Goal: Task Accomplishment & Management: Use online tool/utility

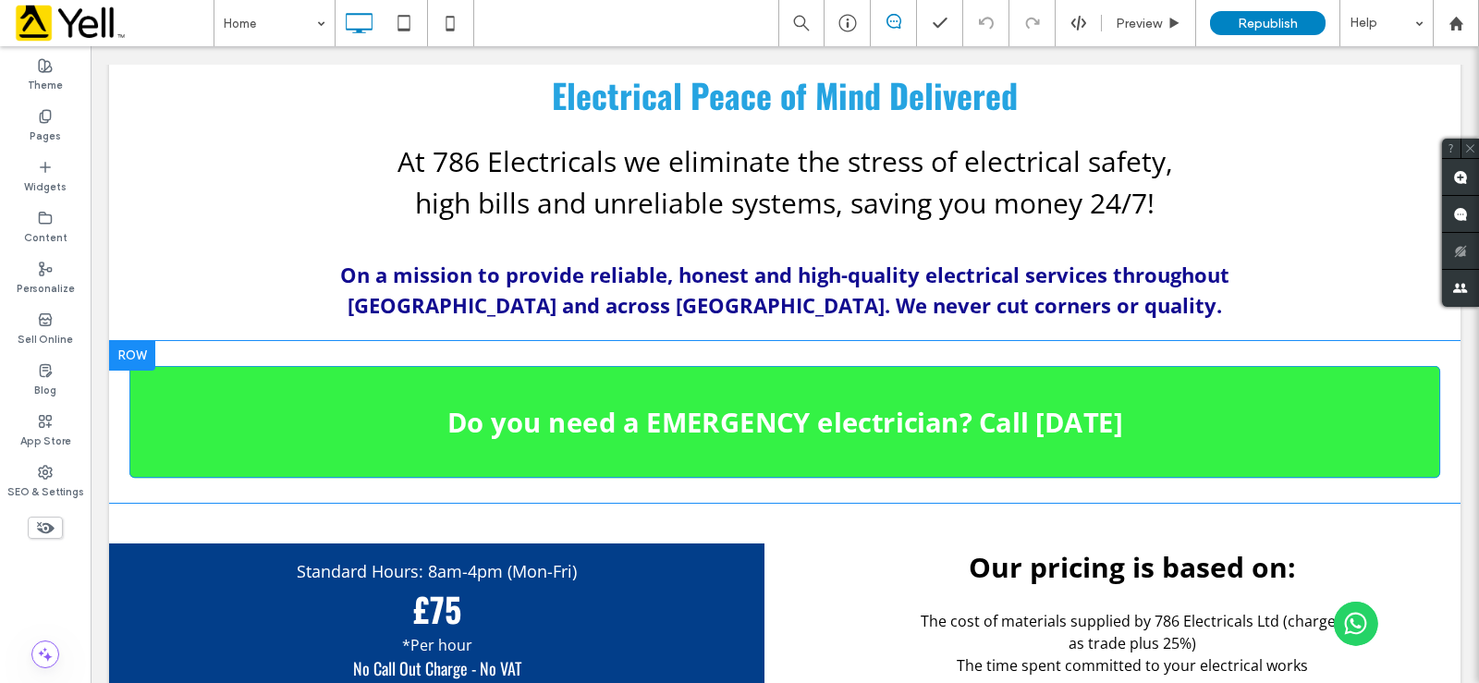
scroll to position [1479, 0]
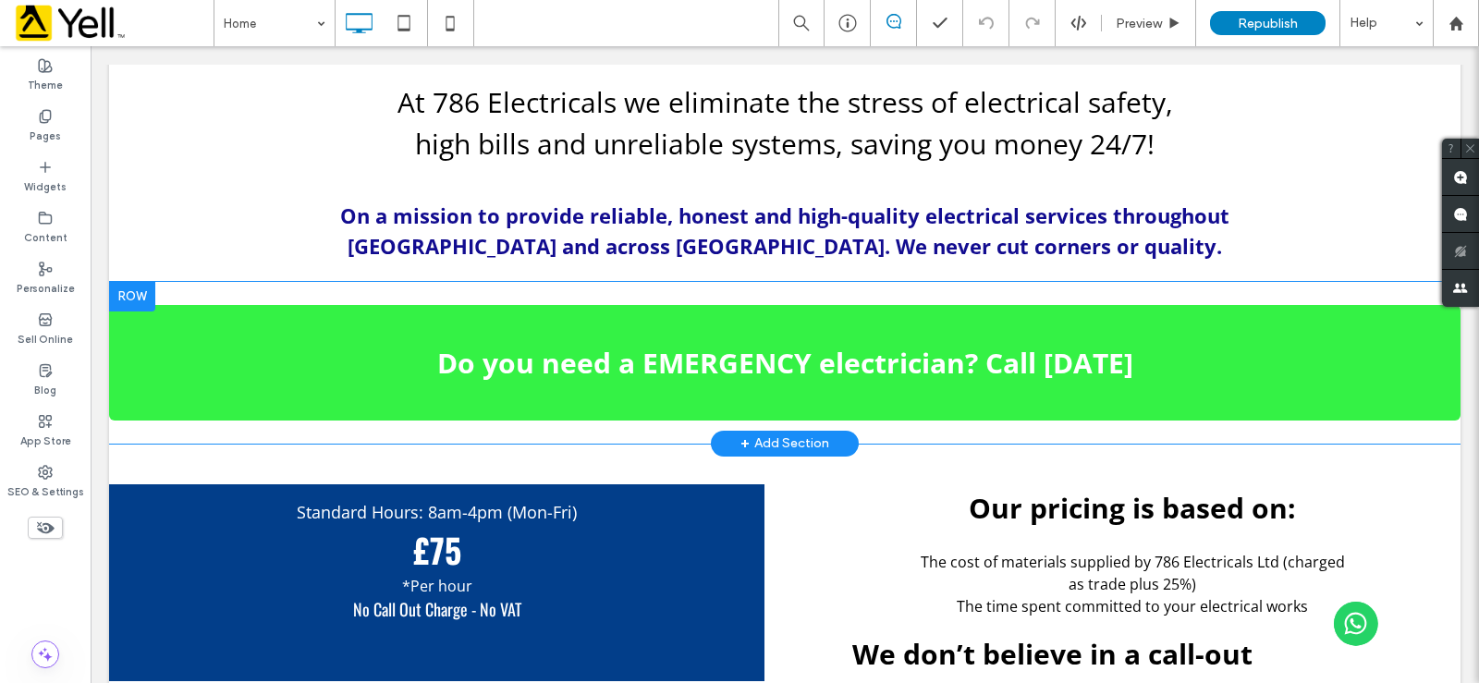
click at [133, 282] on div at bounding box center [132, 297] width 46 height 30
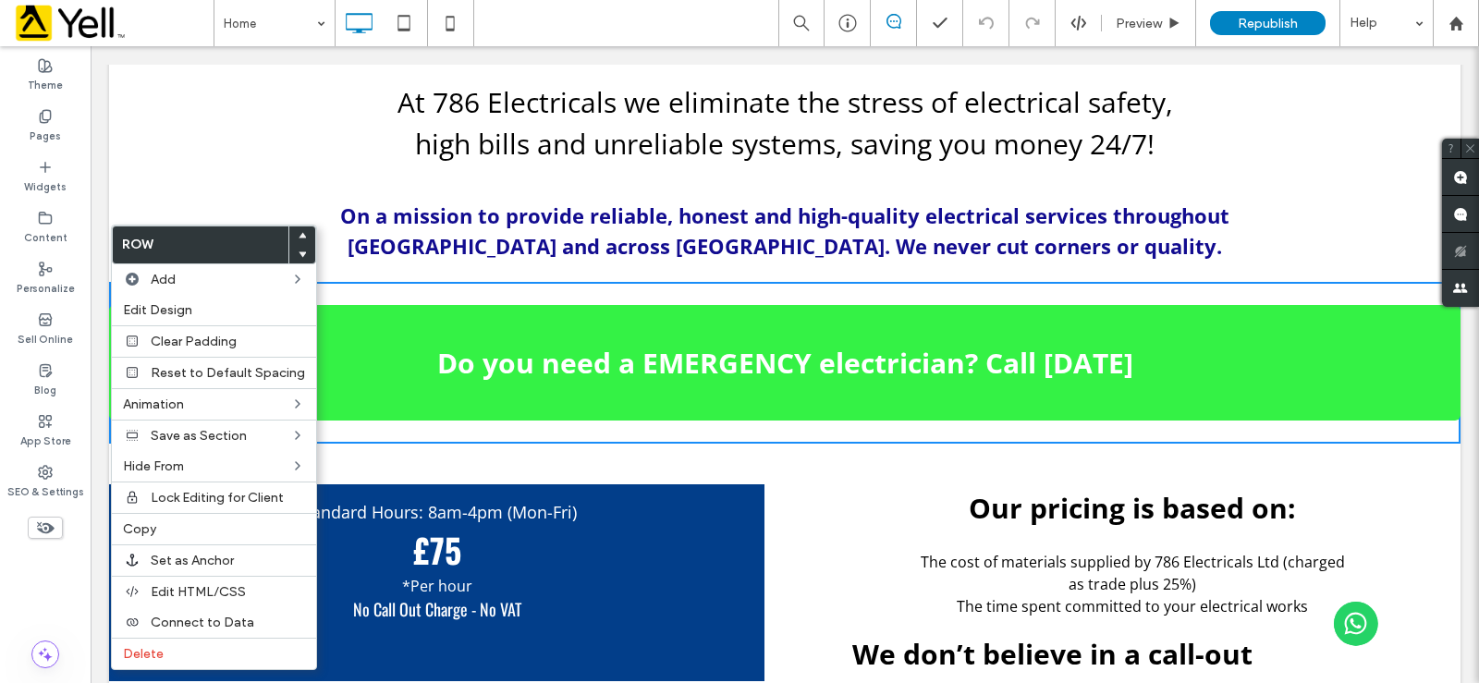
drag, startPoint x: 163, startPoint y: 523, endPoint x: 101, endPoint y: 230, distance: 299.5
click at [162, 524] on label "Copy" at bounding box center [214, 529] width 182 height 16
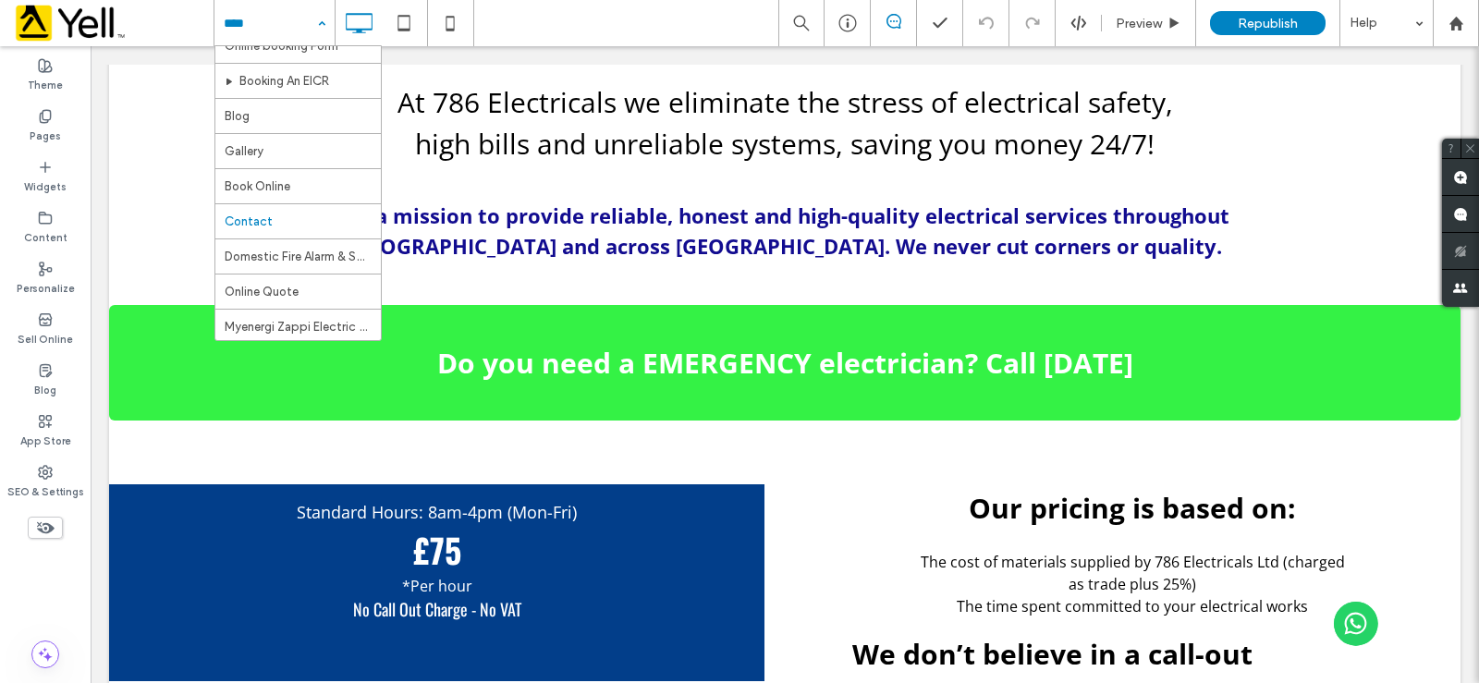
scroll to position [1941, 0]
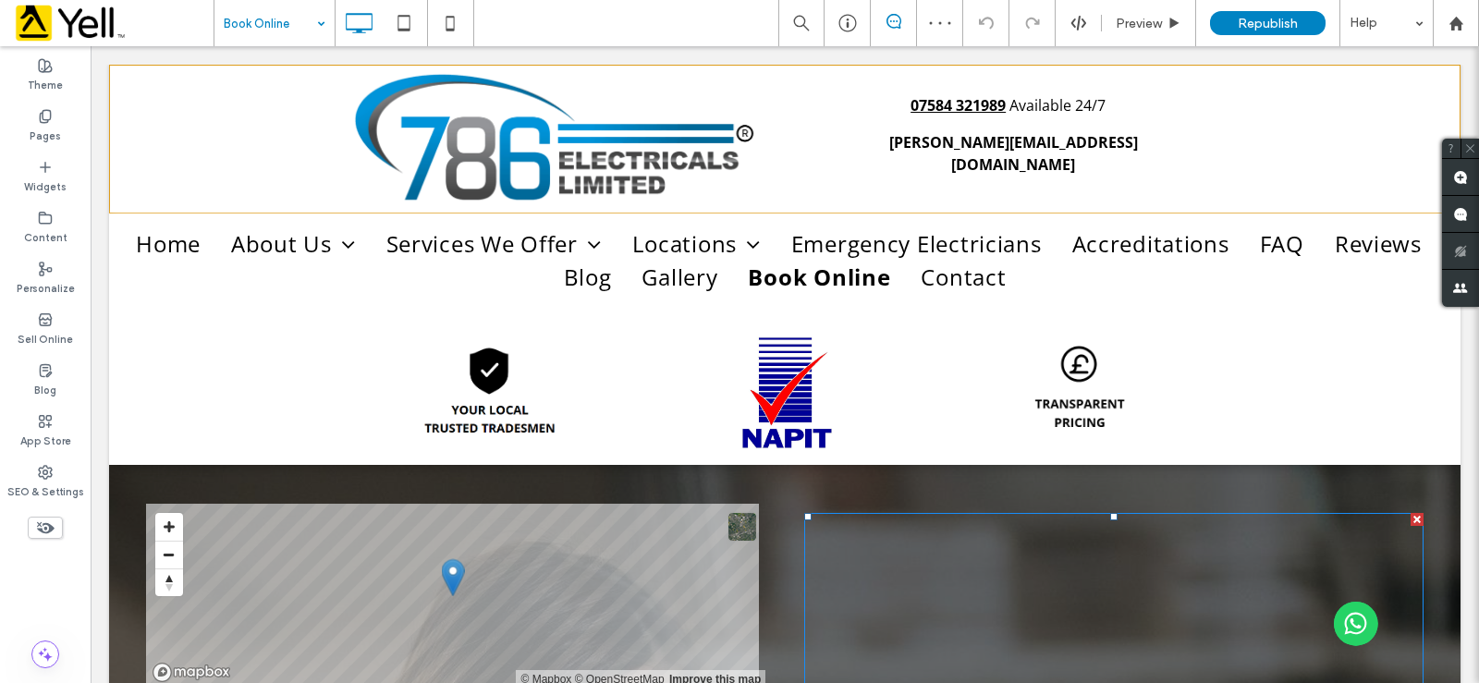
scroll to position [462, 0]
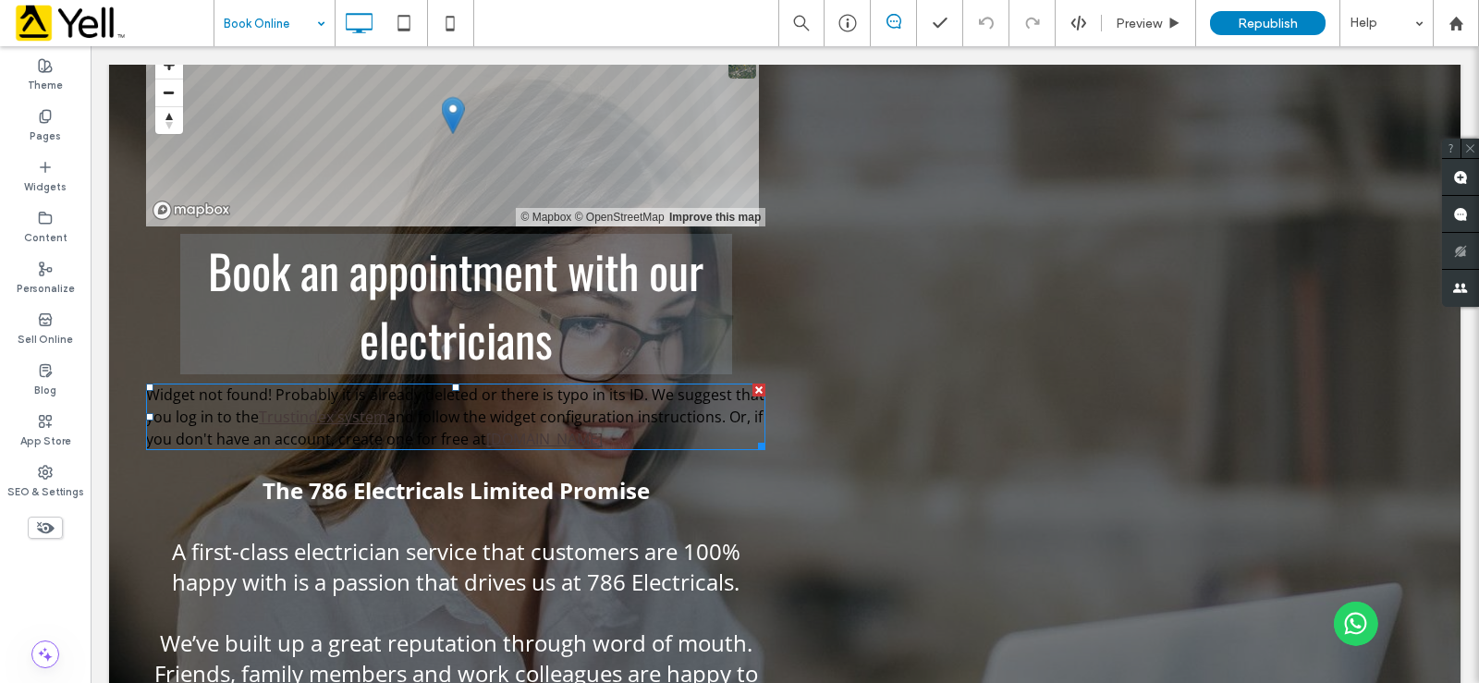
click at [689, 440] on span at bounding box center [455, 417] width 619 height 67
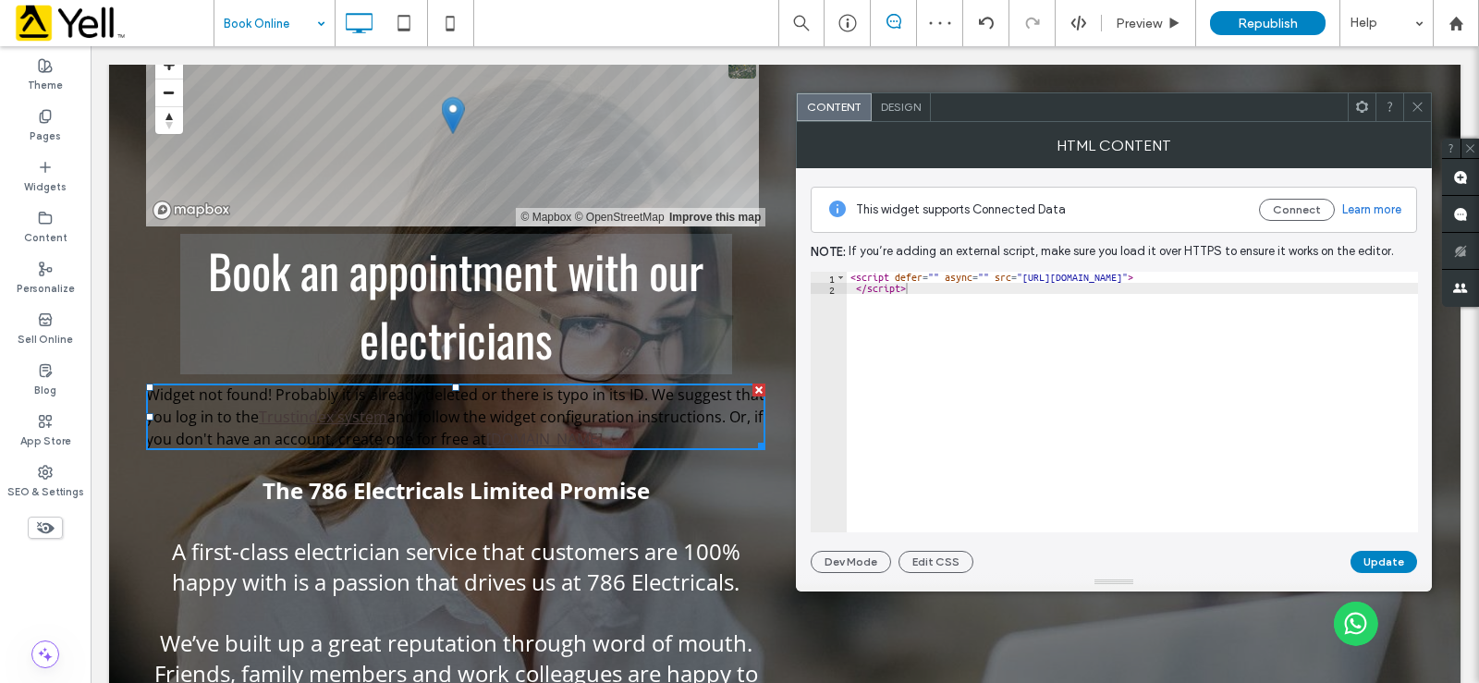
click at [899, 123] on div "HTML Content" at bounding box center [1114, 145] width 636 height 46
click at [905, 113] on span "Design" at bounding box center [901, 107] width 40 height 14
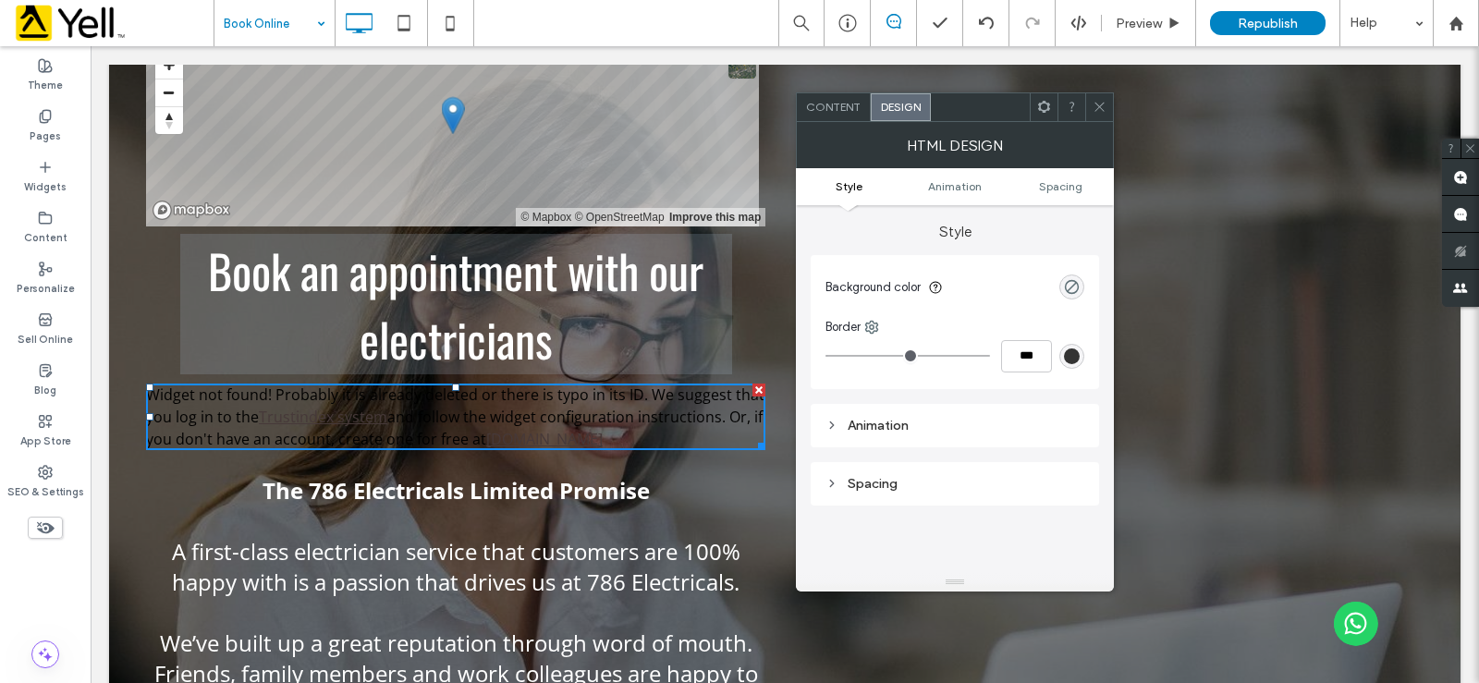
click at [827, 104] on span "Content" at bounding box center [833, 107] width 55 height 14
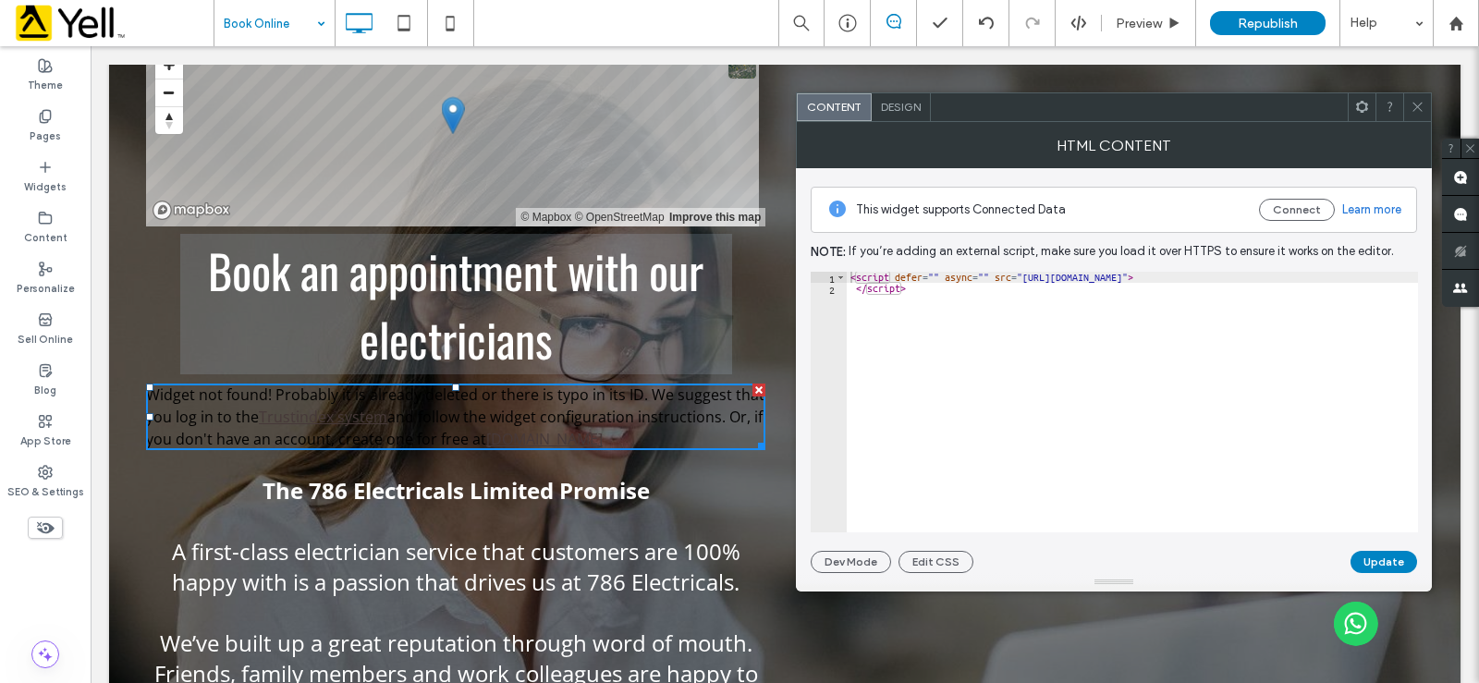
drag, startPoint x: 1414, startPoint y: 116, endPoint x: 870, endPoint y: 335, distance: 586.9
click at [1414, 116] on span at bounding box center [1418, 107] width 14 height 28
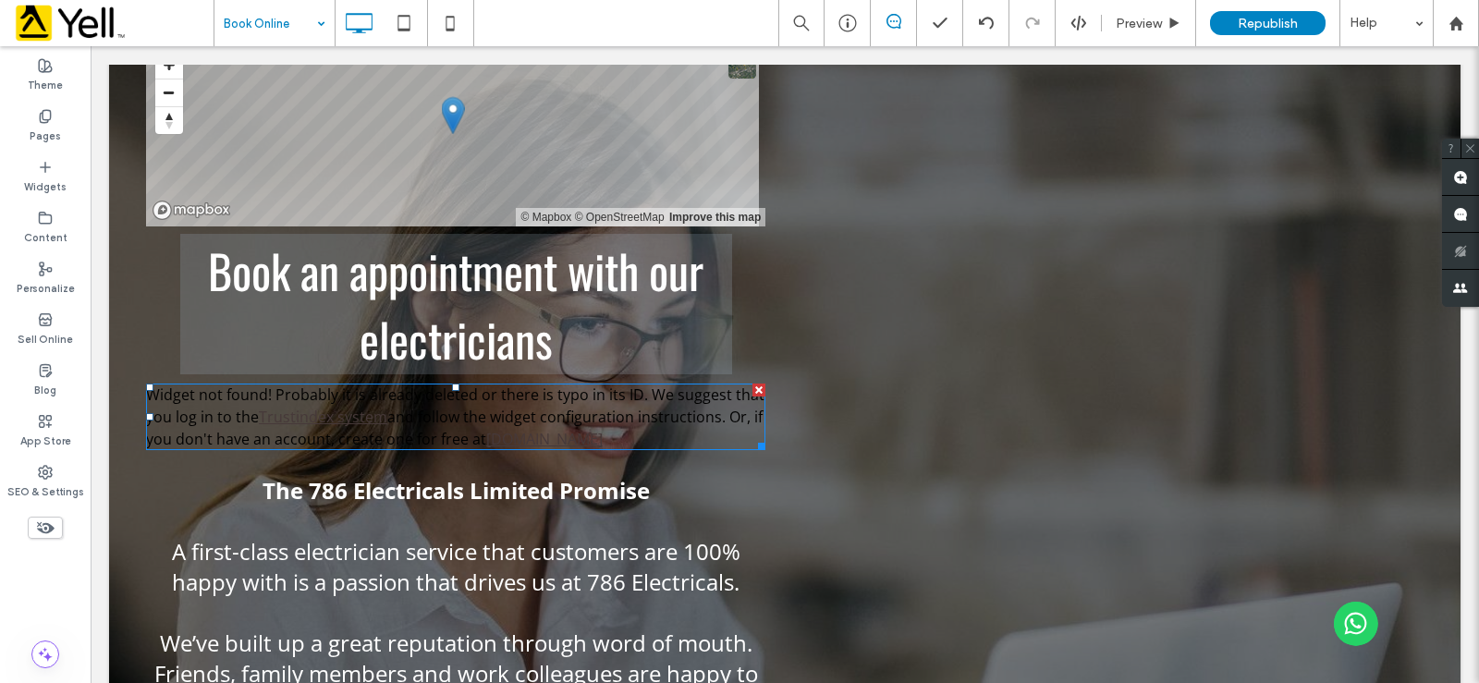
click at [745, 394] on span at bounding box center [455, 417] width 619 height 67
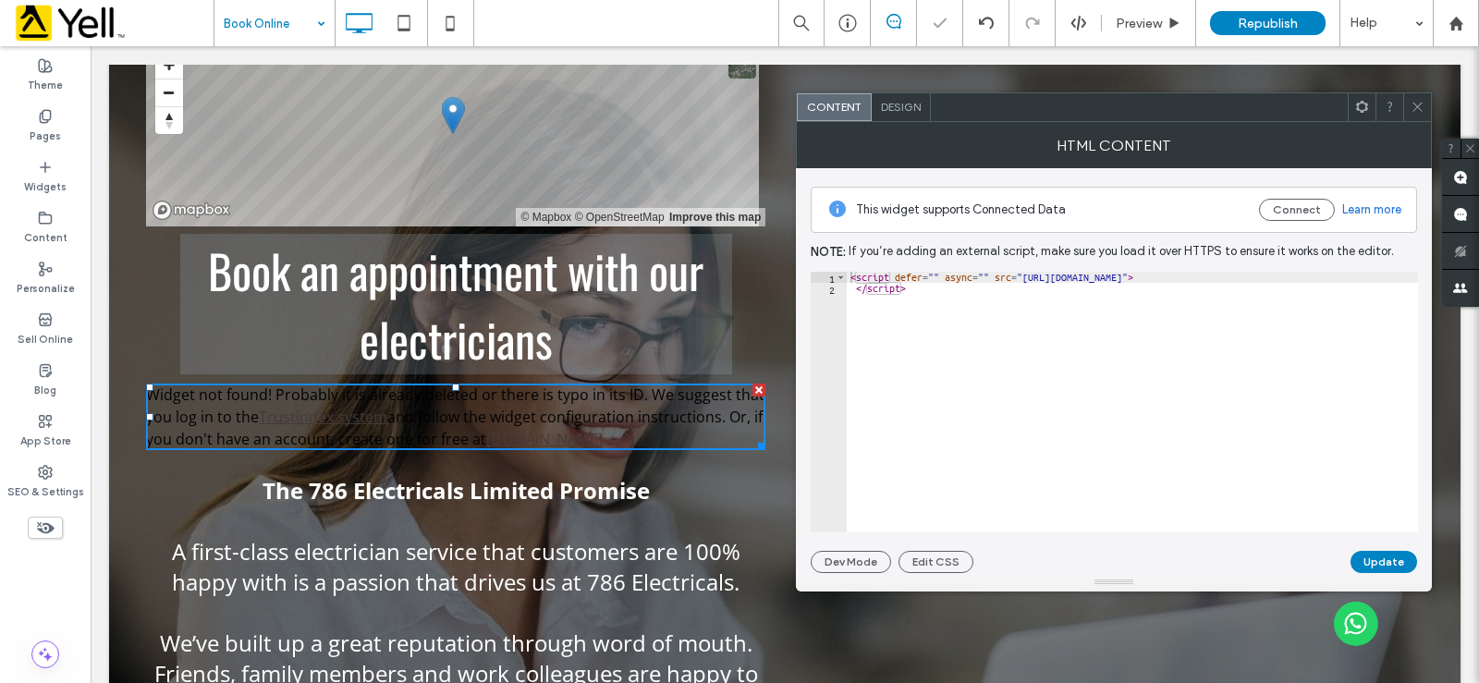
click at [1431, 118] on div "Content Design" at bounding box center [1114, 107] width 636 height 30
click at [1417, 114] on span at bounding box center [1418, 107] width 14 height 28
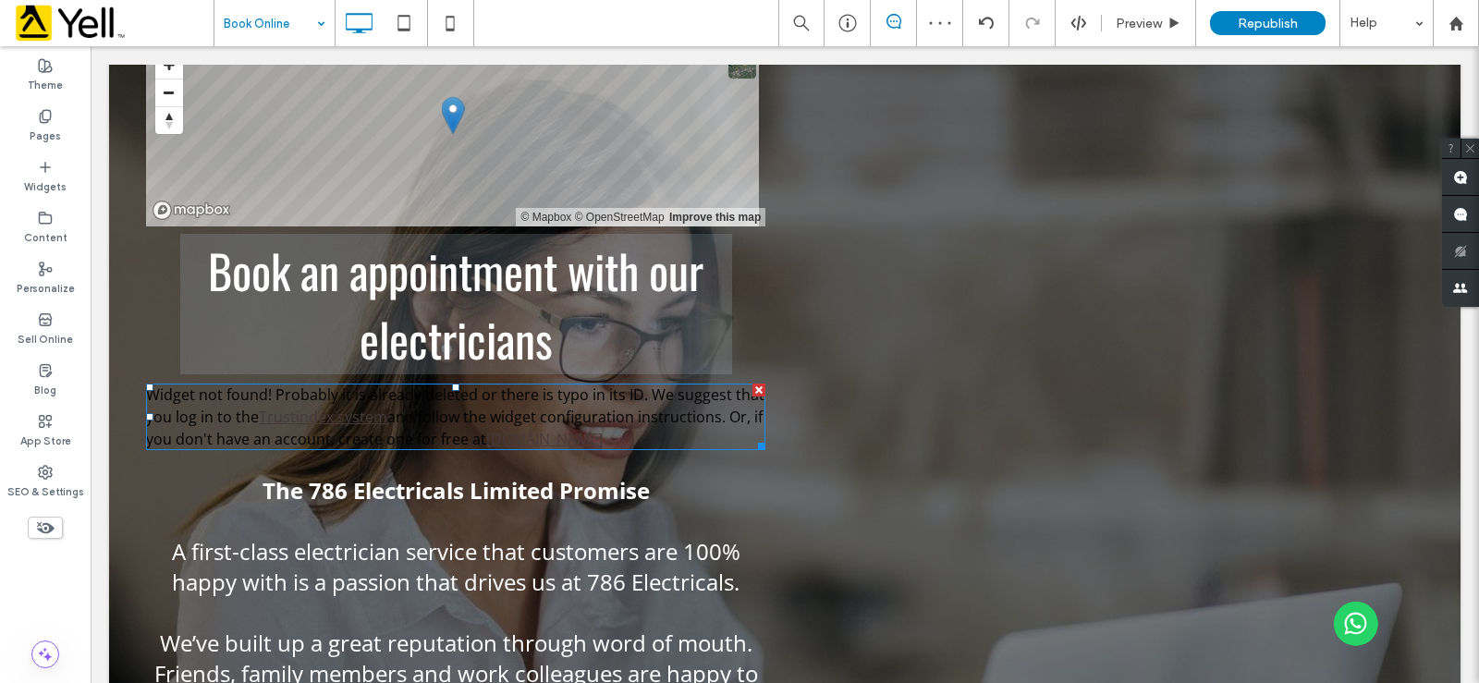
click at [752, 390] on div at bounding box center [758, 390] width 13 height 13
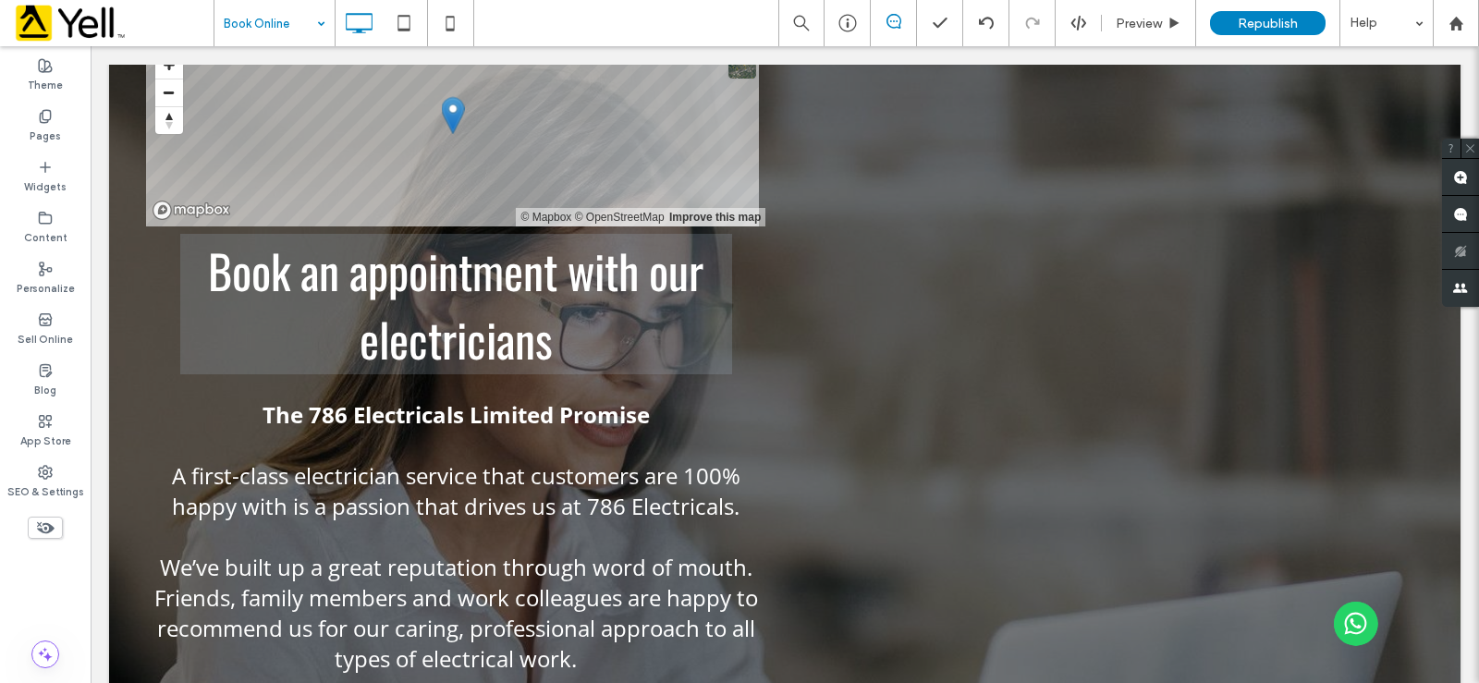
click at [130, 374] on div "© Mapbox © OpenStreetMap Improve this map Book an appointment with our electric…" at bounding box center [784, 537] width 1351 height 1068
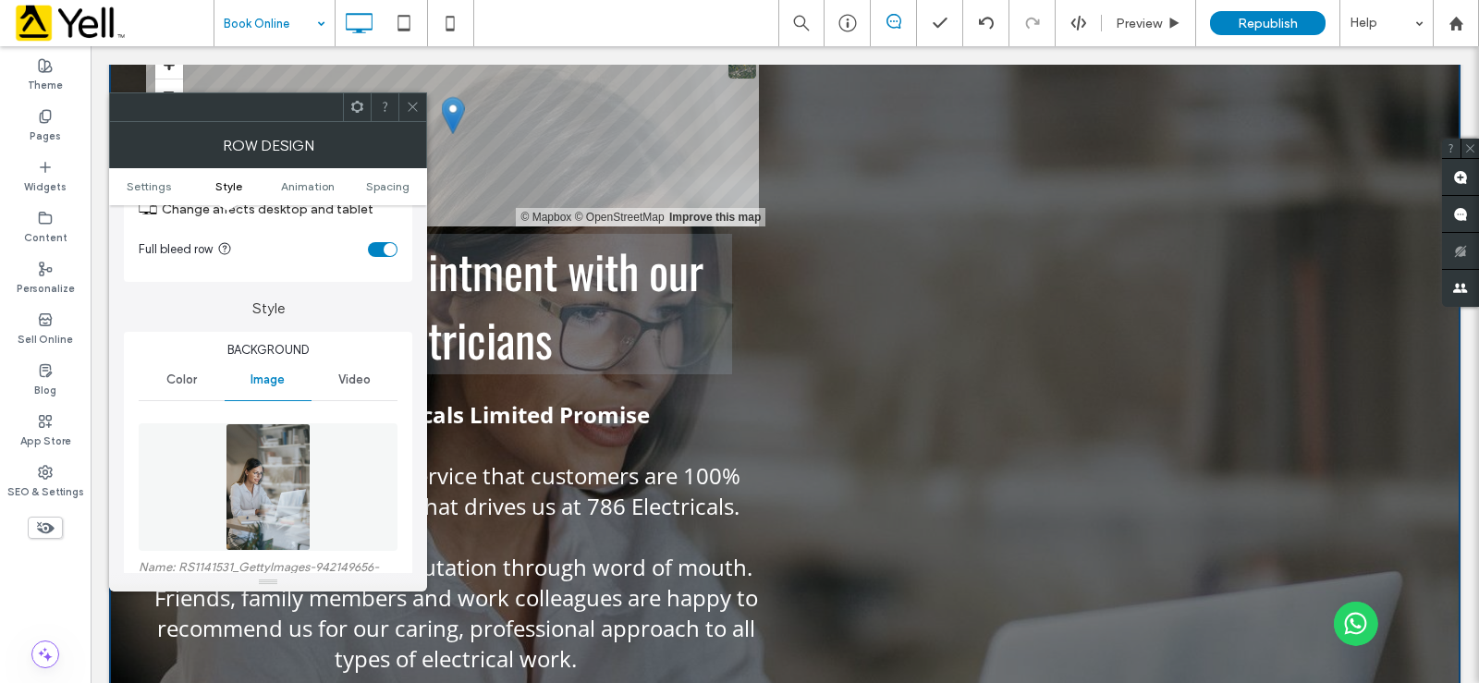
scroll to position [185, 0]
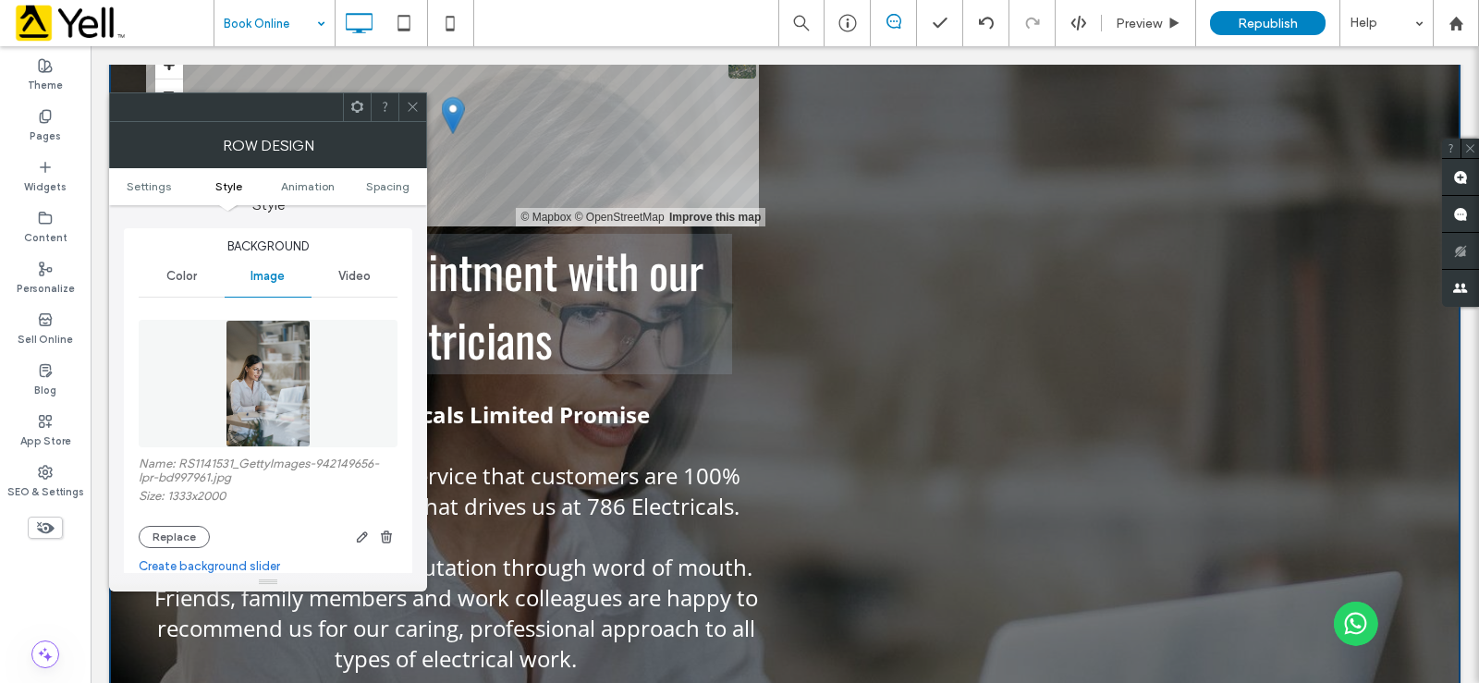
click at [183, 279] on span "Color" at bounding box center [181, 276] width 31 height 15
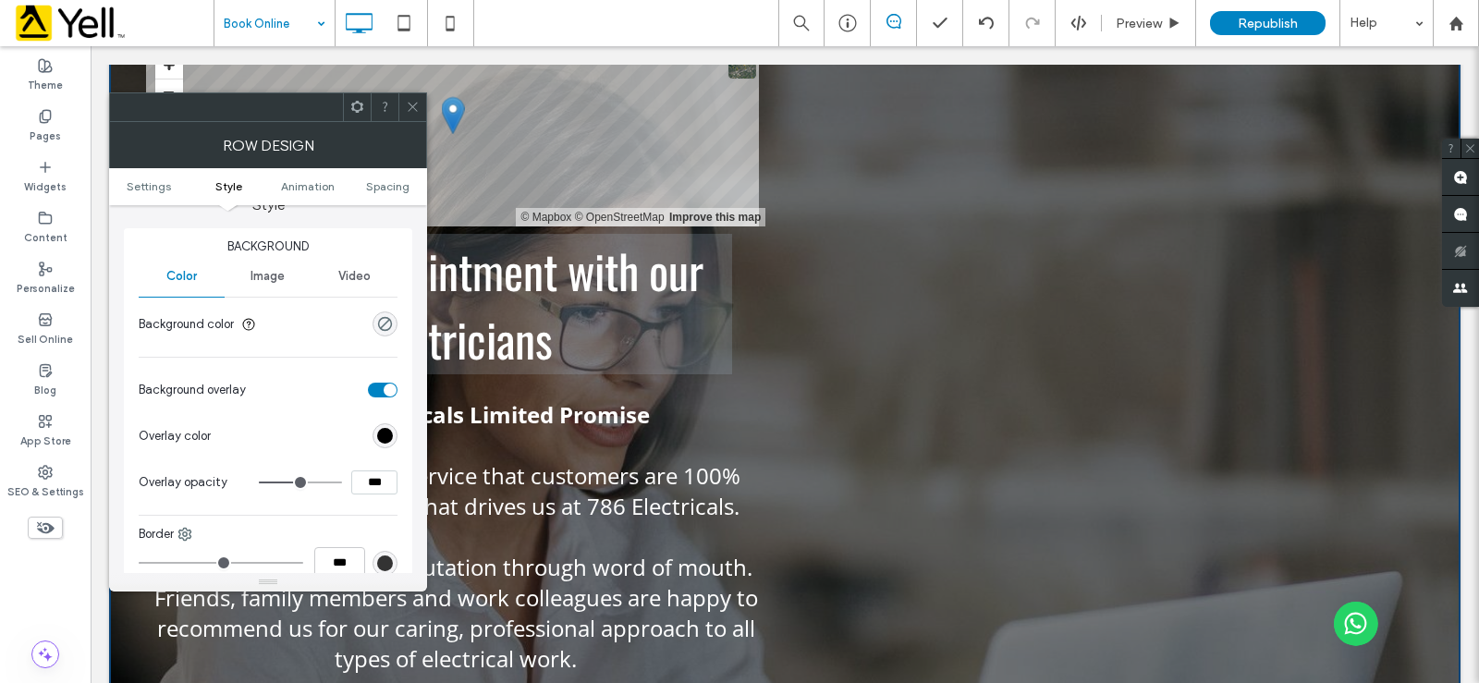
click at [383, 392] on div "toggle" at bounding box center [383, 390] width 30 height 15
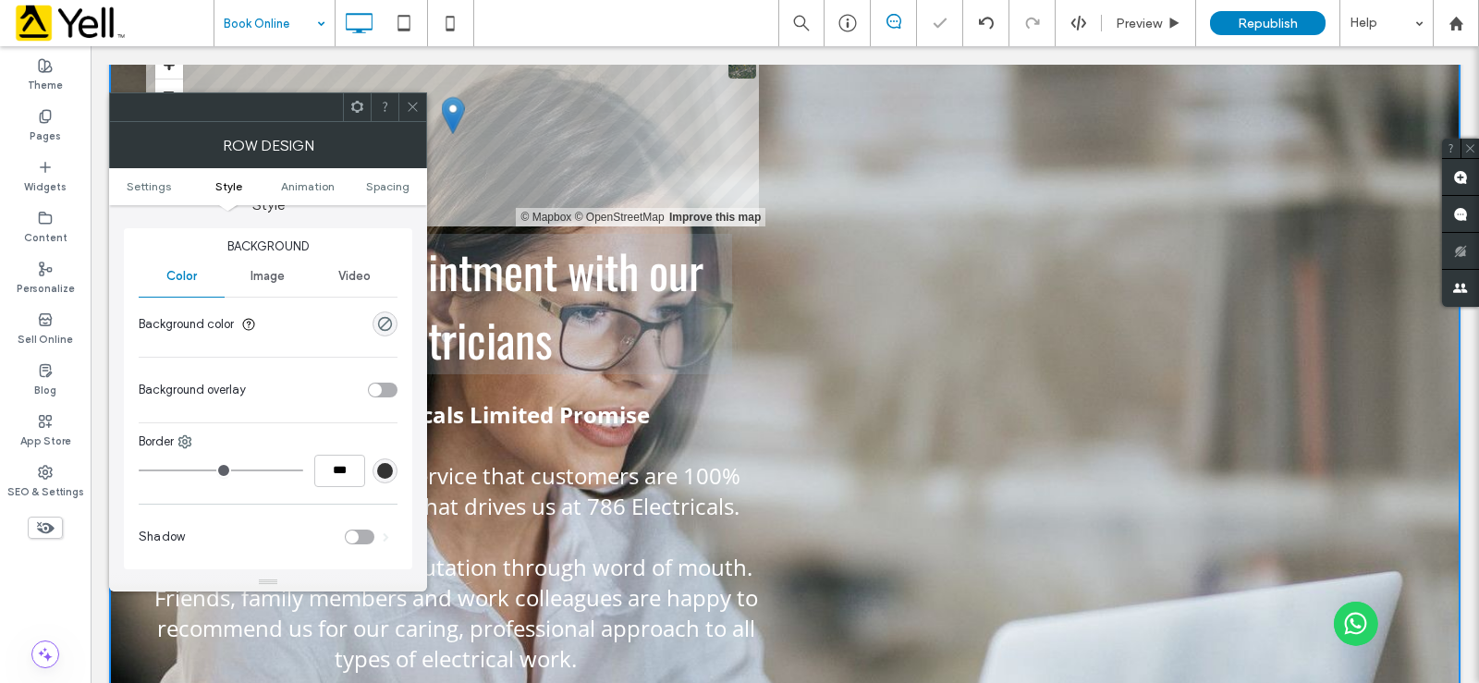
click at [383, 390] on div "toggle" at bounding box center [383, 390] width 30 height 15
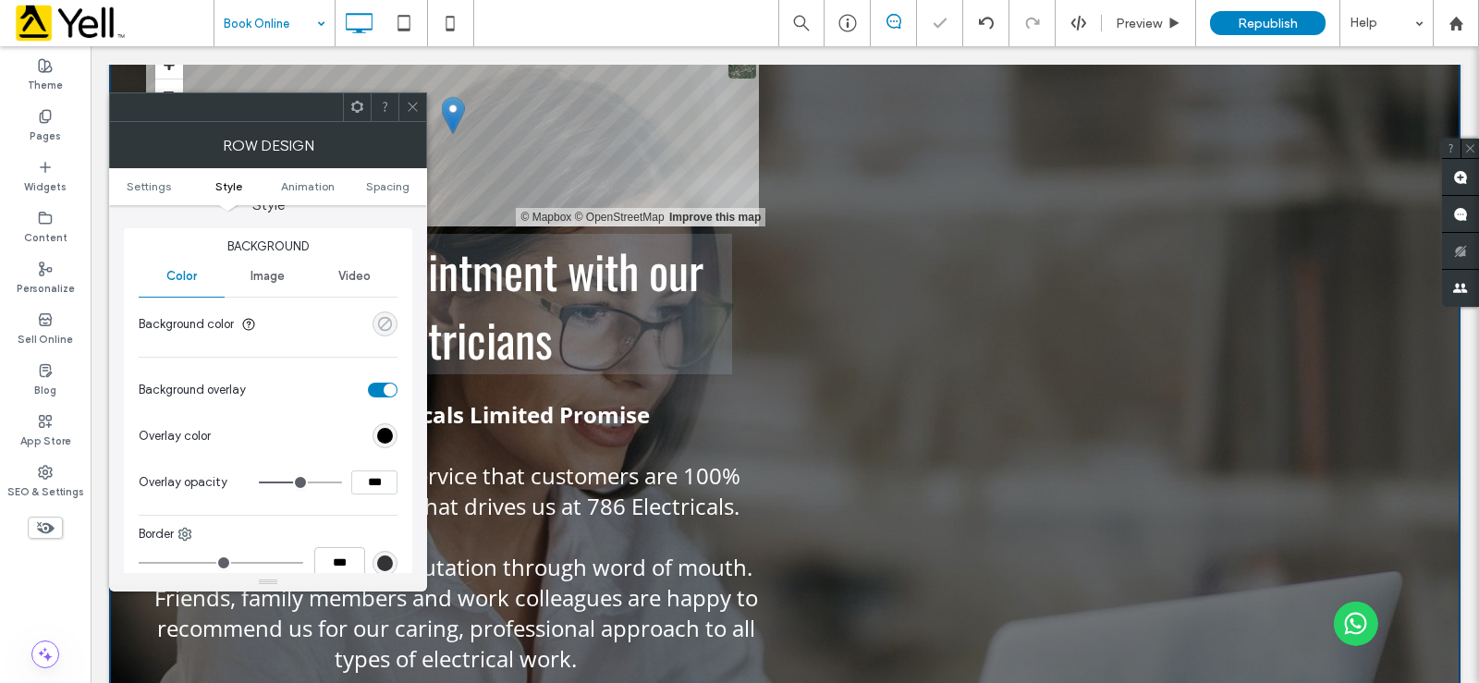
click at [380, 319] on div "rgba(0, 0, 0, 0)" at bounding box center [385, 324] width 16 height 16
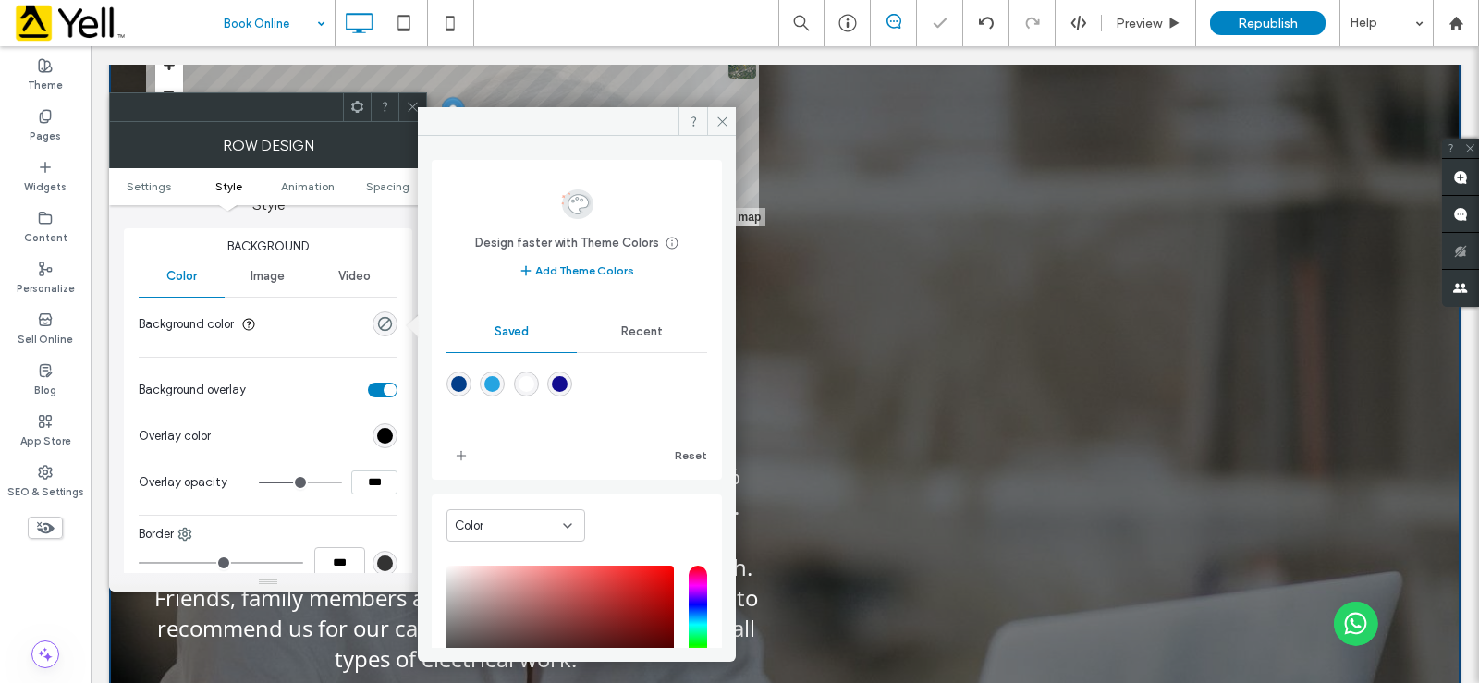
click at [523, 381] on div "rgba(255,255,255,1)" at bounding box center [526, 384] width 25 height 25
type input "*******"
type input "***"
type input "****"
click at [320, 328] on section "Background color" at bounding box center [268, 324] width 259 height 46
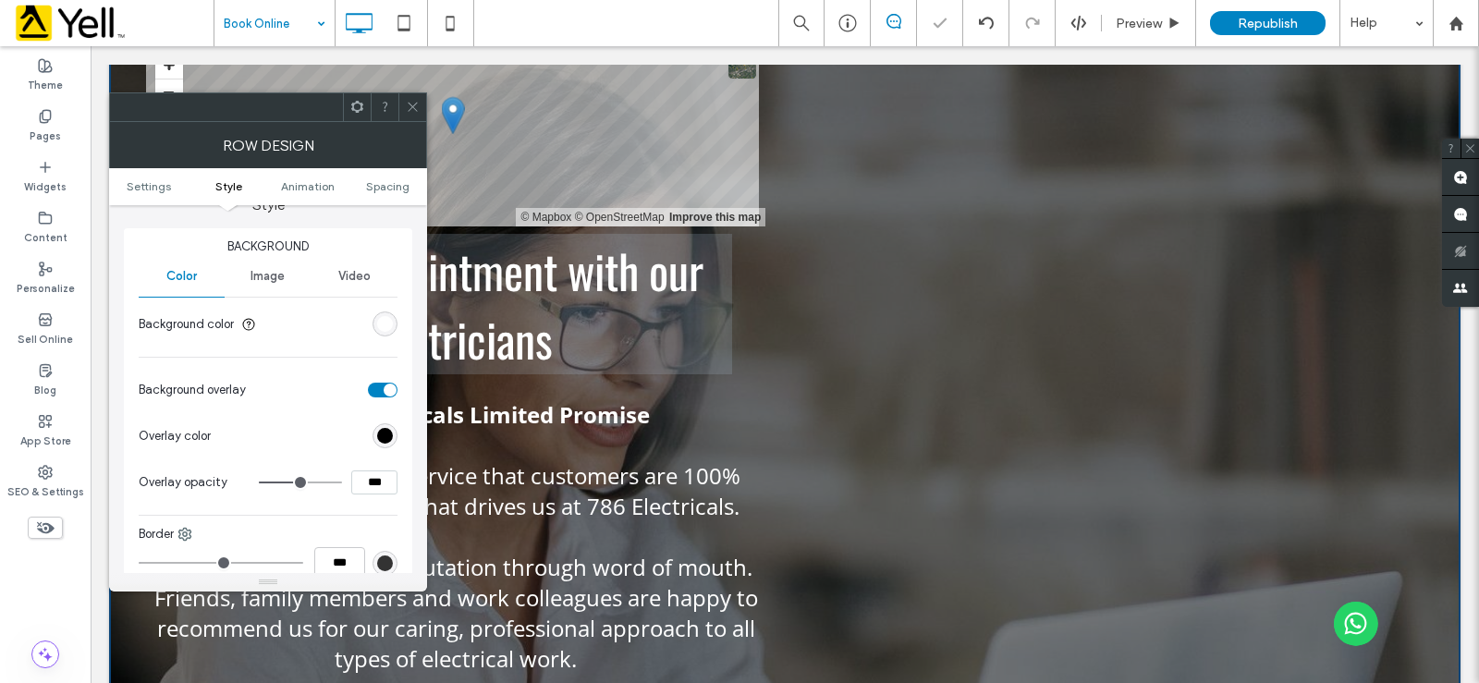
click at [275, 277] on span "Image" at bounding box center [267, 276] width 34 height 15
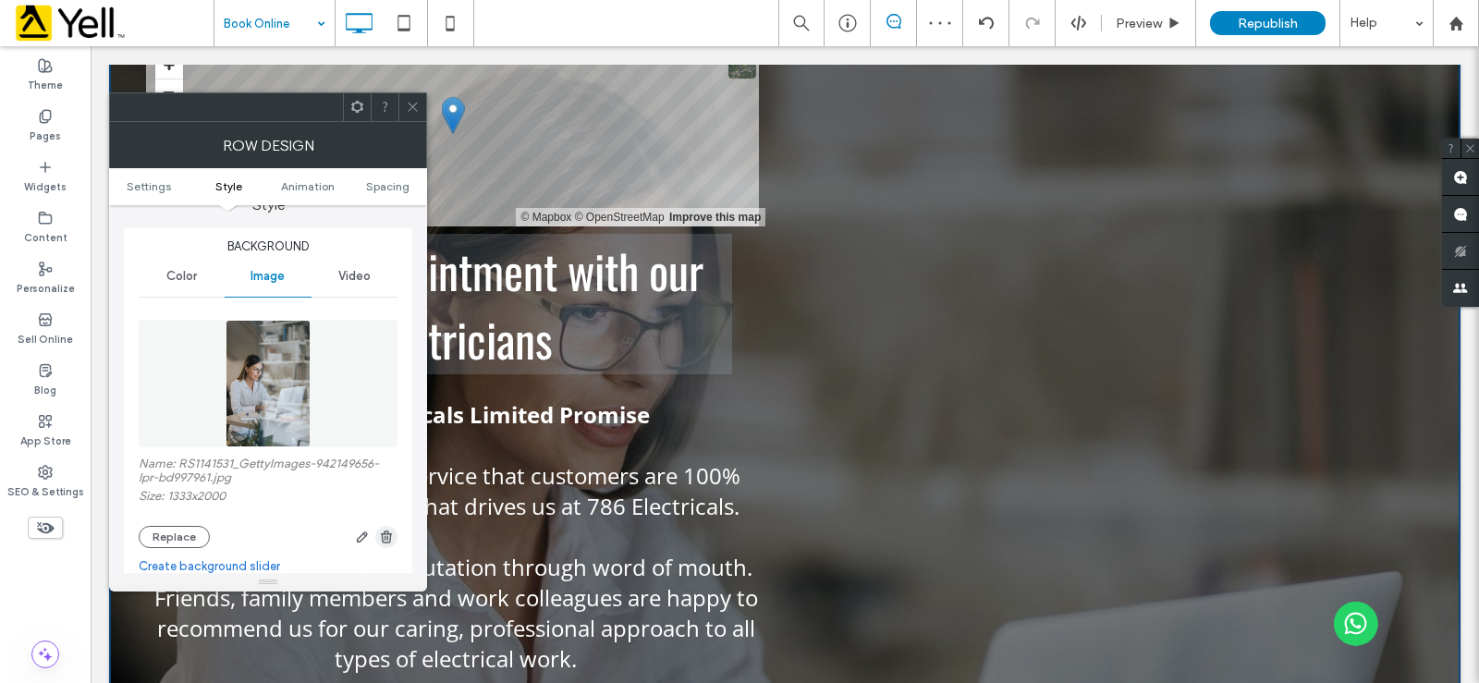
click at [397, 543] on span "button" at bounding box center [386, 537] width 22 height 22
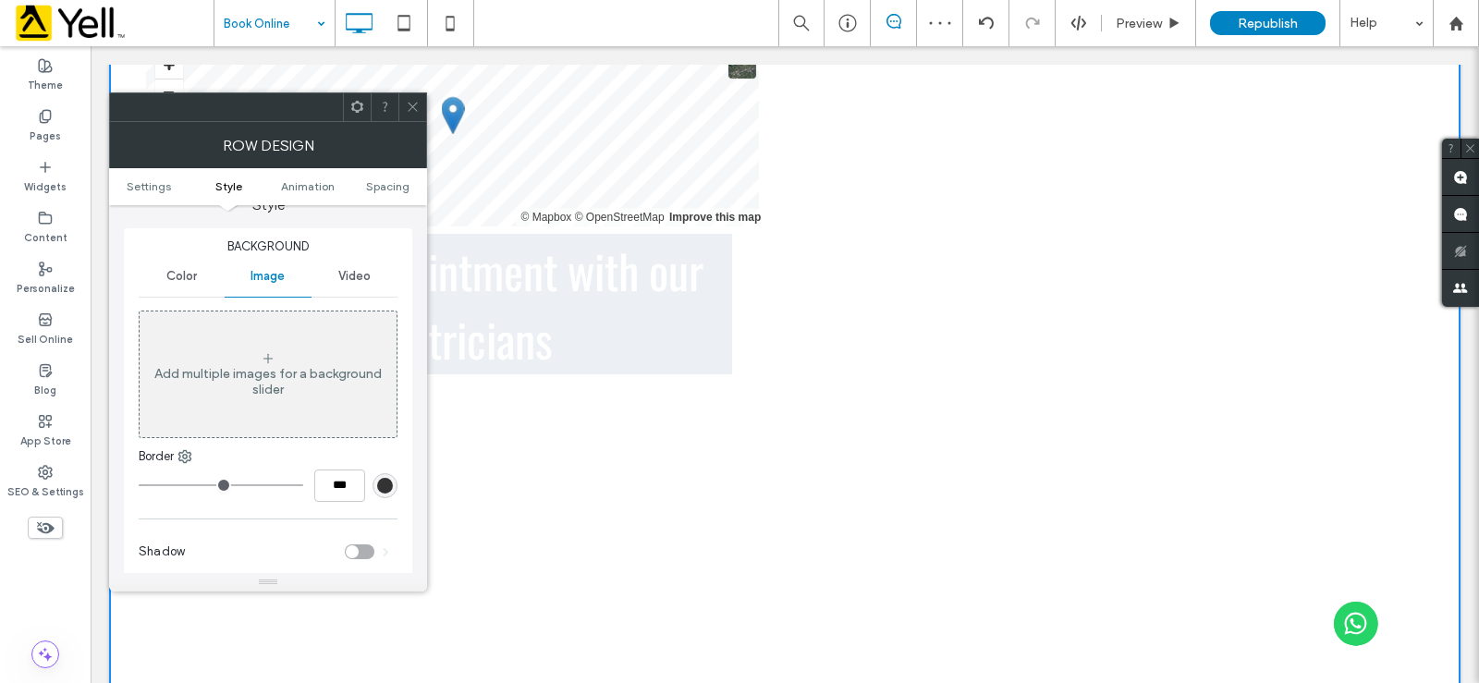
click at [410, 116] on span at bounding box center [413, 107] width 14 height 28
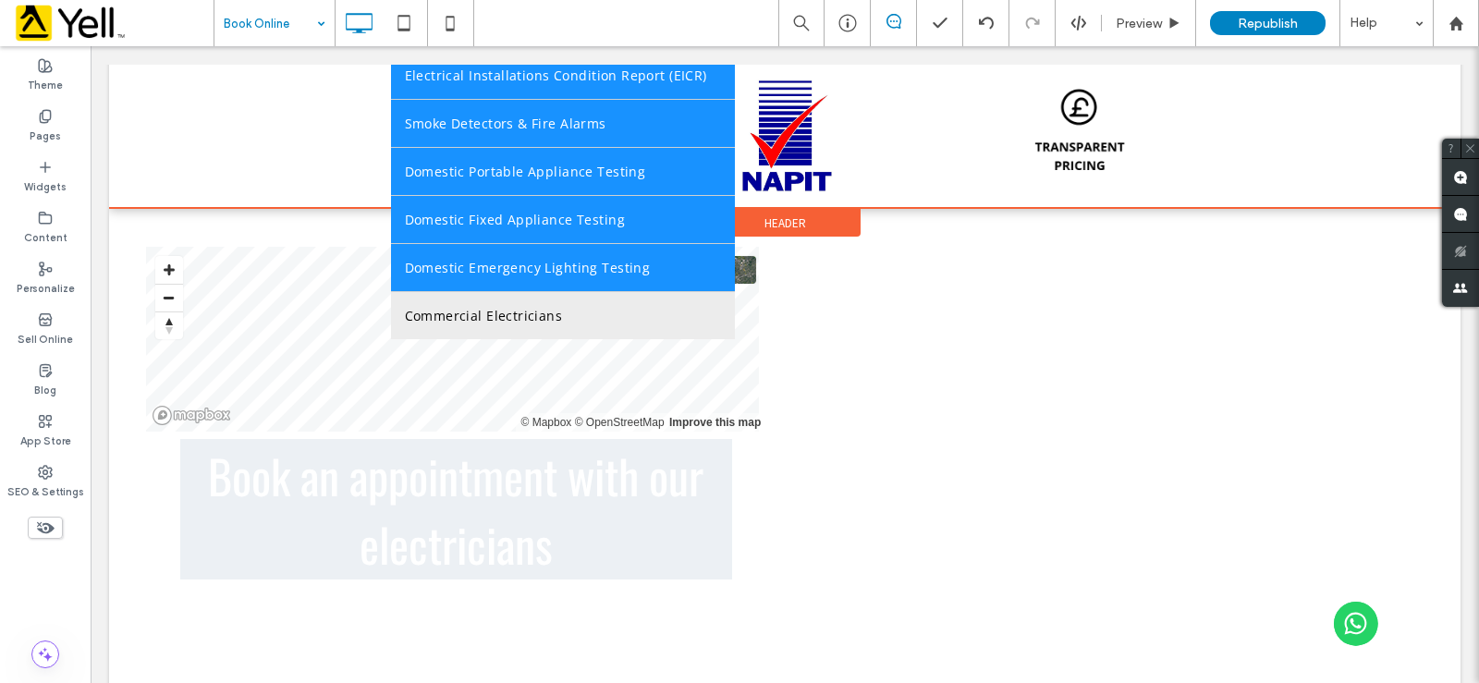
scroll to position [277, 0]
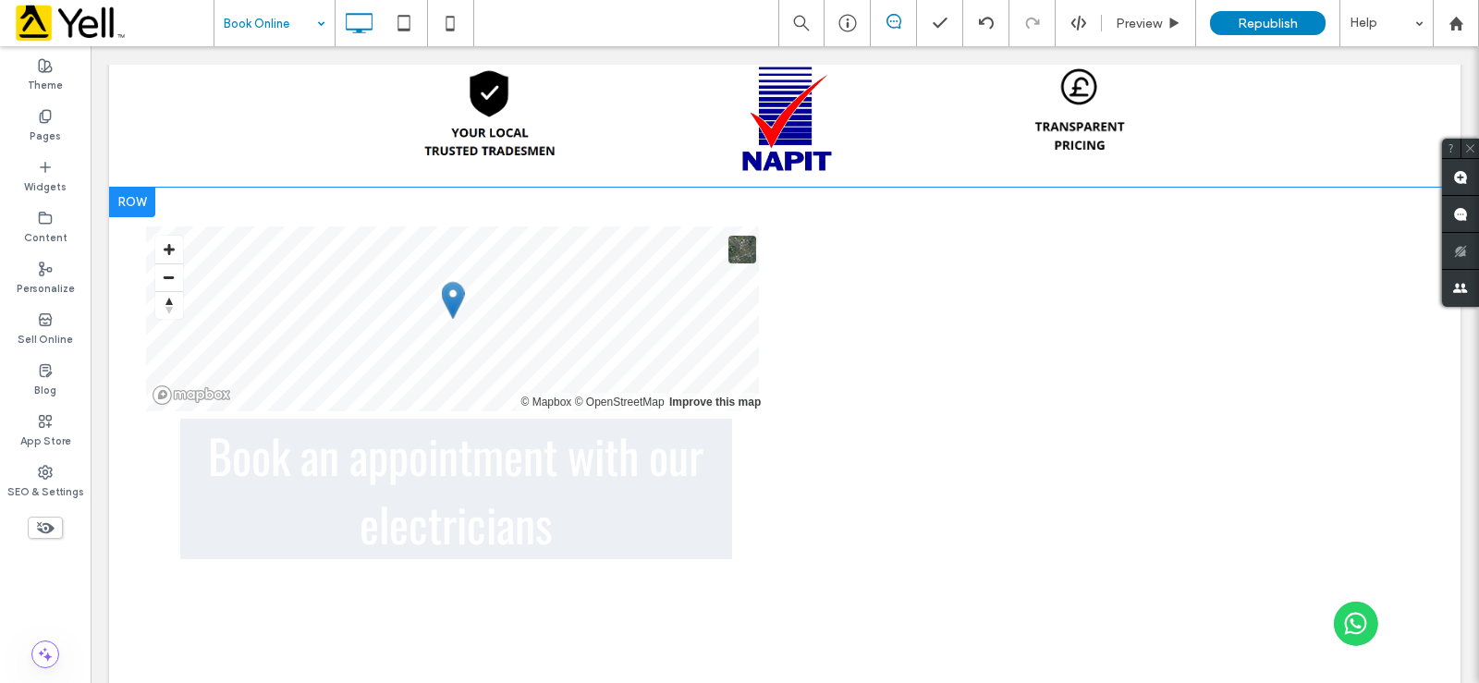
click at [139, 198] on div at bounding box center [132, 203] width 46 height 30
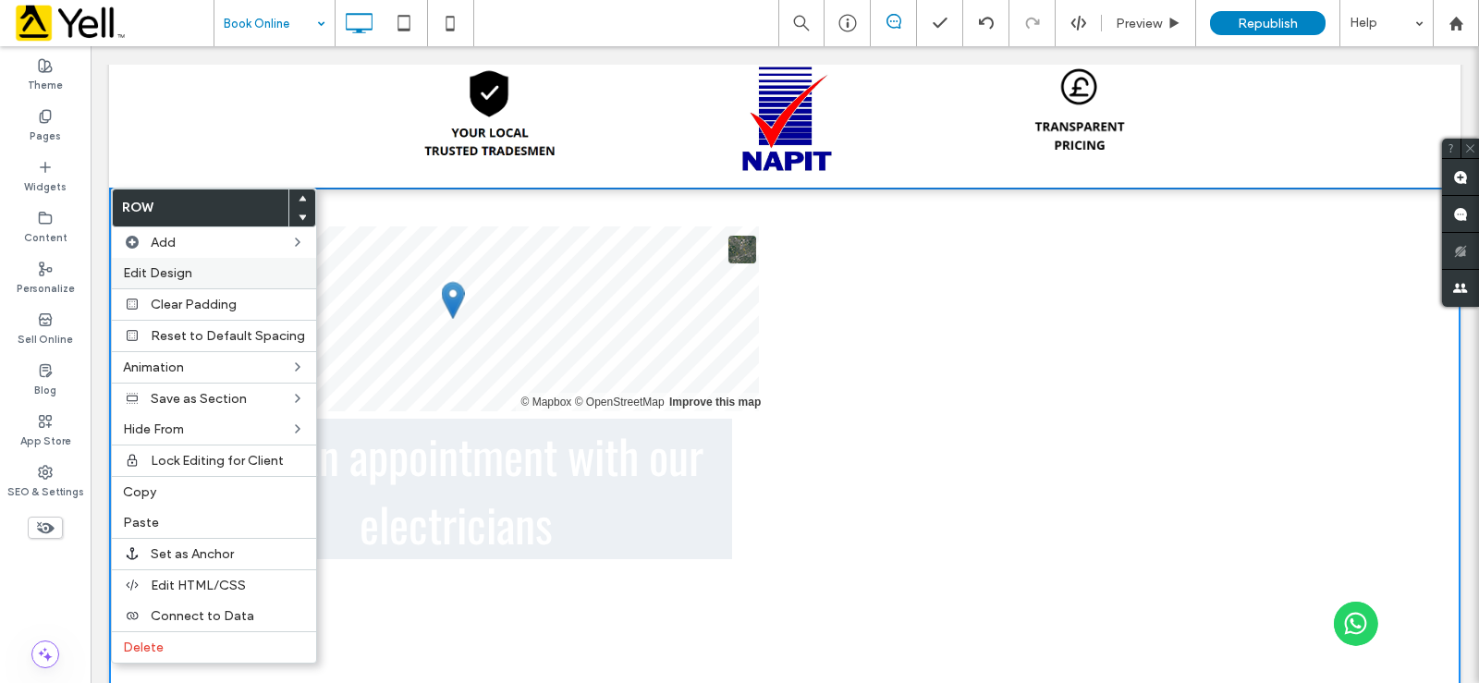
click at [163, 268] on span "Edit Design" at bounding box center [157, 273] width 69 height 16
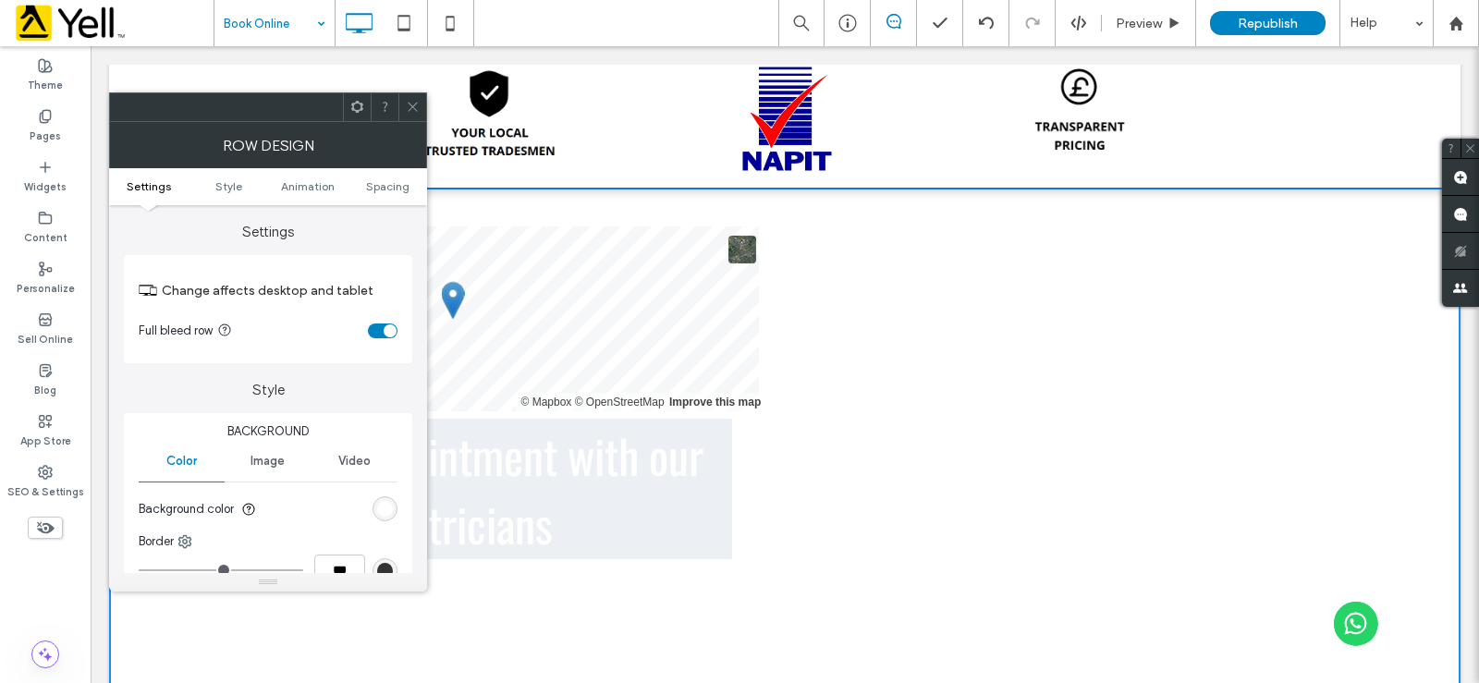
click at [377, 507] on div "rgb(255, 255, 255)" at bounding box center [385, 509] width 16 height 16
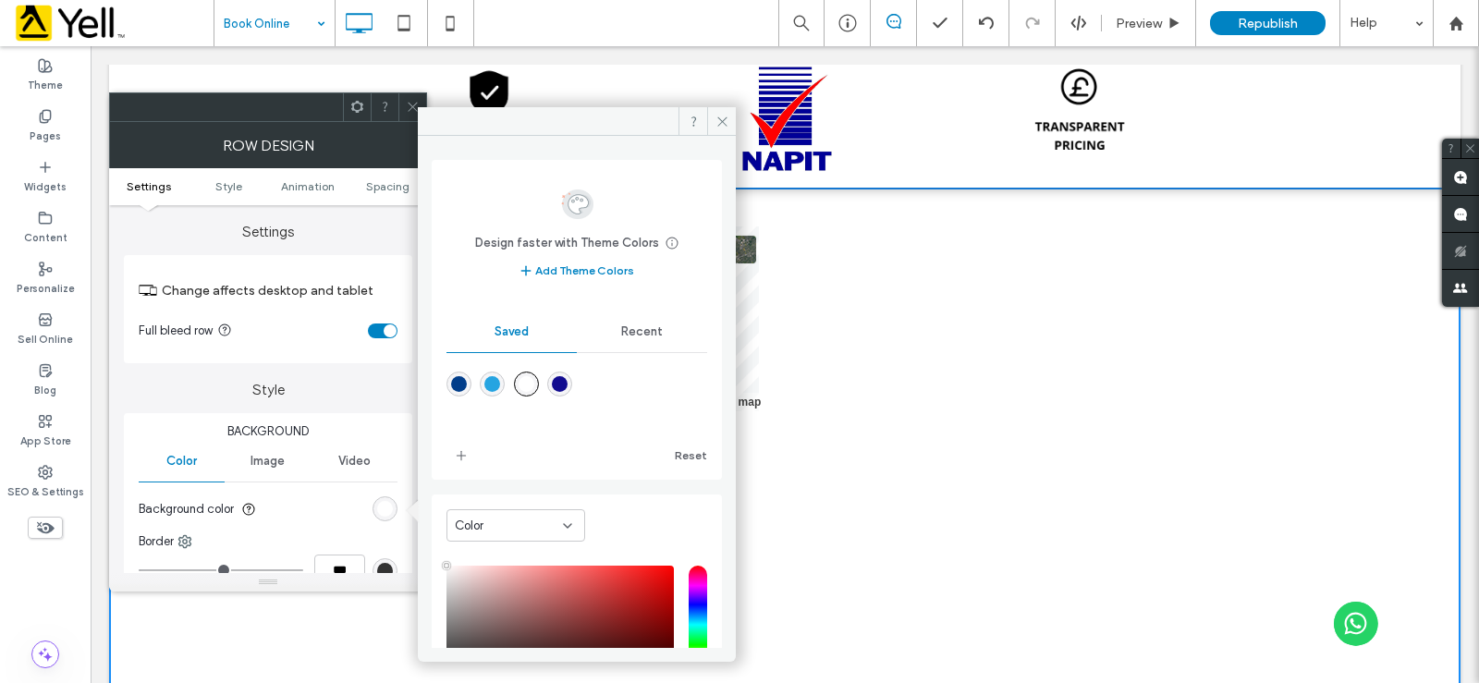
click at [493, 385] on div "rgba(38,164,225,1)" at bounding box center [492, 384] width 16 height 16
type input "*******"
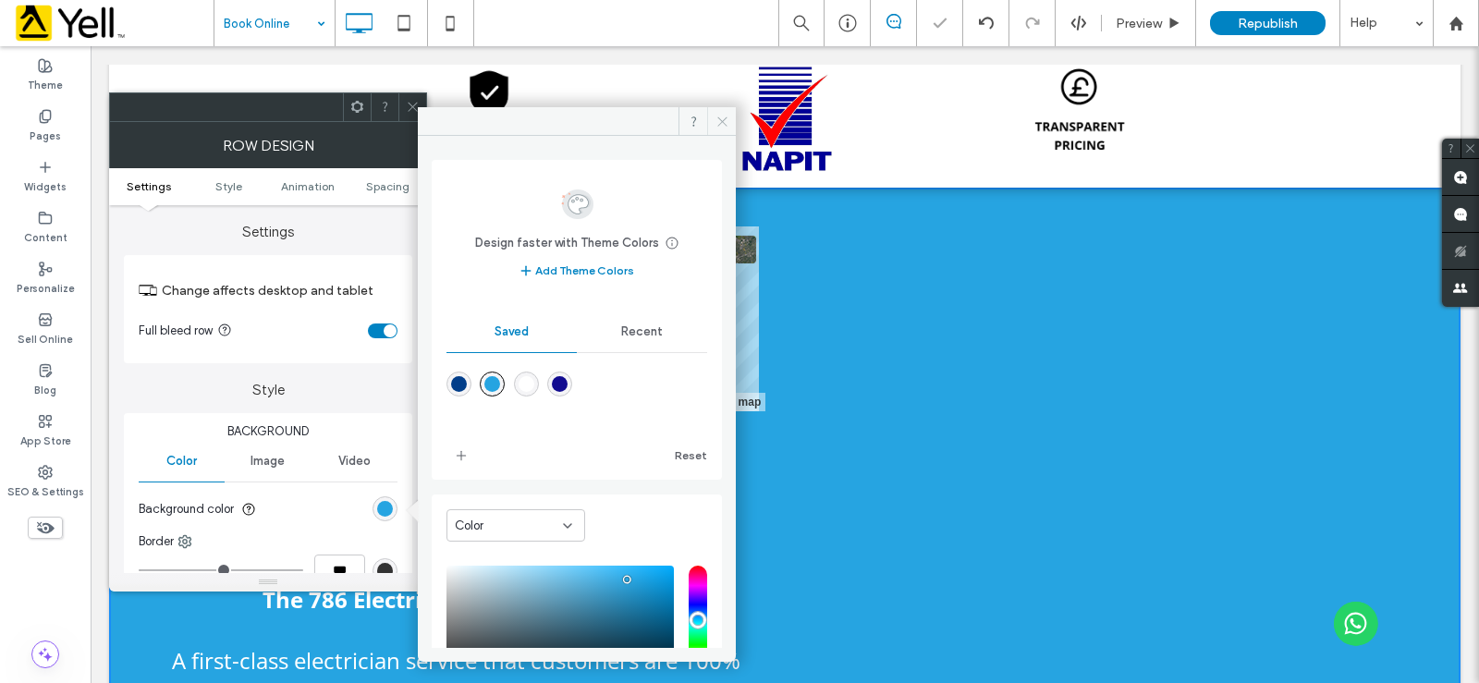
click at [722, 120] on icon at bounding box center [722, 122] width 14 height 14
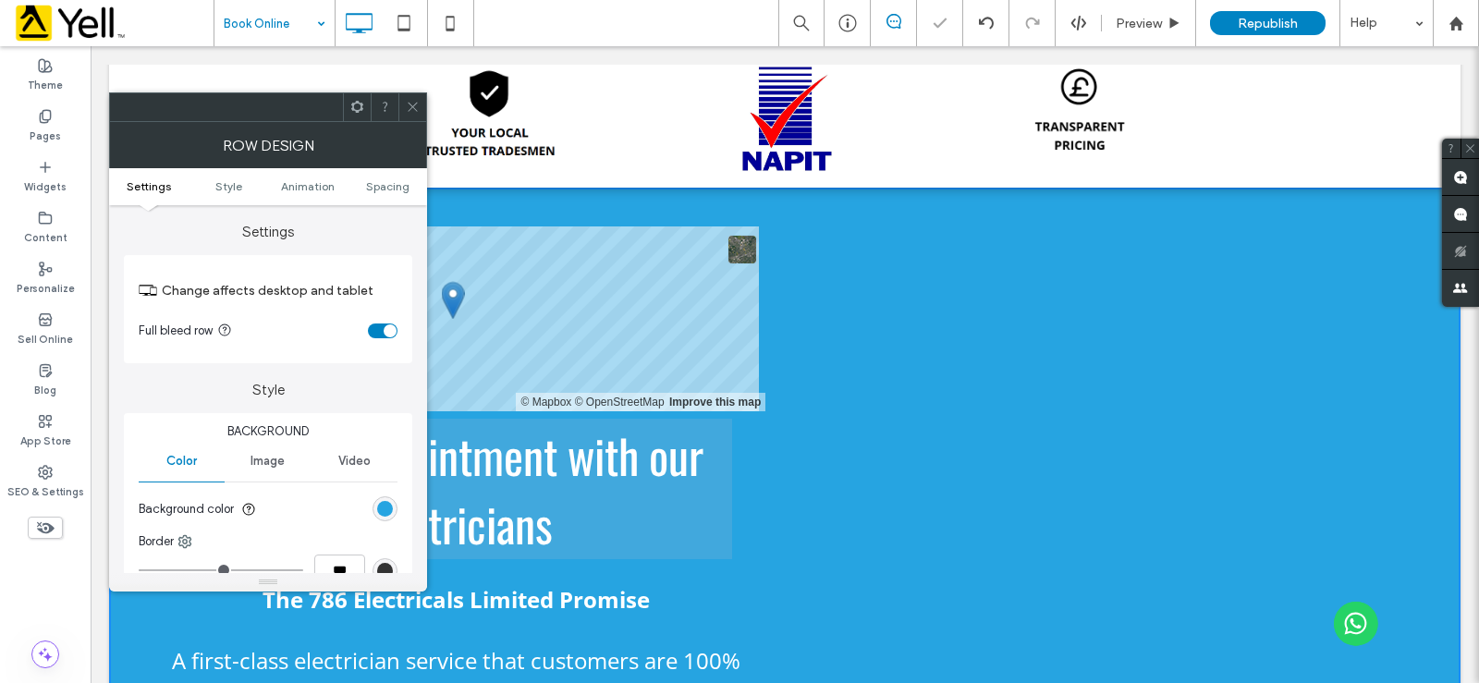
click at [409, 104] on icon at bounding box center [413, 107] width 14 height 14
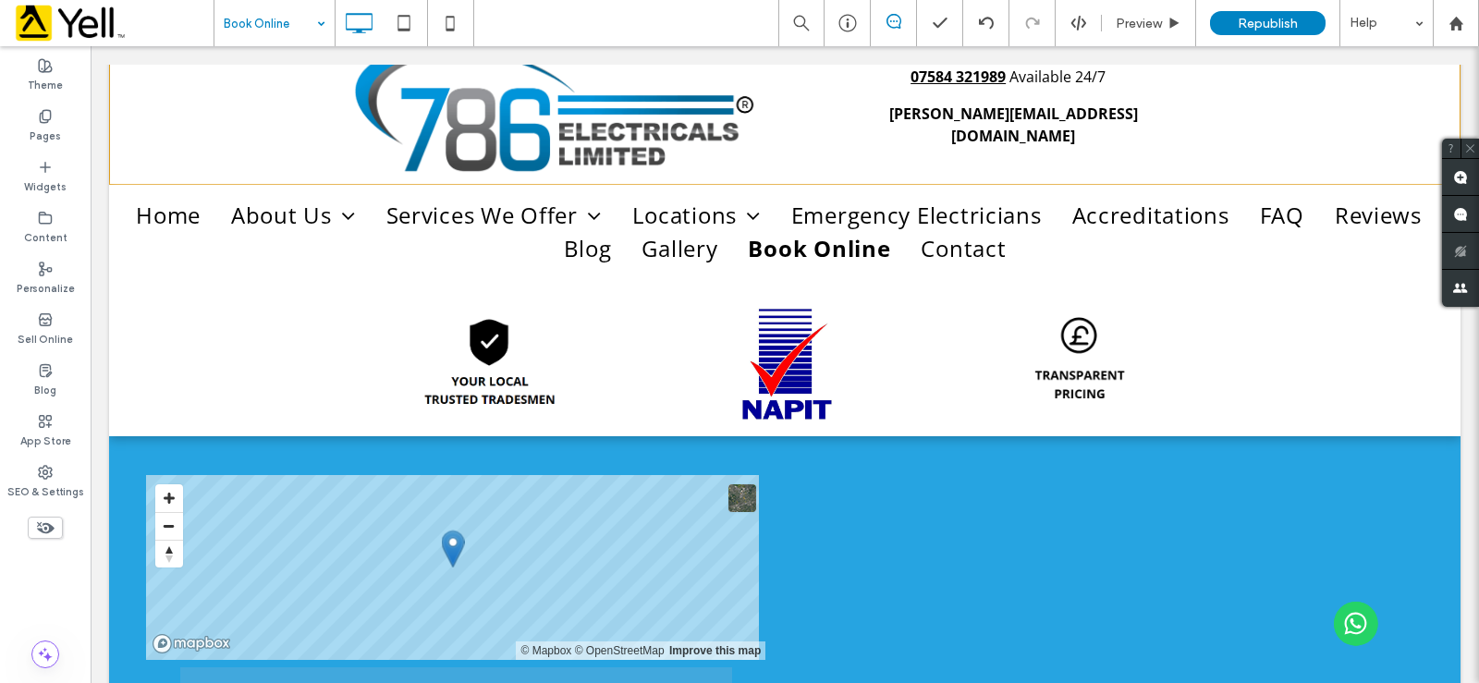
scroll to position [0, 0]
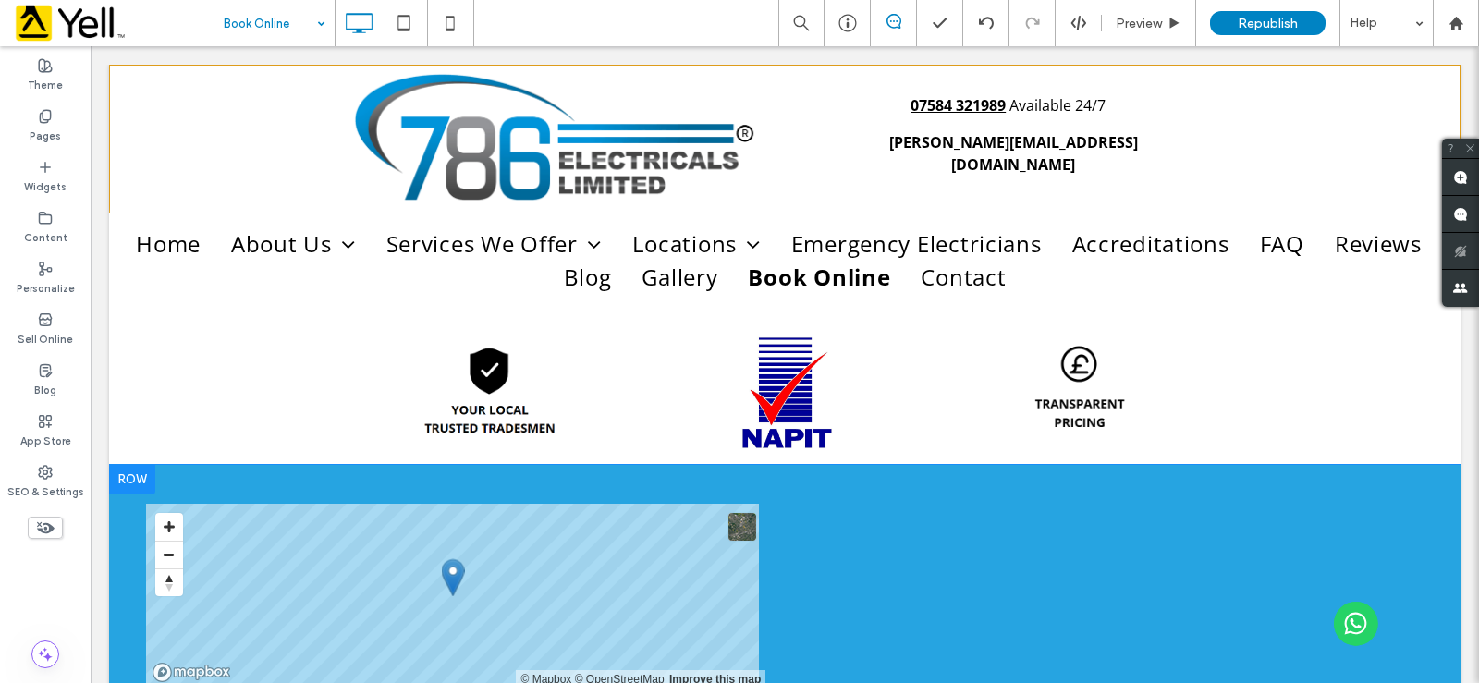
click at [131, 483] on div at bounding box center [132, 480] width 46 height 30
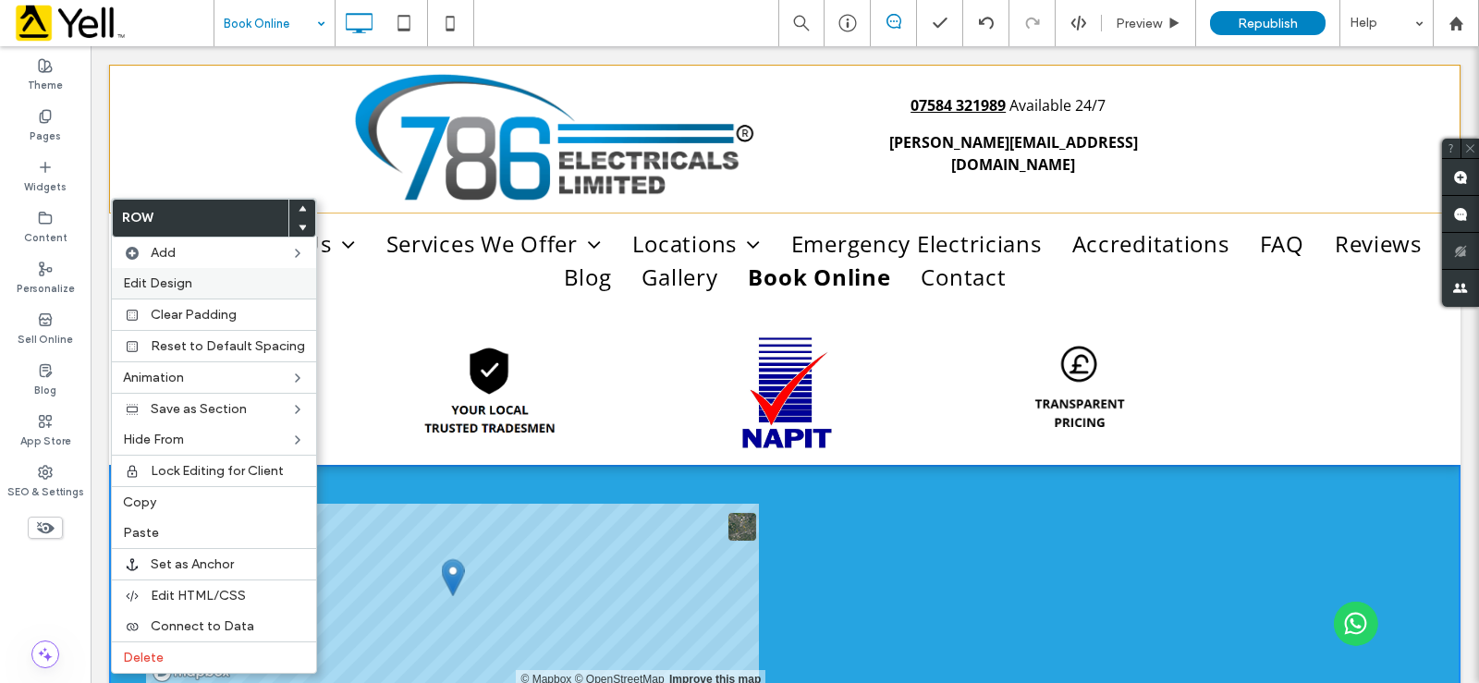
click at [183, 286] on span "Edit Design" at bounding box center [157, 283] width 69 height 16
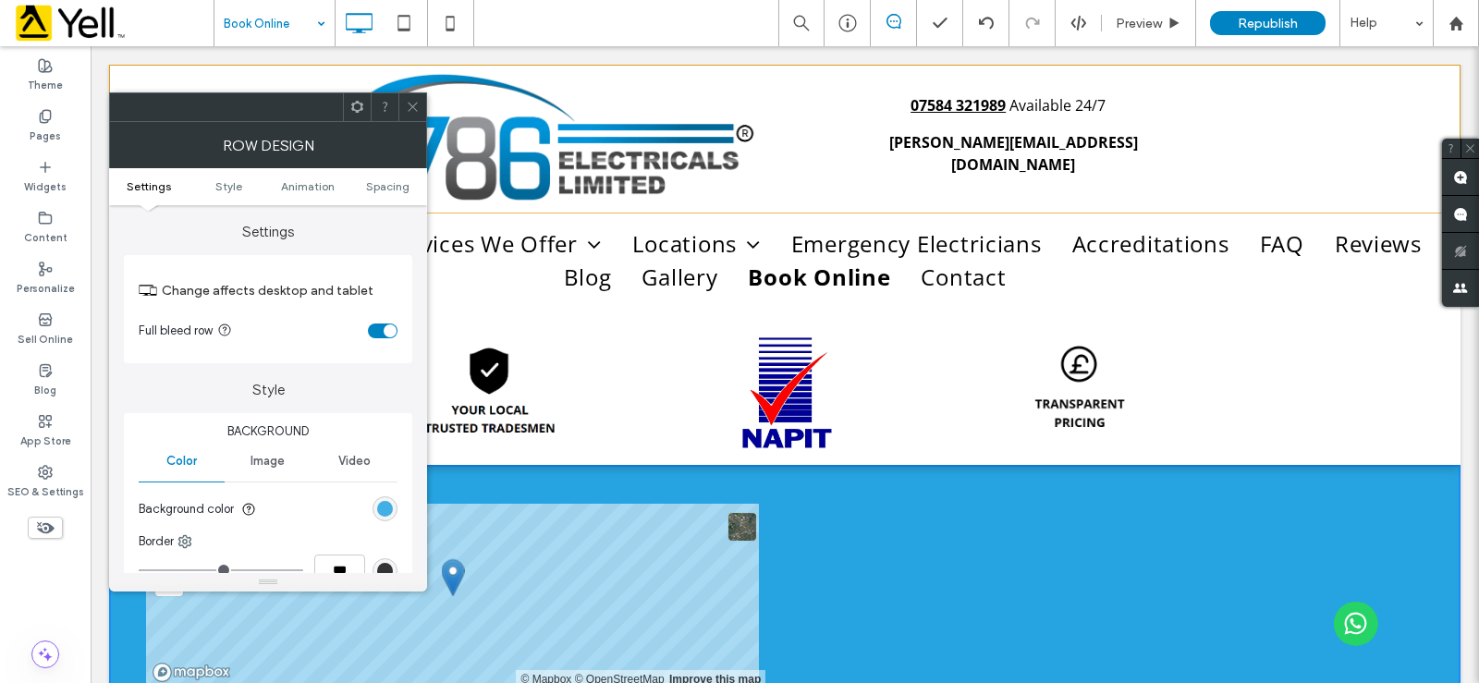
click at [385, 506] on div "rgb(38, 164, 225)" at bounding box center [385, 509] width 16 height 16
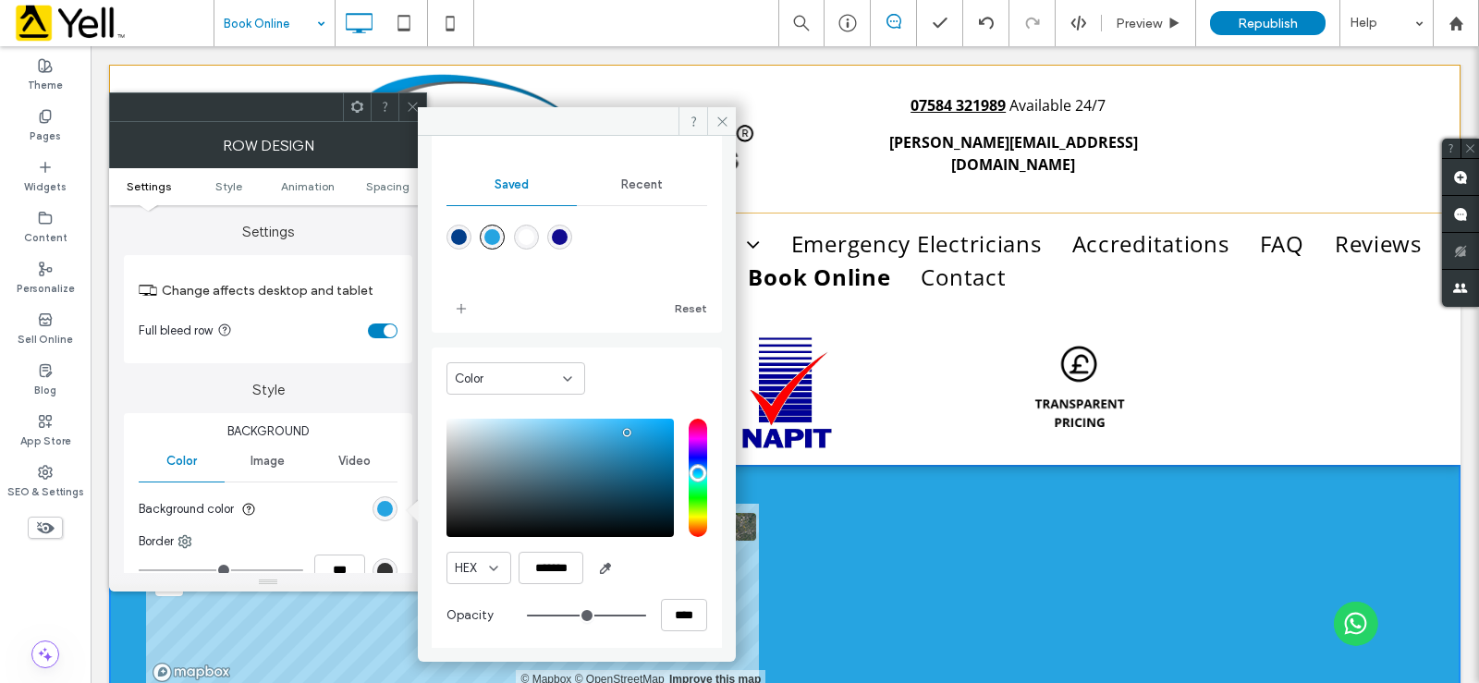
scroll to position [153, 0]
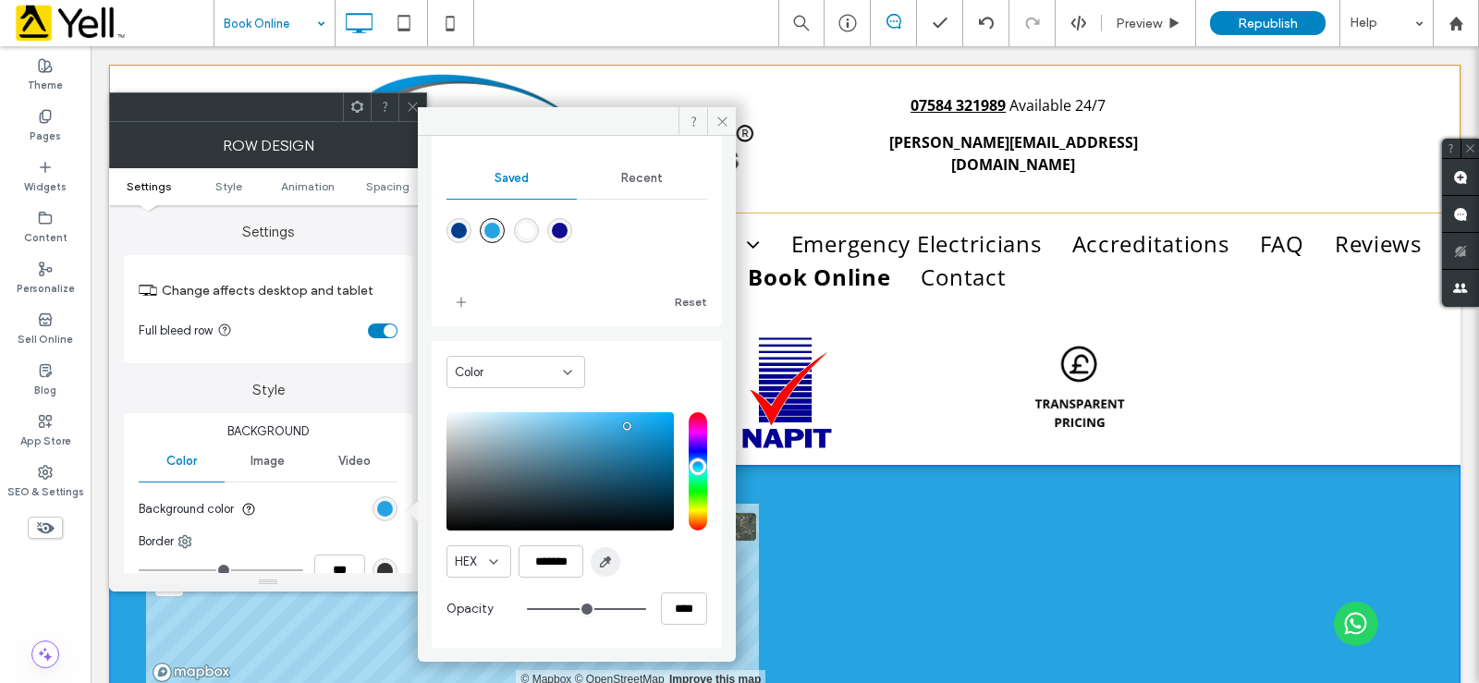
click at [609, 568] on icon "button" at bounding box center [605, 562] width 15 height 15
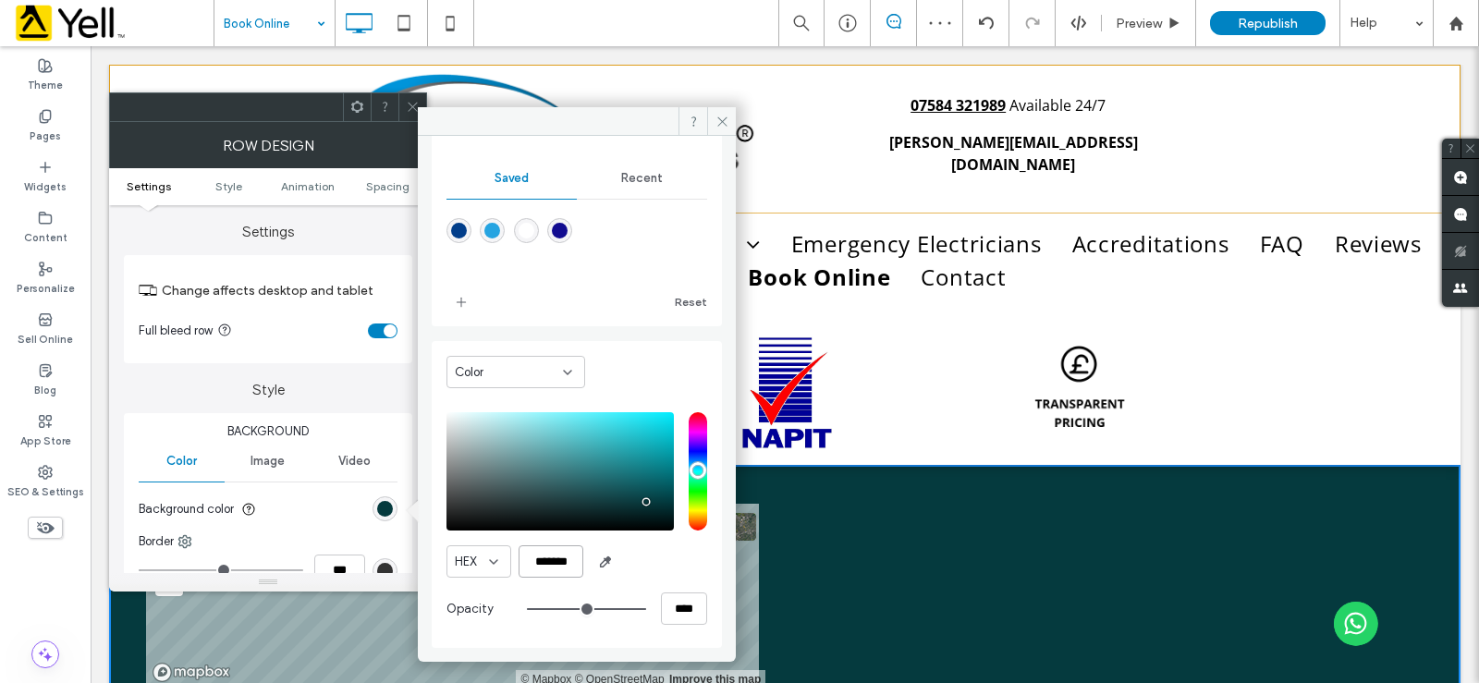
click at [556, 562] on input "*******" at bounding box center [551, 561] width 65 height 32
drag, startPoint x: 579, startPoint y: 562, endPoint x: 530, endPoint y: 565, distance: 49.1
click at [530, 565] on input "*******" at bounding box center [551, 561] width 65 height 32
paste input "******"
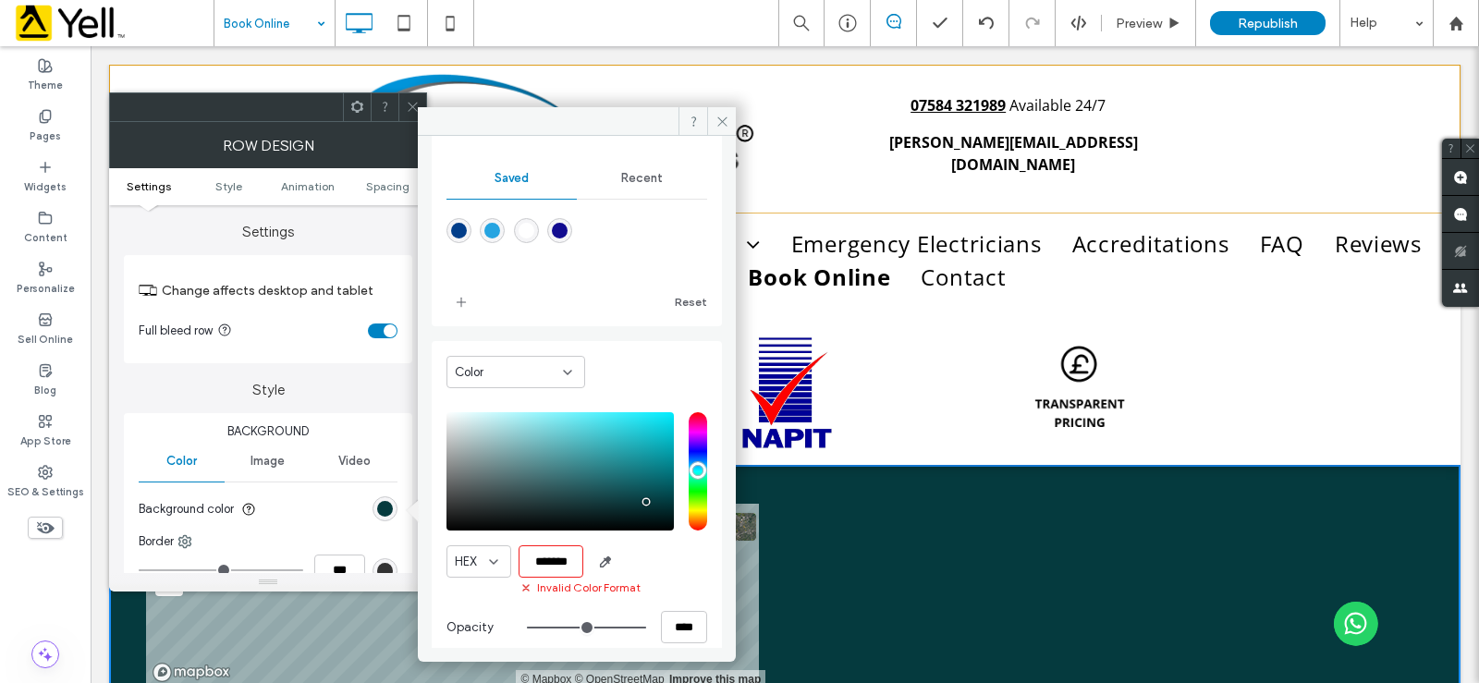
drag, startPoint x: 576, startPoint y: 563, endPoint x: 521, endPoint y: 563, distance: 54.5
click at [521, 563] on input "*******" at bounding box center [551, 561] width 65 height 32
paste input "color picker textbox"
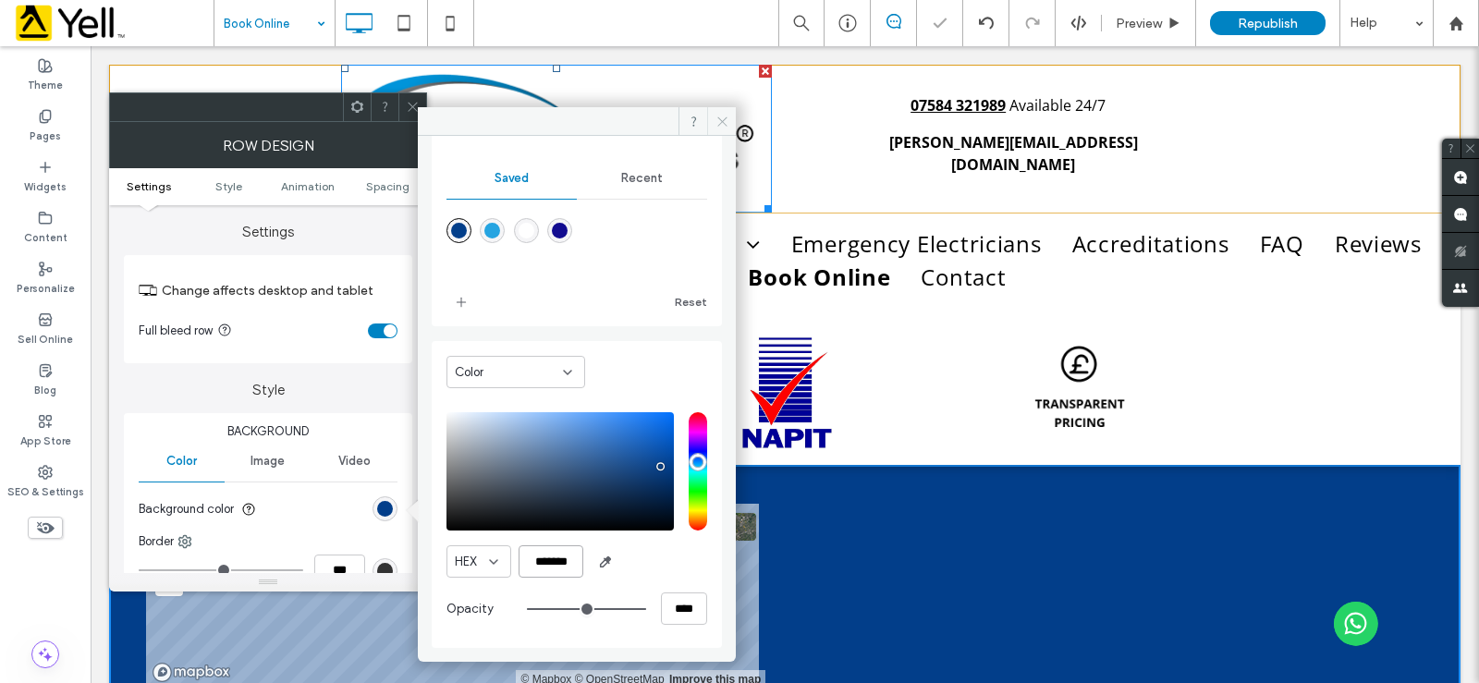
type input "*******"
click at [724, 116] on icon at bounding box center [722, 122] width 14 height 14
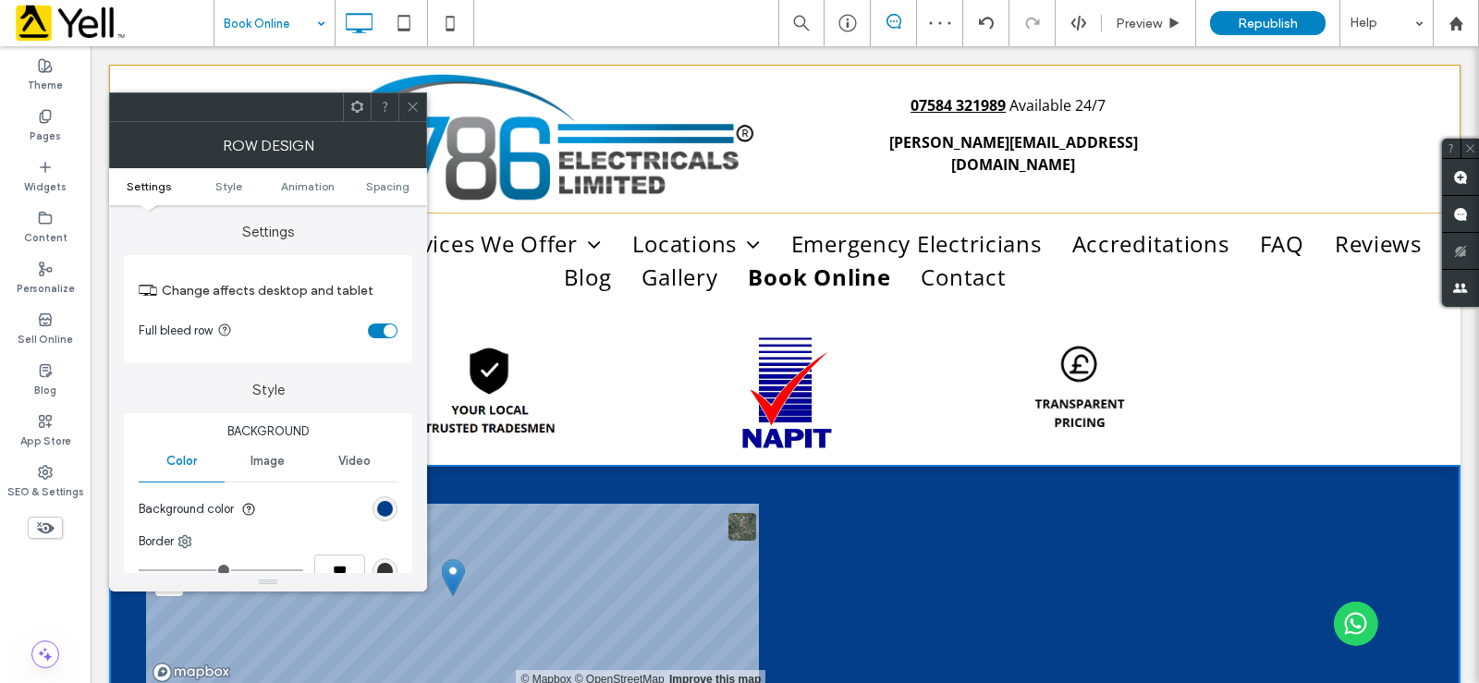
click at [417, 104] on icon at bounding box center [413, 107] width 14 height 14
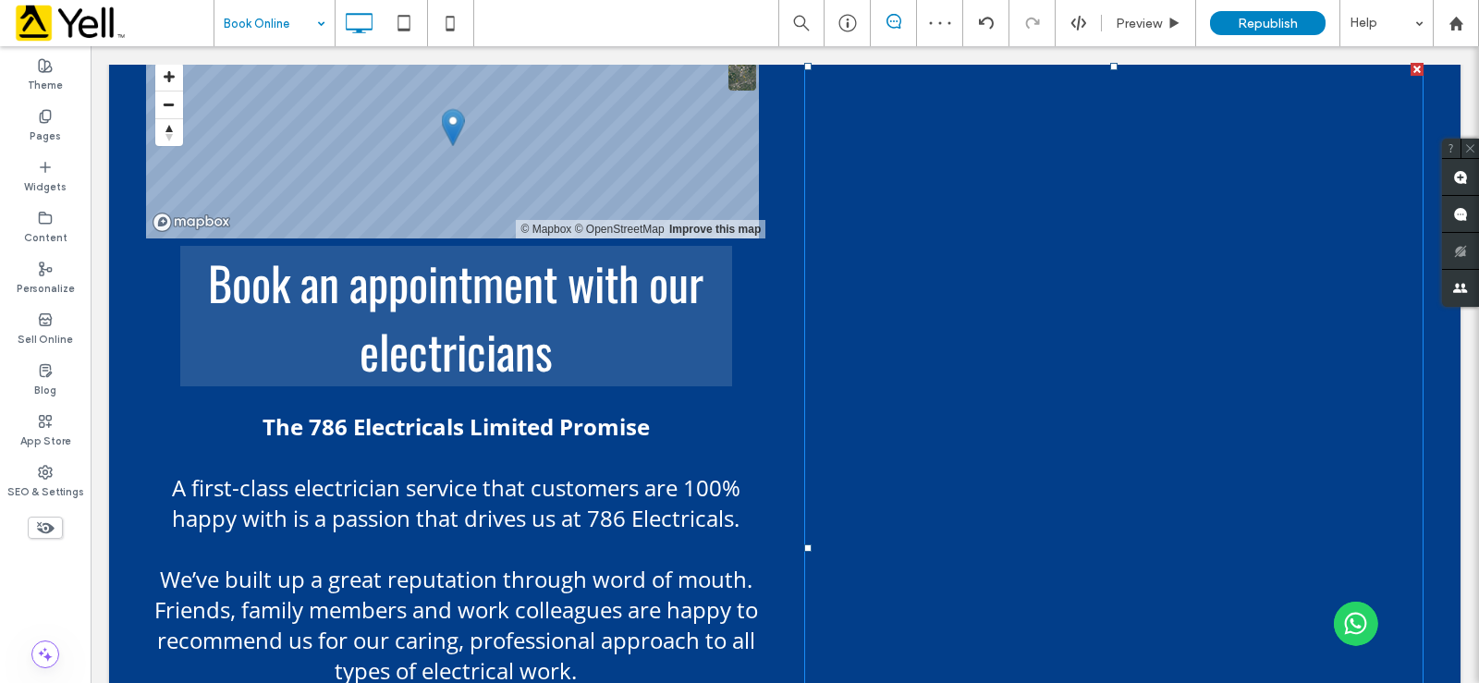
scroll to position [462, 0]
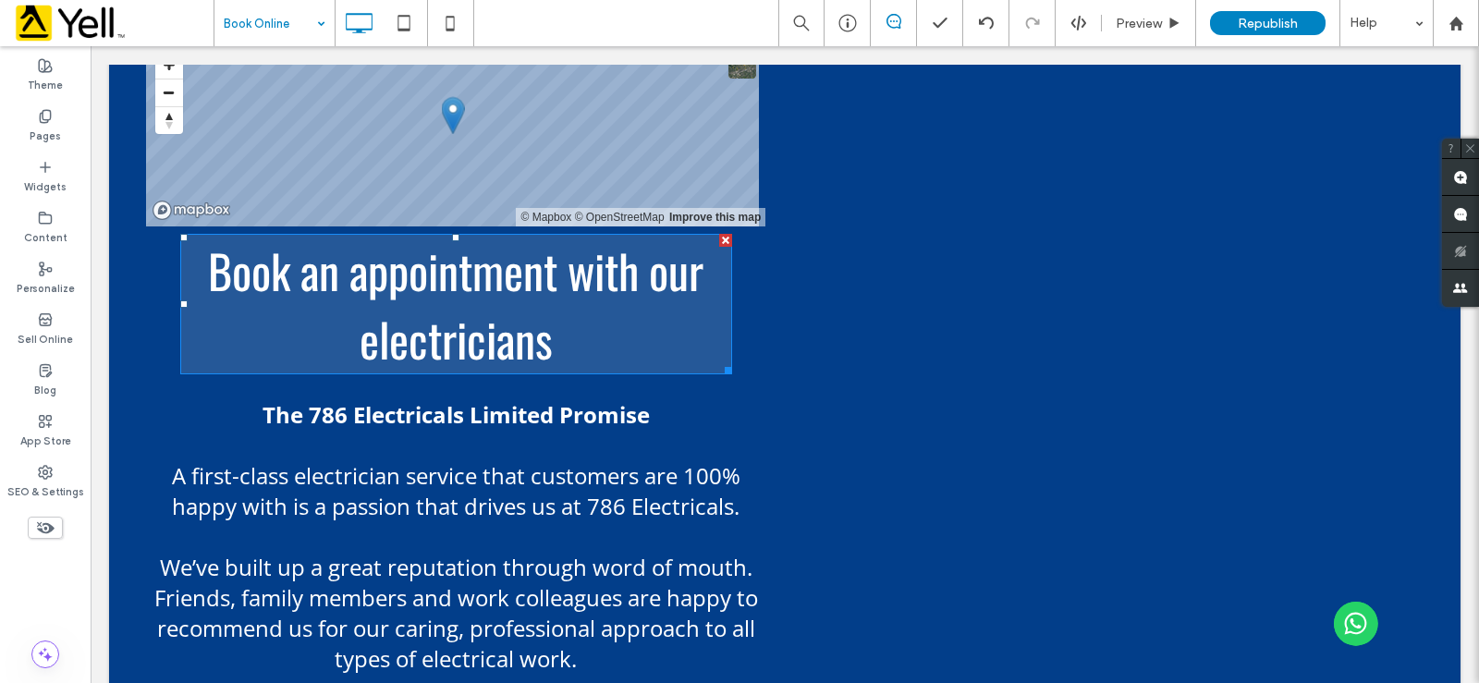
click at [236, 336] on h1 "Book an appointment with our electricians" at bounding box center [456, 304] width 552 height 137
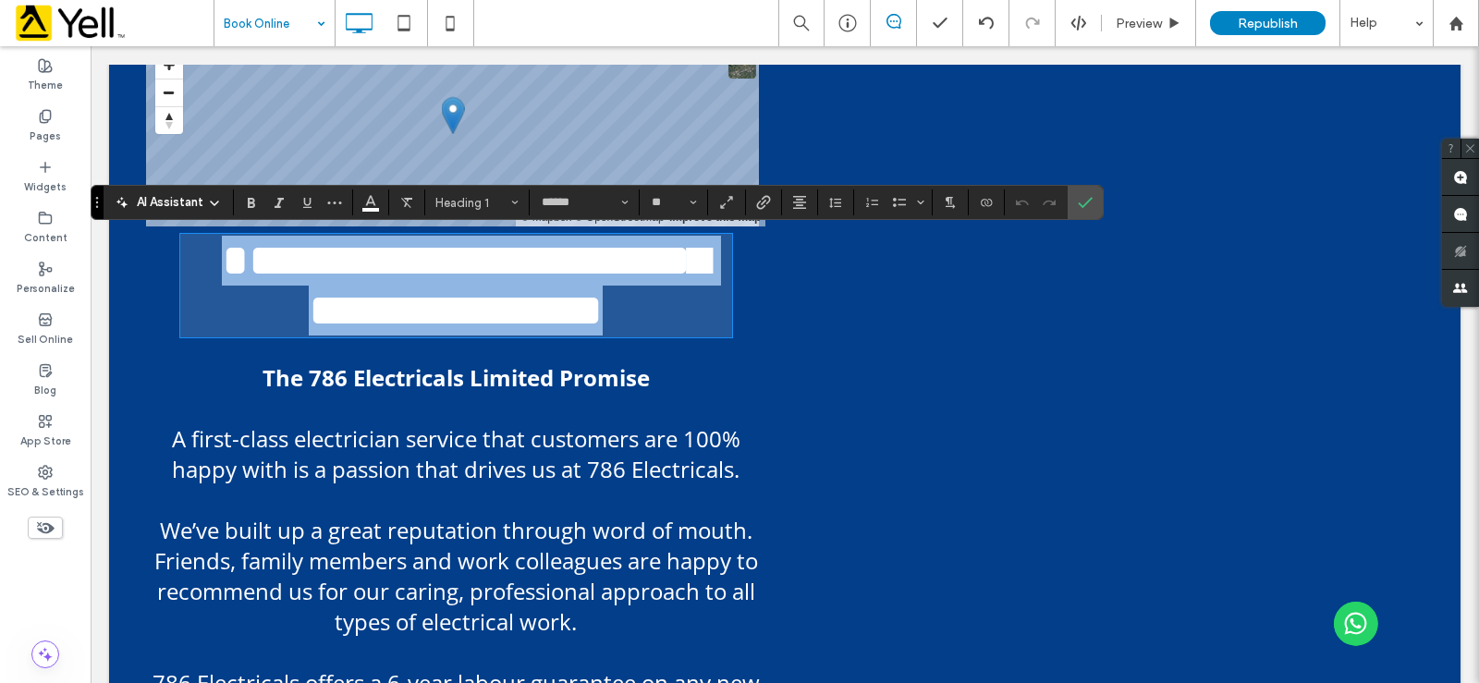
type input "******"
type input "**"
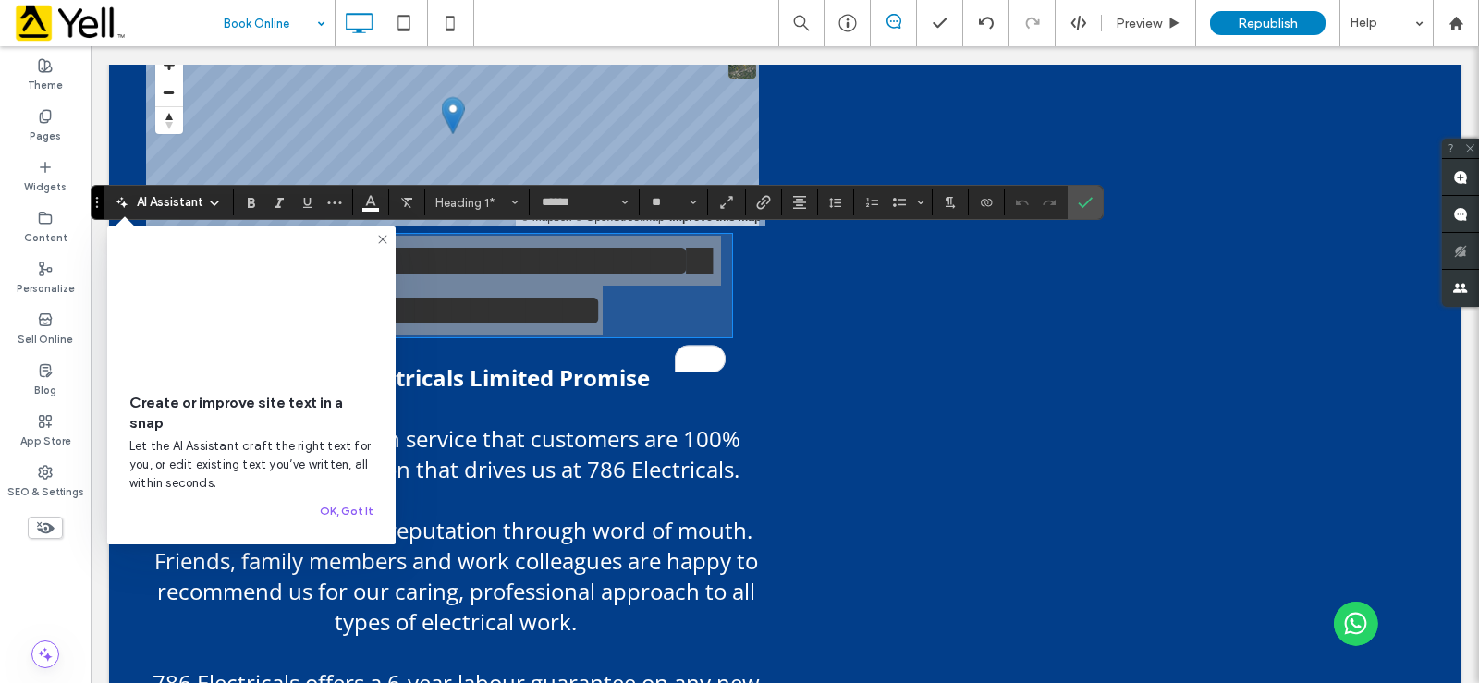
click at [380, 238] on icon at bounding box center [382, 239] width 15 height 15
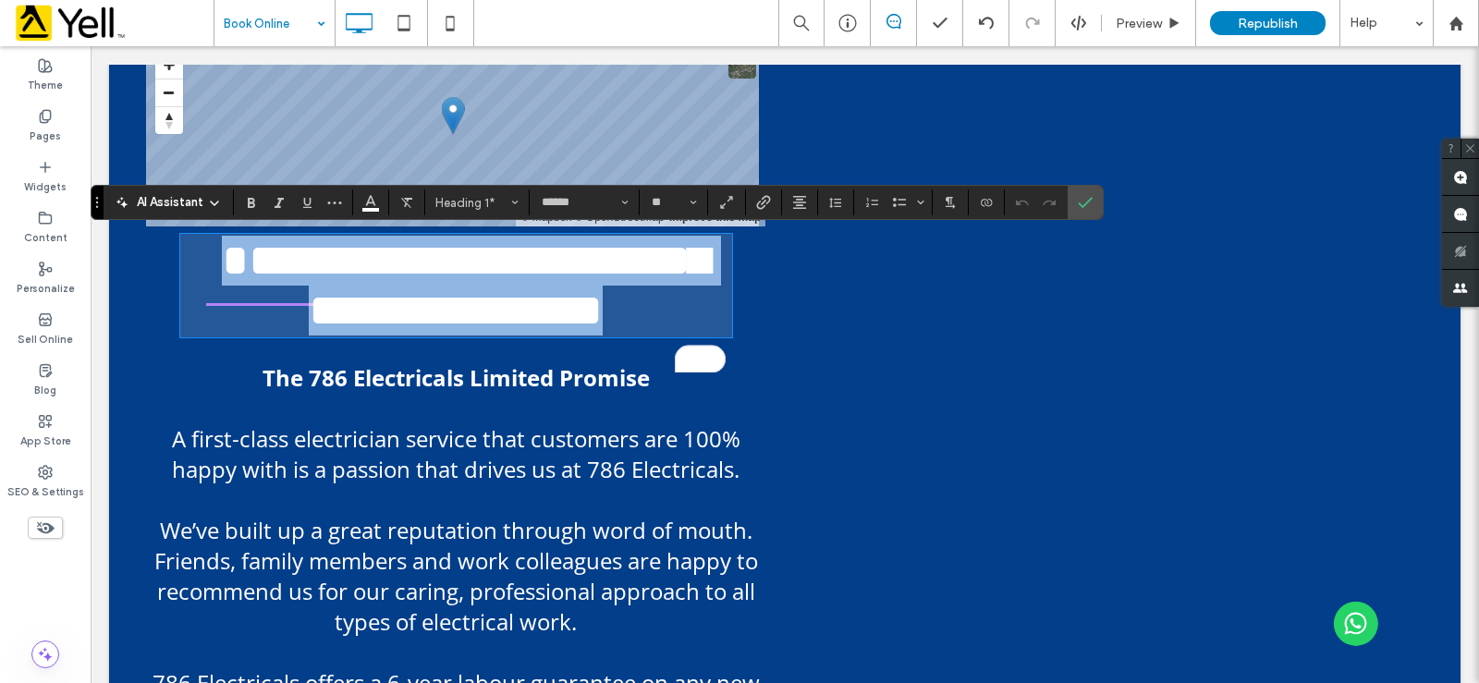
click at [153, 358] on div "**********" at bounding box center [465, 536] width 639 height 989
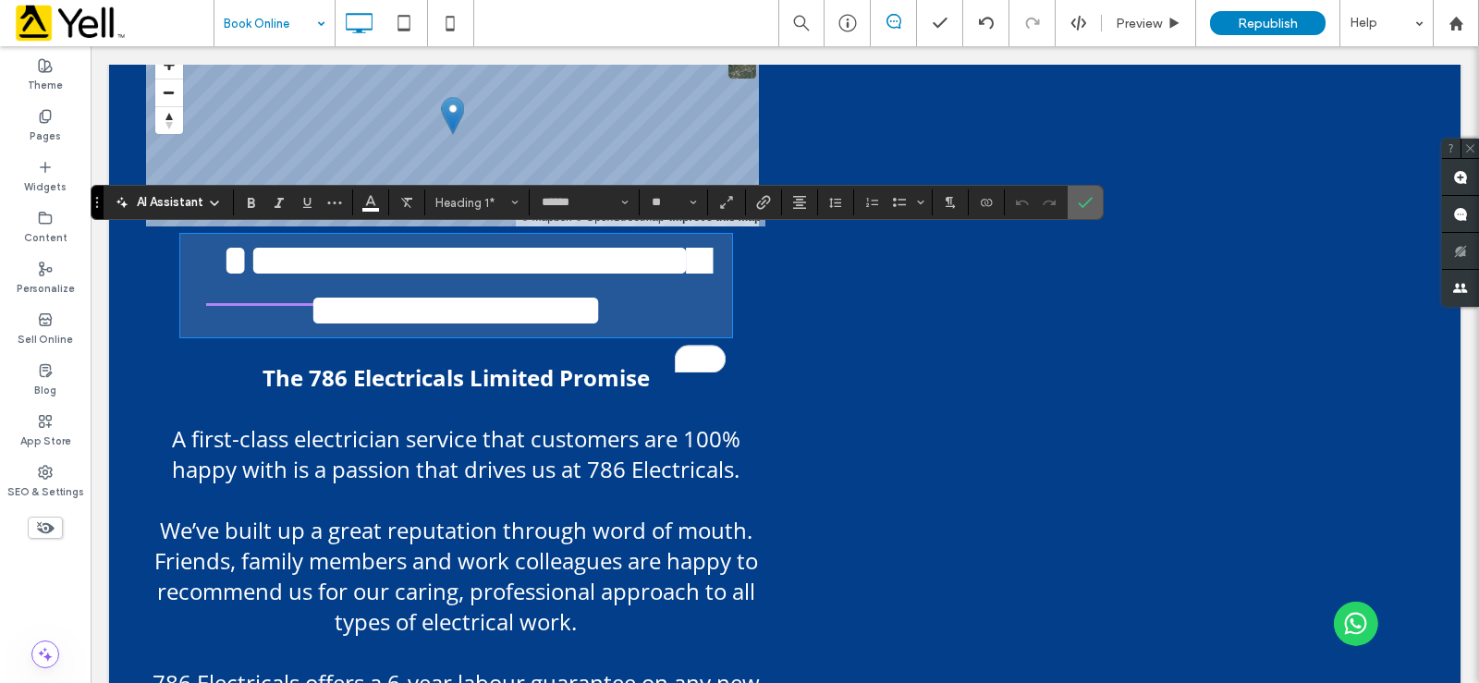
drag, startPoint x: 1092, startPoint y: 217, endPoint x: 998, endPoint y: 171, distance: 104.2
click at [1092, 217] on span "Confirm" at bounding box center [1085, 202] width 15 height 31
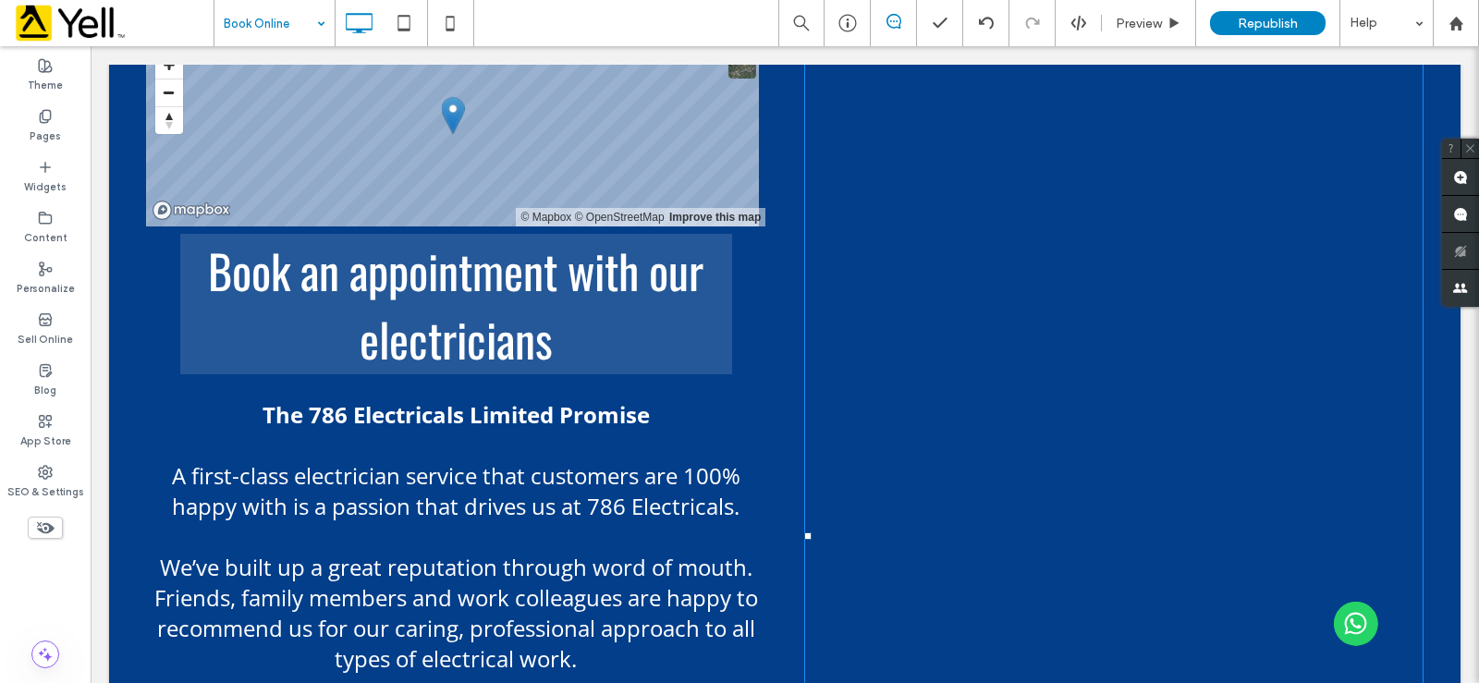
scroll to position [0, 0]
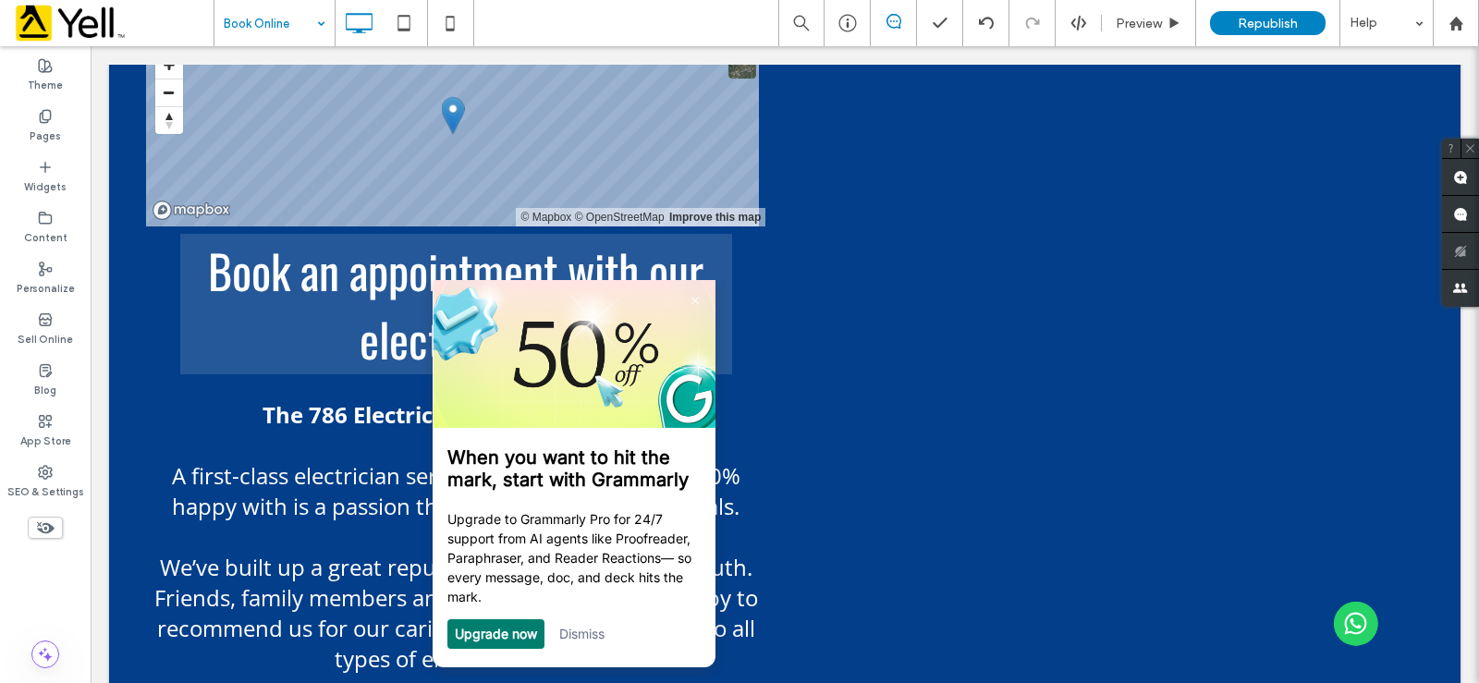
click at [576, 635] on link "Dismiss" at bounding box center [580, 634] width 45 height 16
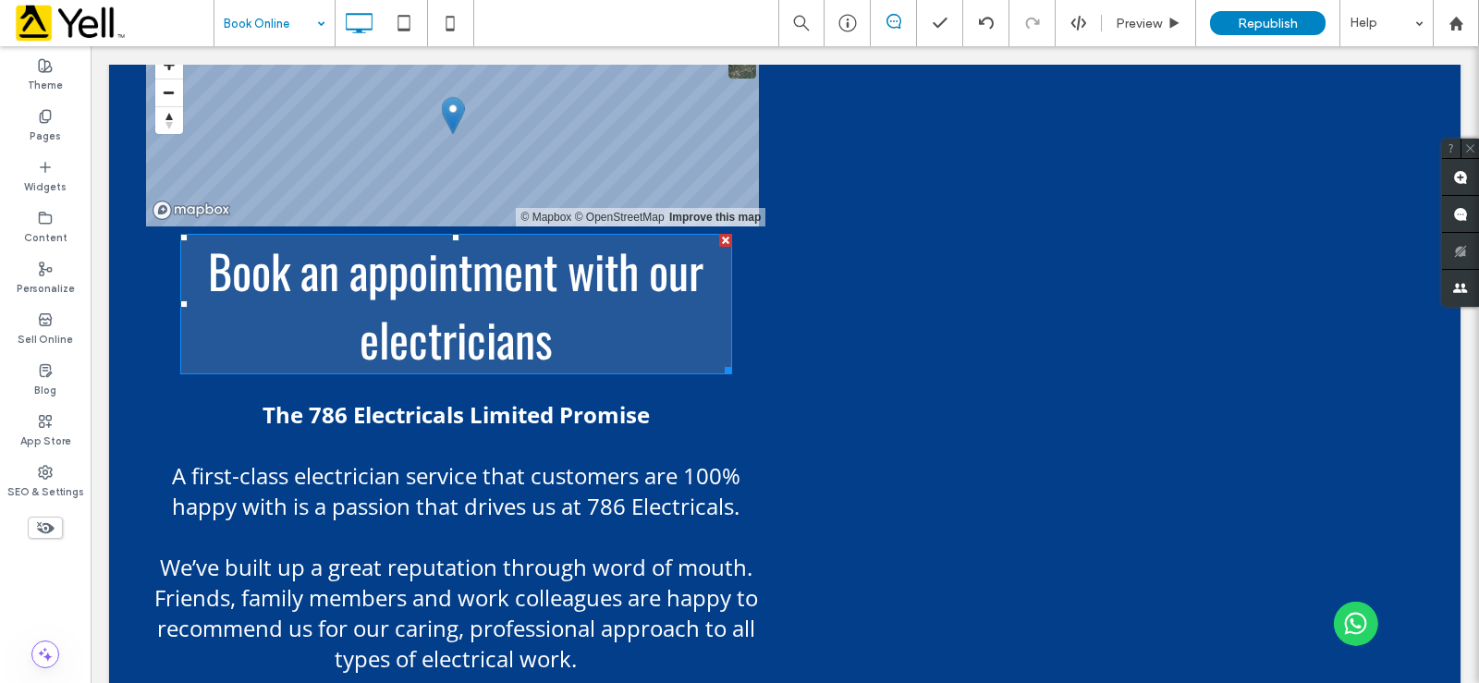
click at [253, 353] on h1 "Book an appointment with our electricians" at bounding box center [456, 304] width 552 height 137
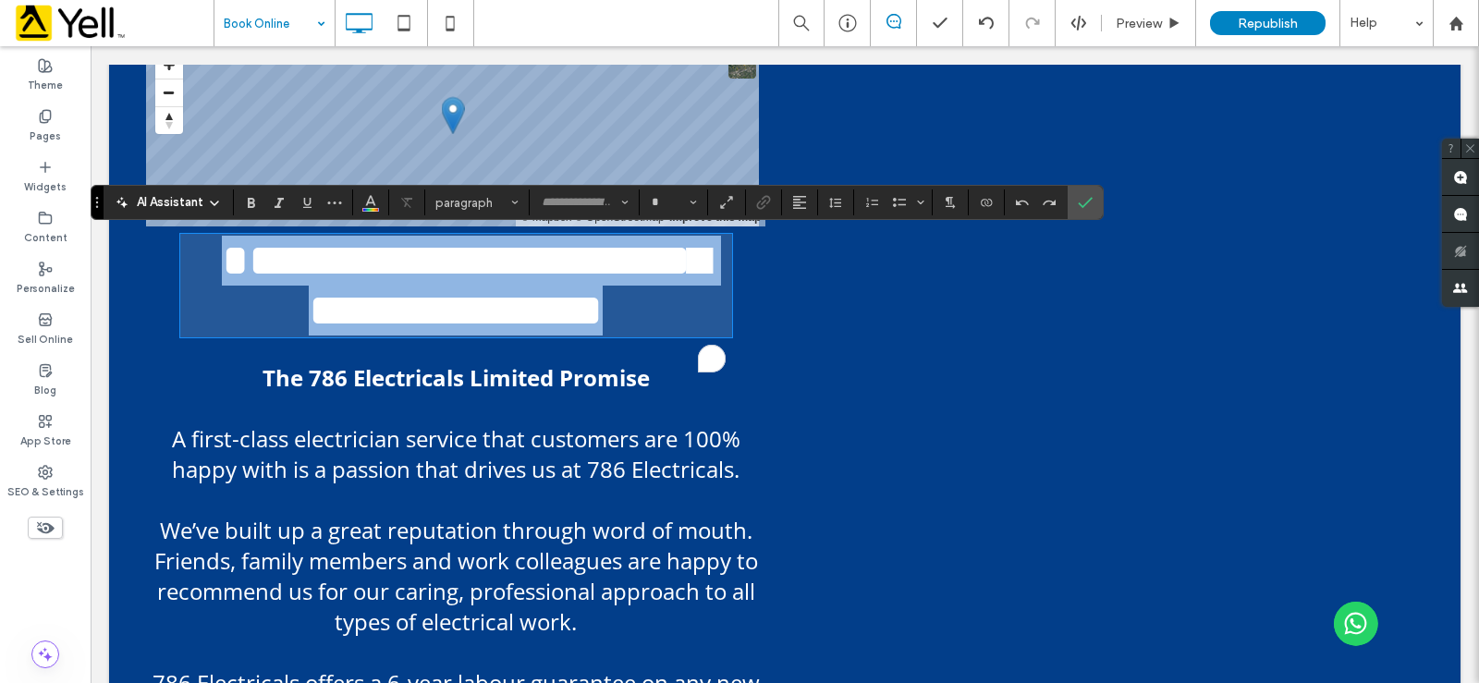
type input "******"
type input "**"
click at [637, 336] on h1 "**********" at bounding box center [456, 286] width 552 height 100
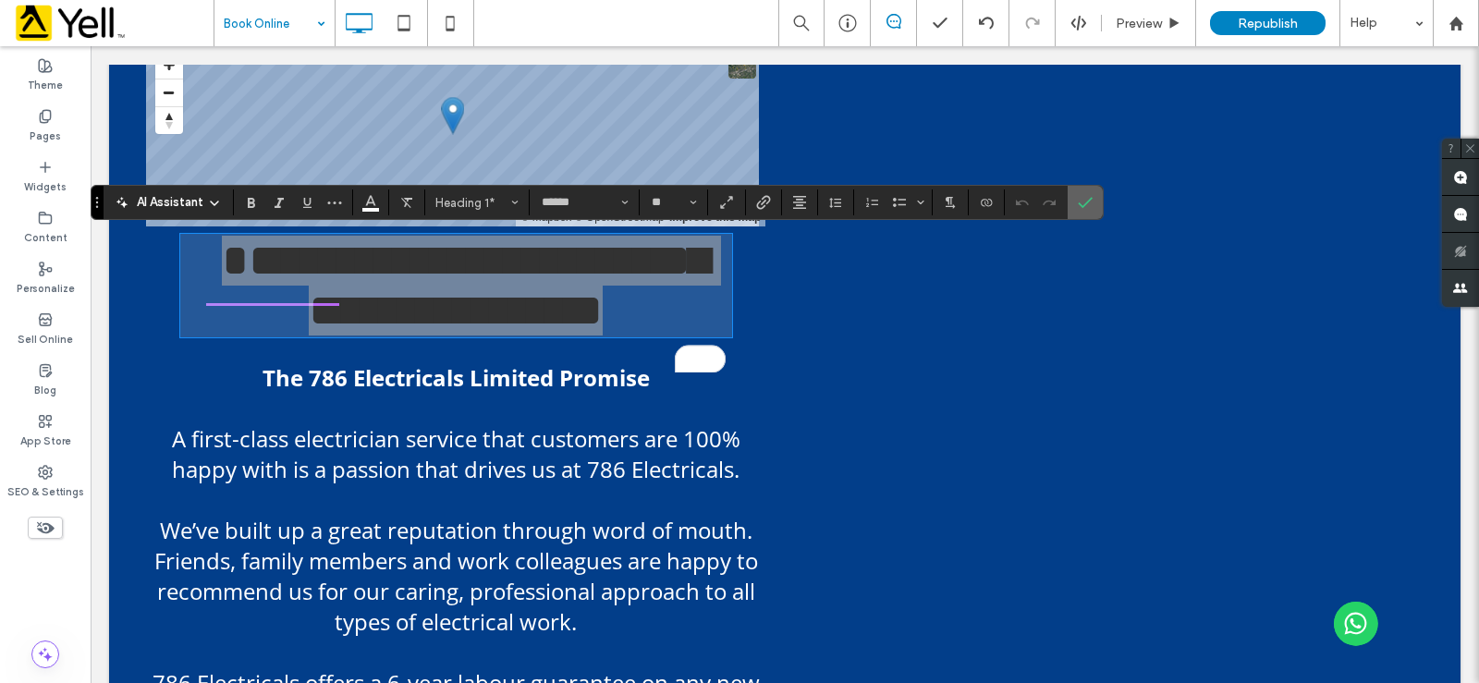
drag, startPoint x: 1095, startPoint y: 212, endPoint x: 691, endPoint y: 257, distance: 406.5
click at [1095, 212] on label "Confirm" at bounding box center [1085, 202] width 28 height 33
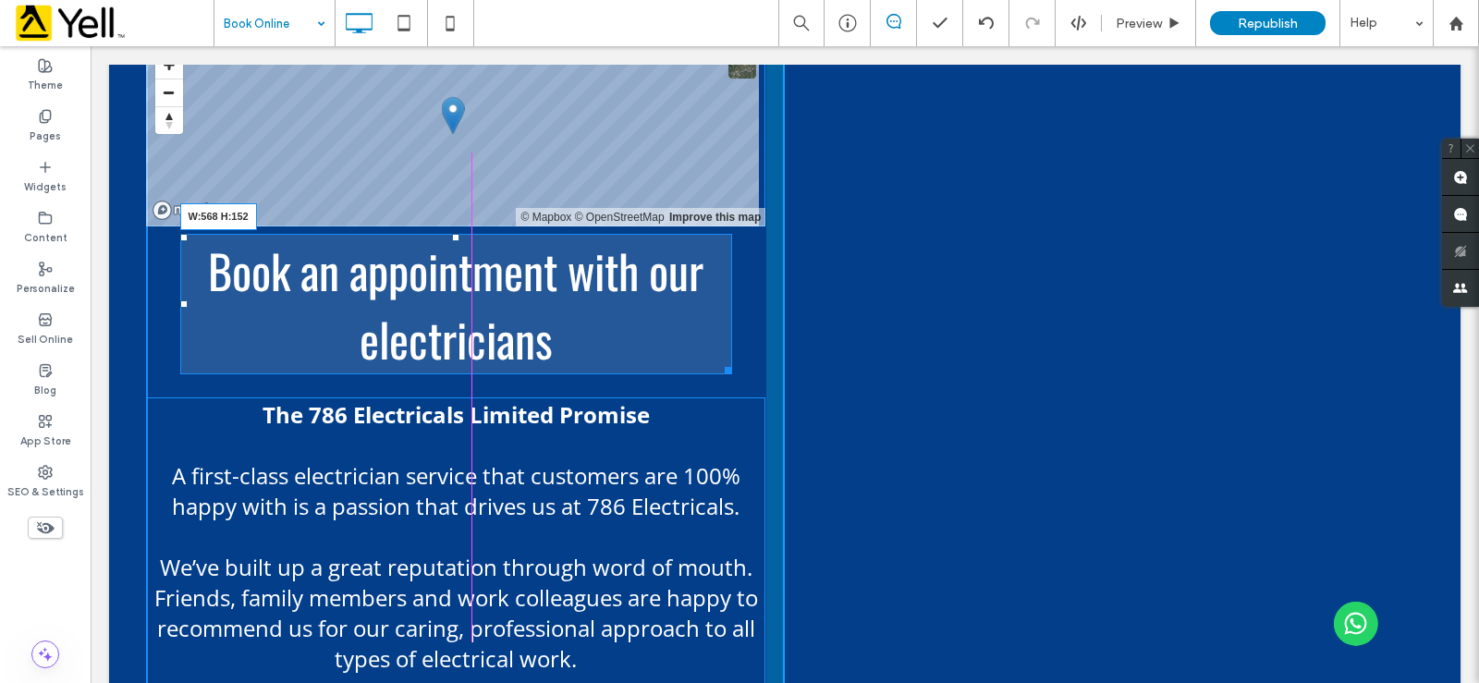
drag, startPoint x: 721, startPoint y: 371, endPoint x: 712, endPoint y: 370, distance: 9.3
click at [718, 370] on div at bounding box center [725, 367] width 14 height 14
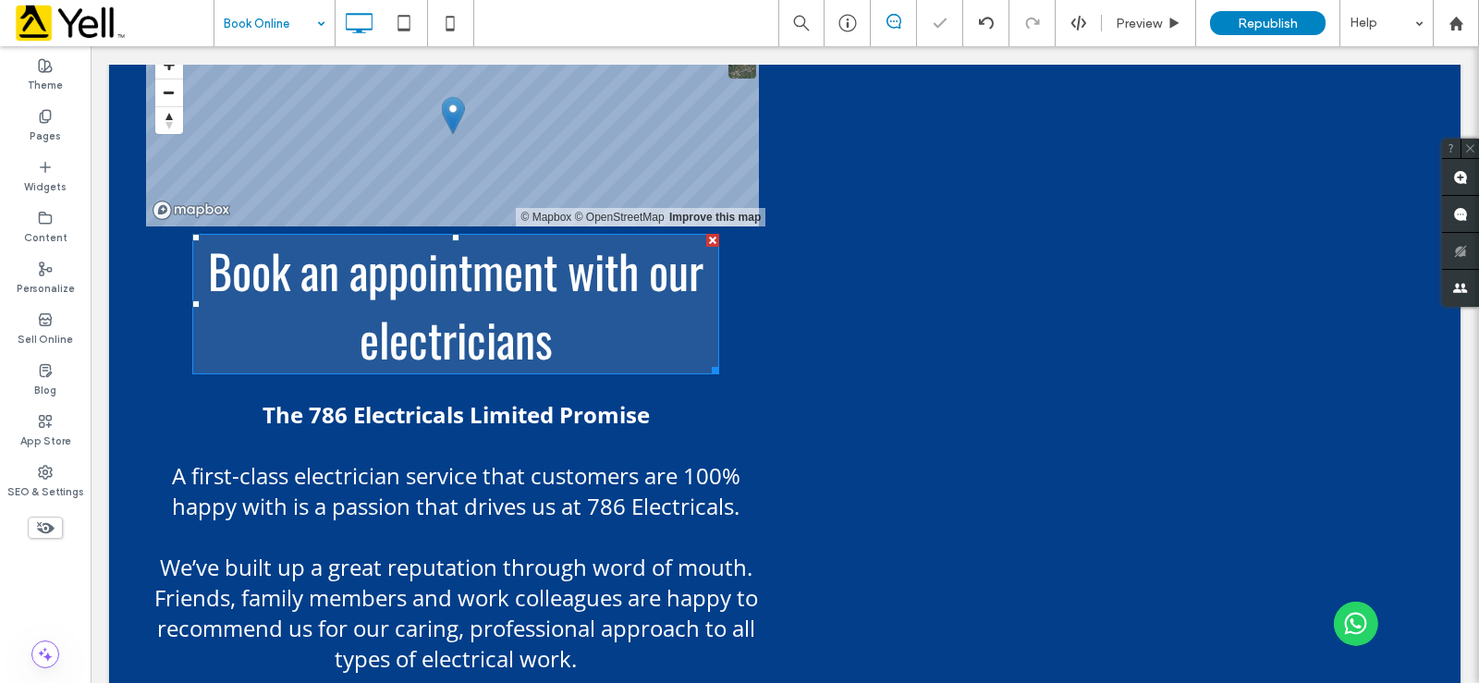
click at [208, 252] on span "Book an appointment with our electricians" at bounding box center [455, 304] width 495 height 137
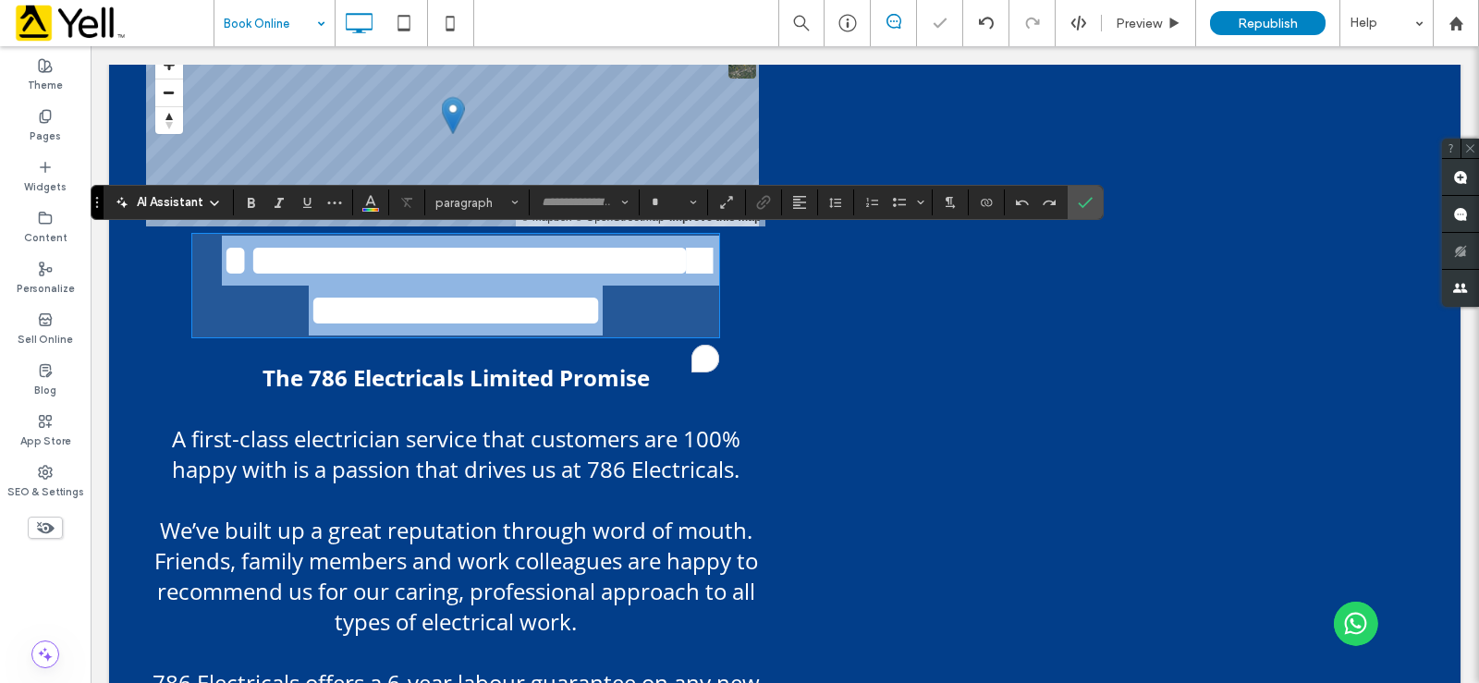
type input "******"
type input "**"
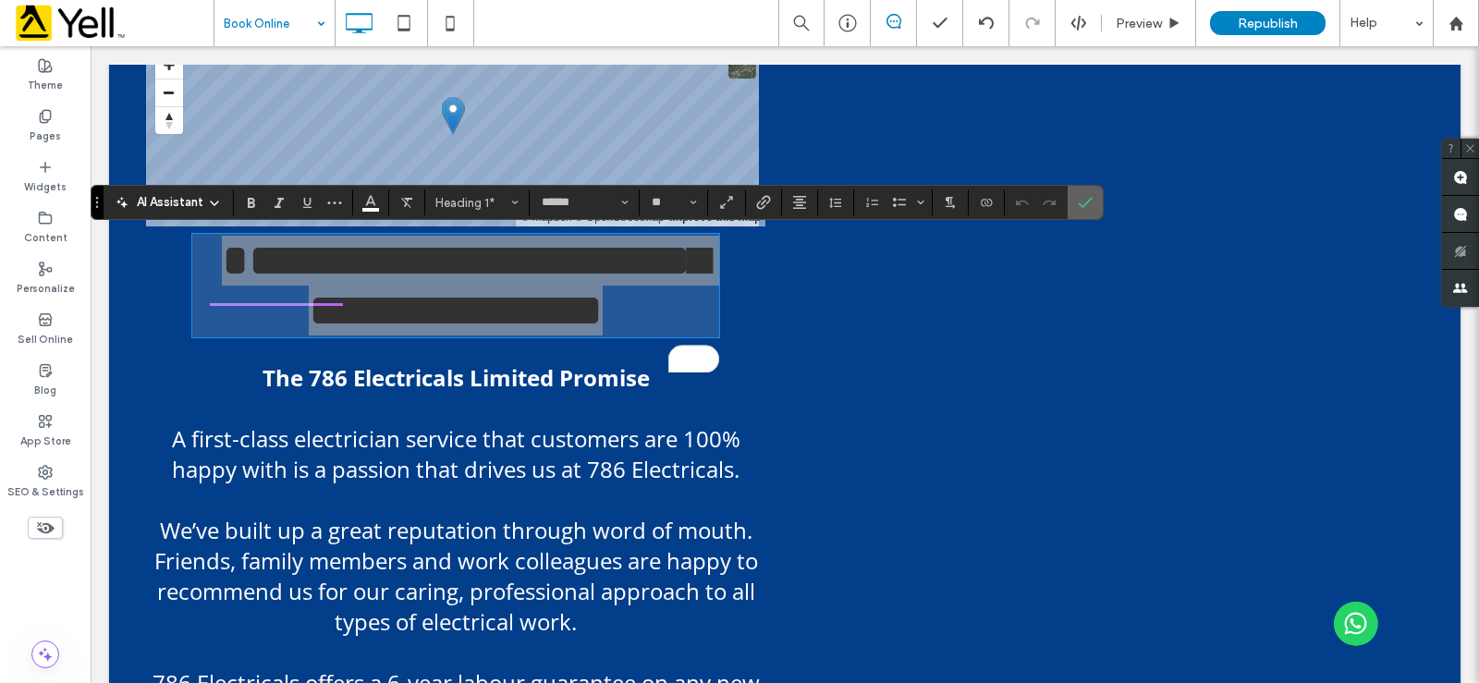
click at [1088, 205] on icon "Confirm" at bounding box center [1085, 202] width 15 height 15
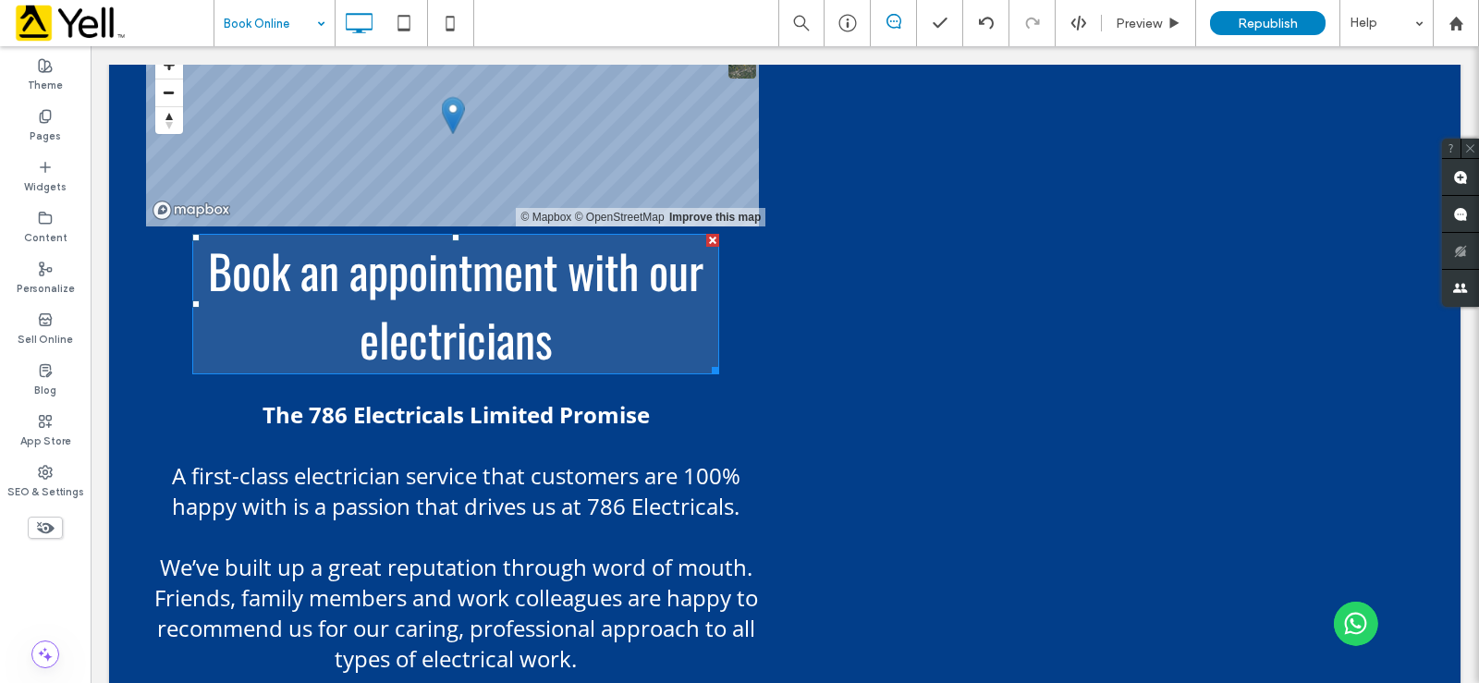
click at [418, 309] on span "Book an appointment with our electricians" at bounding box center [455, 304] width 495 height 137
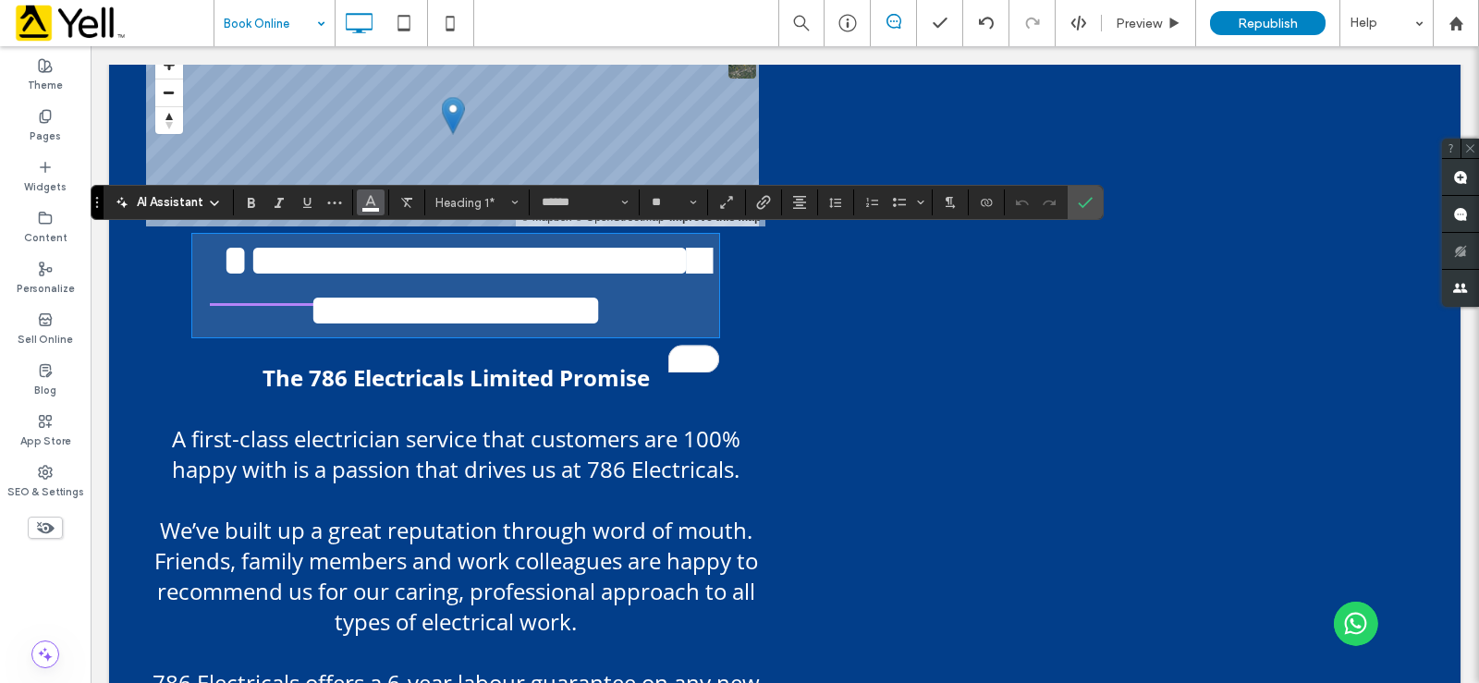
click at [367, 208] on icon "Color" at bounding box center [370, 200] width 15 height 15
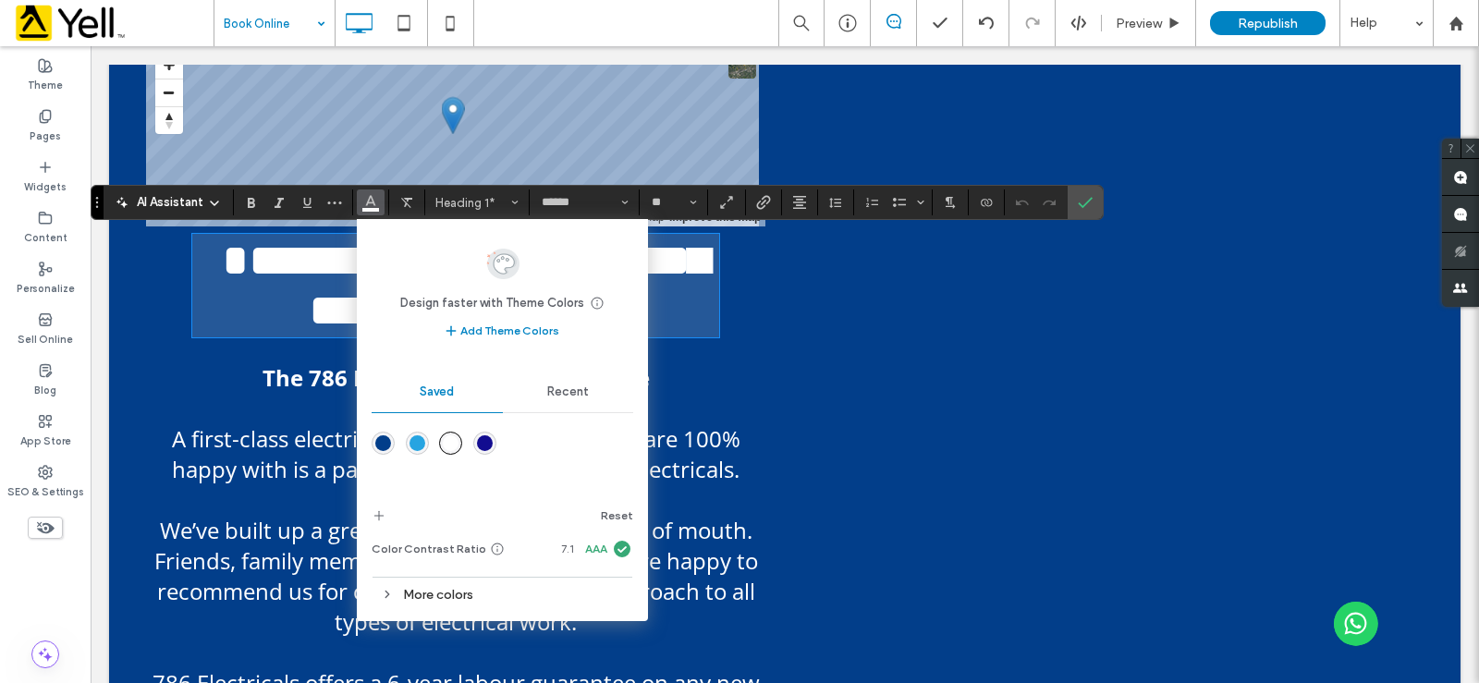
drag, startPoint x: 411, startPoint y: 446, endPoint x: 324, endPoint y: 391, distance: 103.1
click at [411, 446] on div "rgba(38,164,225,1)" at bounding box center [417, 443] width 16 height 16
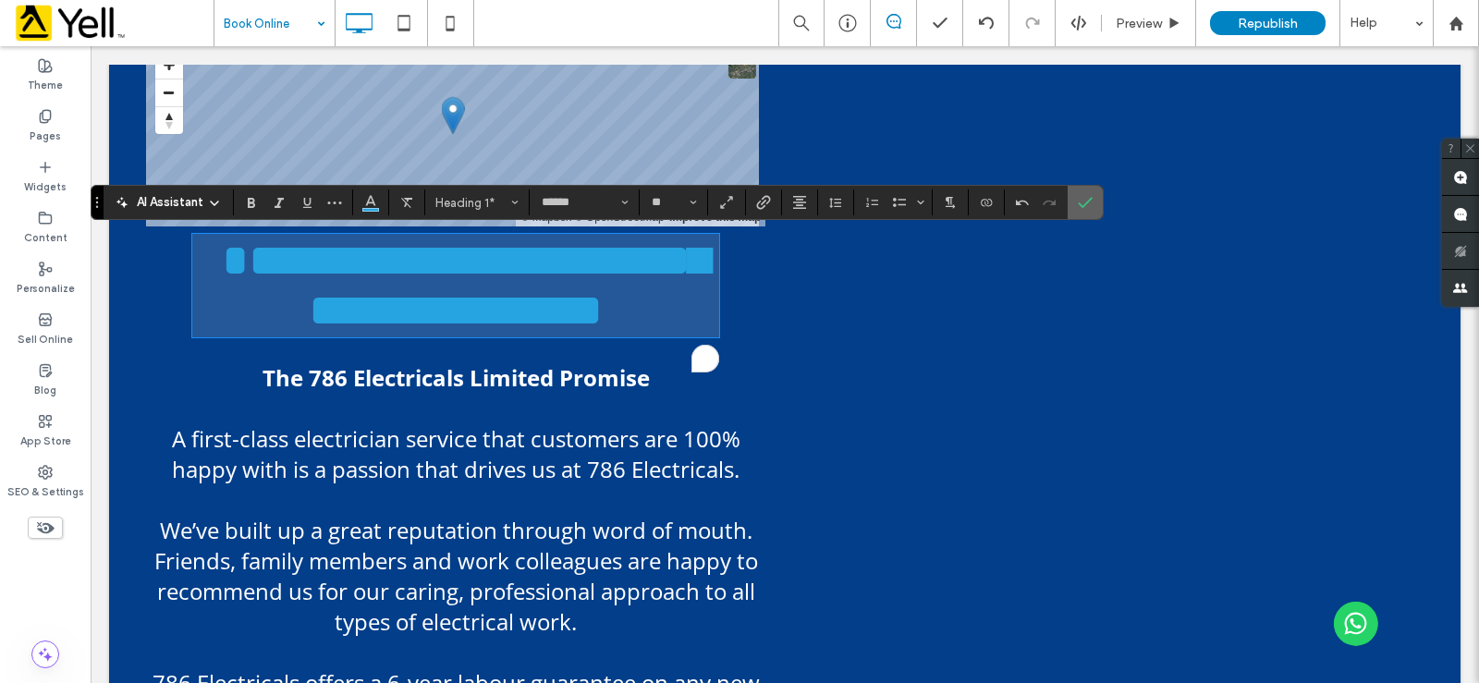
drag, startPoint x: 1087, startPoint y: 204, endPoint x: 928, endPoint y: 189, distance: 159.7
click at [1087, 204] on use "Confirm" at bounding box center [1086, 203] width 15 height 11
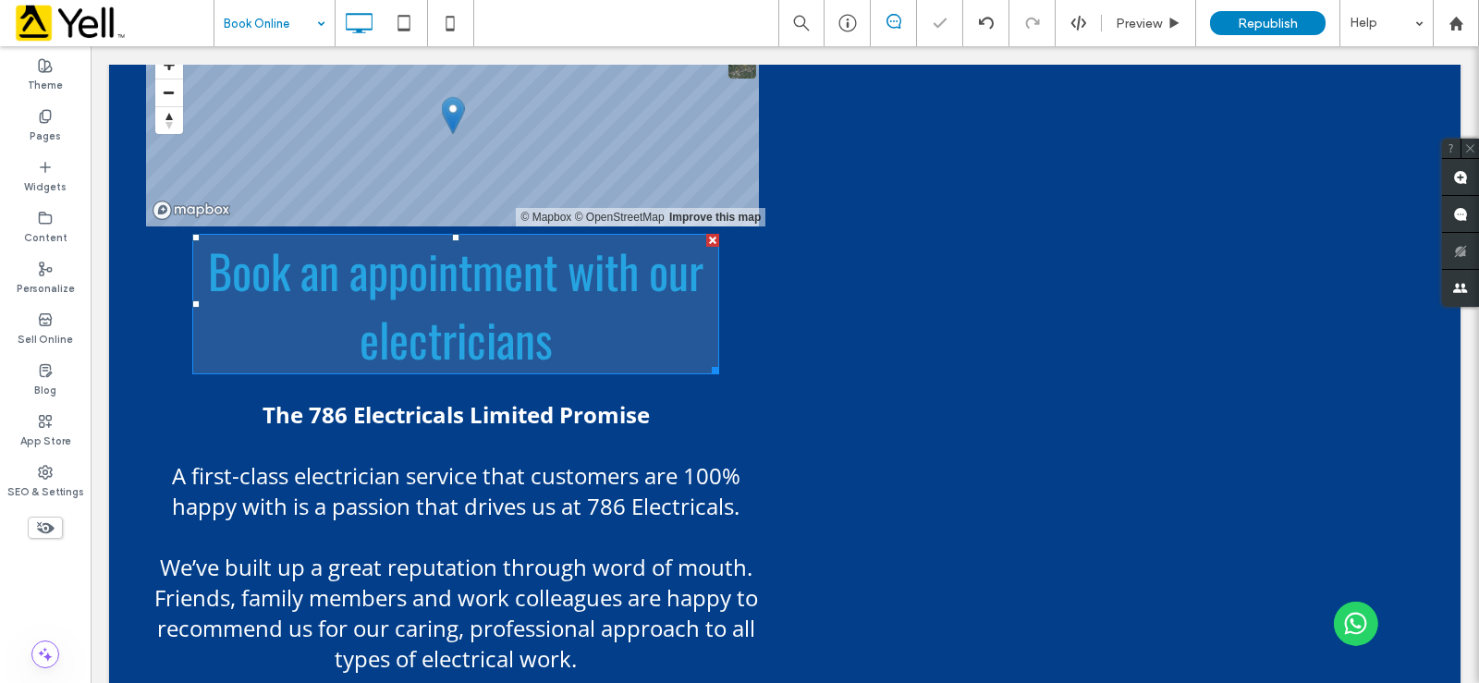
click at [576, 323] on h1 "Book an appointment with our electricians" at bounding box center [455, 304] width 527 height 137
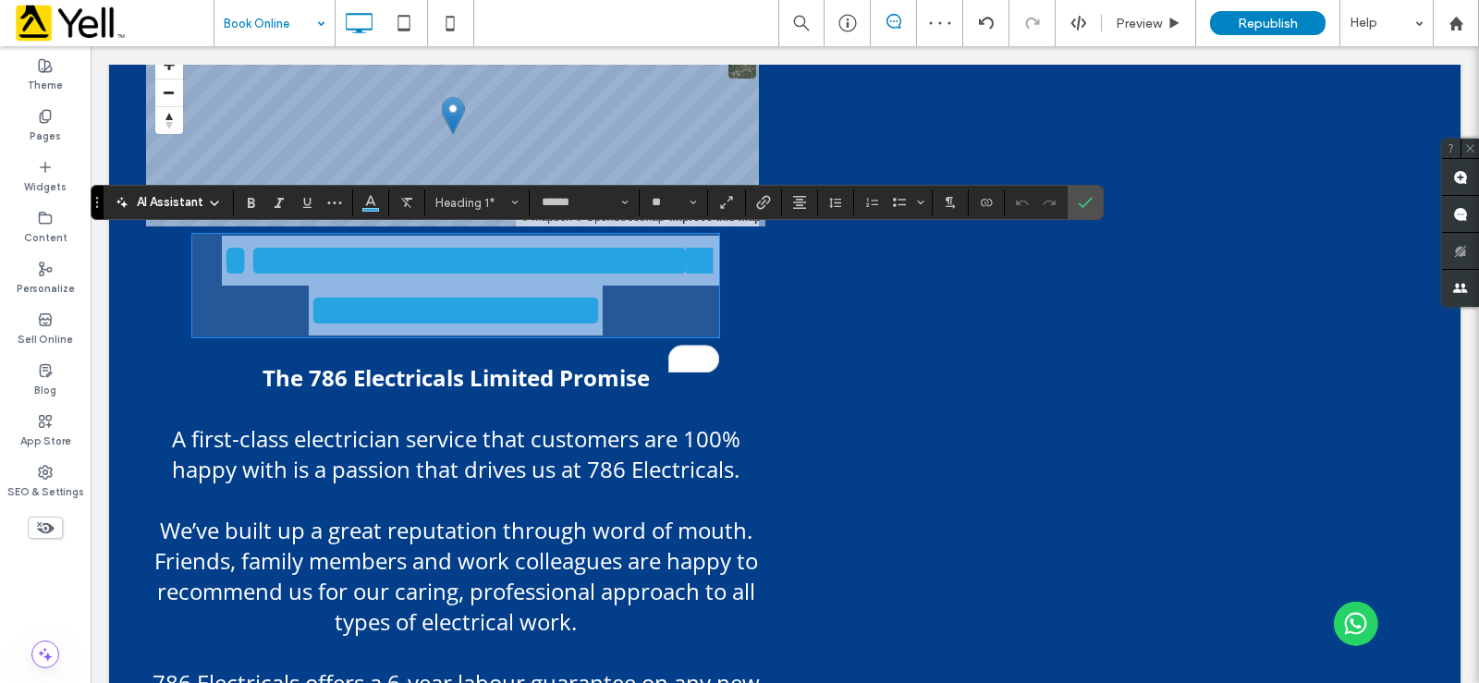
click at [502, 331] on span "**********" at bounding box center [465, 285] width 487 height 95
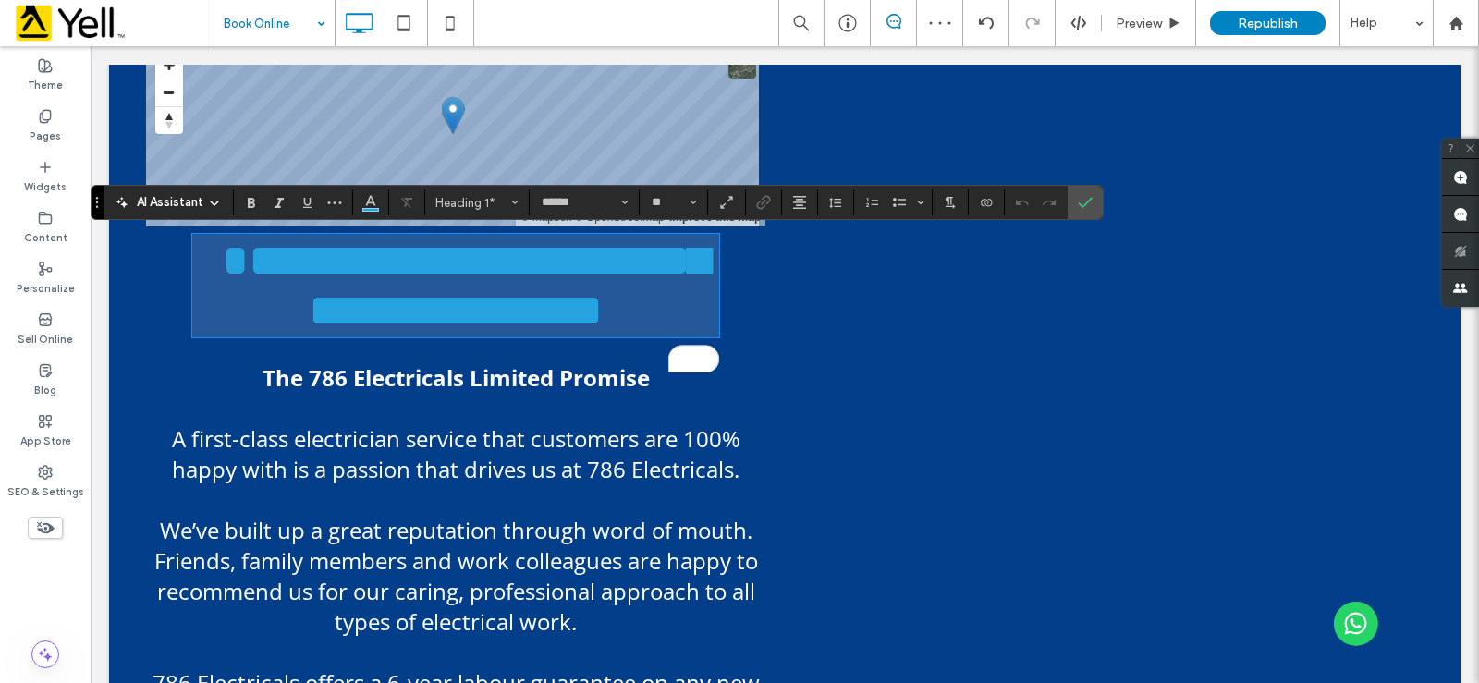
click at [550, 336] on h1 "**********" at bounding box center [455, 286] width 527 height 100
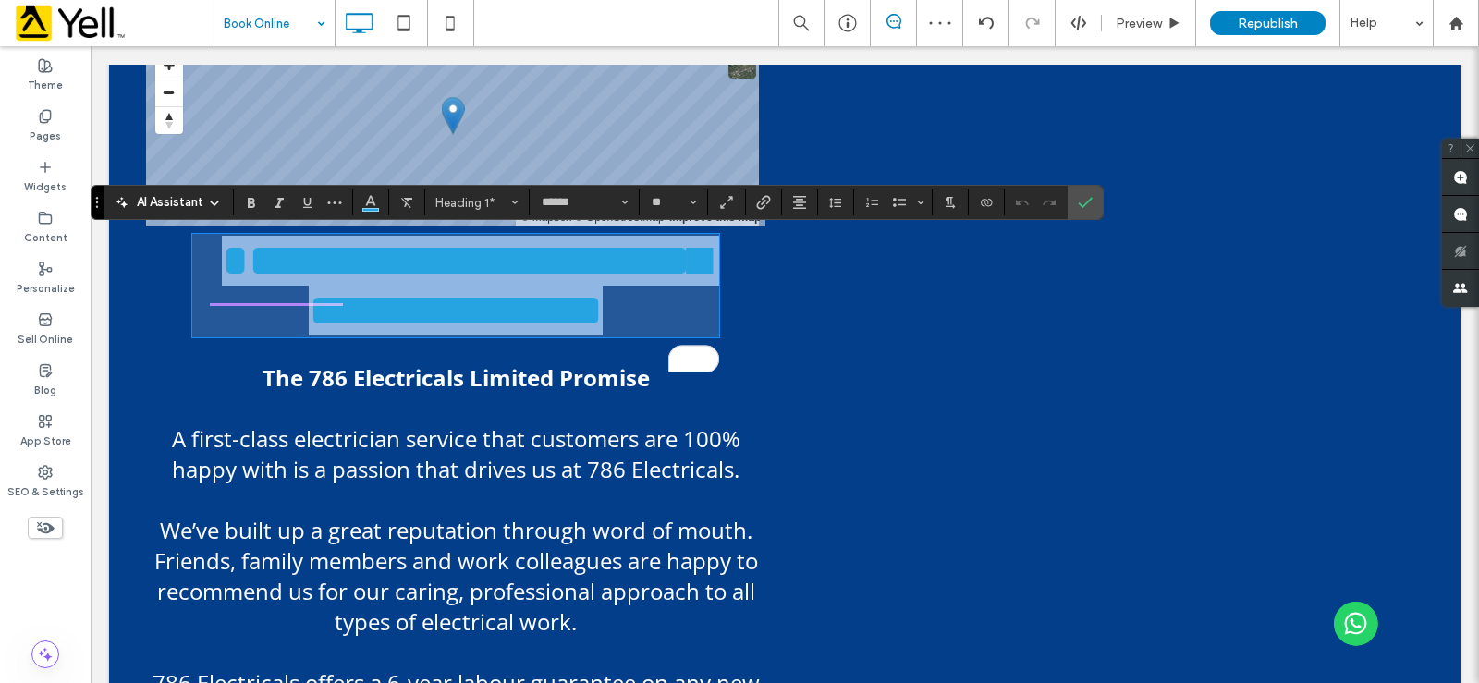
drag, startPoint x: 463, startPoint y: 348, endPoint x: 343, endPoint y: 251, distance: 153.9
click at [126, 250] on div "**********" at bounding box center [784, 537] width 1351 height 1068
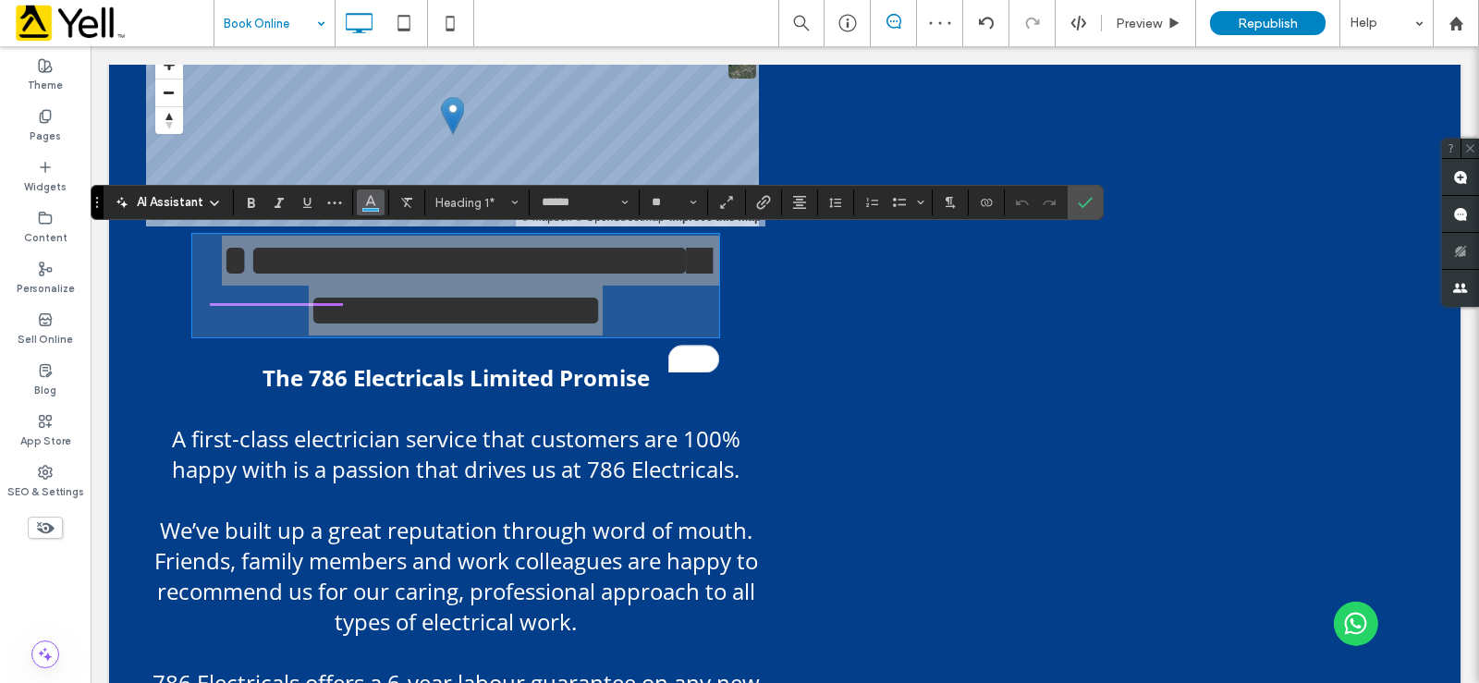
click at [380, 213] on button "Color" at bounding box center [371, 202] width 28 height 26
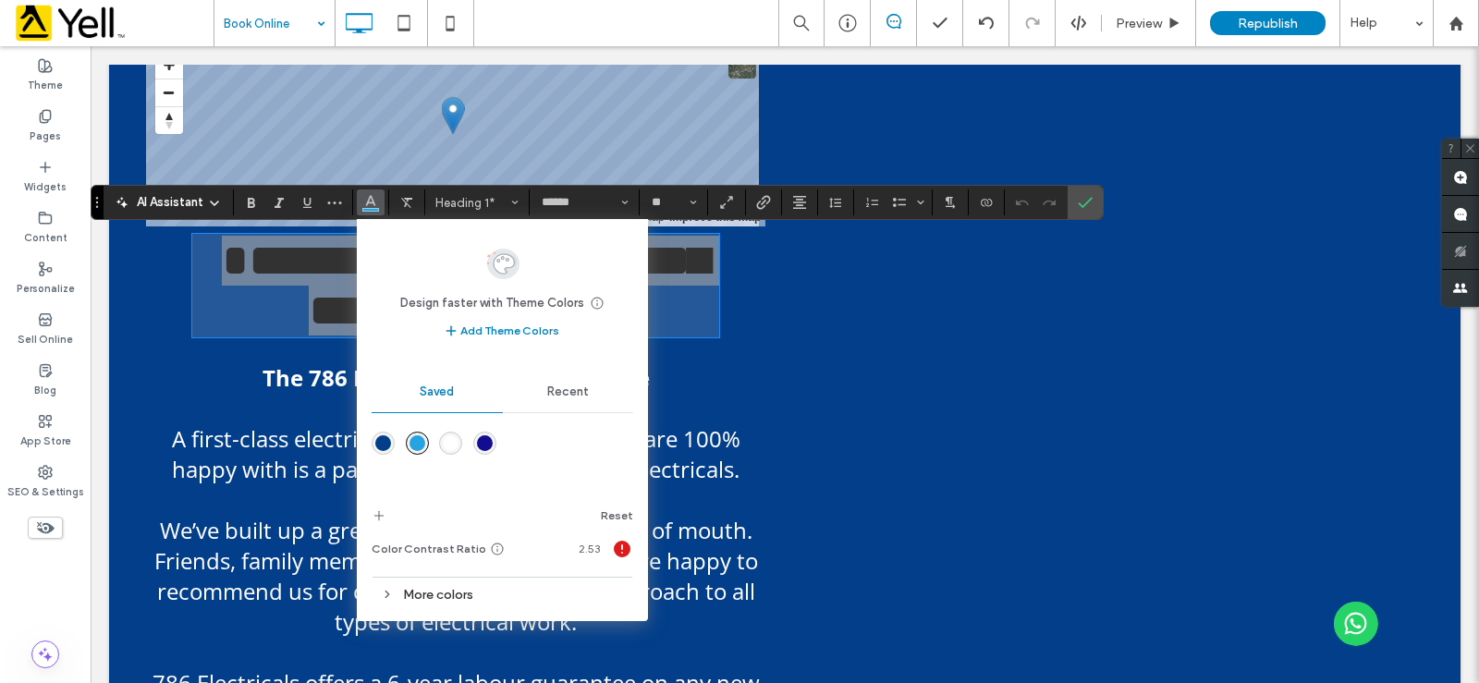
click at [455, 441] on div "rgba(255,255,255,1)" at bounding box center [451, 443] width 16 height 16
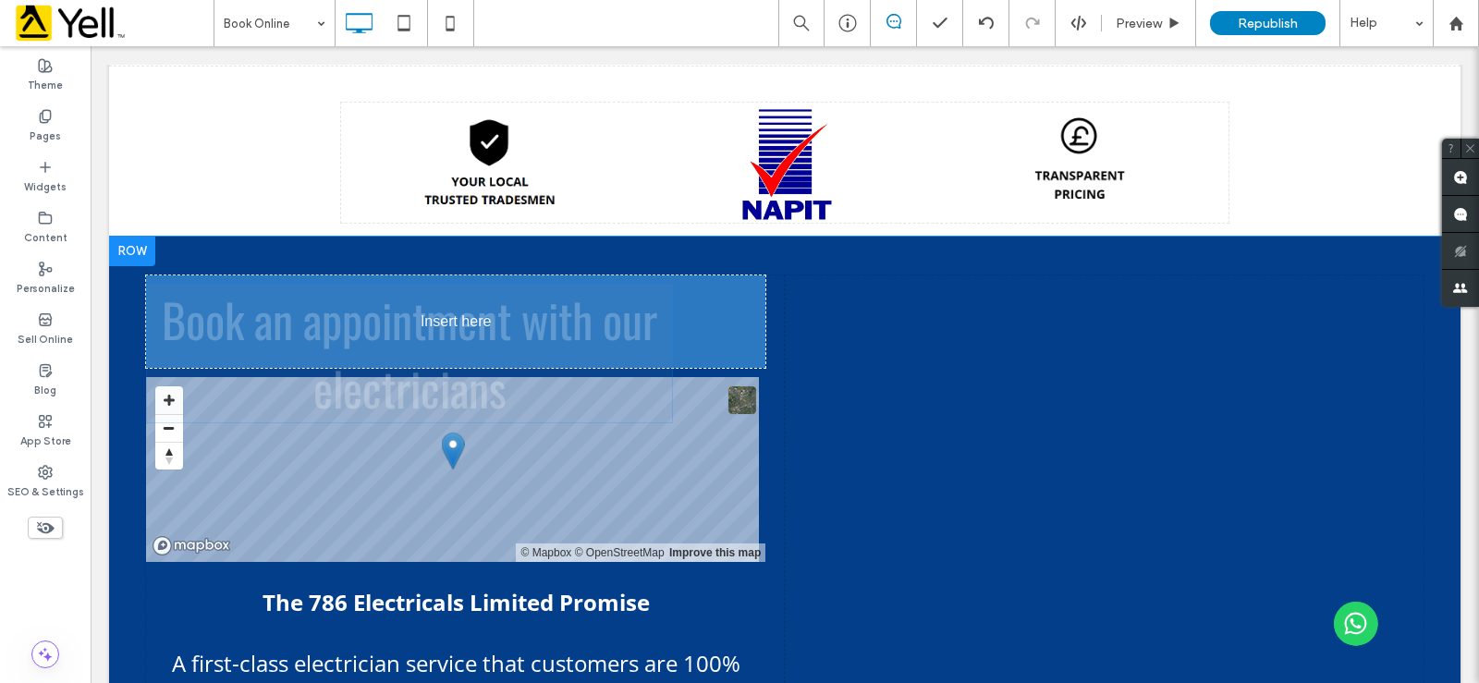
drag, startPoint x: 260, startPoint y: 540, endPoint x: 295, endPoint y: 367, distance: 176.4
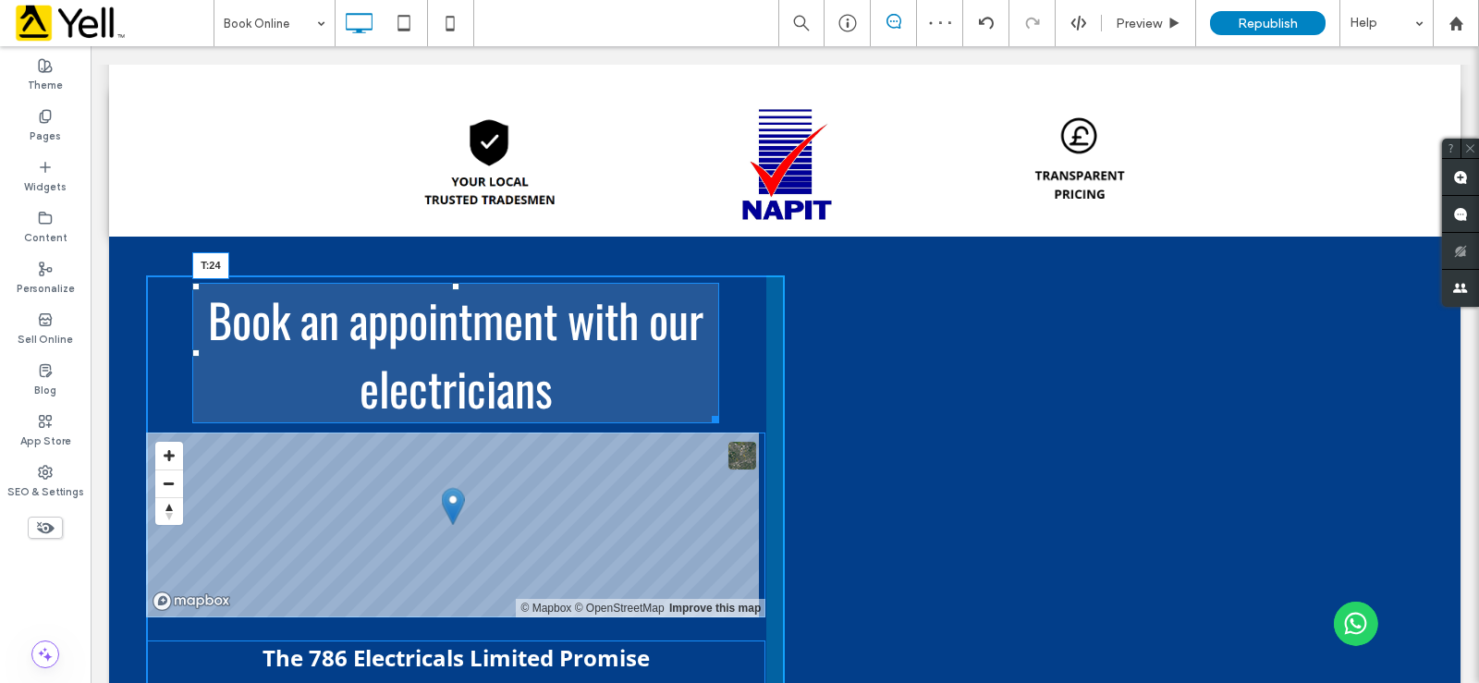
drag, startPoint x: 454, startPoint y: 287, endPoint x: 458, endPoint y: 301, distance: 15.2
click at [458, 301] on div "Book an appointment with our electricians T:24" at bounding box center [455, 353] width 527 height 141
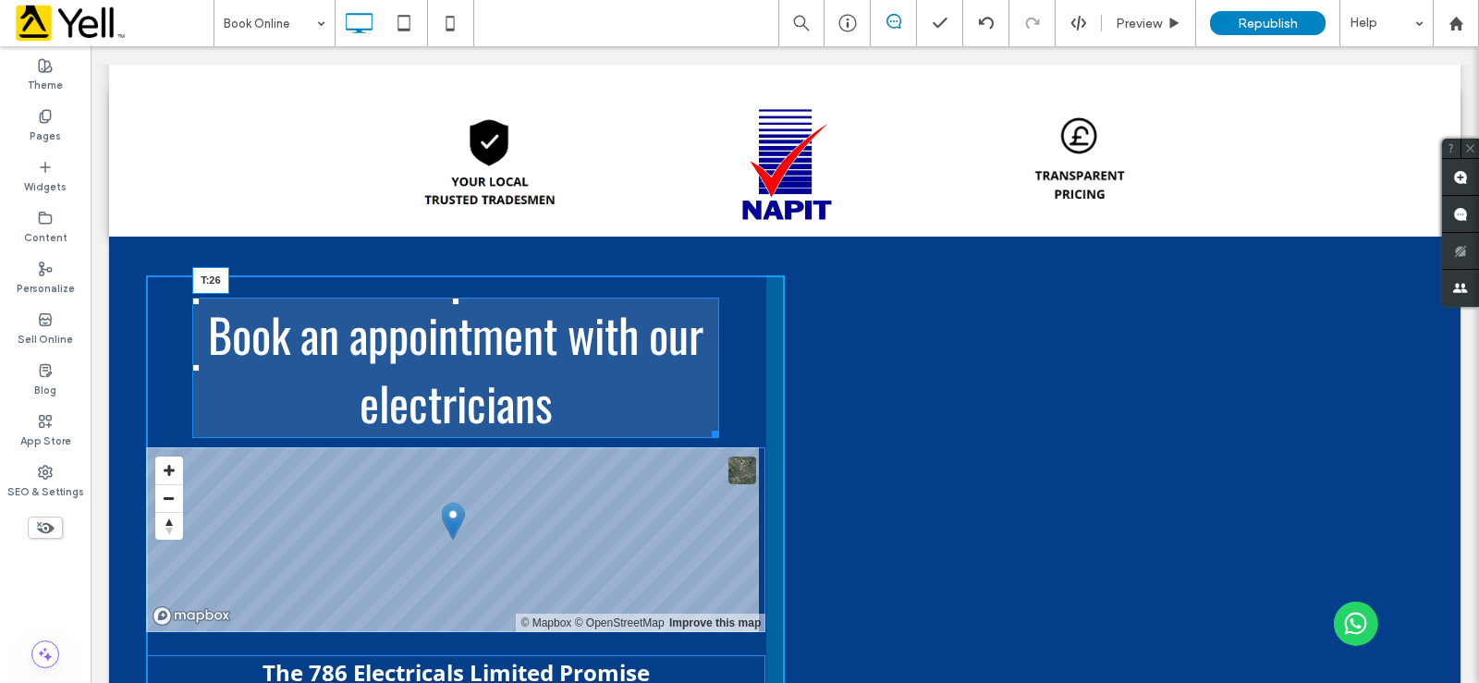
click at [456, 304] on div at bounding box center [455, 301] width 7 height 7
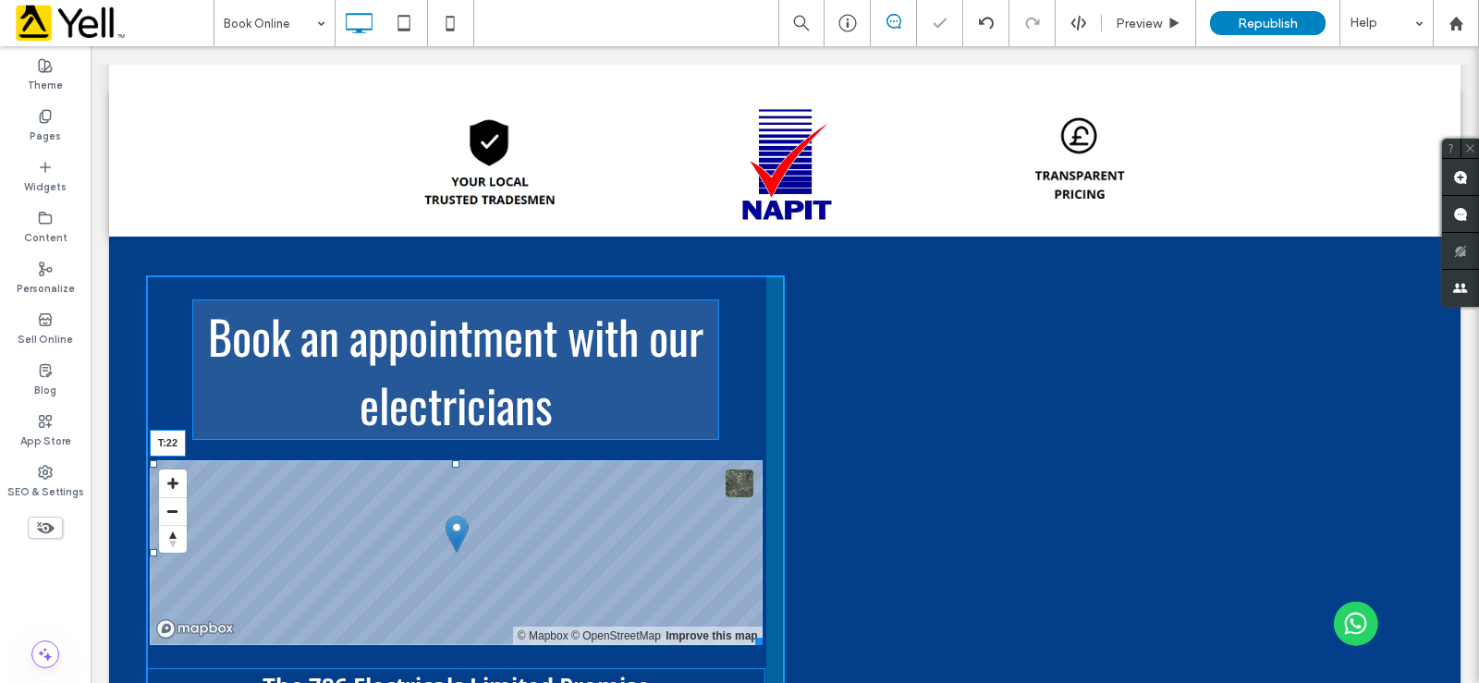
drag, startPoint x: 451, startPoint y: 452, endPoint x: 451, endPoint y: 463, distance: 11.1
click at [452, 463] on div at bounding box center [455, 463] width 7 height 7
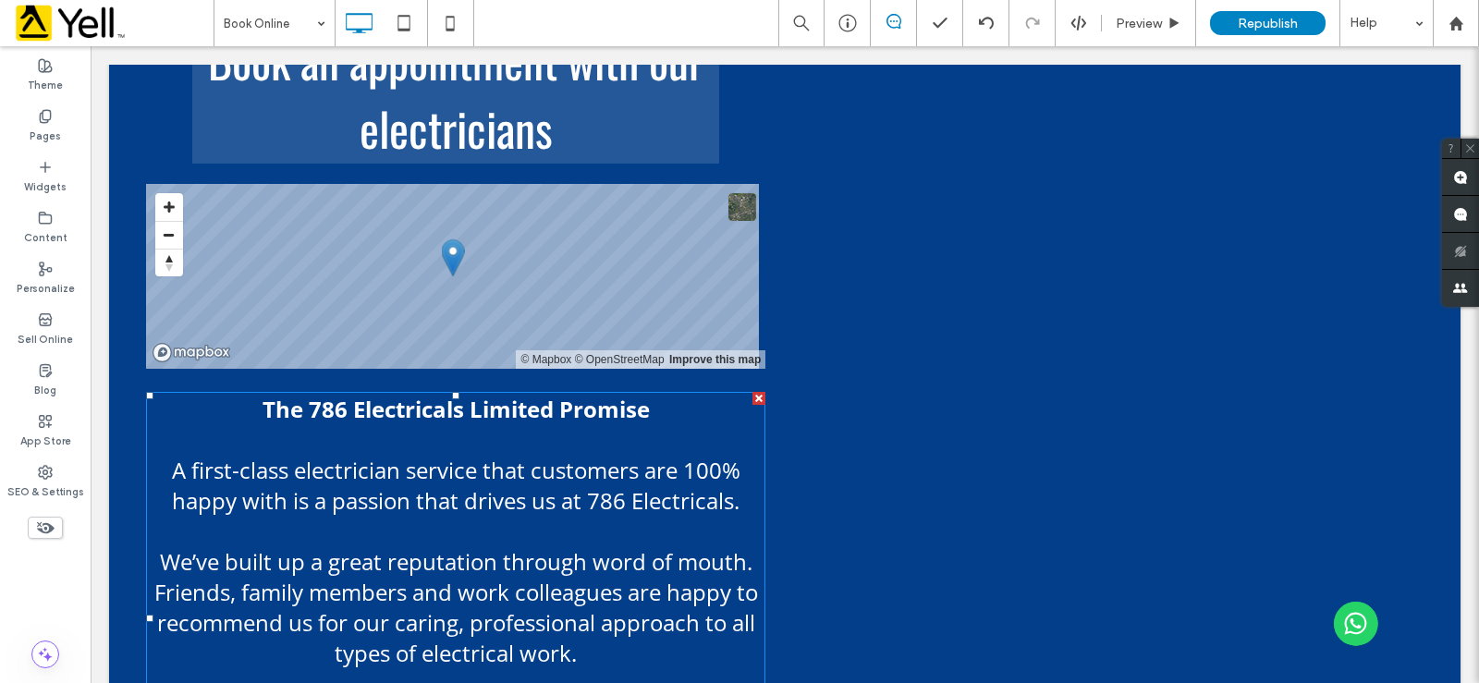
scroll to position [413, 0]
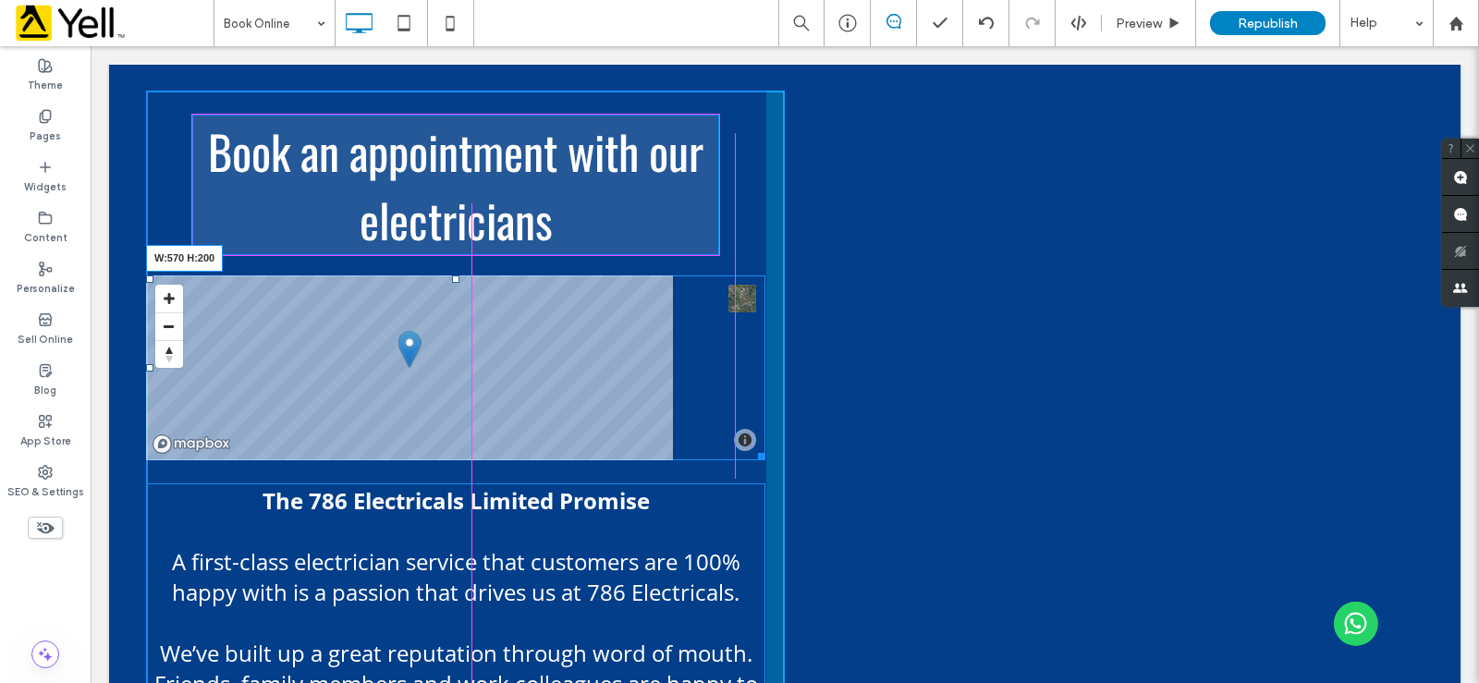
drag, startPoint x: 756, startPoint y: 457, endPoint x: 802, endPoint y: 503, distance: 65.4
click at [751, 457] on div at bounding box center [758, 453] width 14 height 14
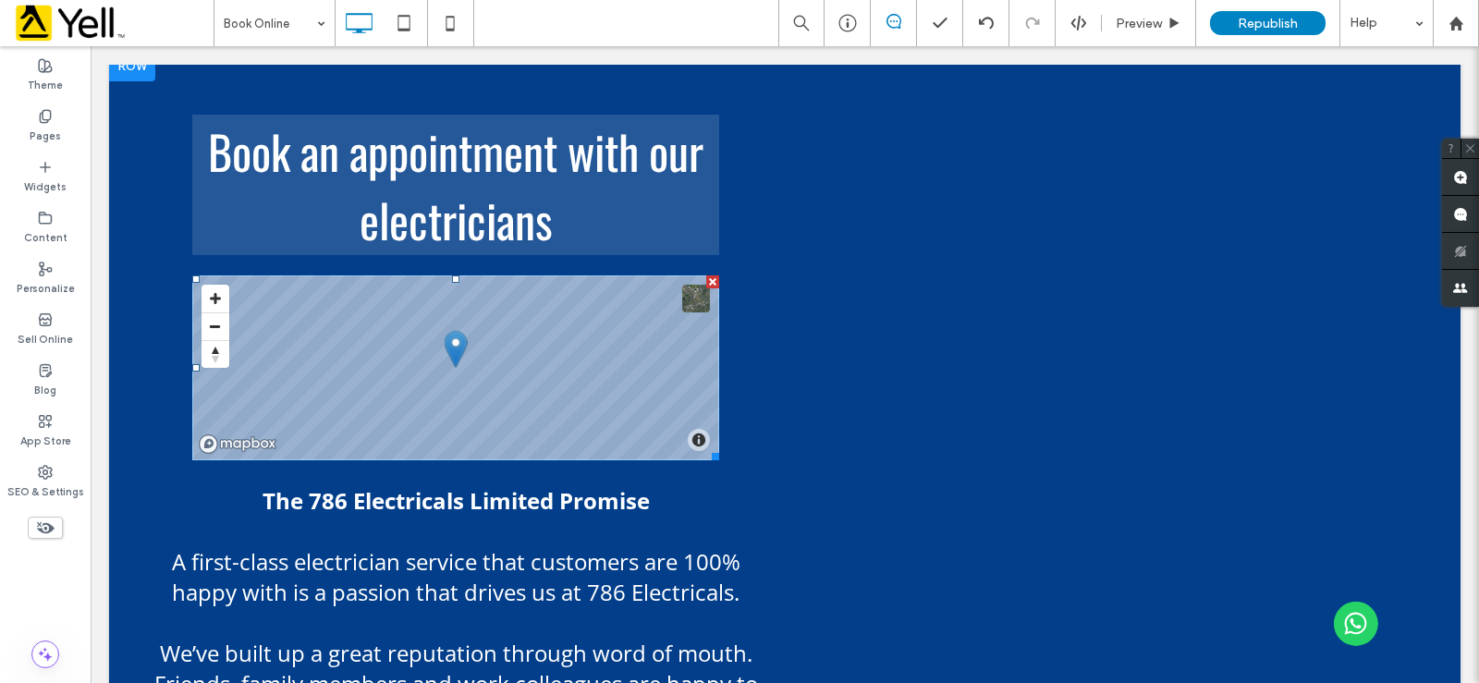
click at [296, 368] on span at bounding box center [455, 367] width 527 height 185
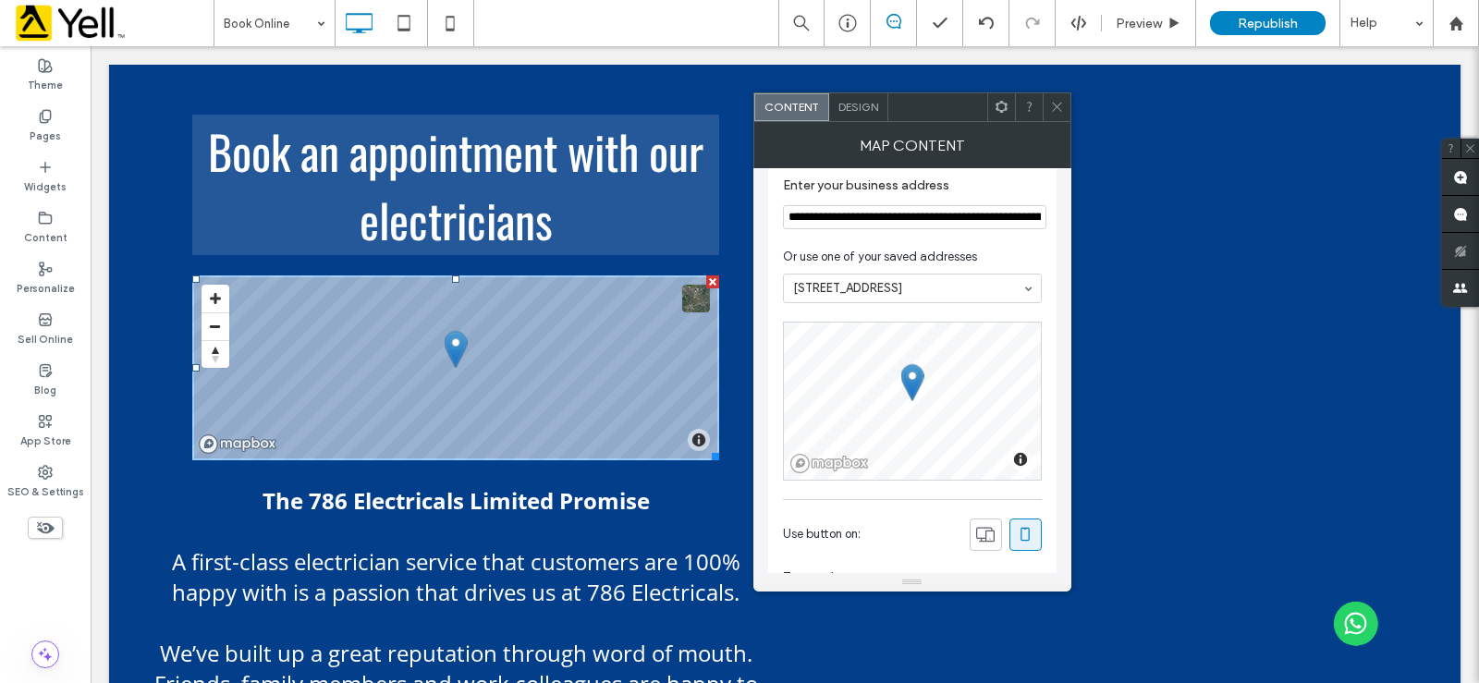
scroll to position [0, 0]
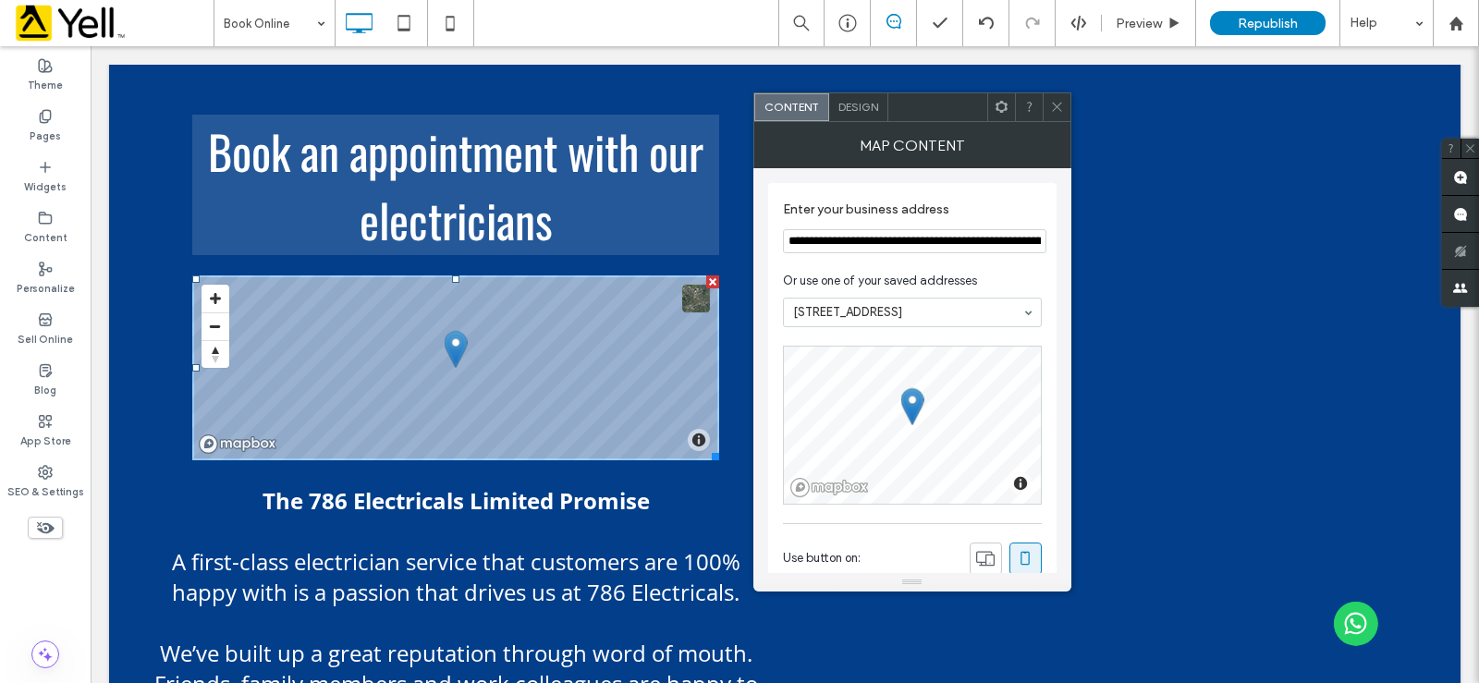
click at [849, 116] on div "Design" at bounding box center [858, 107] width 59 height 28
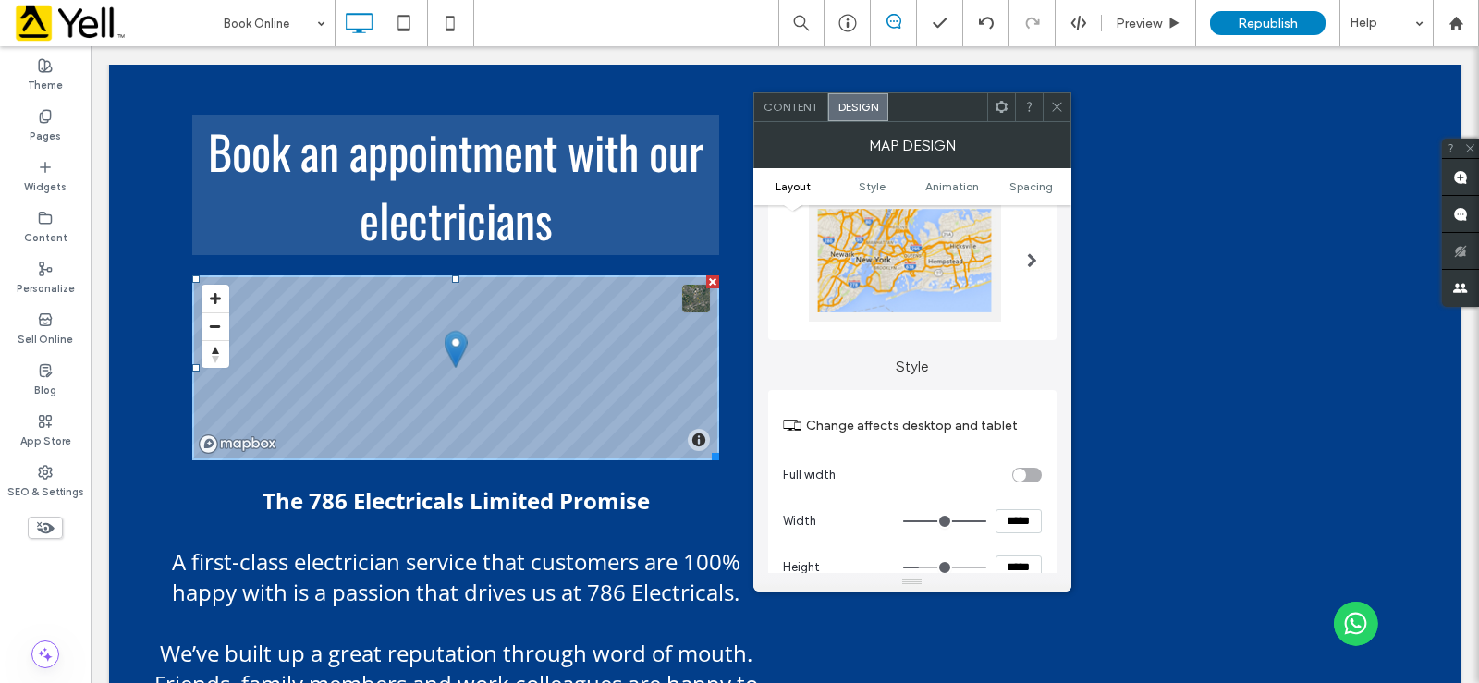
scroll to position [370, 0]
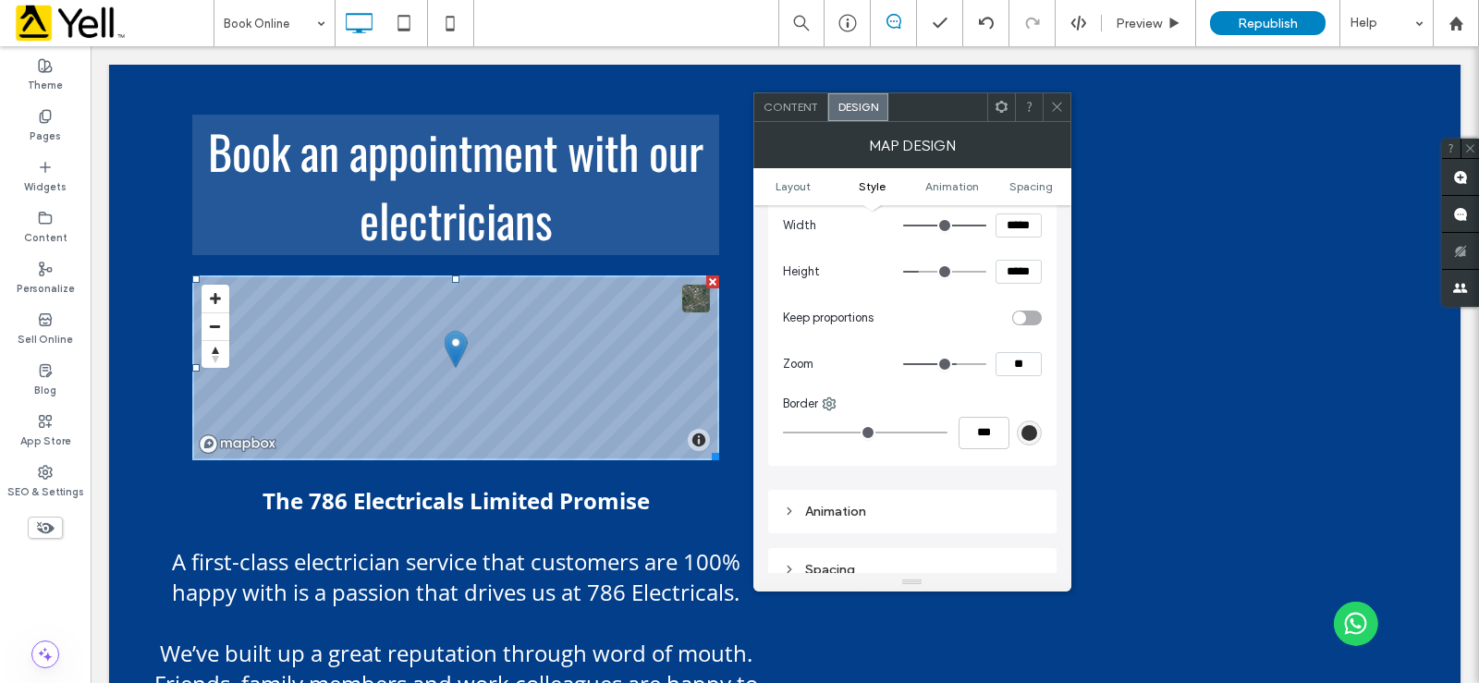
type input "**"
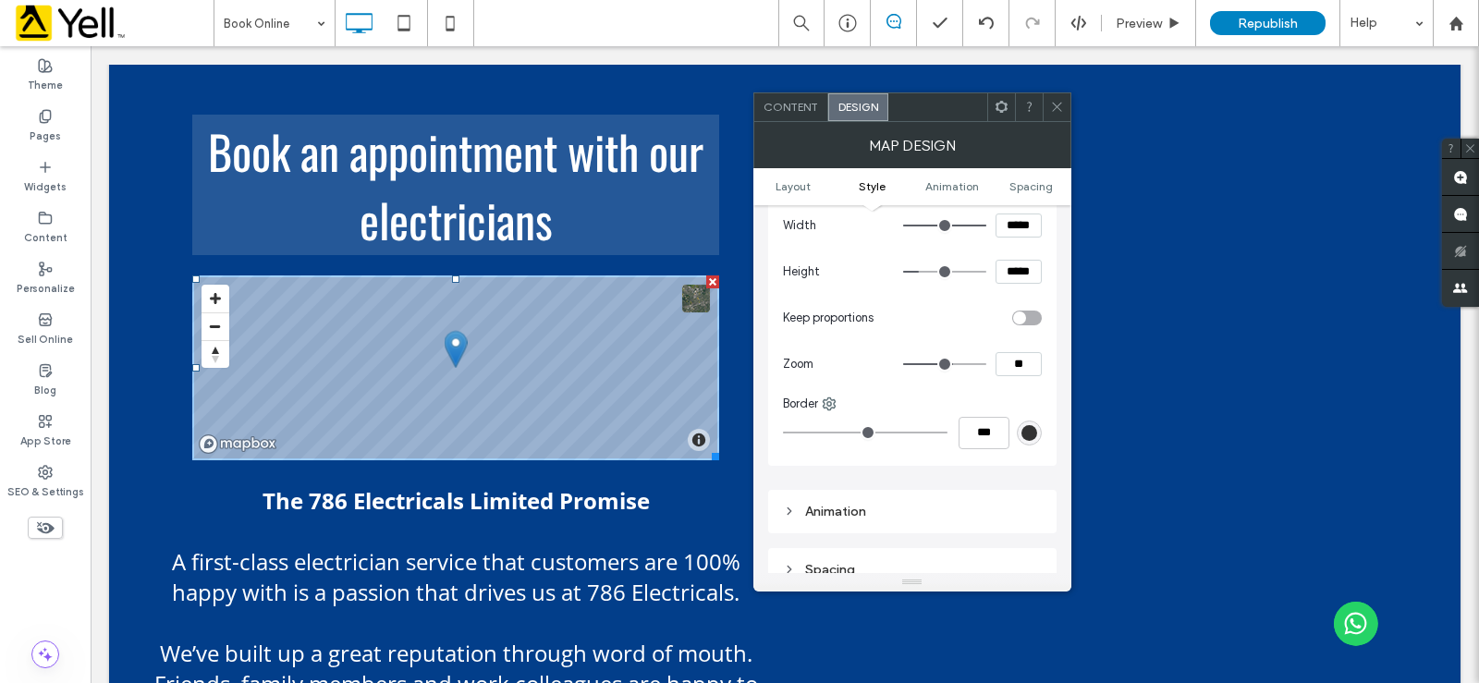
type input "**"
type input "*"
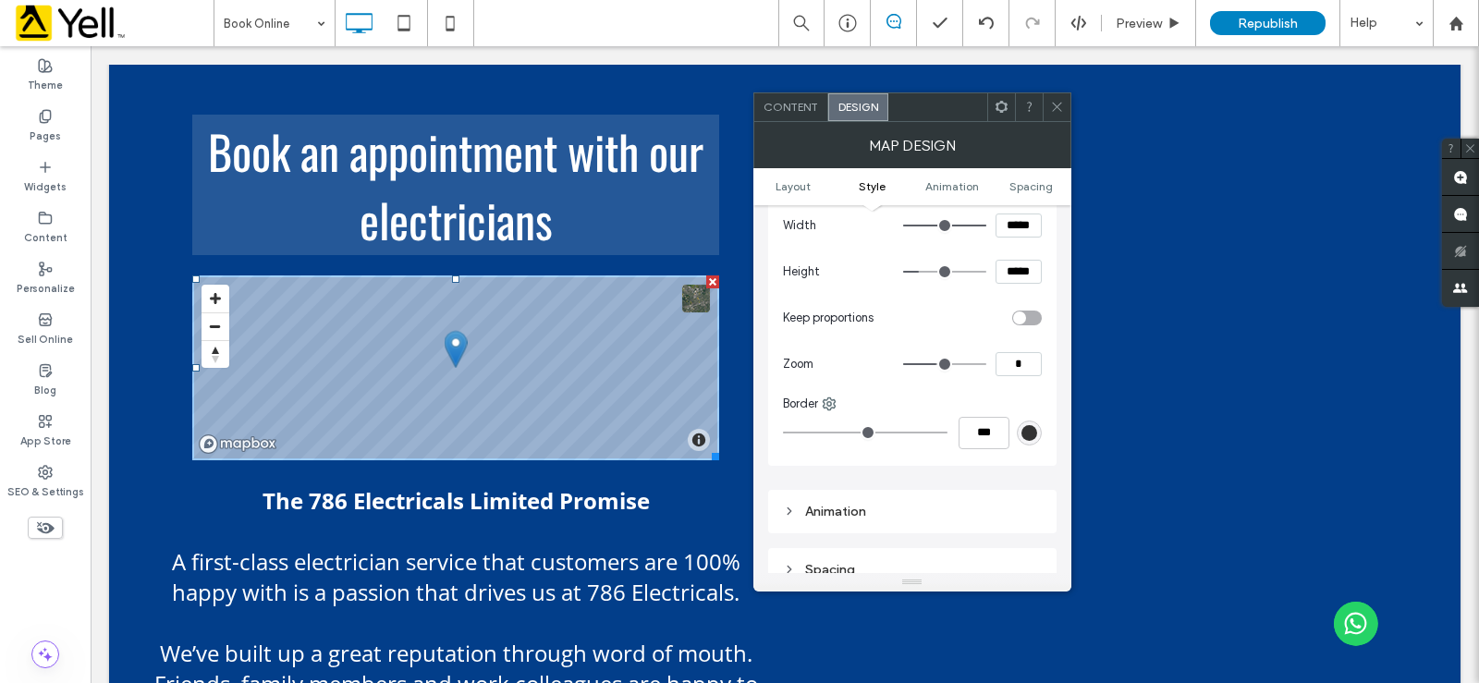
type input "*"
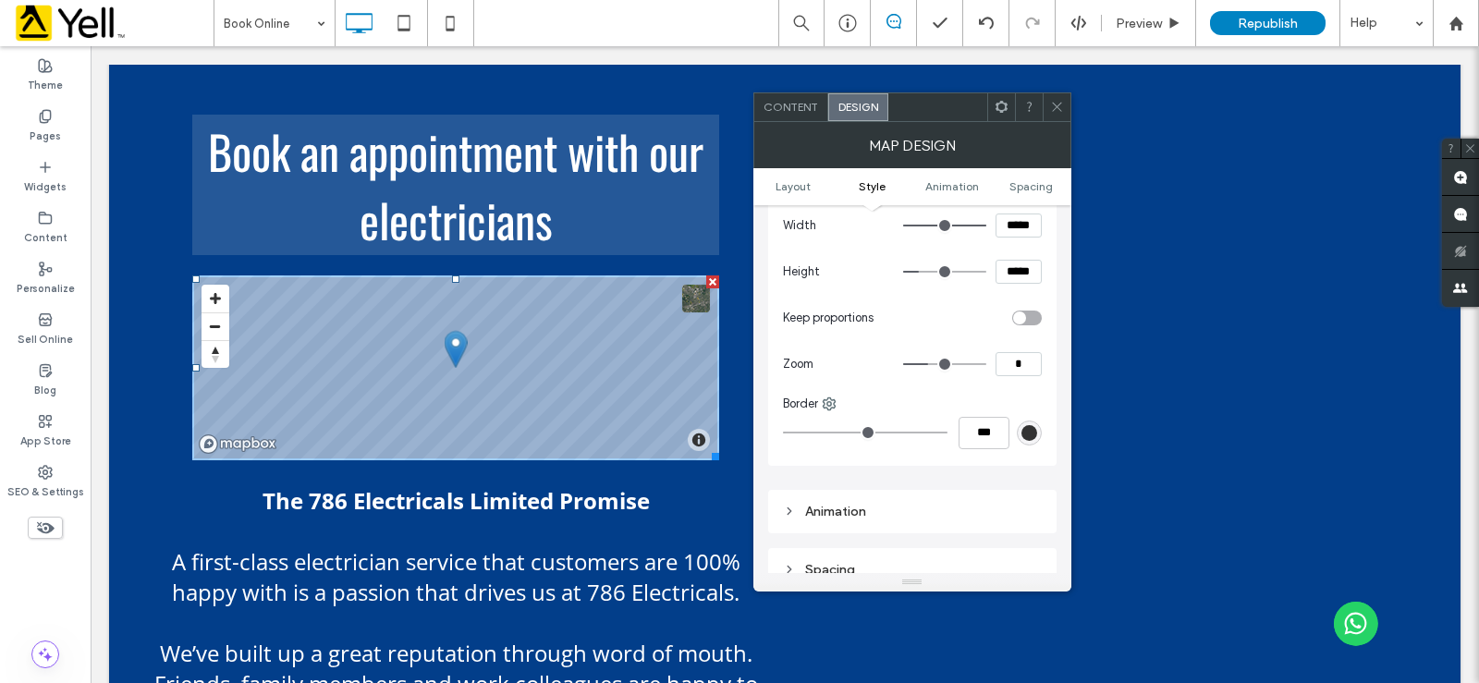
type input "*"
drag, startPoint x: 956, startPoint y: 361, endPoint x: 938, endPoint y: 367, distance: 18.4
click at [938, 365] on input "range" at bounding box center [944, 364] width 83 height 2
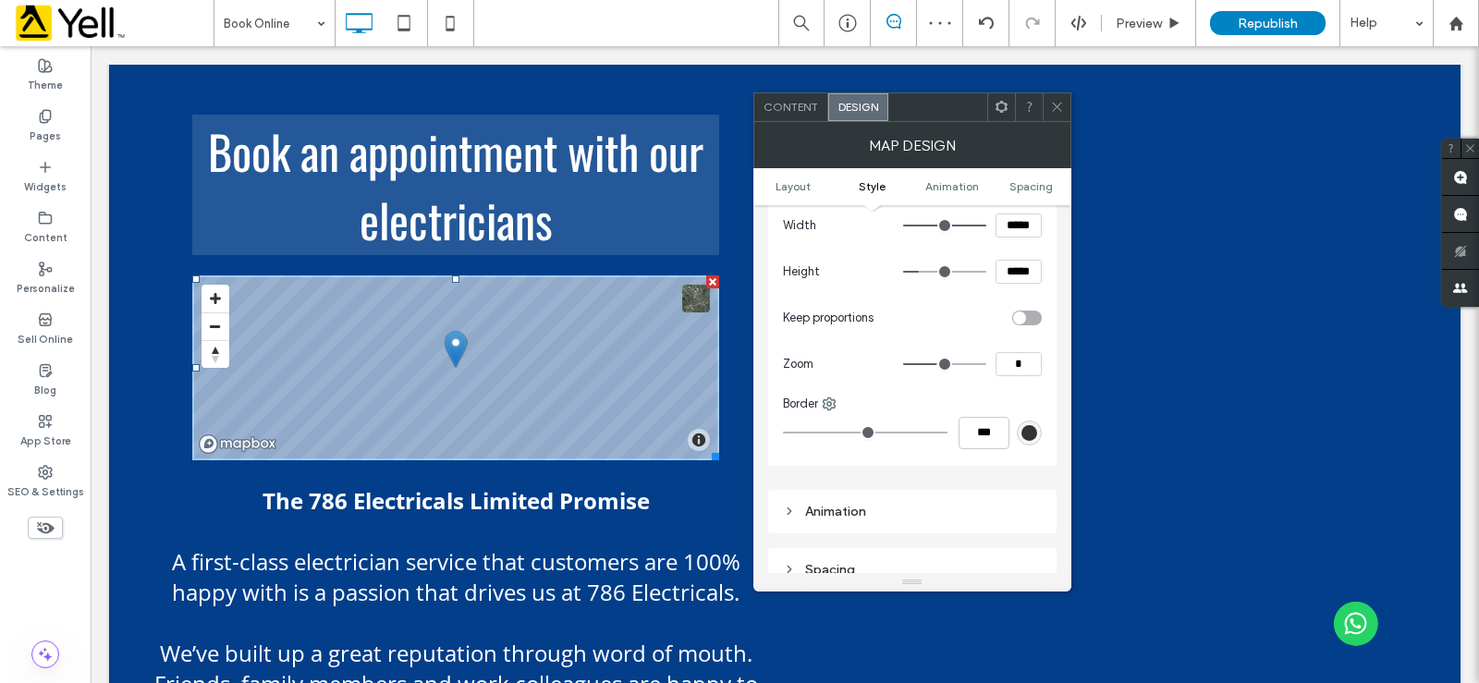
click at [941, 365] on input "range" at bounding box center [944, 364] width 83 height 2
type input "*"
click at [938, 365] on input "range" at bounding box center [944, 364] width 83 height 2
type input "*"
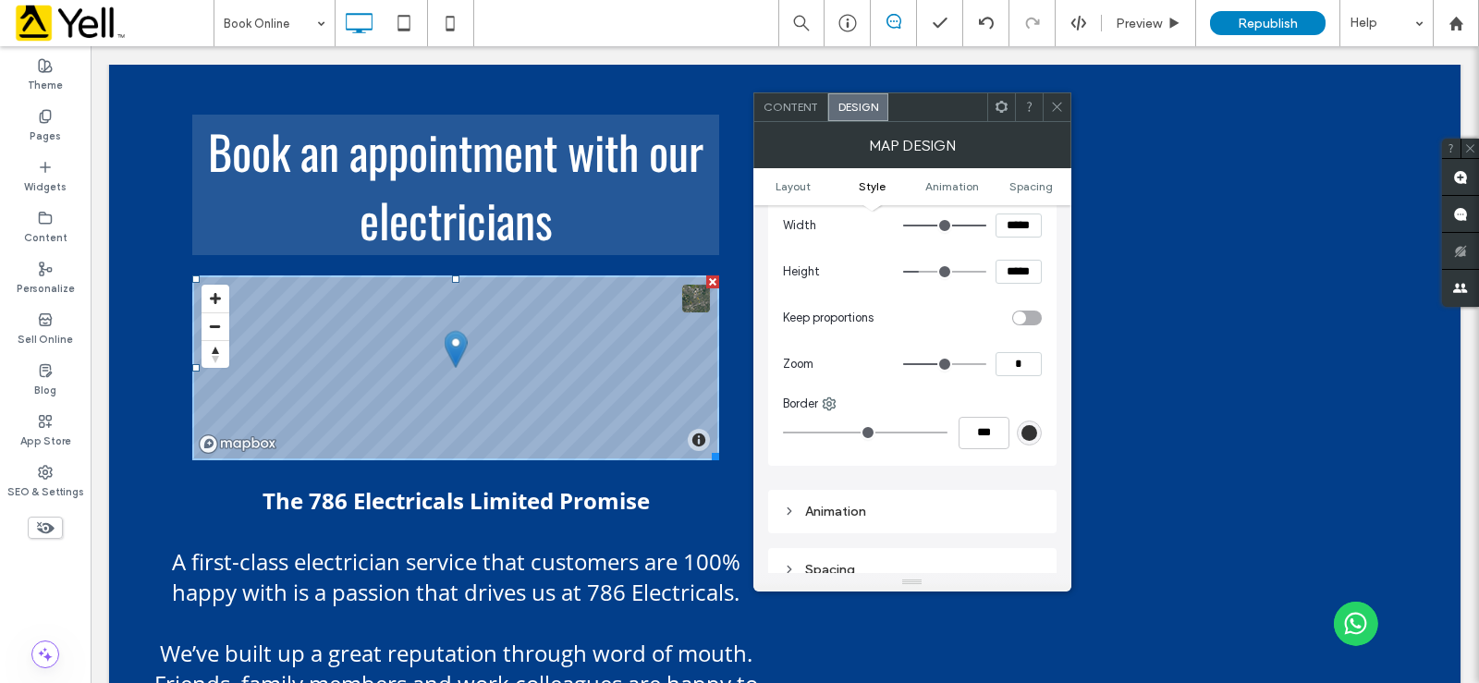
type input "*"
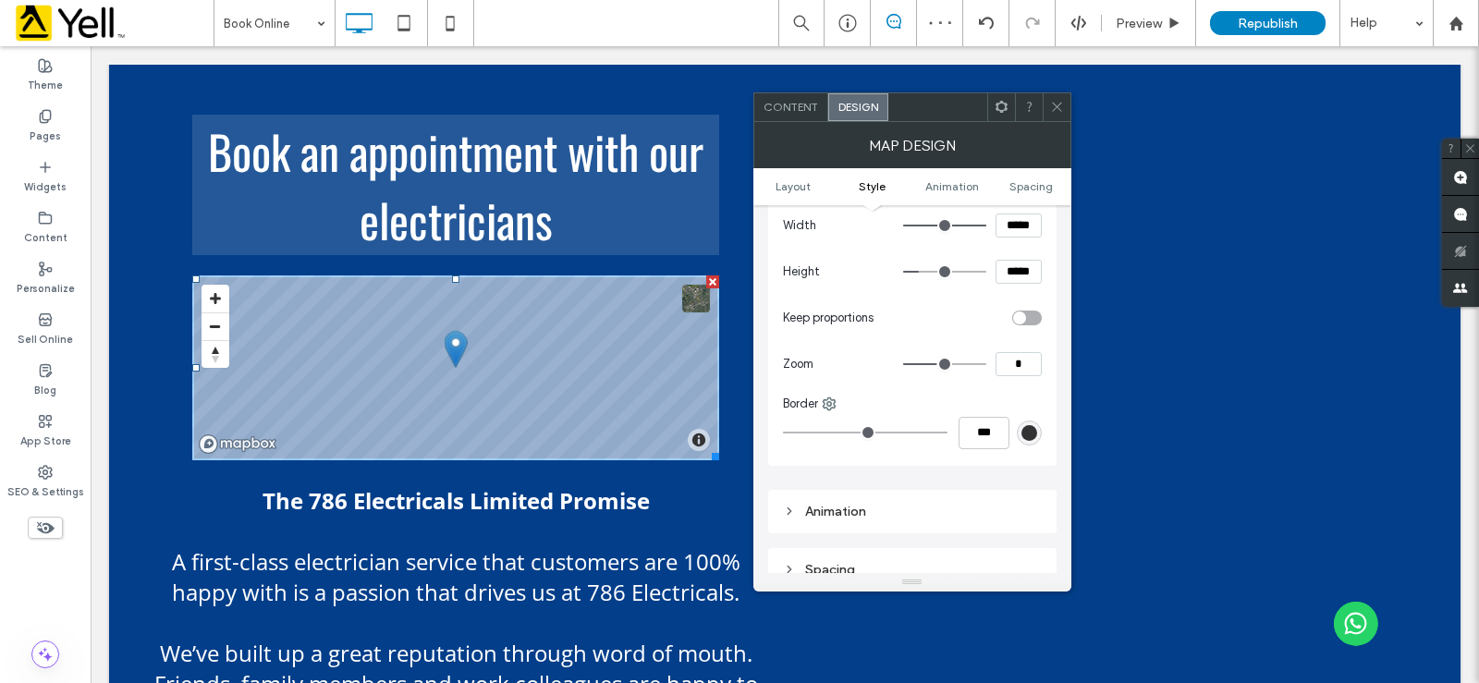
type input "*"
click at [940, 365] on input "range" at bounding box center [944, 364] width 83 height 2
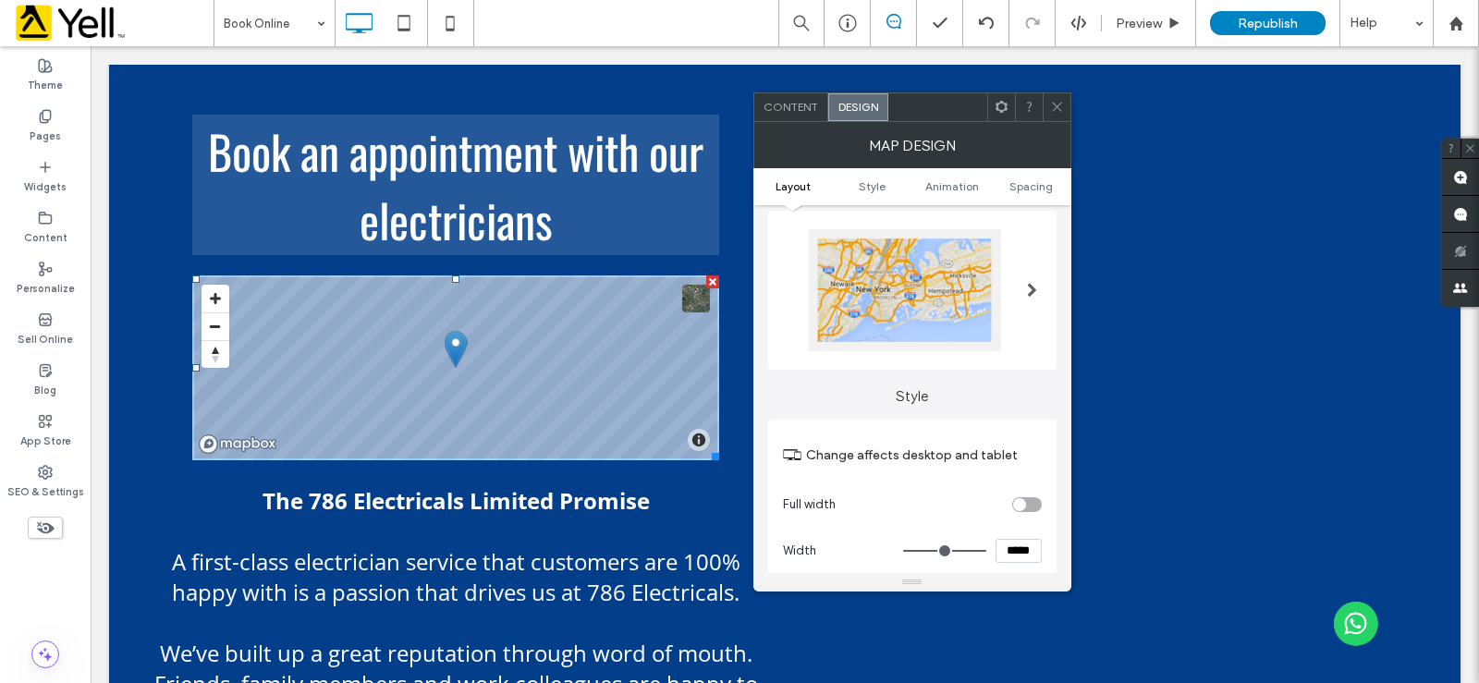
scroll to position [0, 0]
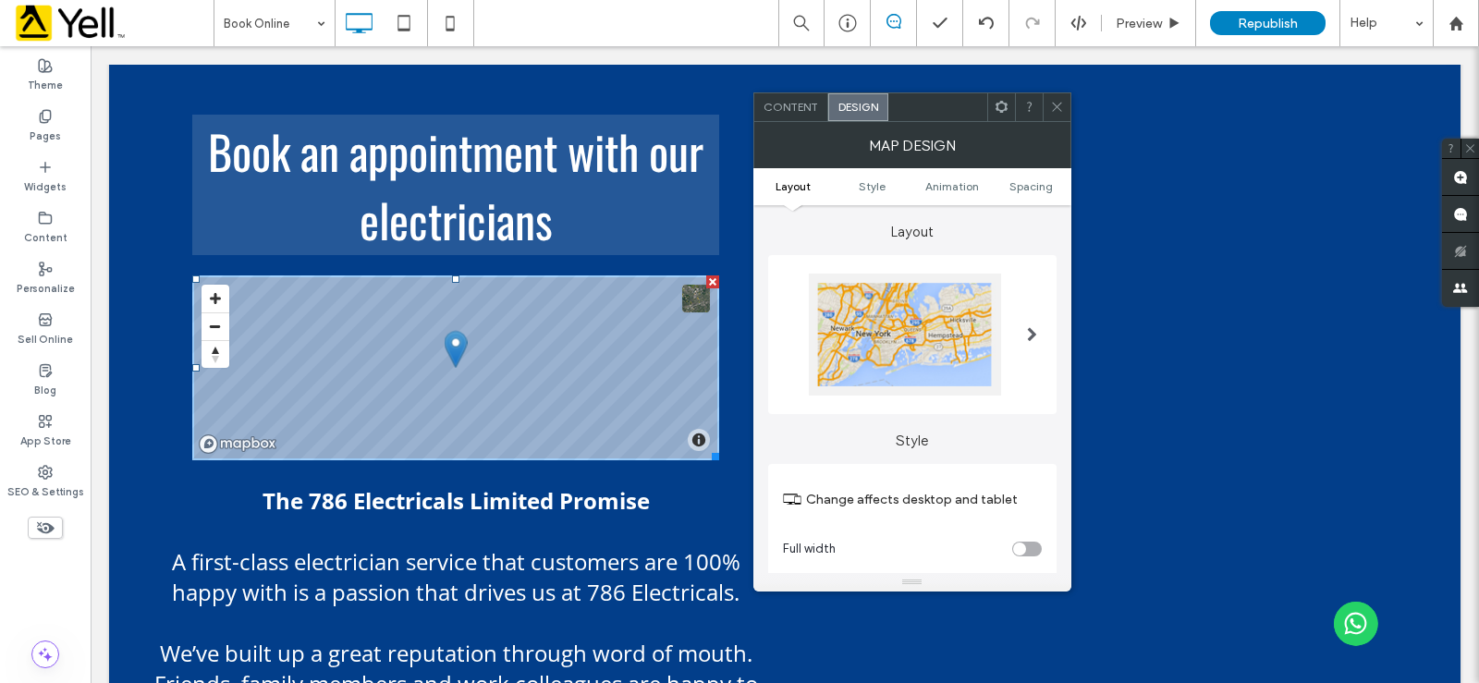
click at [805, 104] on span "Content" at bounding box center [791, 107] width 55 height 14
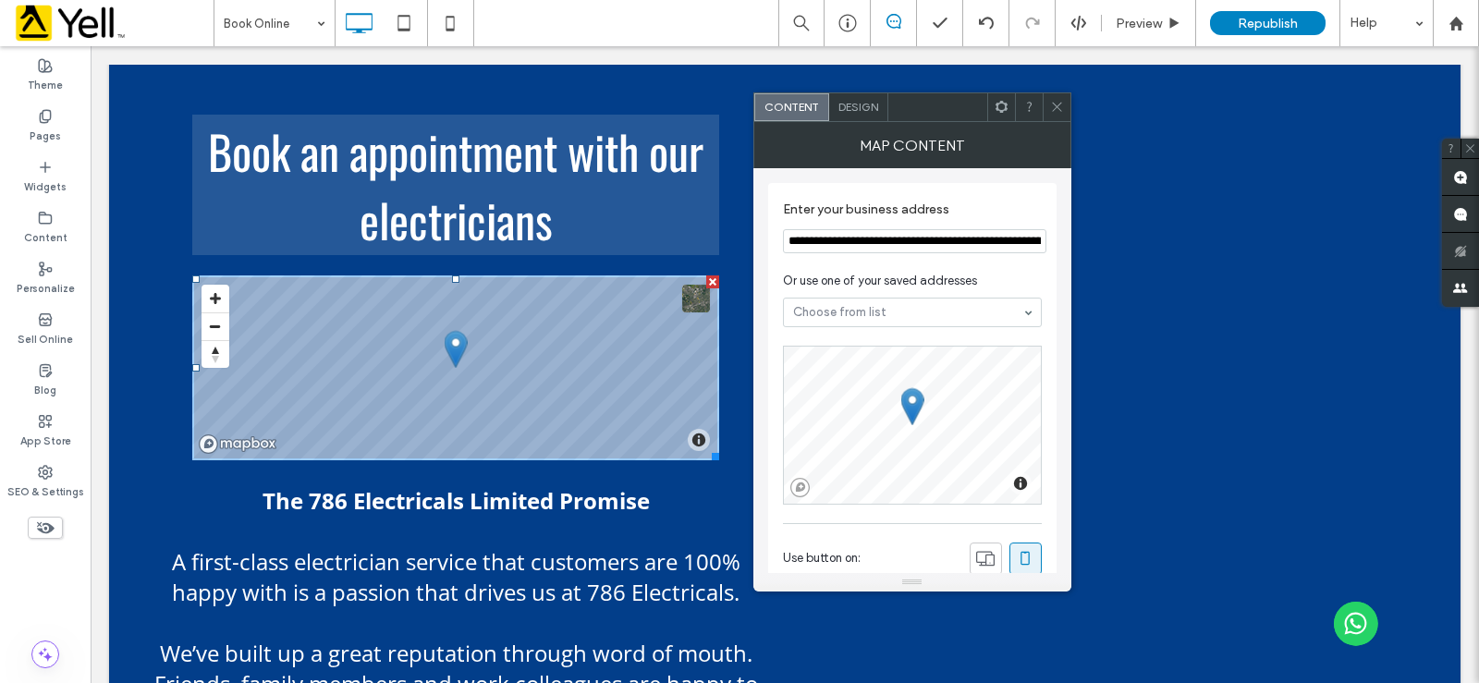
click at [1060, 110] on icon at bounding box center [1057, 107] width 14 height 14
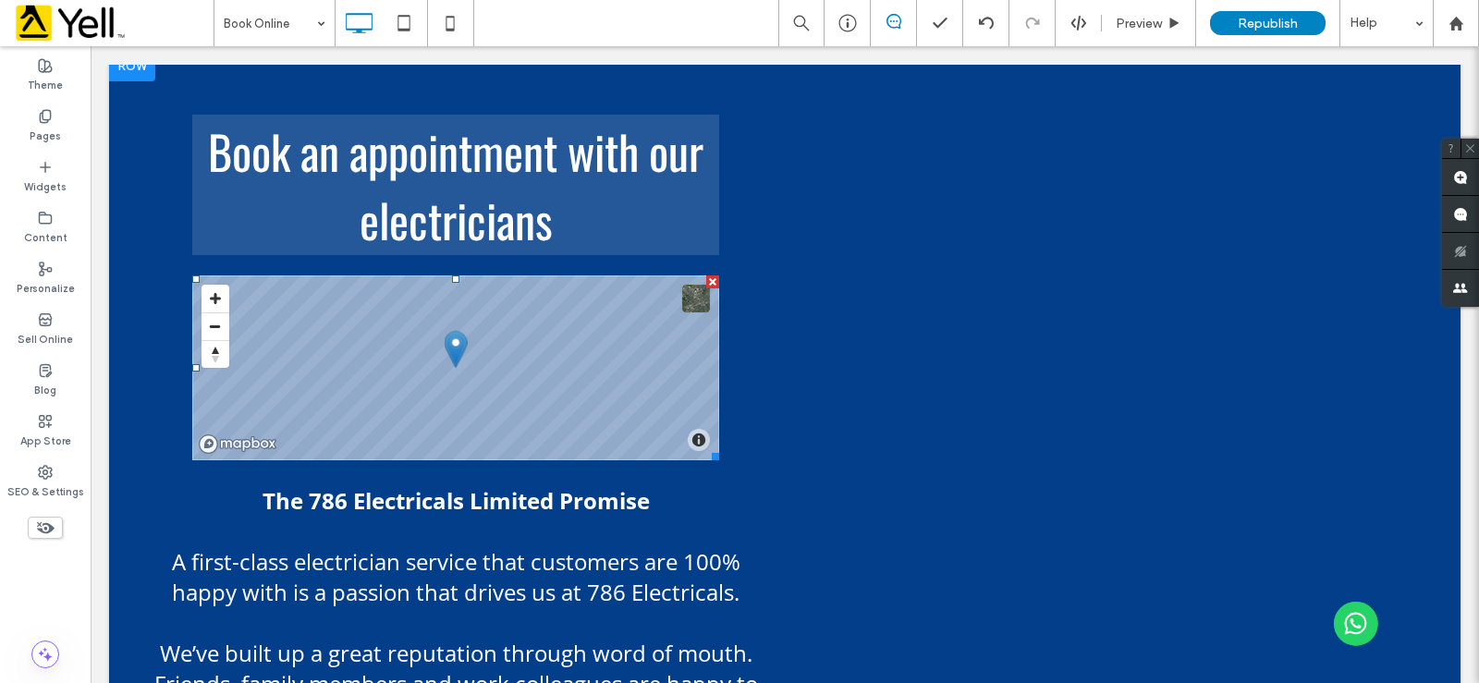
click at [532, 406] on span at bounding box center [455, 367] width 527 height 185
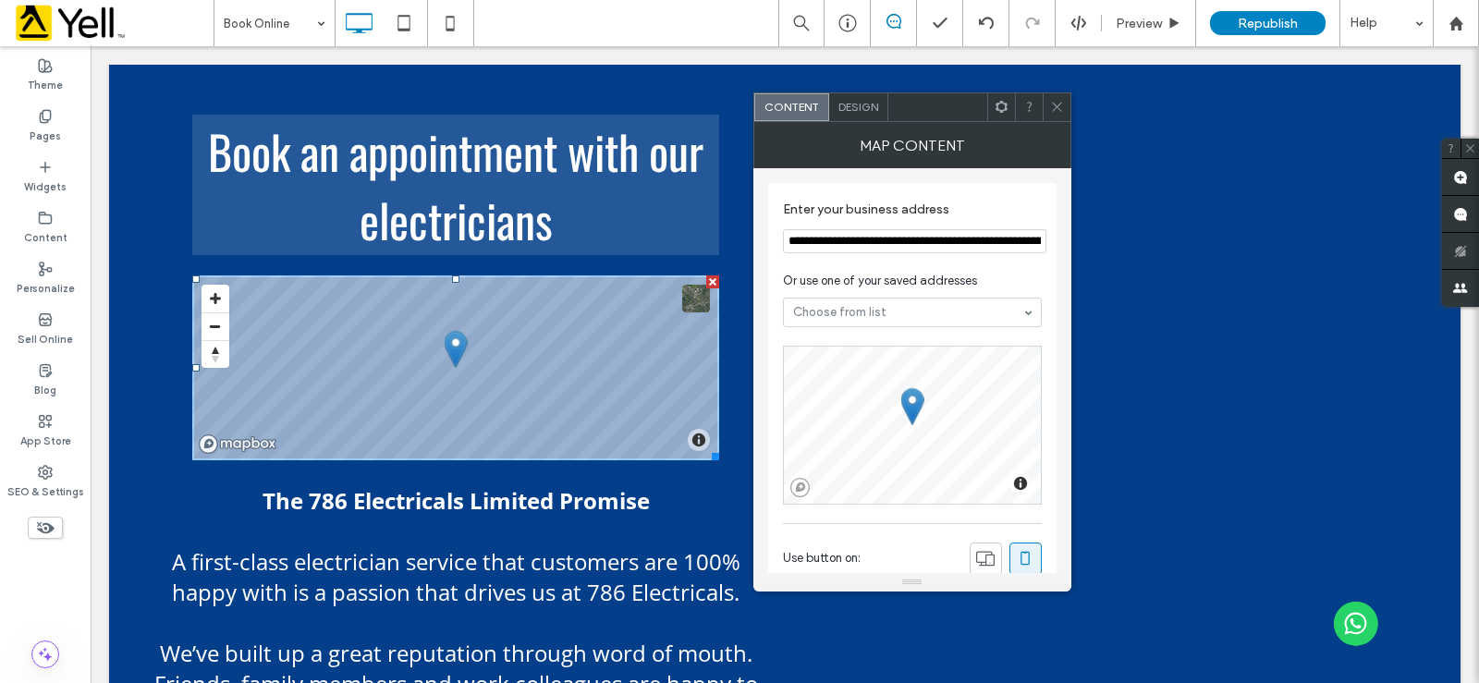
click at [861, 108] on span "Design" at bounding box center [858, 107] width 40 height 14
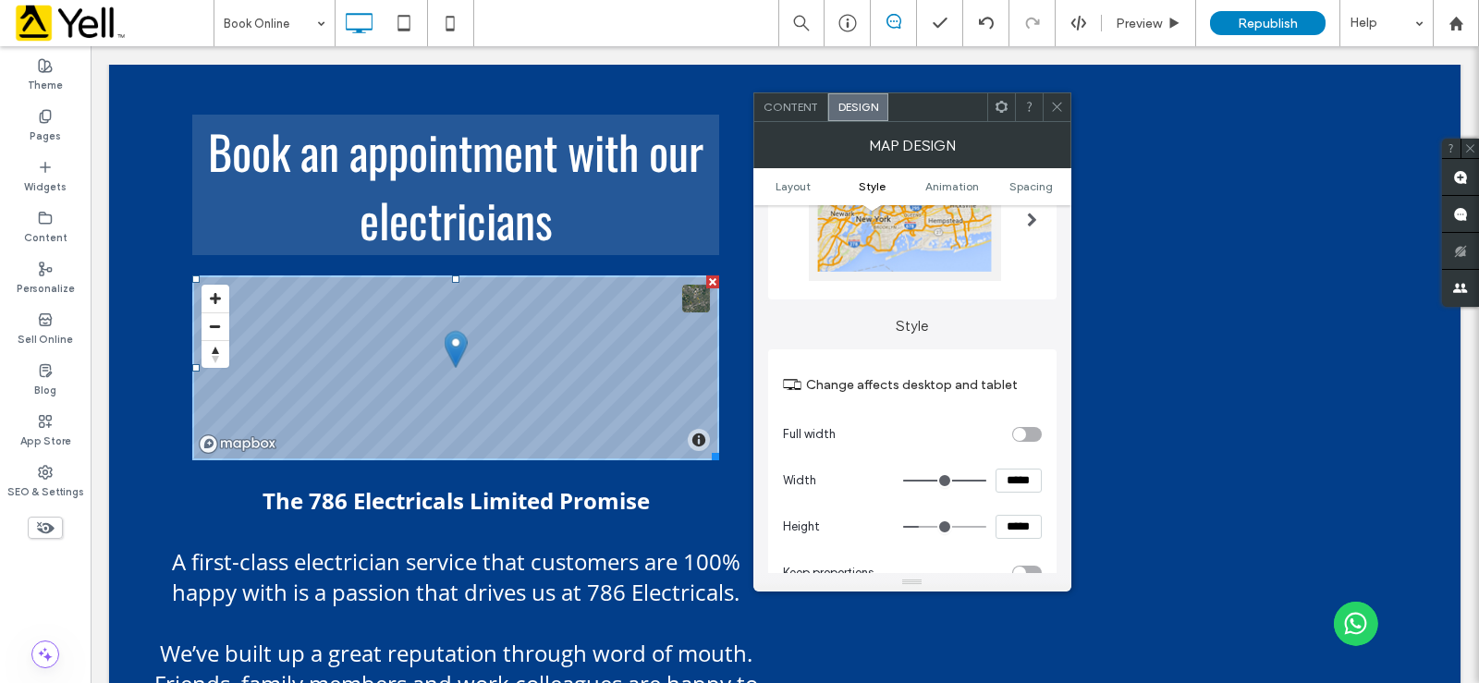
scroll to position [277, 0]
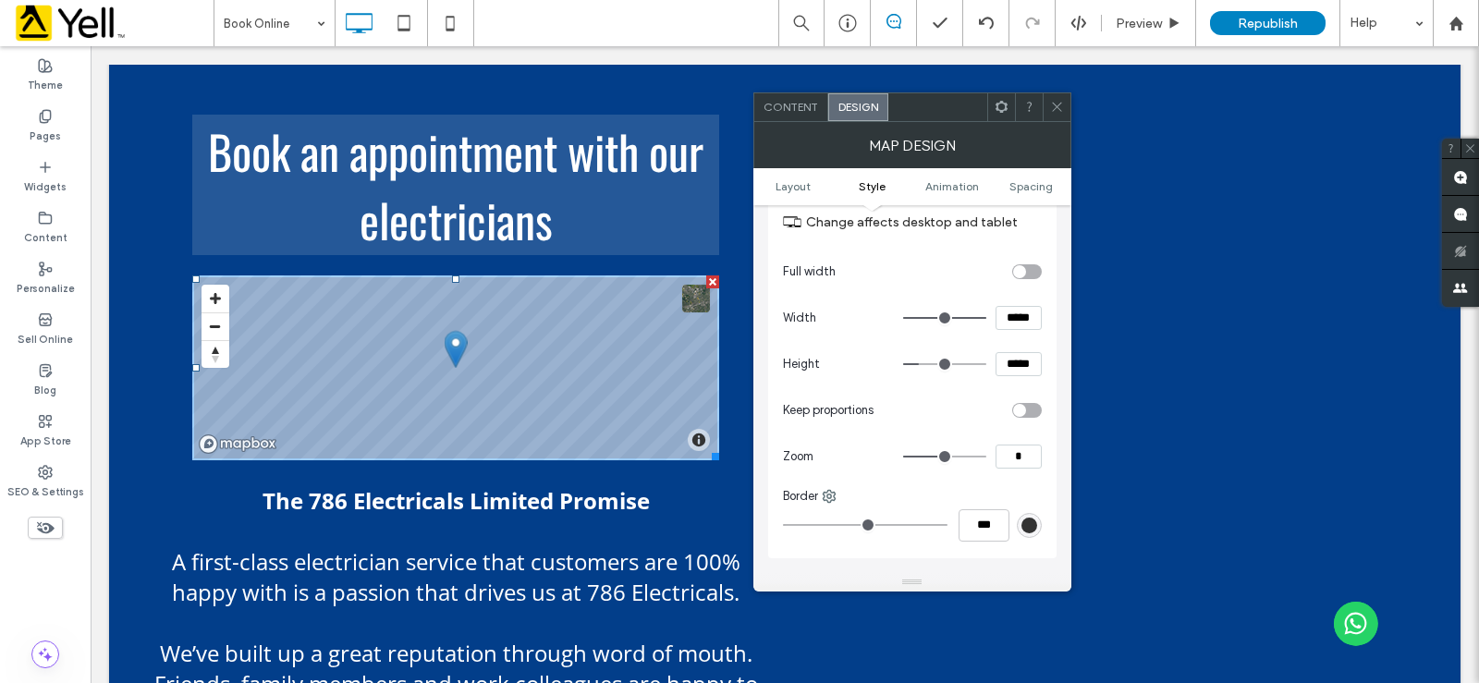
click at [933, 457] on input "range" at bounding box center [944, 457] width 83 height 2
type input "**"
click at [948, 457] on input "range" at bounding box center [944, 457] width 83 height 2
type input "**"
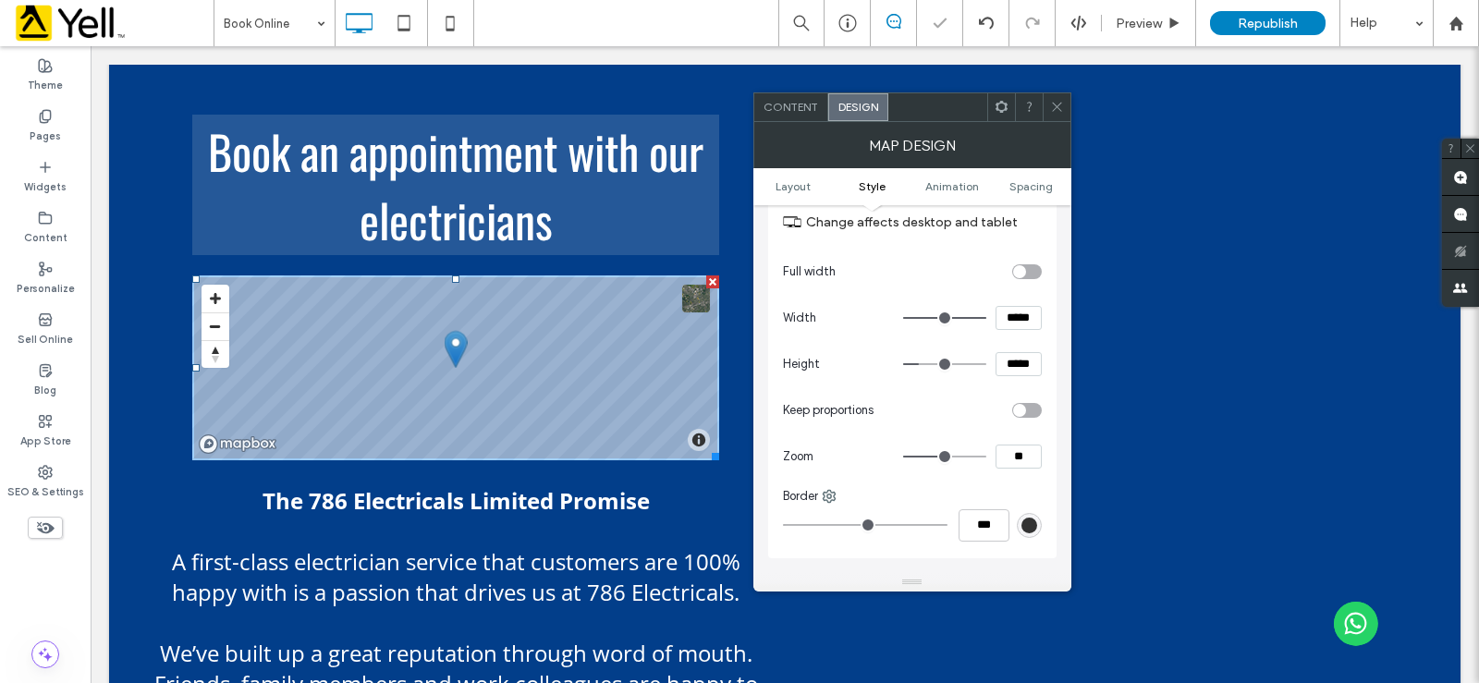
type input "**"
click at [943, 458] on input "range" at bounding box center [944, 457] width 83 height 2
type input "*"
type input "**"
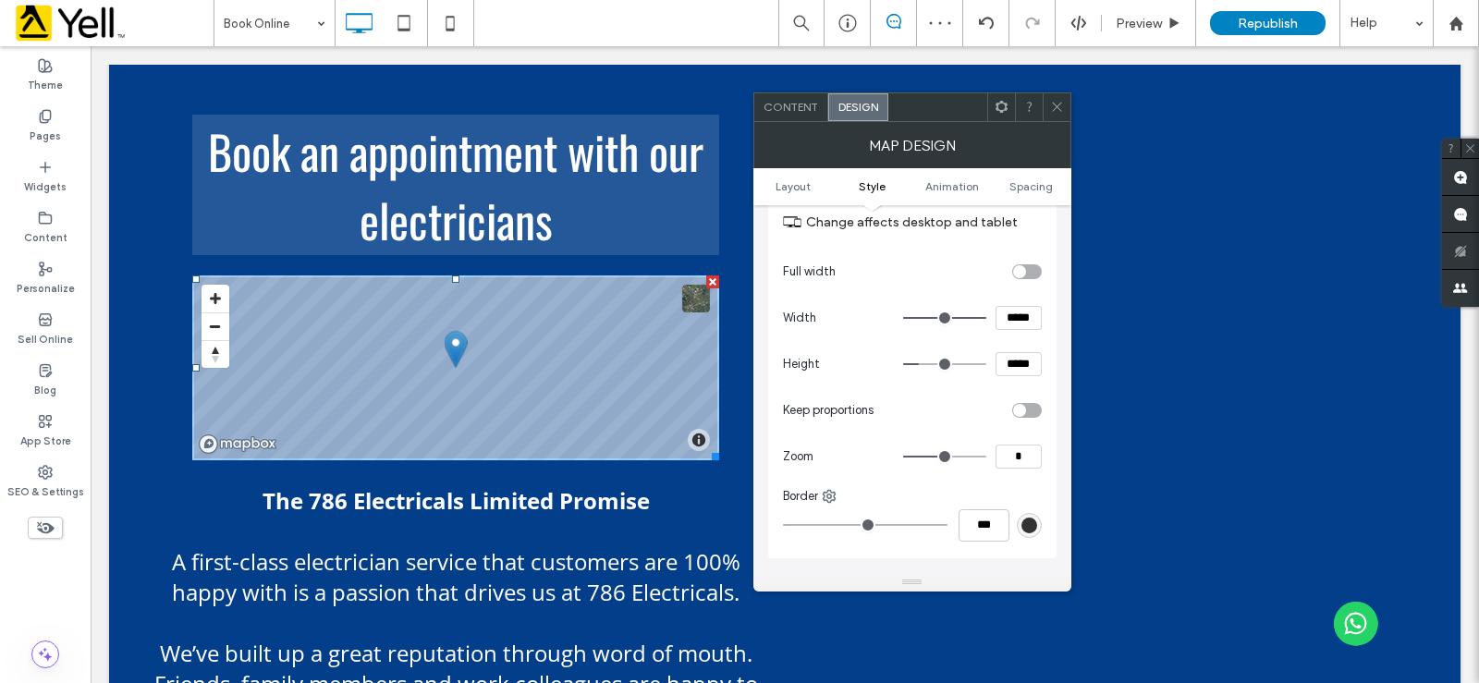
type input "**"
click at [945, 458] on input "range" at bounding box center [944, 457] width 83 height 2
click at [1057, 105] on icon at bounding box center [1057, 107] width 14 height 14
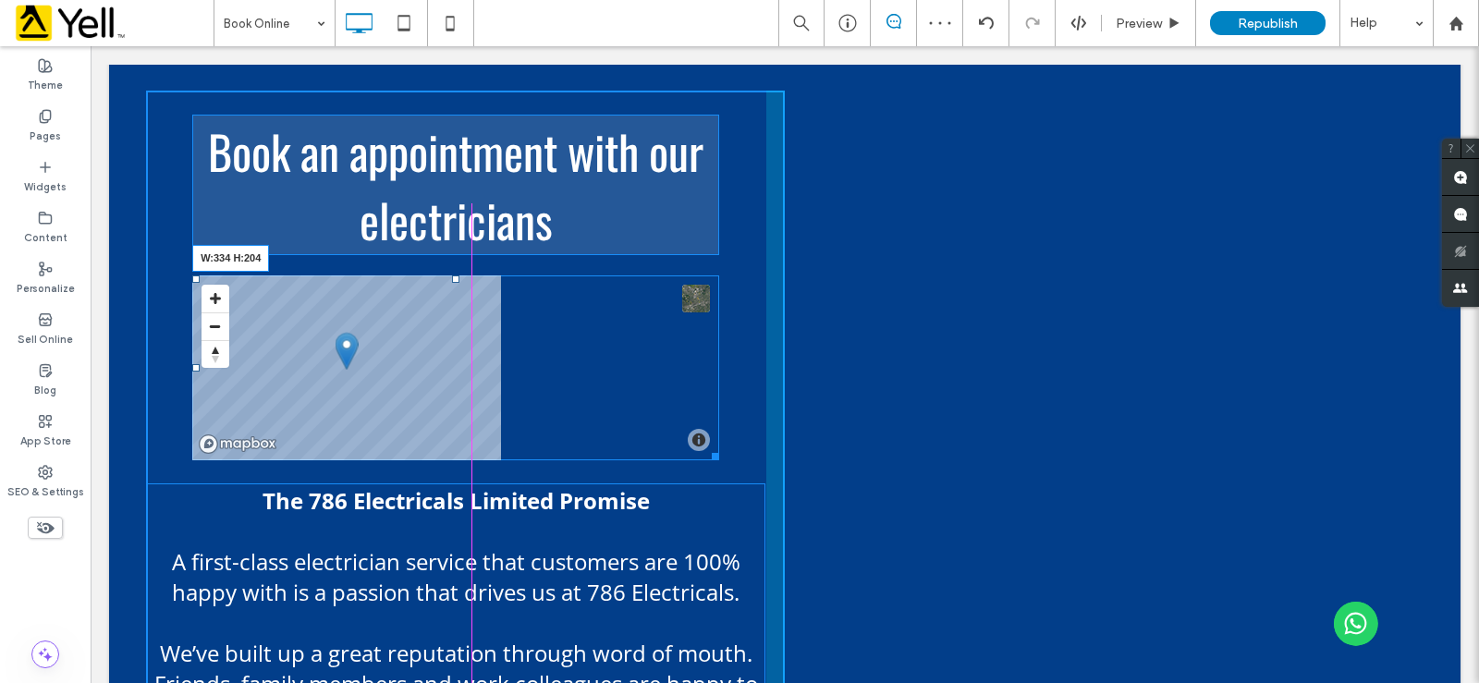
drag, startPoint x: 715, startPoint y: 450, endPoint x: 698, endPoint y: 501, distance: 53.5
click at [705, 454] on div at bounding box center [712, 453] width 14 height 14
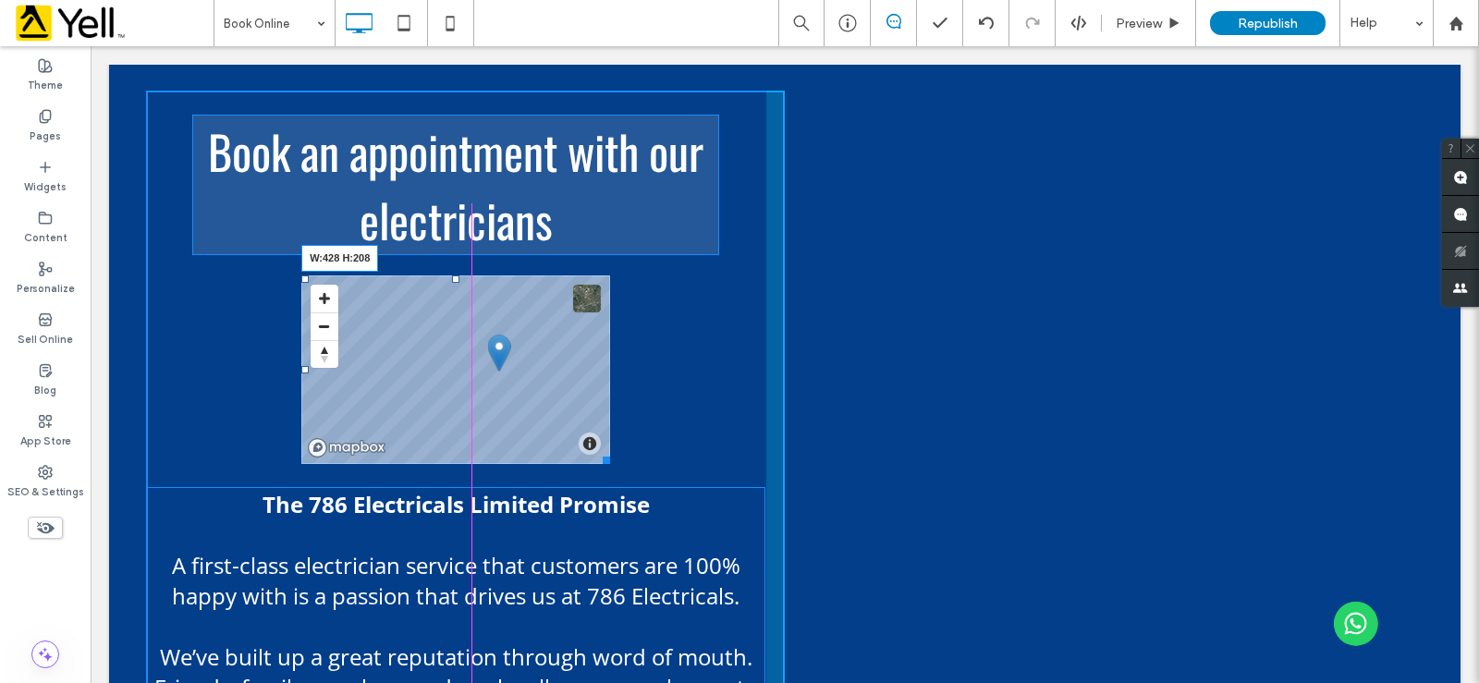
drag, startPoint x: 600, startPoint y: 460, endPoint x: 648, endPoint y: 464, distance: 48.2
click at [610, 464] on div at bounding box center [603, 457] width 14 height 14
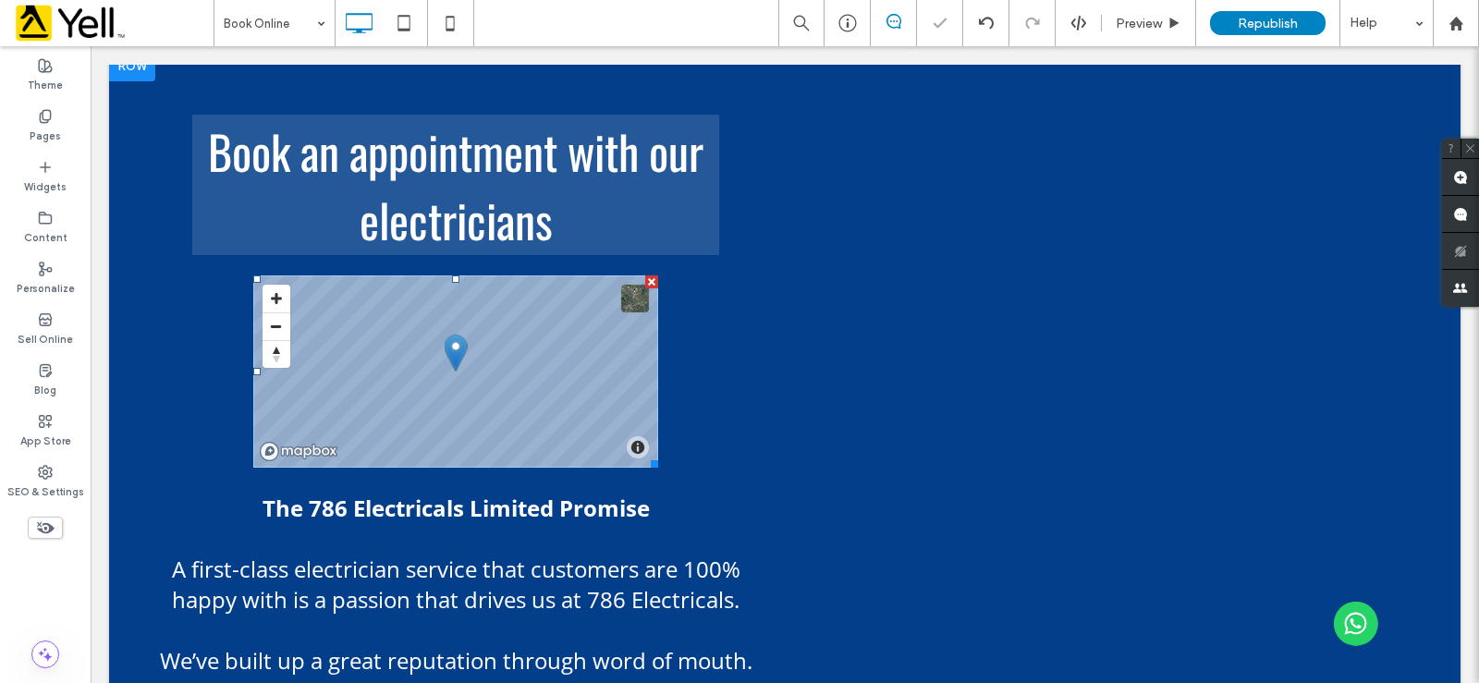
click at [572, 425] on span at bounding box center [455, 371] width 405 height 192
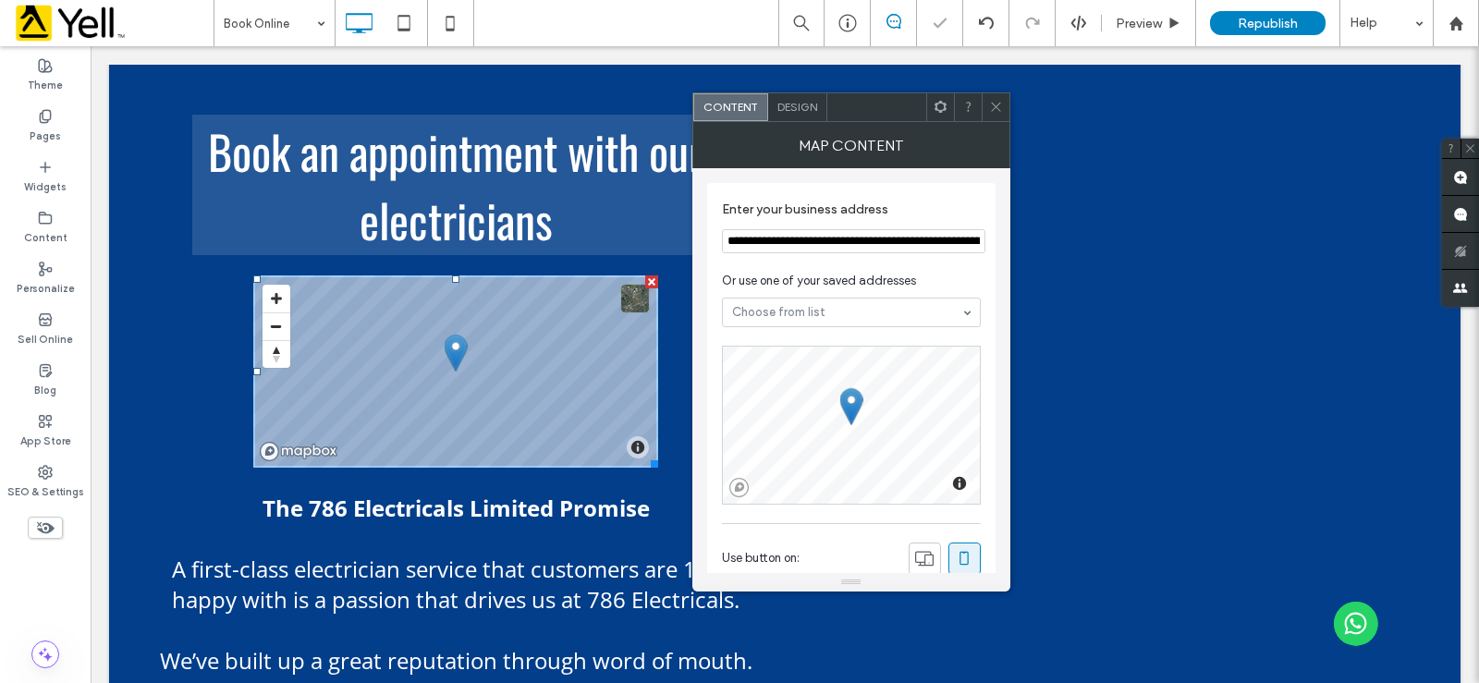
click at [779, 116] on div "Design" at bounding box center [797, 107] width 59 height 28
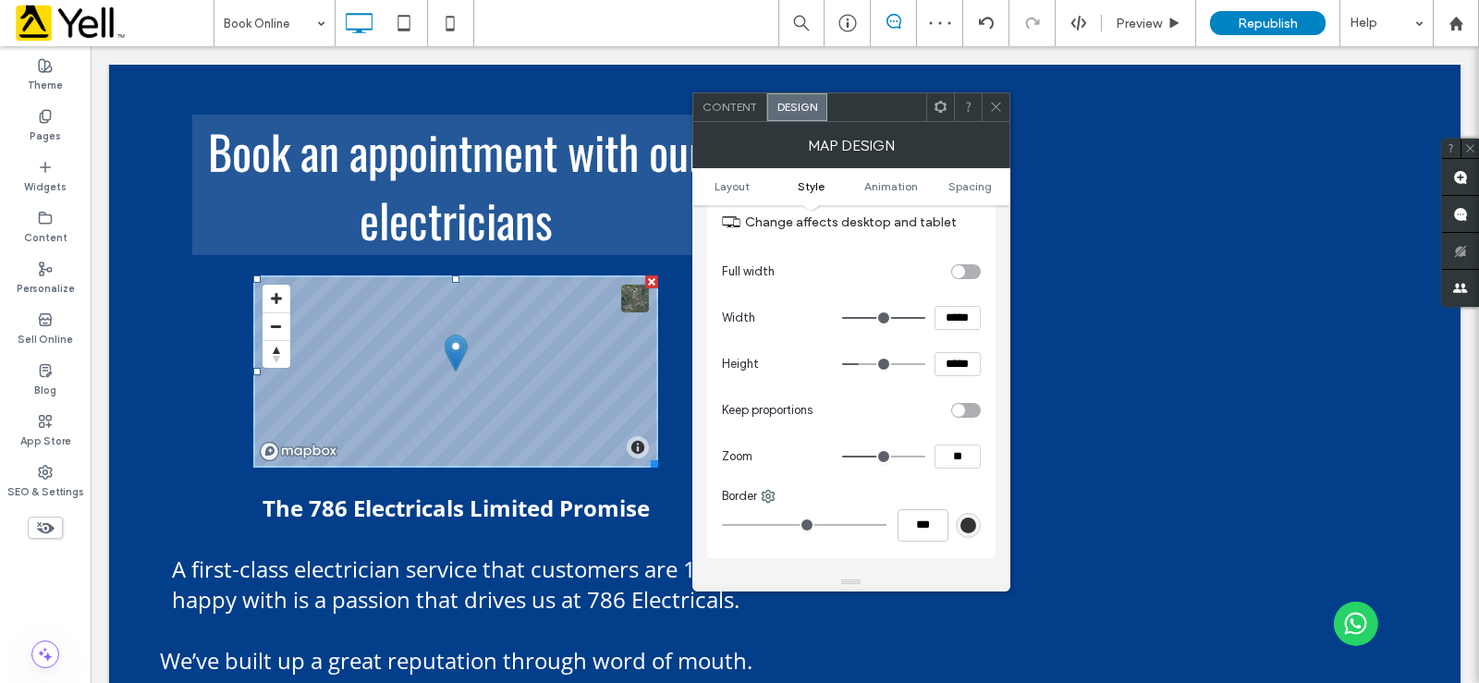
type input "*"
click at [873, 456] on input "range" at bounding box center [883, 457] width 83 height 2
type input "*"
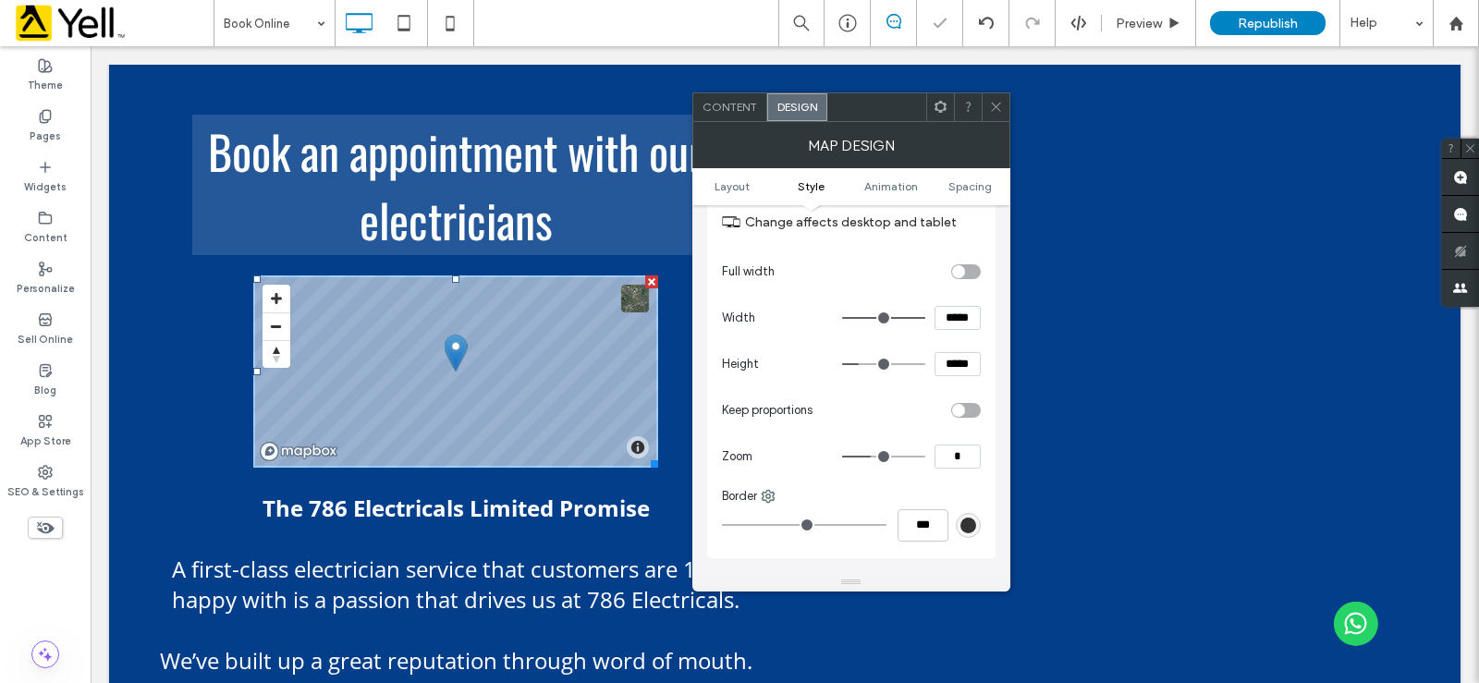
type input "*"
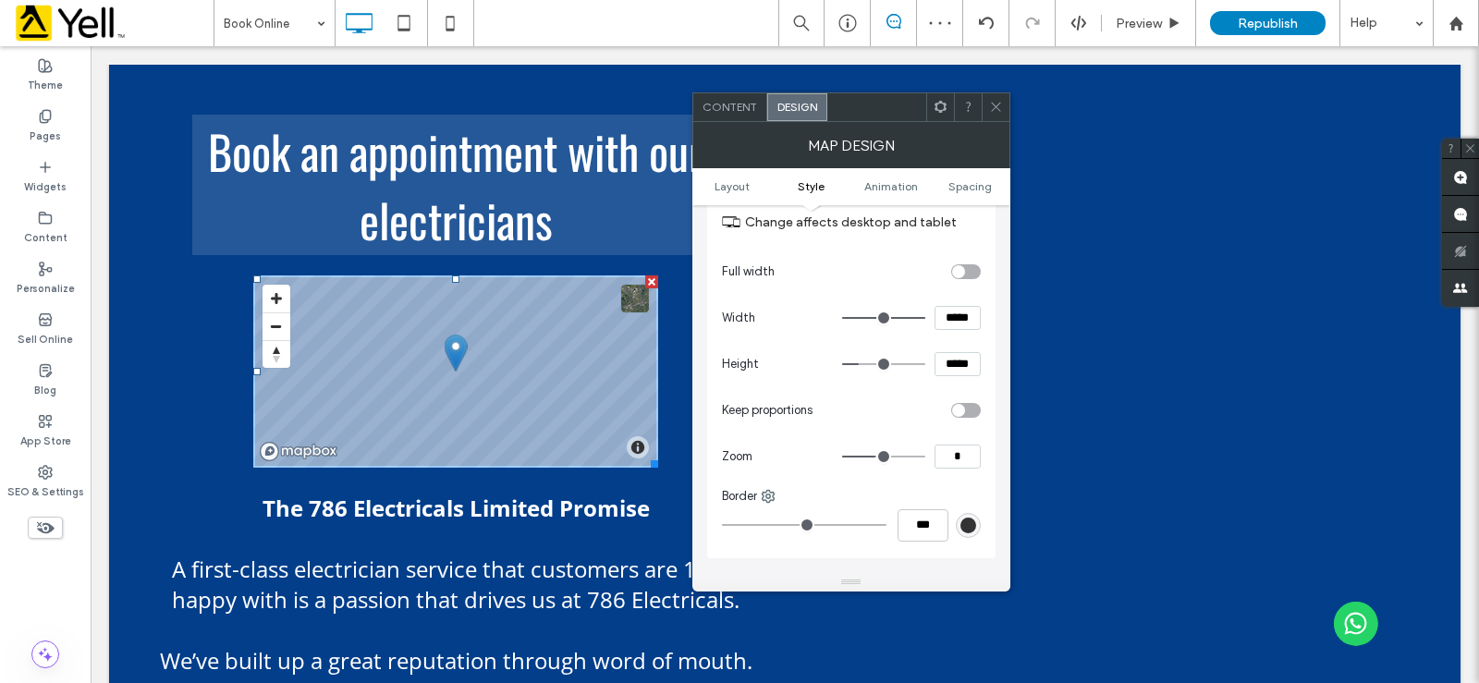
type input "*"
click at [877, 458] on input "range" at bounding box center [883, 457] width 83 height 2
click at [988, 107] on div at bounding box center [996, 107] width 28 height 28
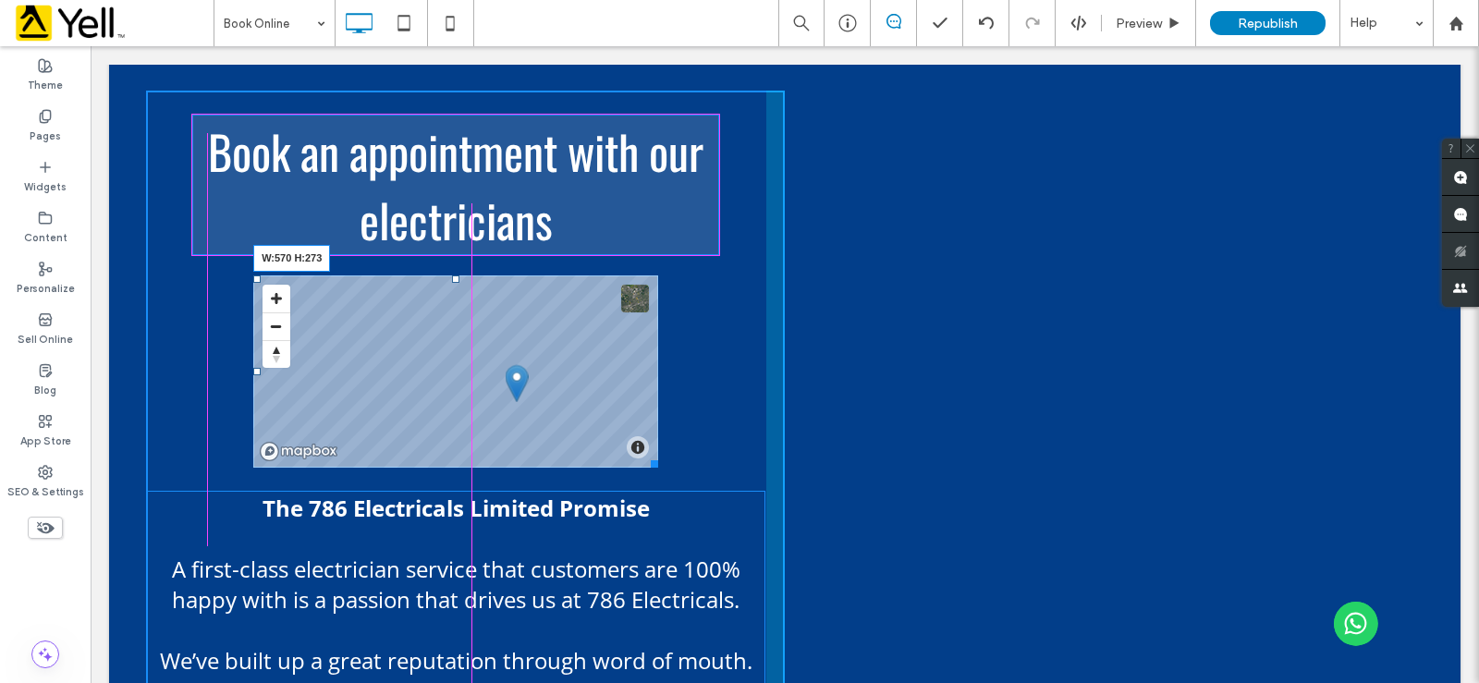
drag, startPoint x: 651, startPoint y: 463, endPoint x: 709, endPoint y: 523, distance: 83.7
click at [658, 468] on div at bounding box center [651, 461] width 14 height 14
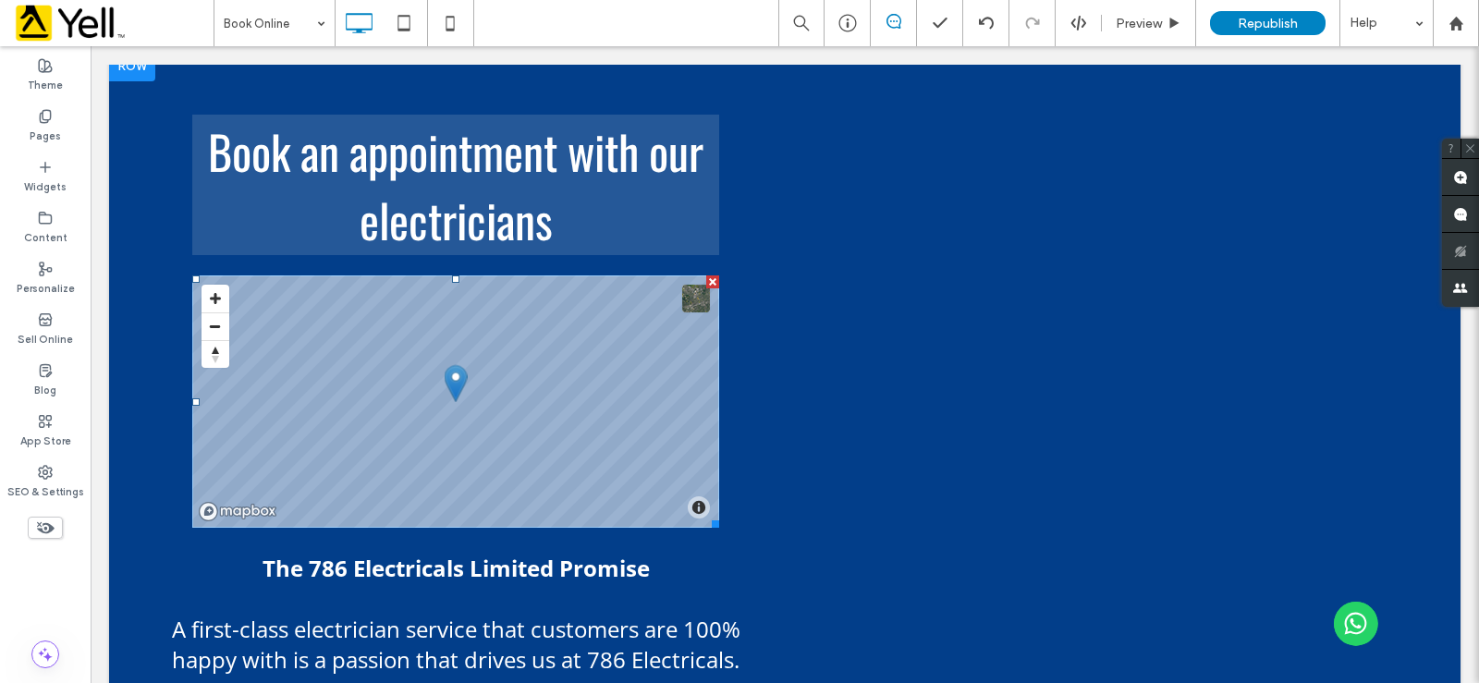
click at [561, 452] on span at bounding box center [455, 401] width 527 height 252
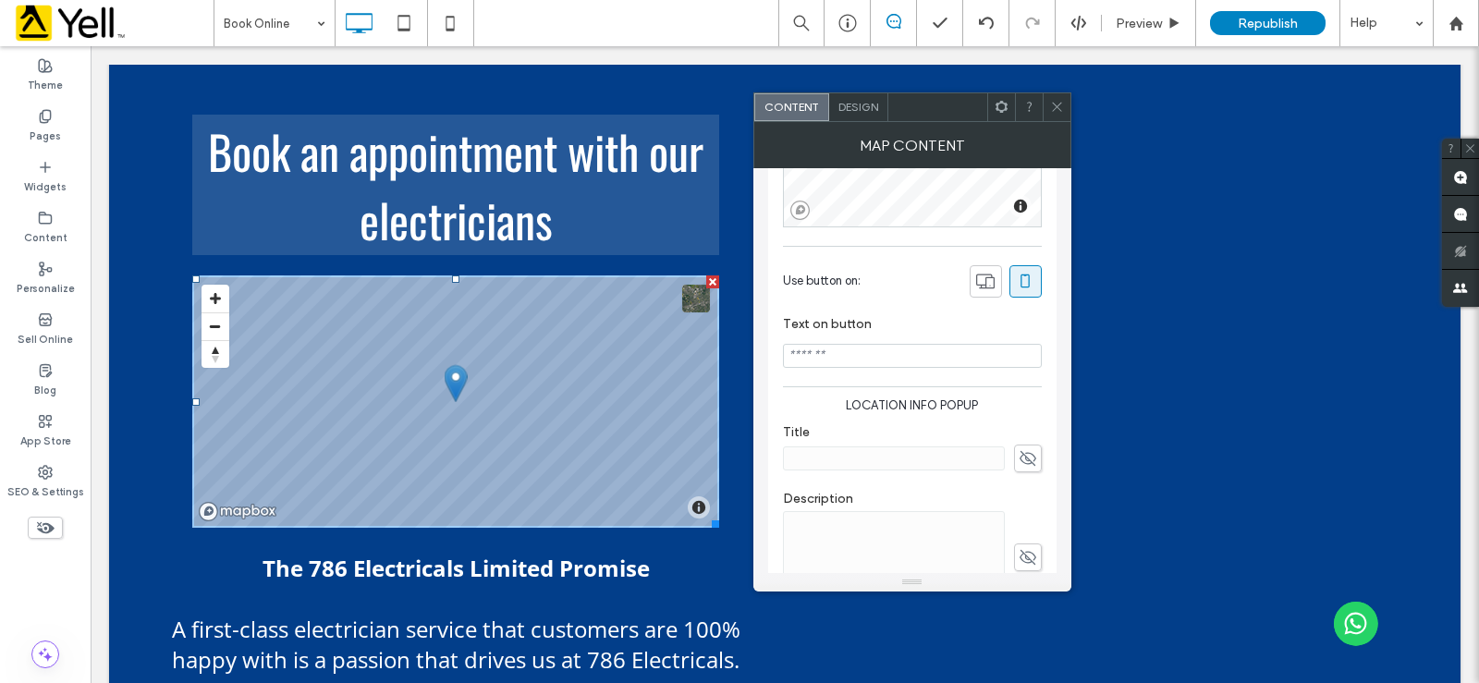
click at [863, 117] on div "Design" at bounding box center [858, 107] width 59 height 28
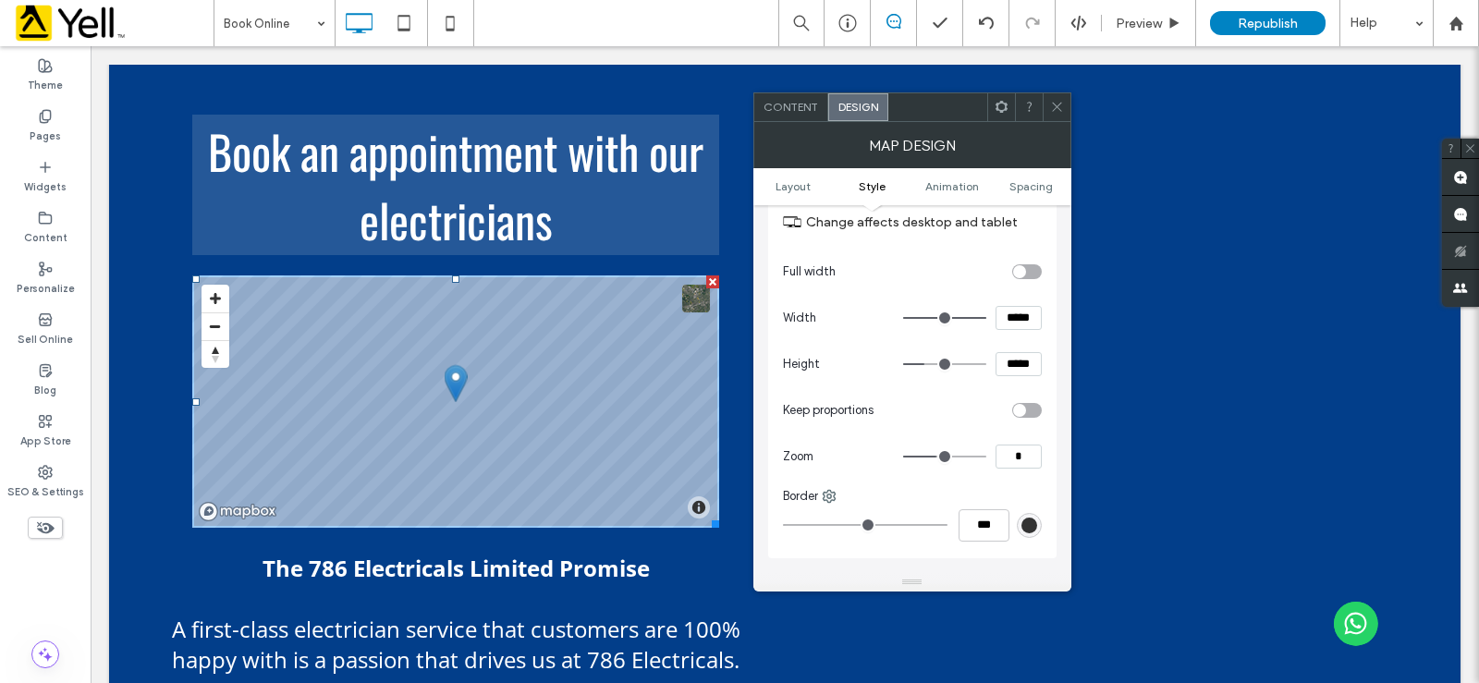
type input "*"
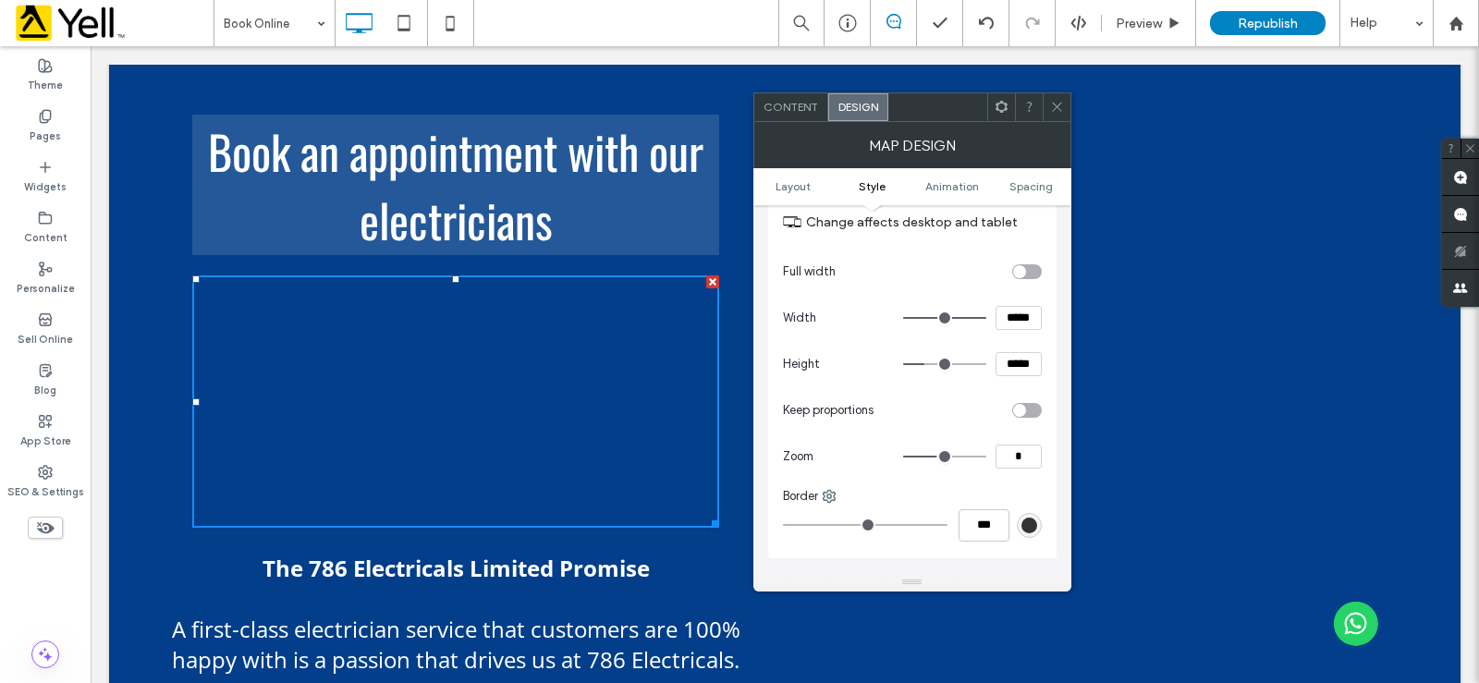
type input "*"
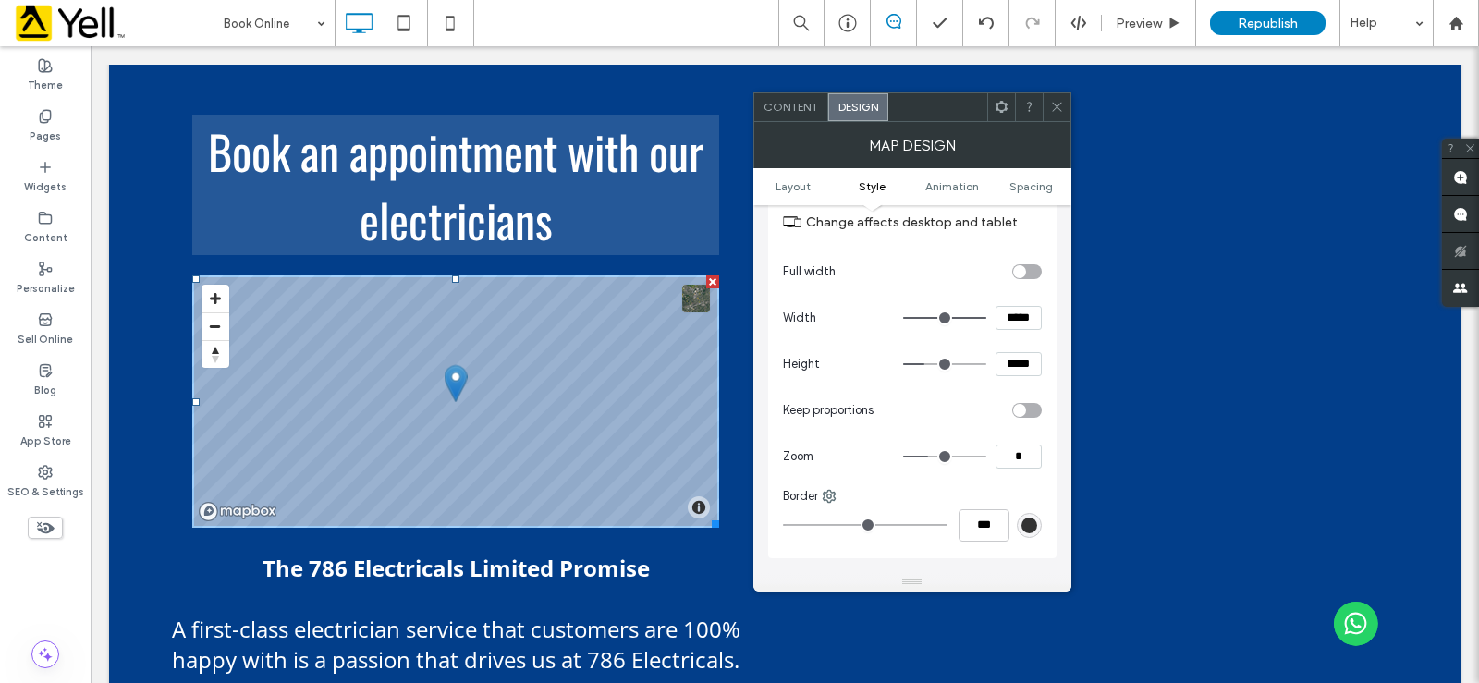
type input "*"
click at [933, 458] on input "range" at bounding box center [944, 457] width 83 height 2
type input "**"
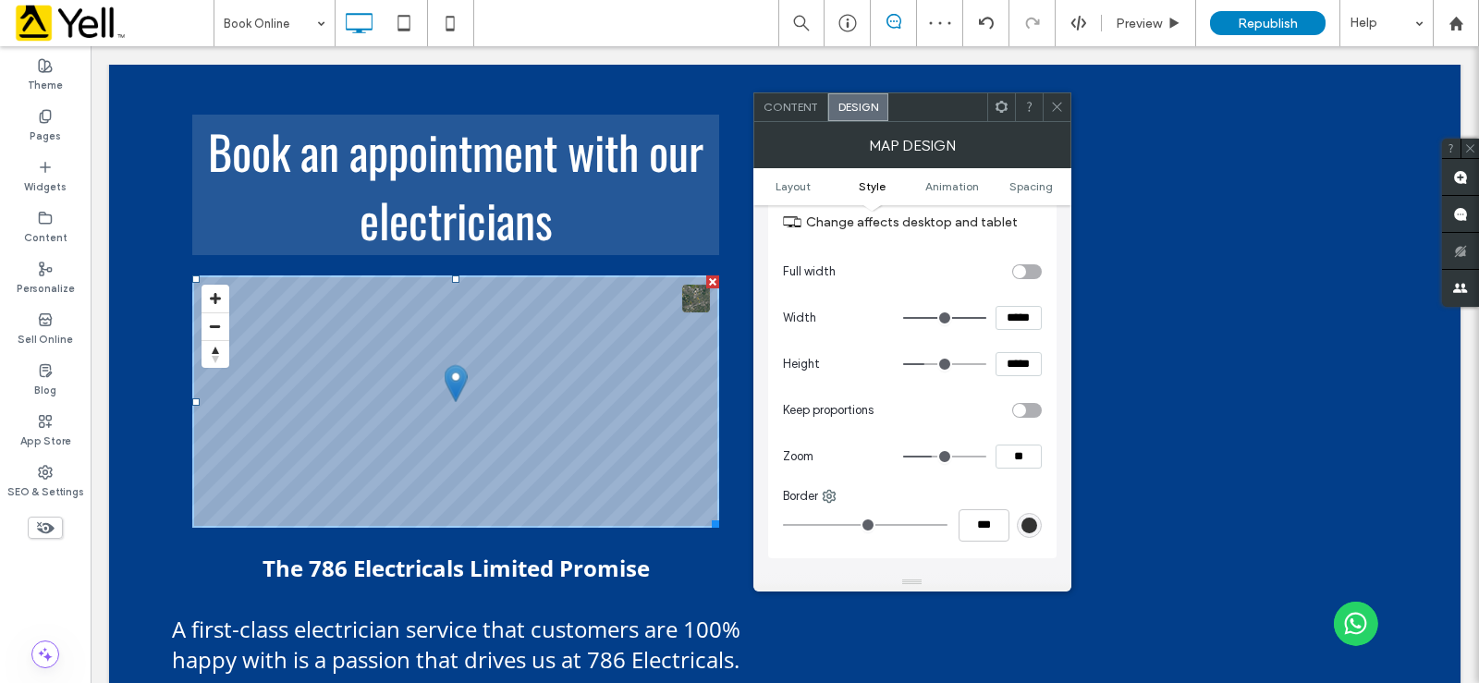
click at [946, 457] on input "range" at bounding box center [944, 457] width 83 height 2
type input "*"
click at [940, 456] on input "range" at bounding box center [944, 457] width 83 height 2
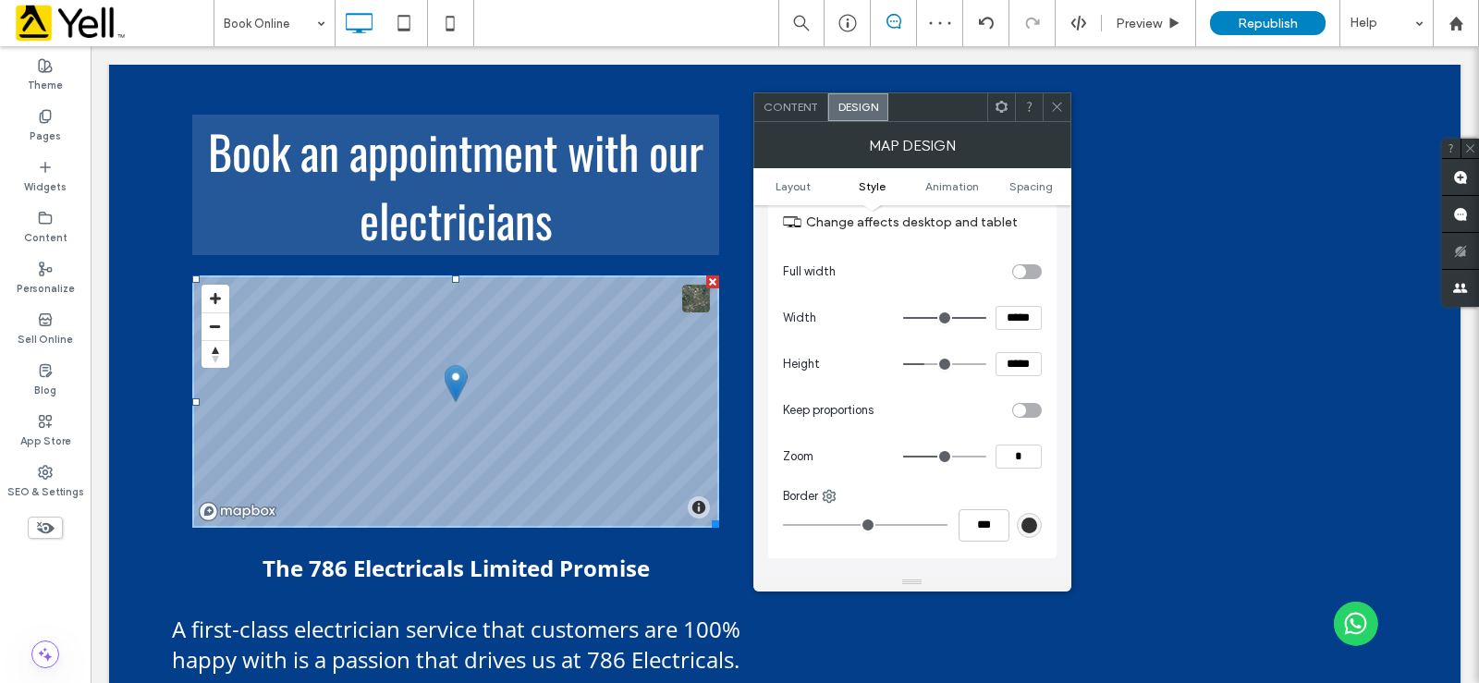
click at [1053, 108] on icon at bounding box center [1057, 107] width 14 height 14
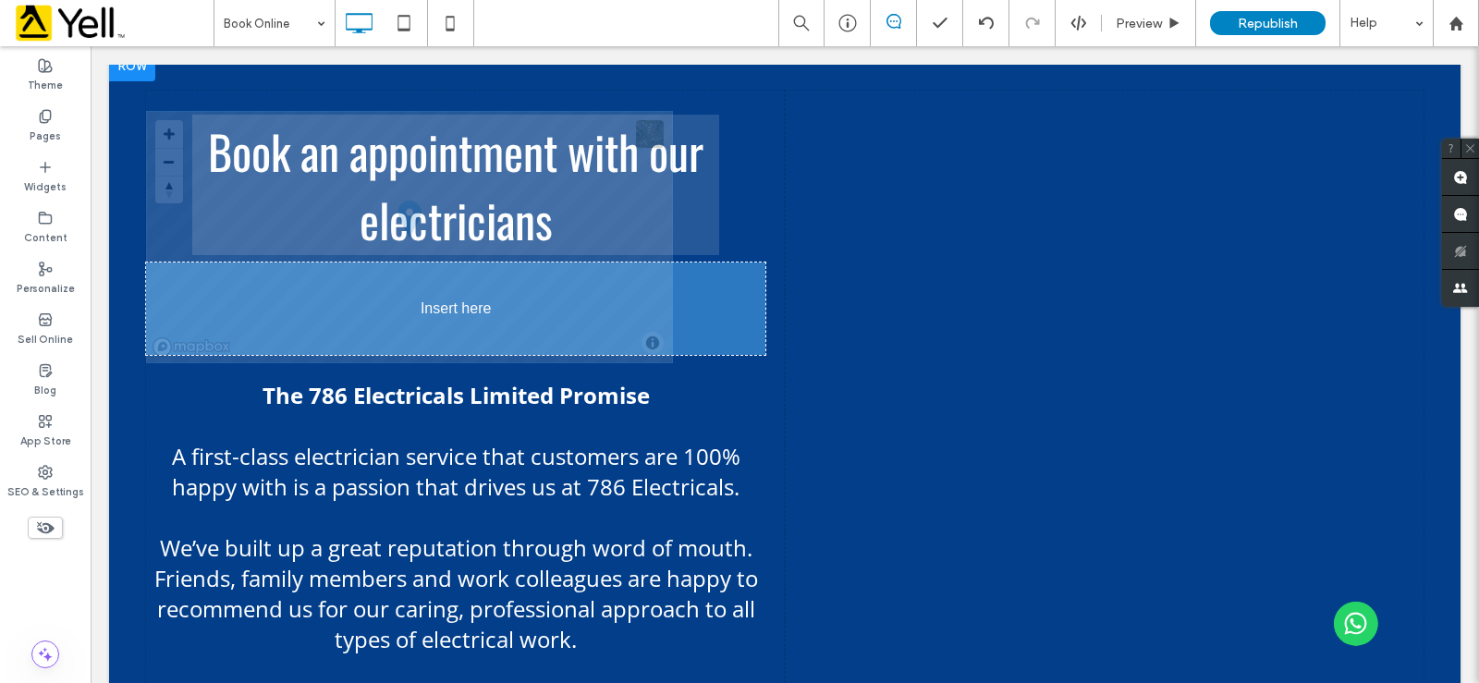
drag, startPoint x: 396, startPoint y: 391, endPoint x: 472, endPoint y: 438, distance: 90.0
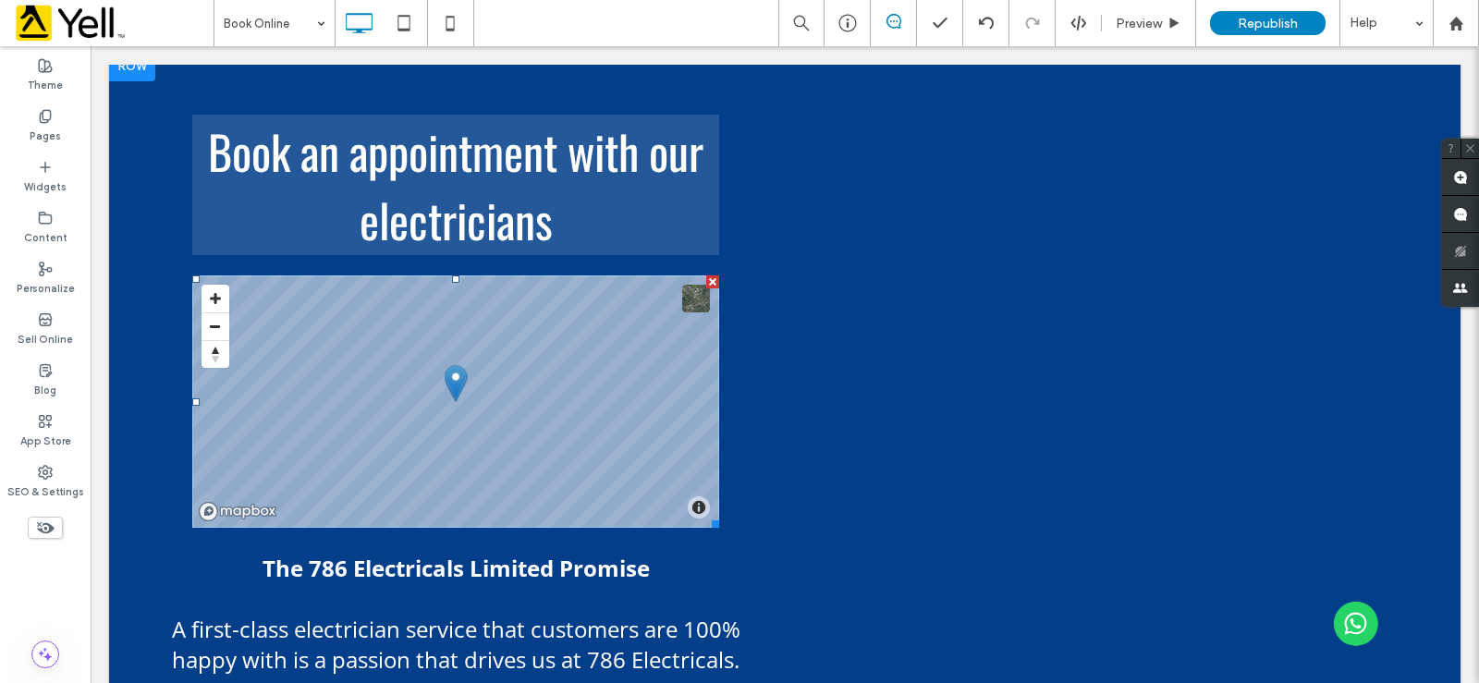
click at [216, 298] on span at bounding box center [455, 401] width 527 height 252
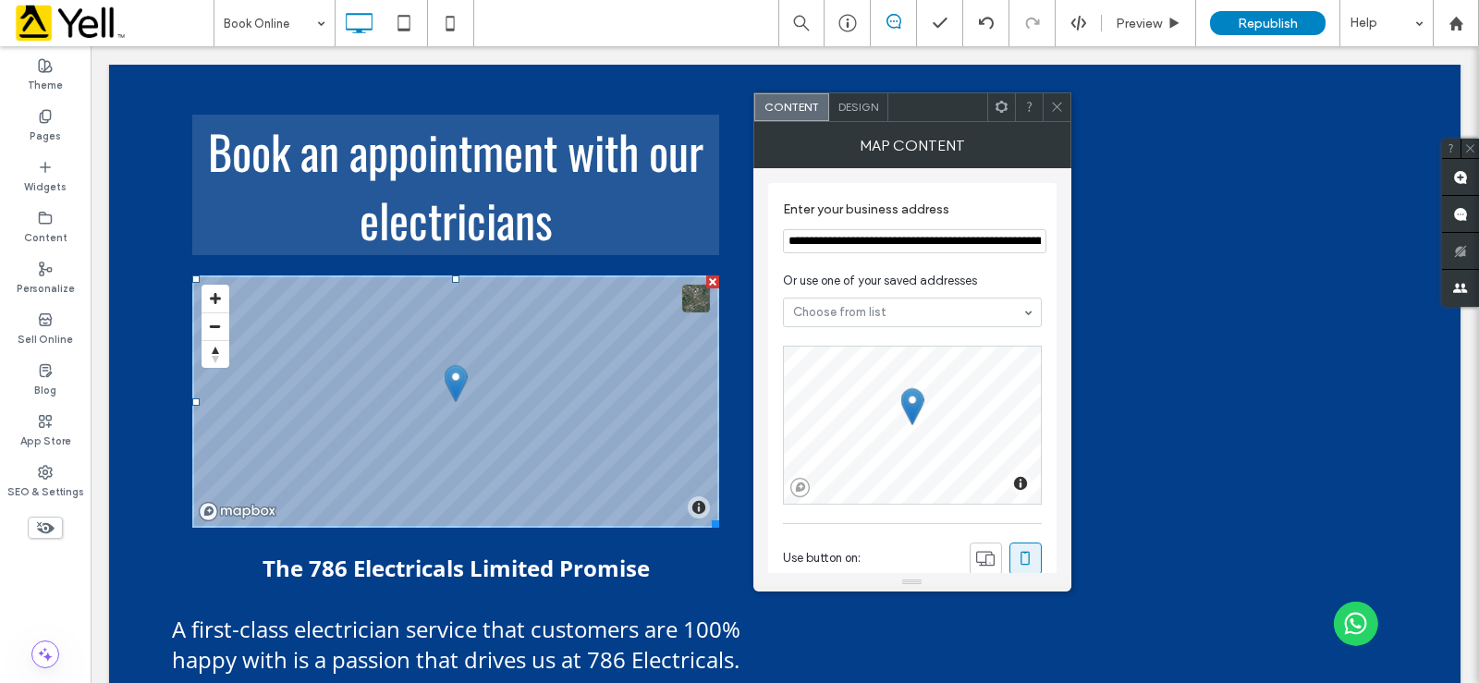
click at [849, 103] on span "Design" at bounding box center [858, 107] width 40 height 14
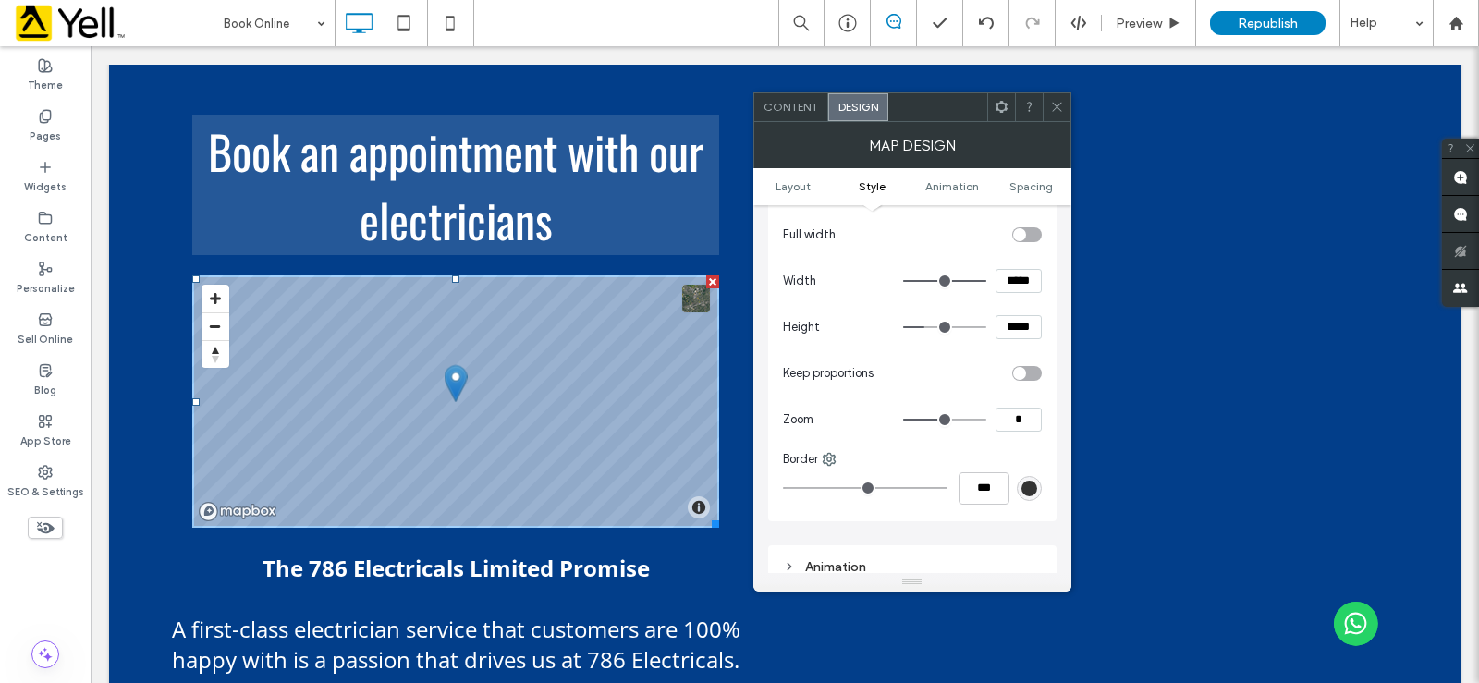
scroll to position [370, 0]
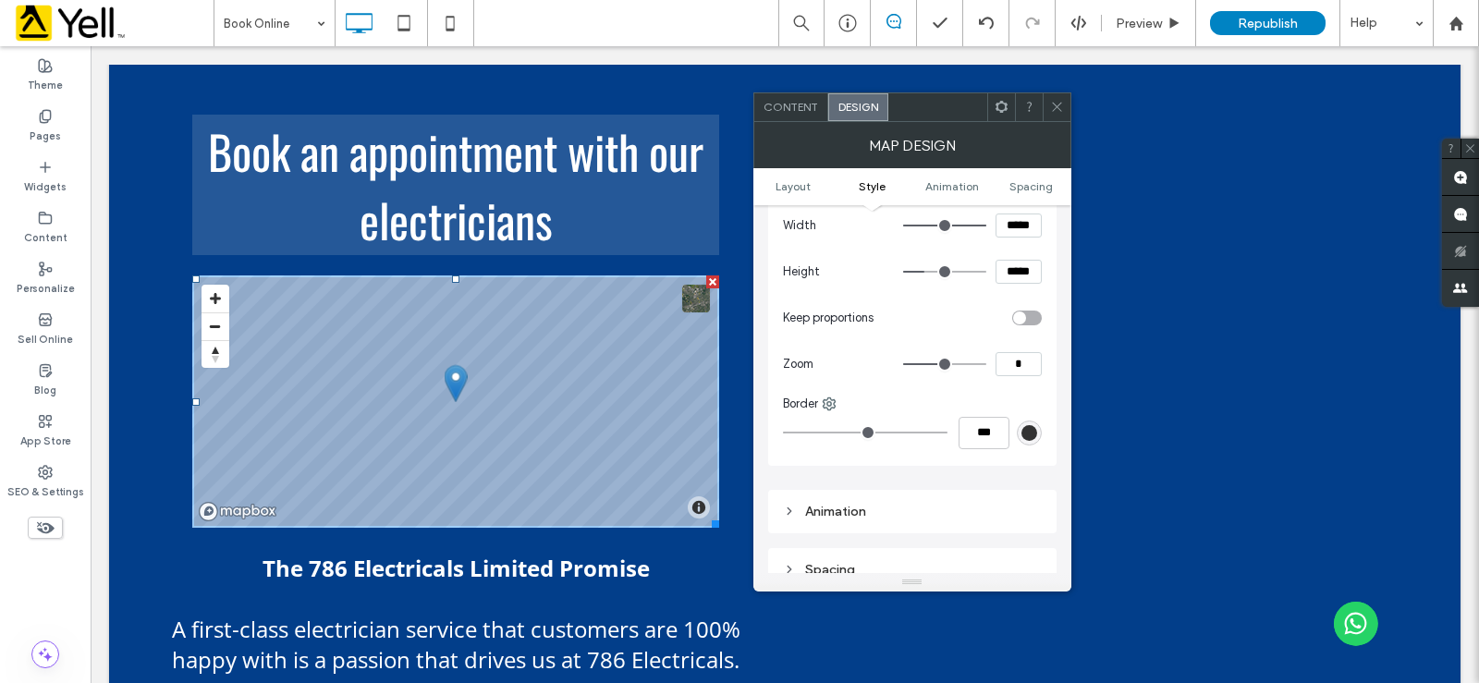
type input "**"
type input "*"
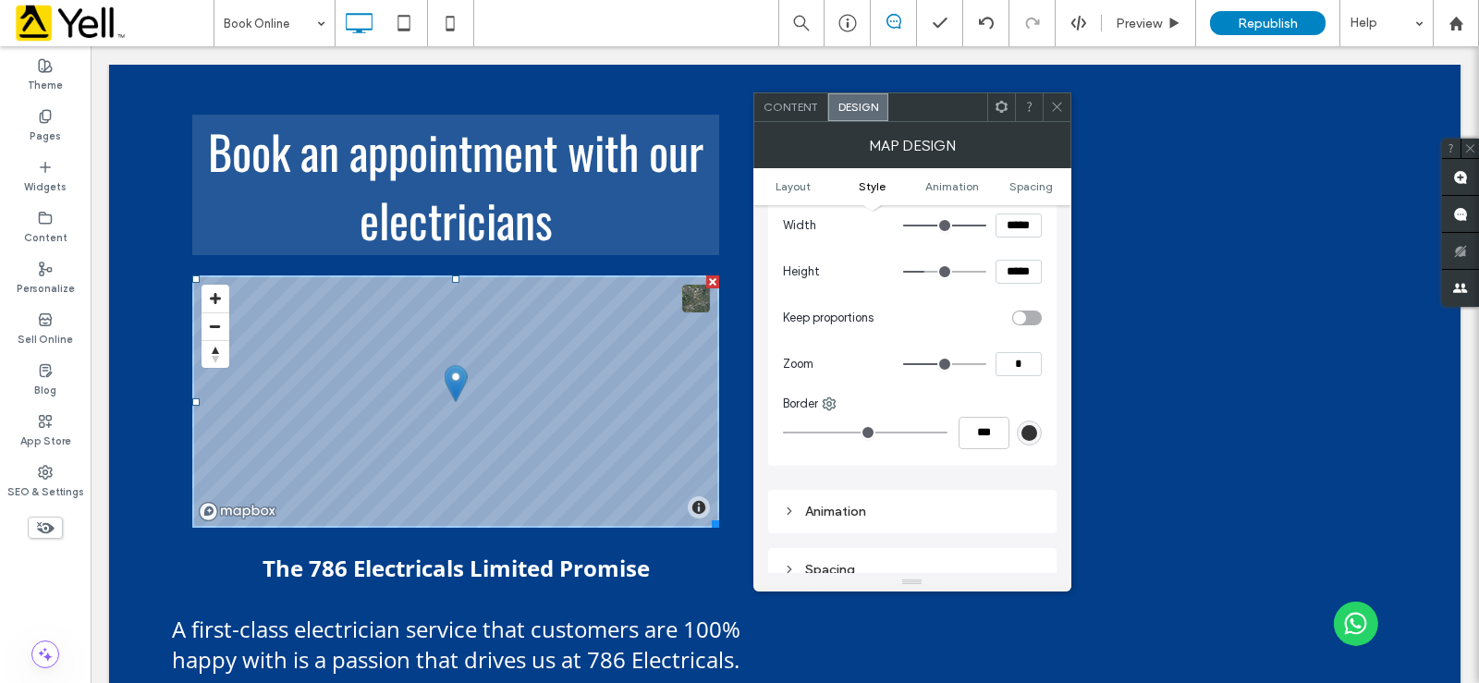
type input "*"
drag, startPoint x: 946, startPoint y: 364, endPoint x: 935, endPoint y: 366, distance: 10.3
type input "*"
click at [936, 365] on input "range" at bounding box center [944, 364] width 83 height 2
click at [1055, 111] on icon at bounding box center [1057, 107] width 14 height 14
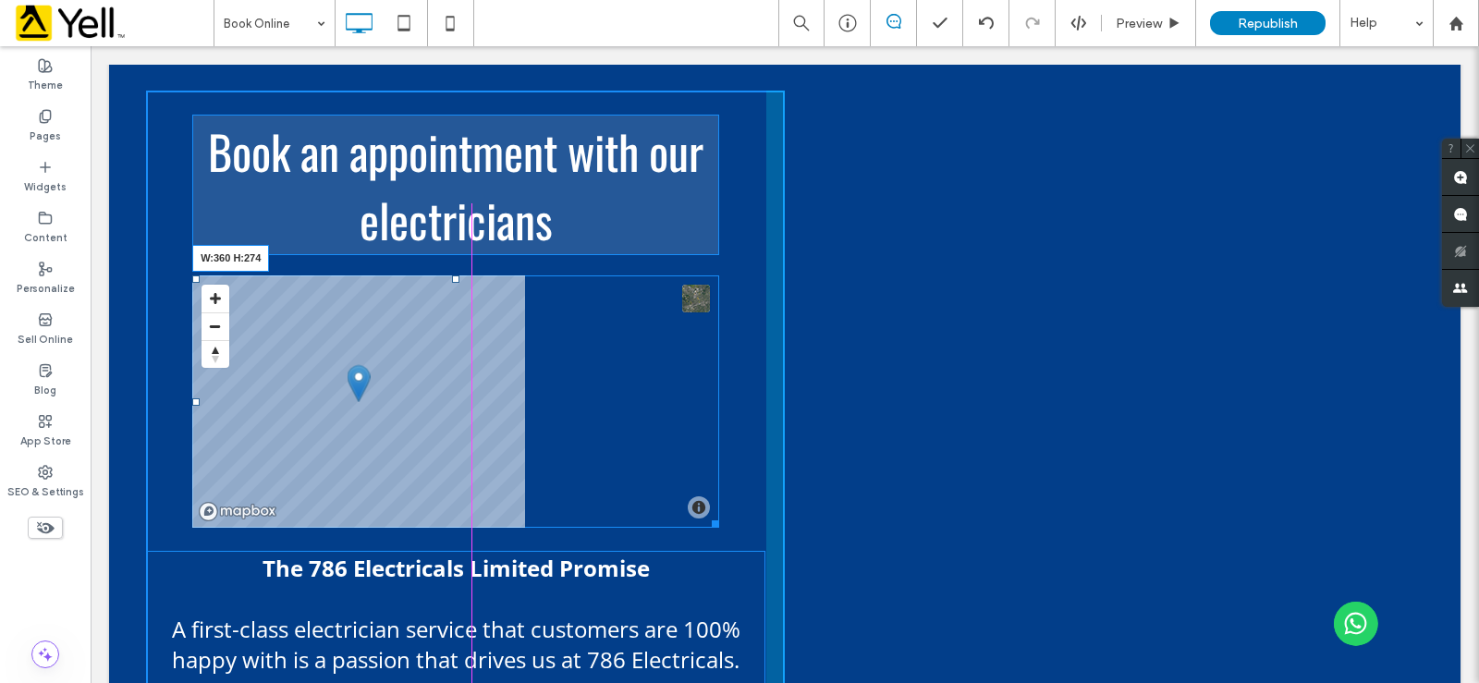
drag, startPoint x: 714, startPoint y: 521, endPoint x: 617, endPoint y: 522, distance: 97.1
click at [705, 522] on div at bounding box center [712, 521] width 14 height 14
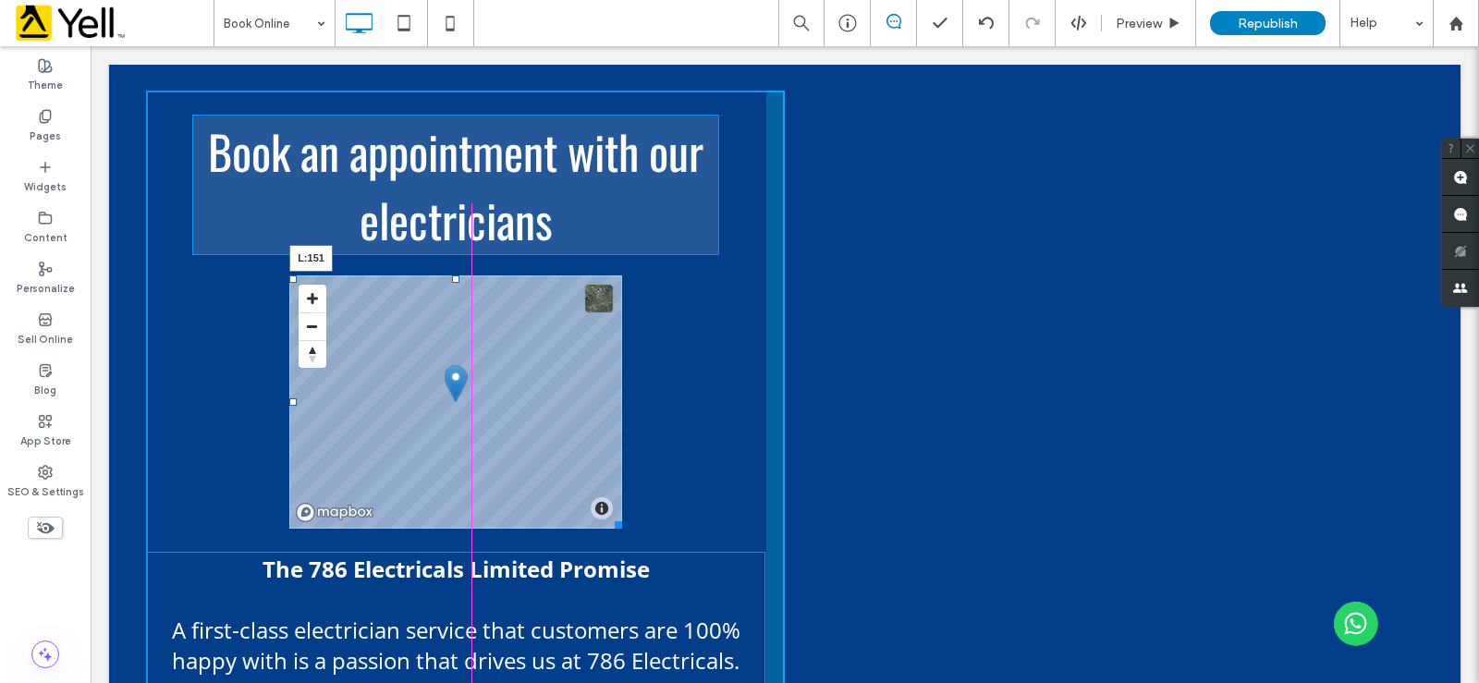
click at [289, 400] on div at bounding box center [292, 401] width 7 height 7
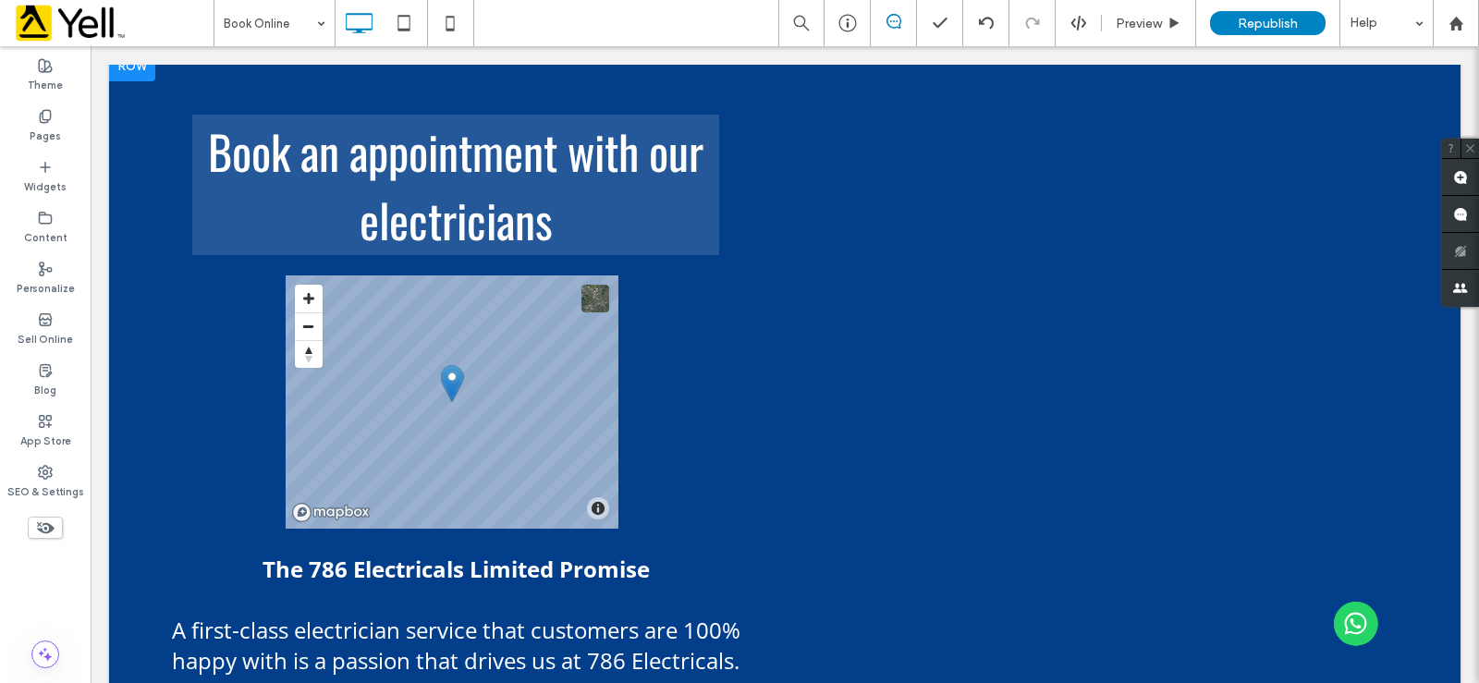
click at [737, 392] on div "Book an appointment with our electricians © Mapbox © OpenStreetMap Improve this…" at bounding box center [465, 612] width 639 height 1042
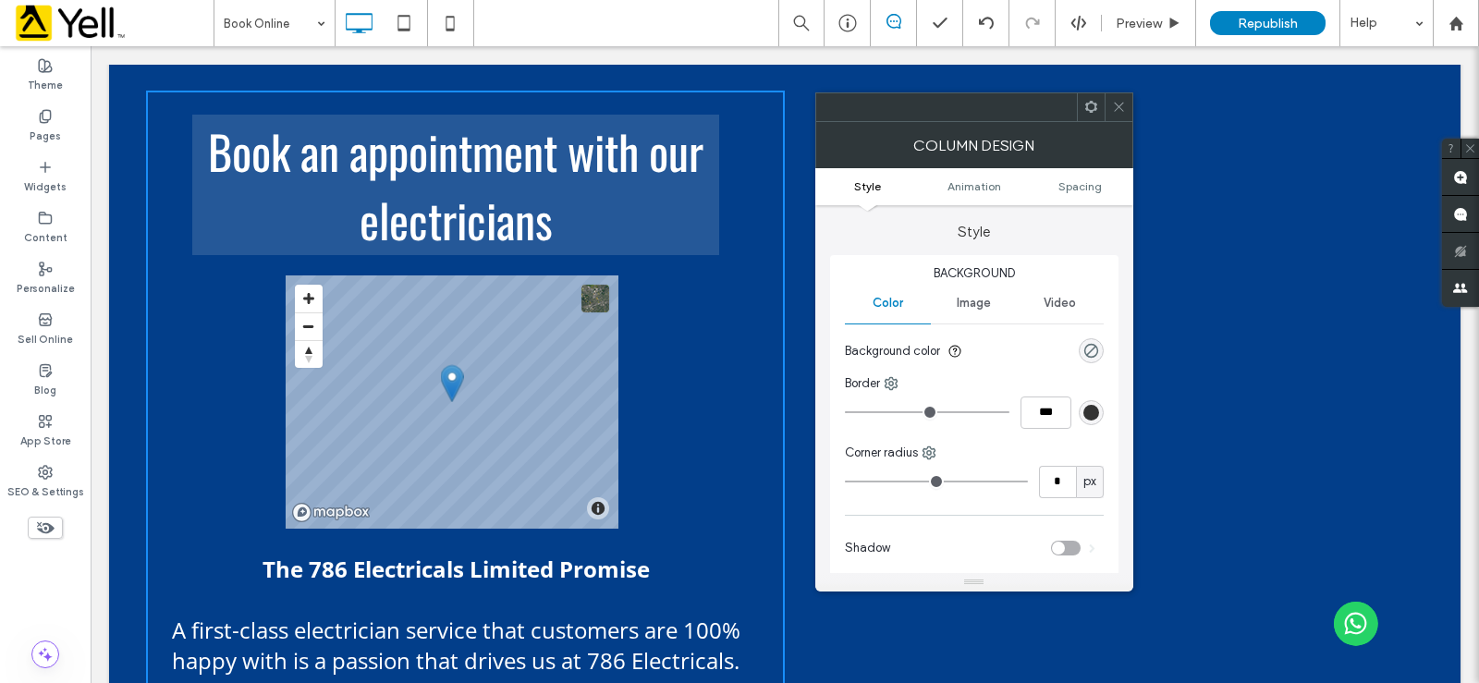
click at [1126, 108] on div at bounding box center [1119, 107] width 28 height 28
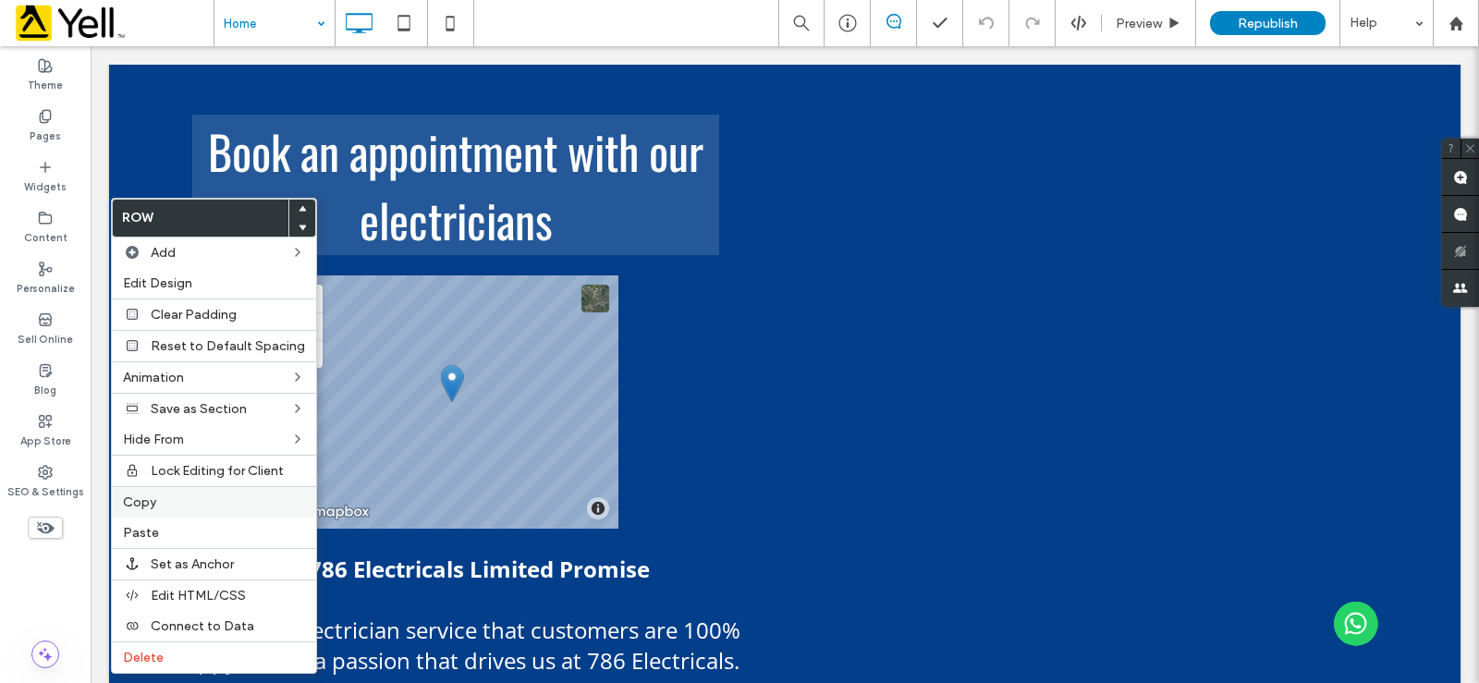
click at [161, 508] on label "Copy" at bounding box center [214, 503] width 182 height 16
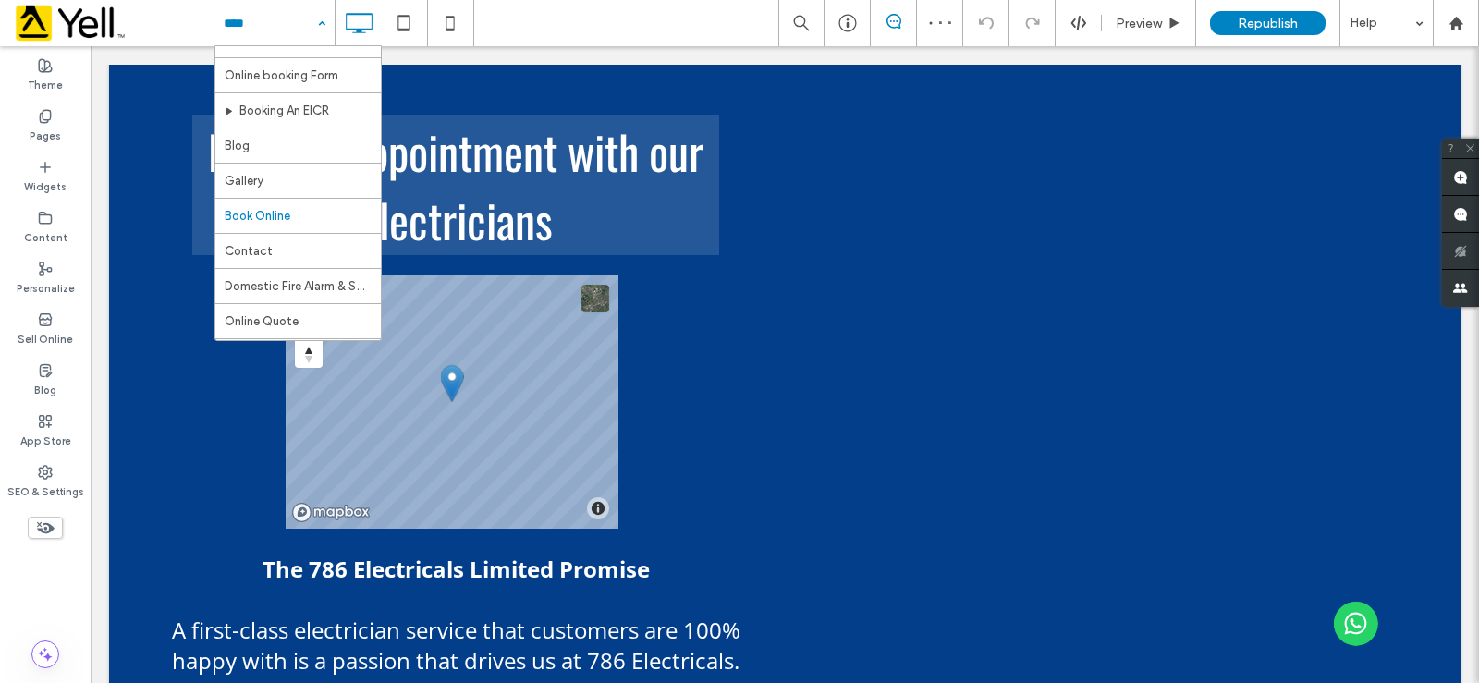
scroll to position [1859, 0]
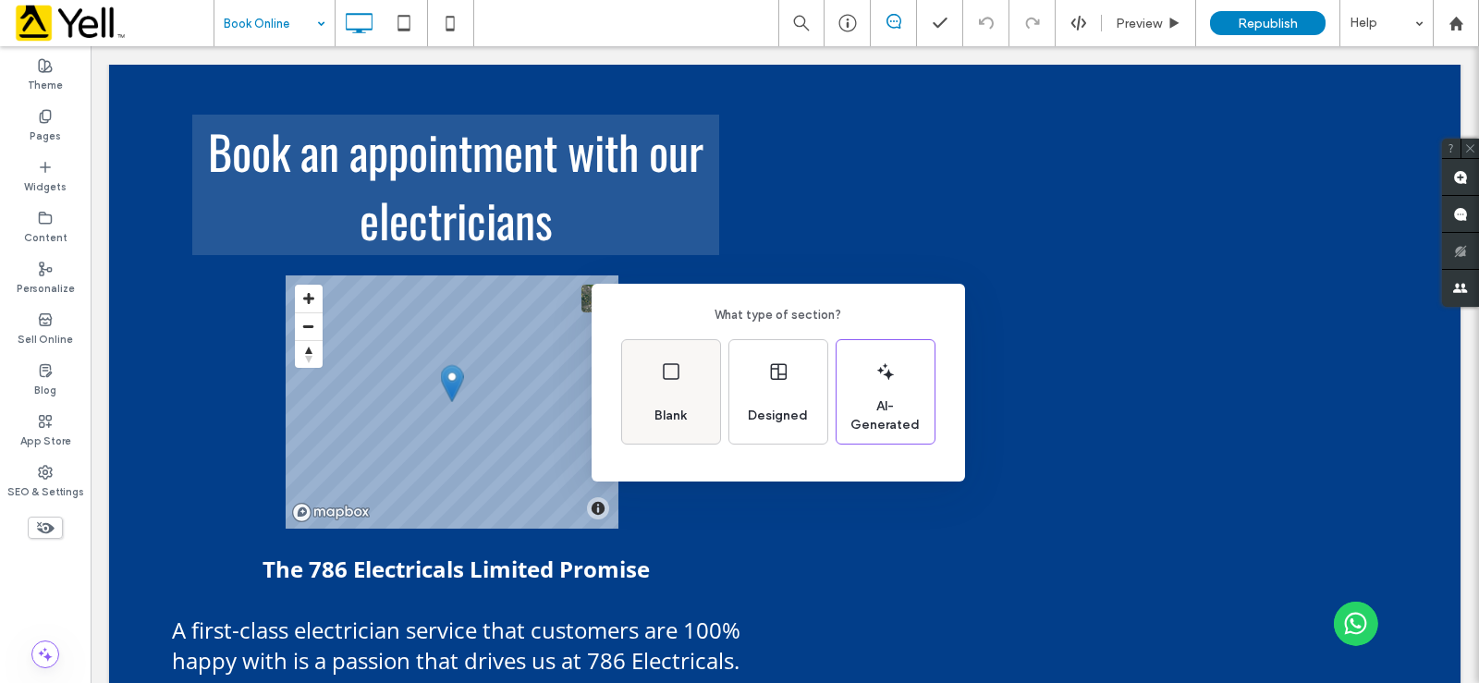
click at [675, 394] on div "Blank" at bounding box center [671, 392] width 98 height 104
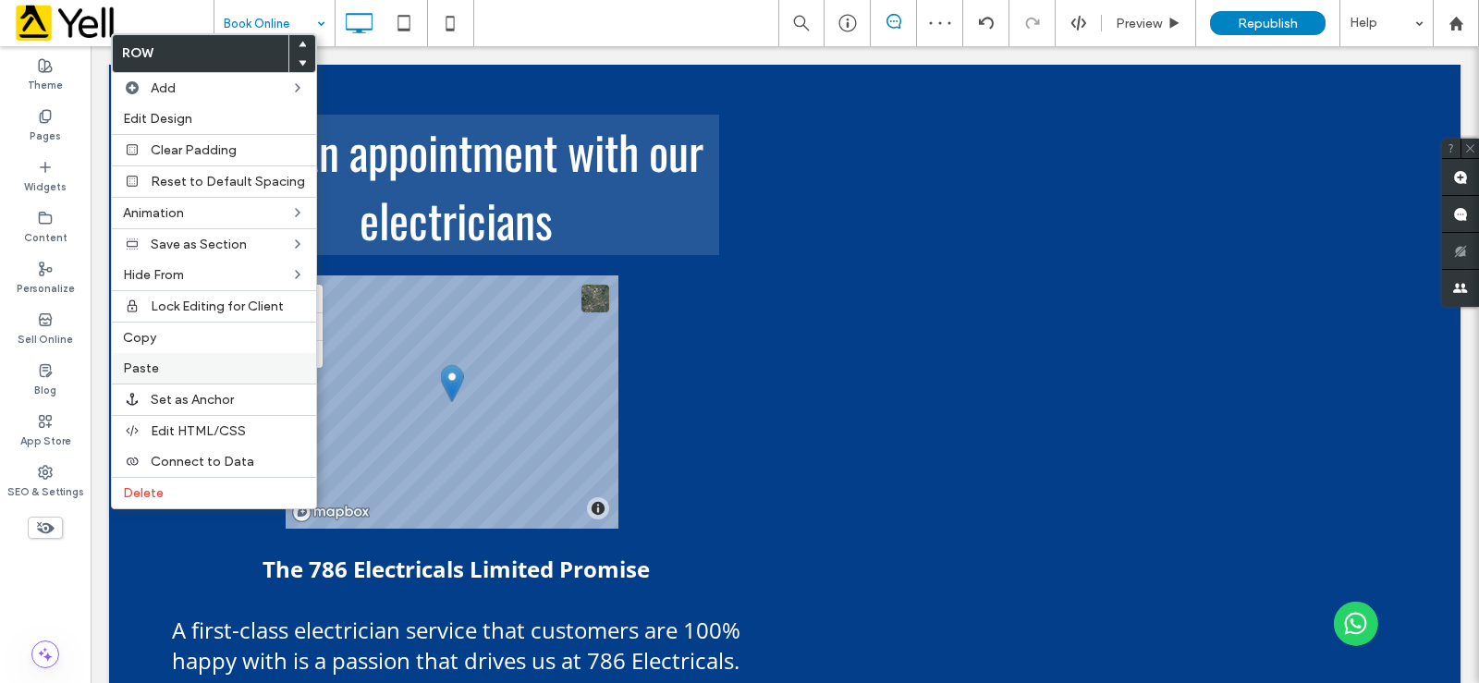
click at [153, 365] on span "Paste" at bounding box center [141, 368] width 36 height 16
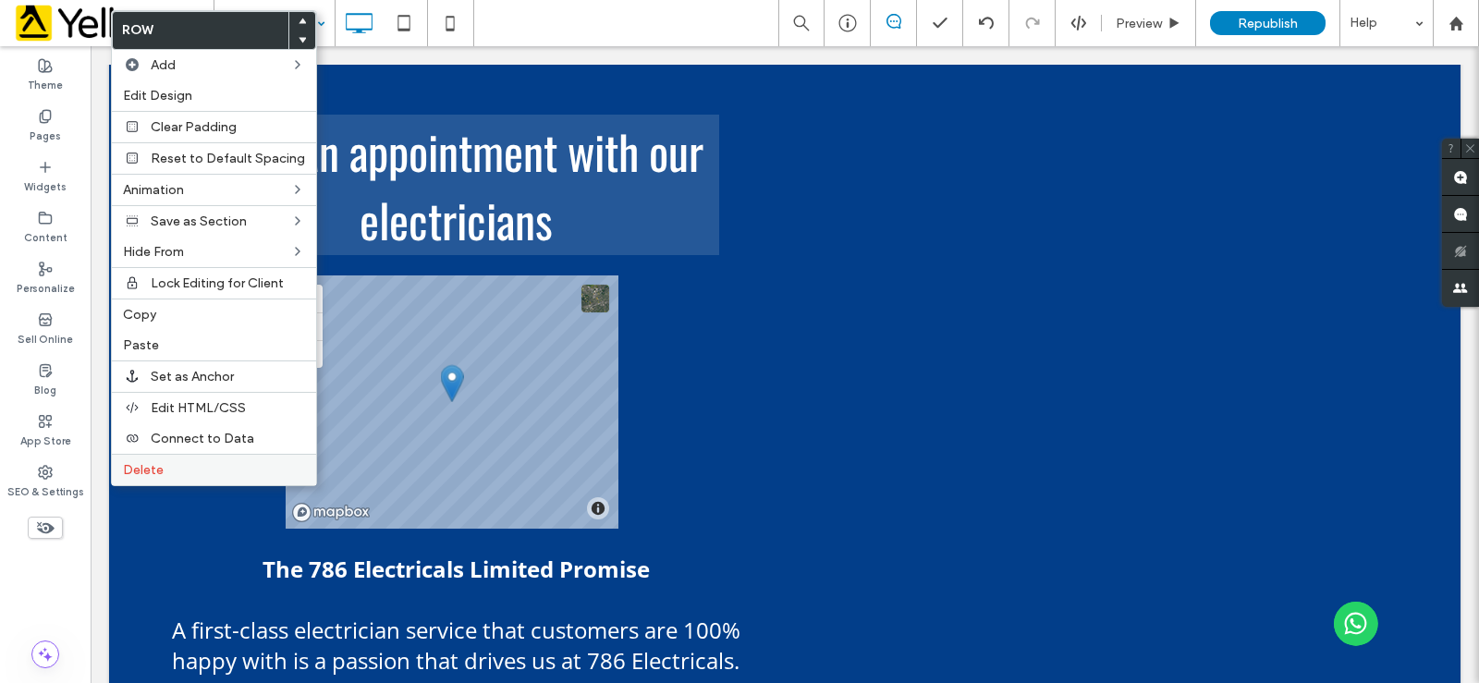
click at [177, 476] on label "Delete" at bounding box center [214, 470] width 182 height 16
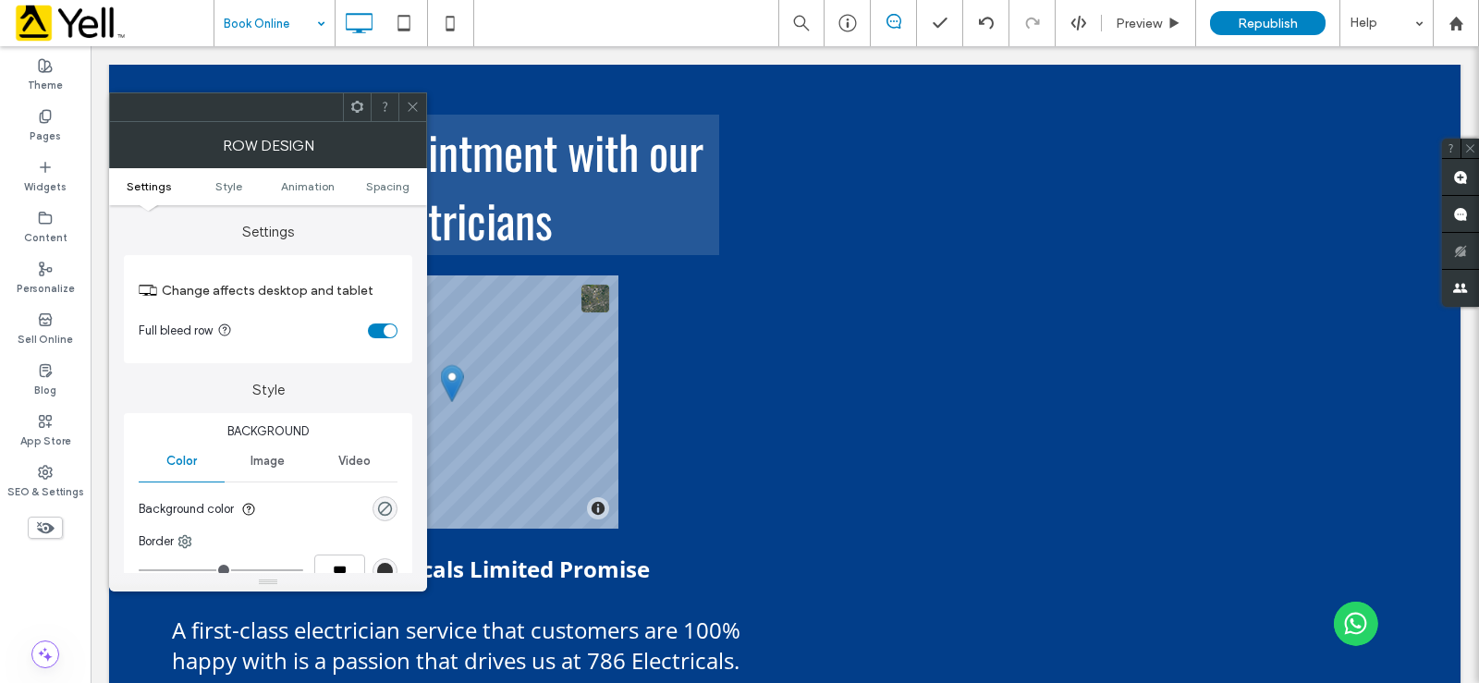
click at [411, 95] on span at bounding box center [413, 107] width 14 height 28
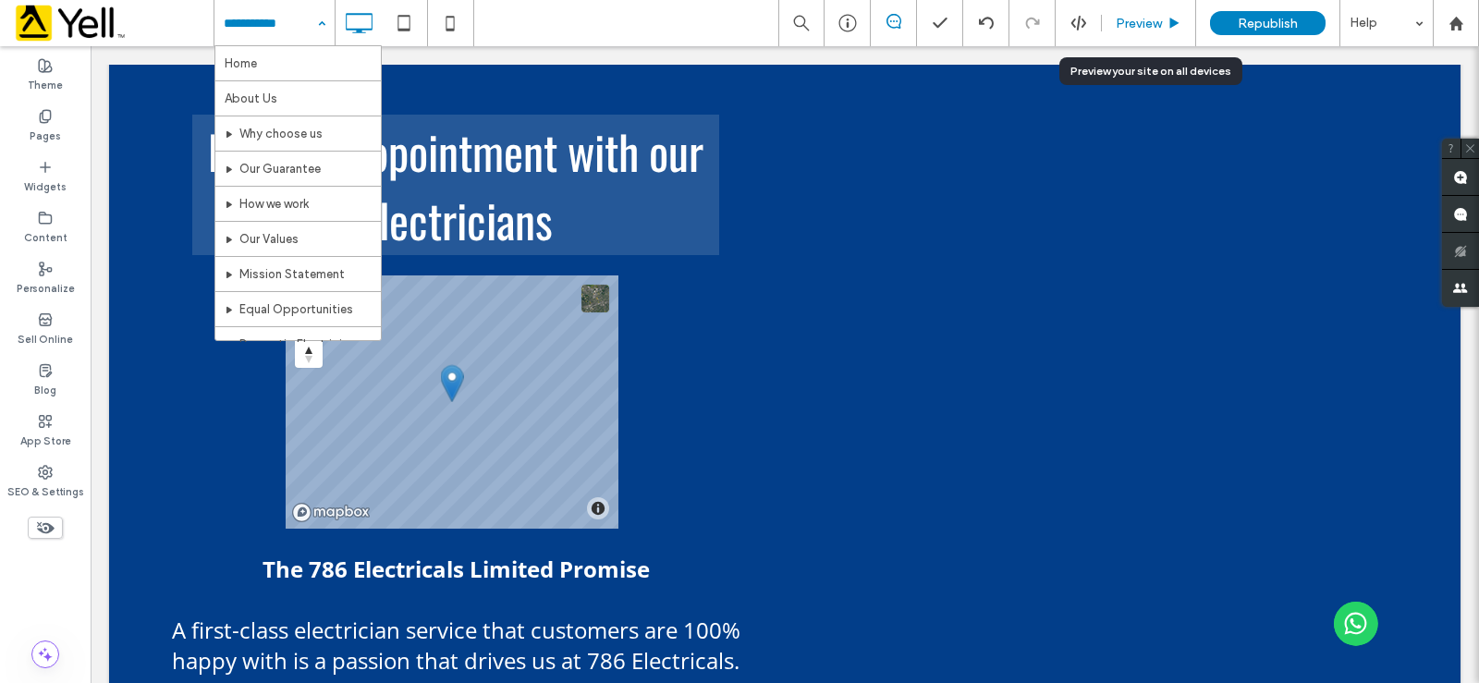
click at [1153, 13] on div "Preview" at bounding box center [1149, 23] width 94 height 46
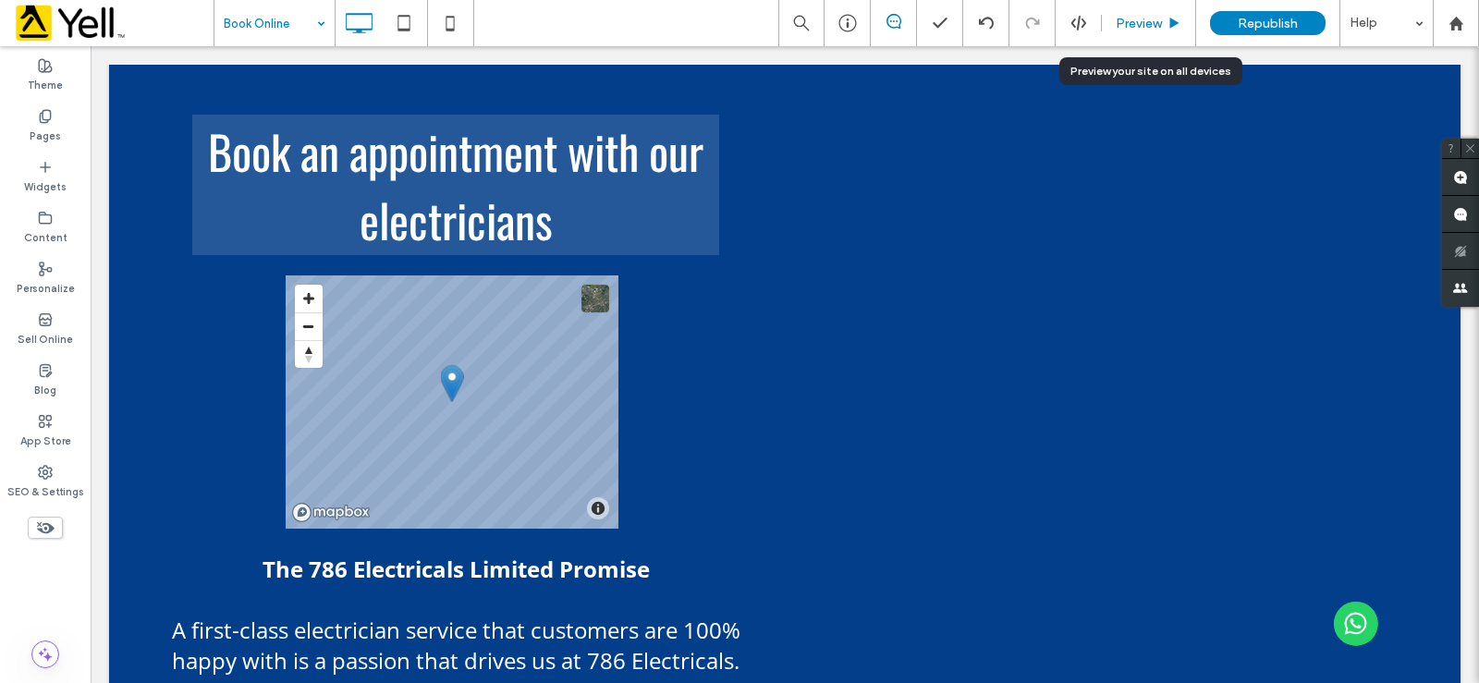
click at [1176, 22] on use at bounding box center [1174, 23] width 9 height 10
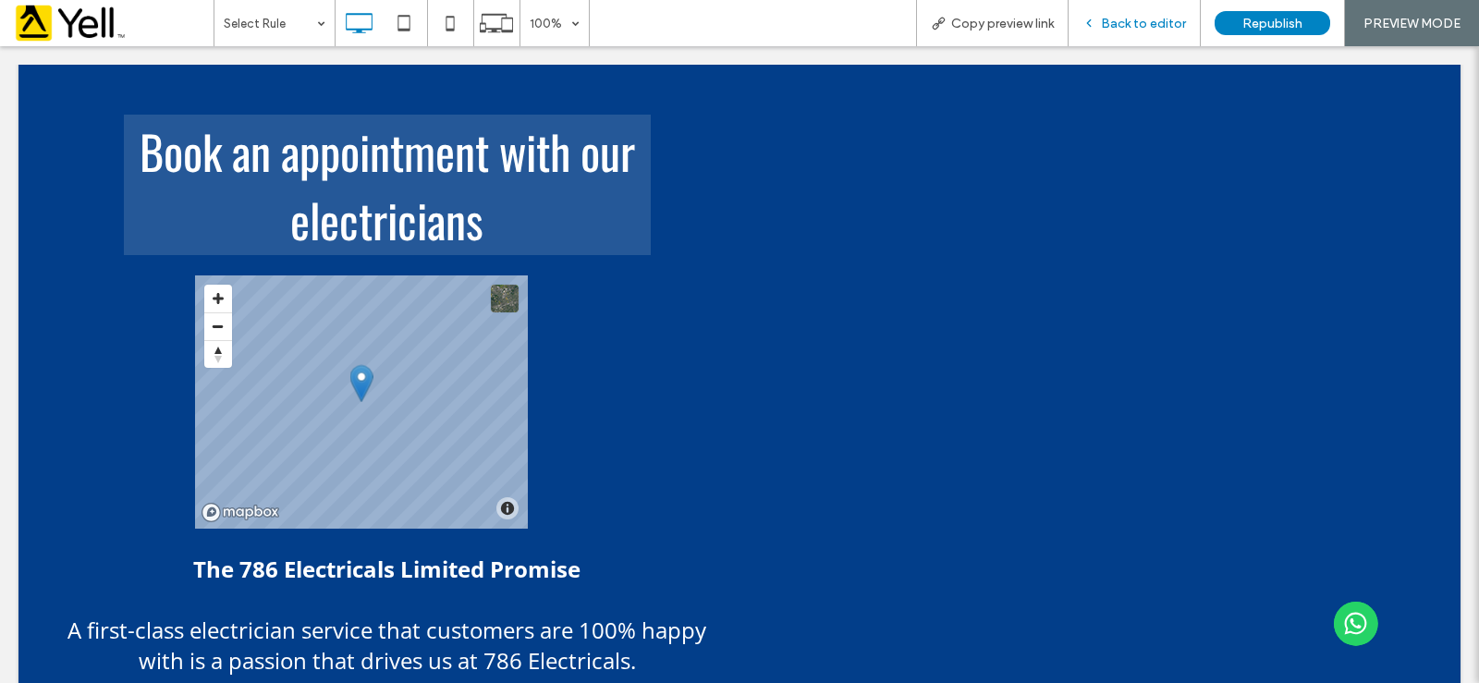
click at [1133, 18] on span "Back to editor" at bounding box center [1143, 24] width 85 height 16
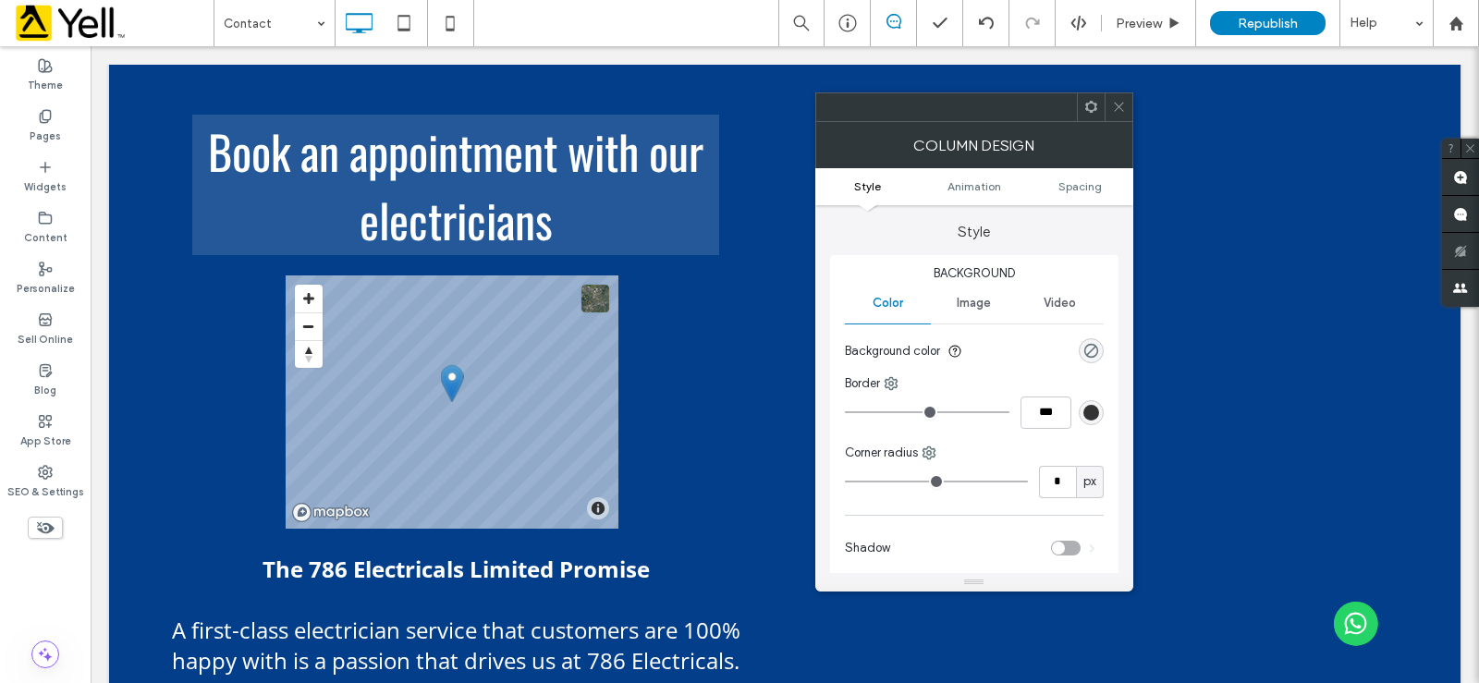
click at [975, 301] on span "Image" at bounding box center [974, 303] width 34 height 15
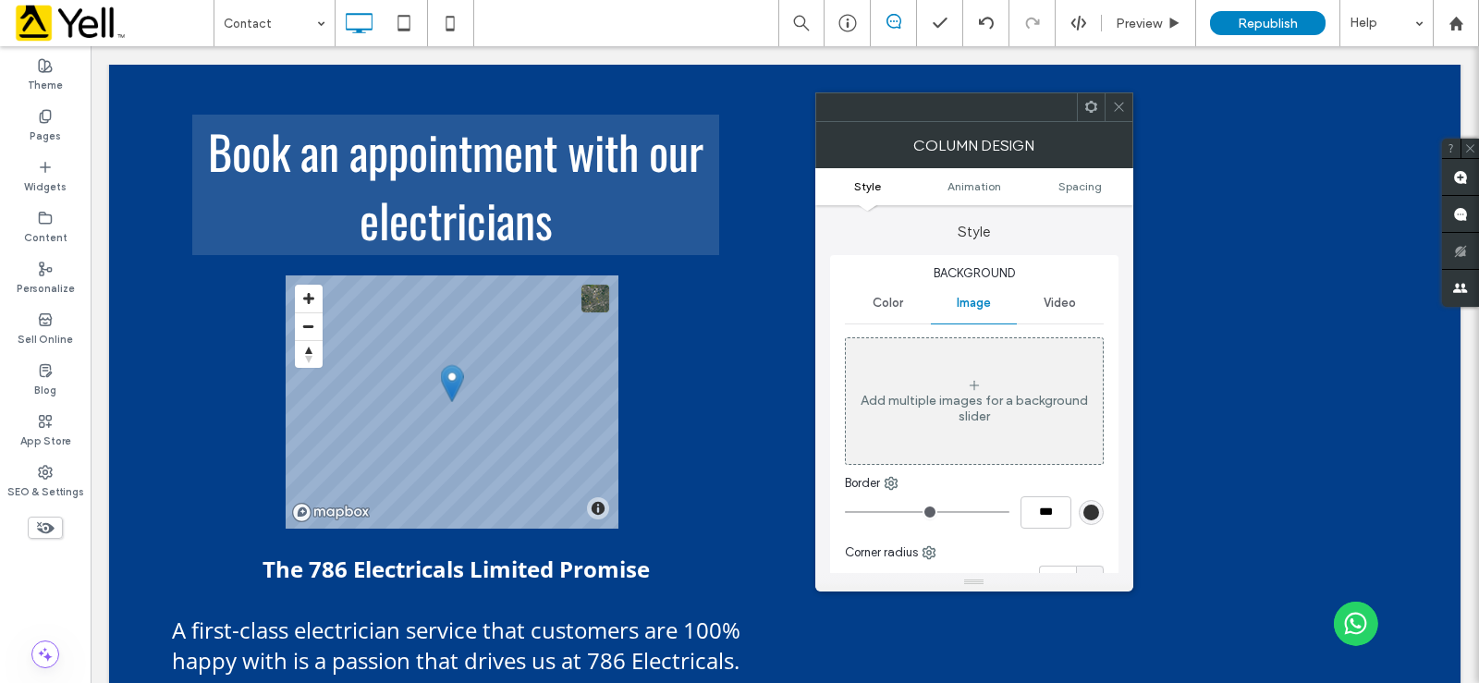
click at [873, 304] on span "Color" at bounding box center [888, 303] width 31 height 15
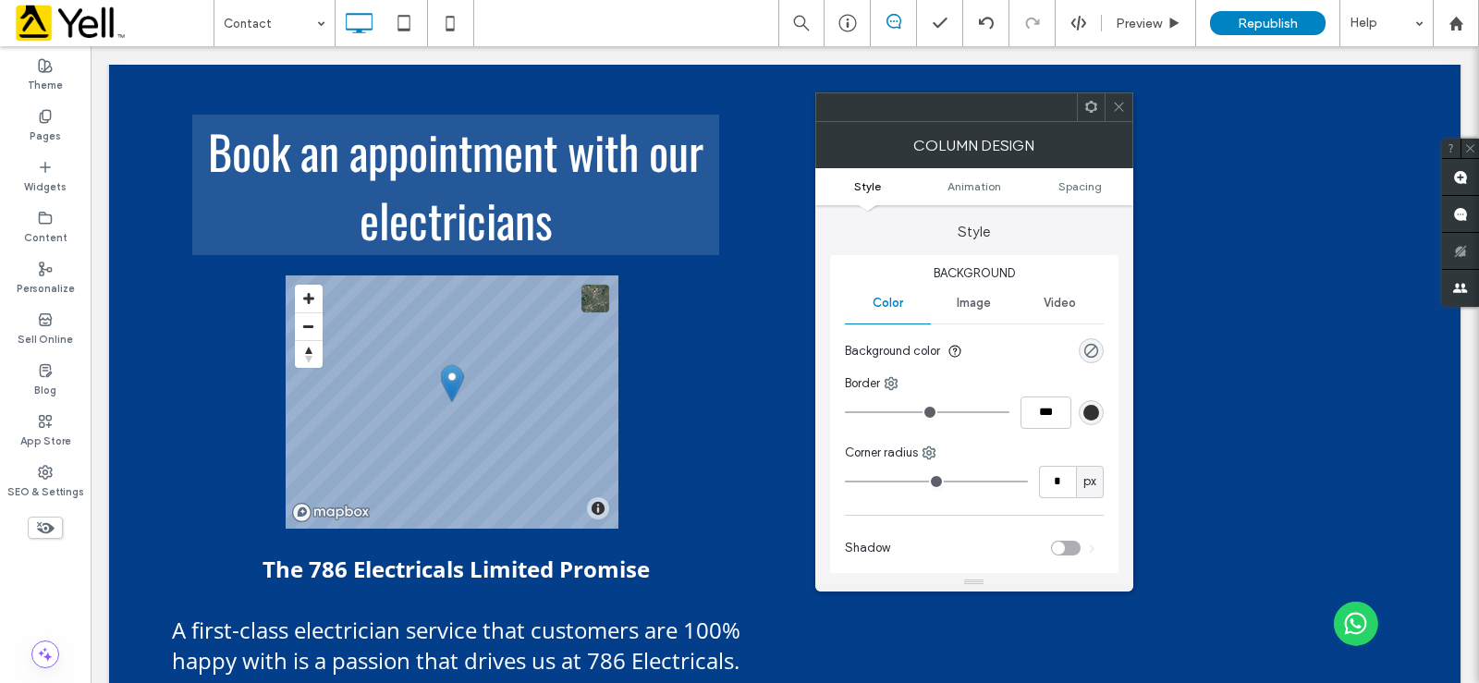
click at [1101, 413] on div "rgb(51, 51, 51)" at bounding box center [1091, 412] width 25 height 25
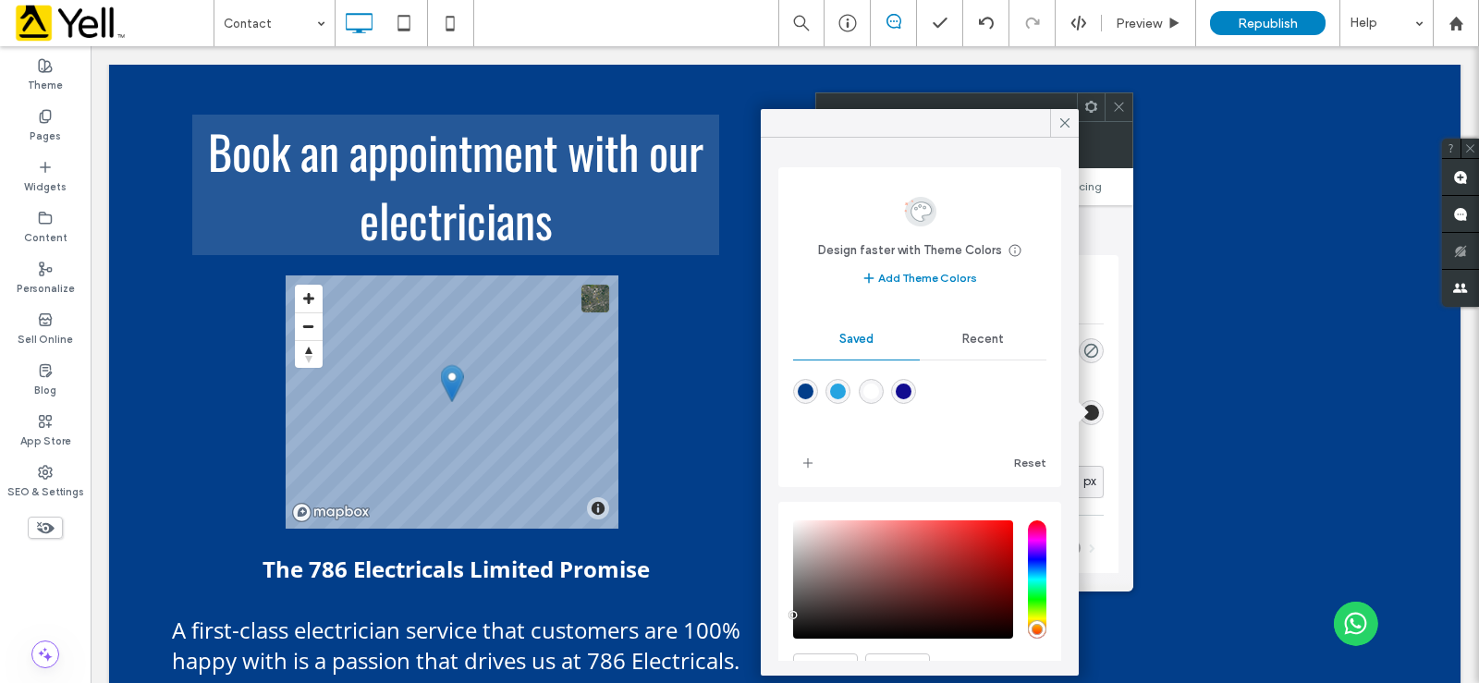
click at [837, 392] on div "rgba(38,164,225,1)" at bounding box center [838, 392] width 16 height 16
type input "*"
type input "***"
type input "*******"
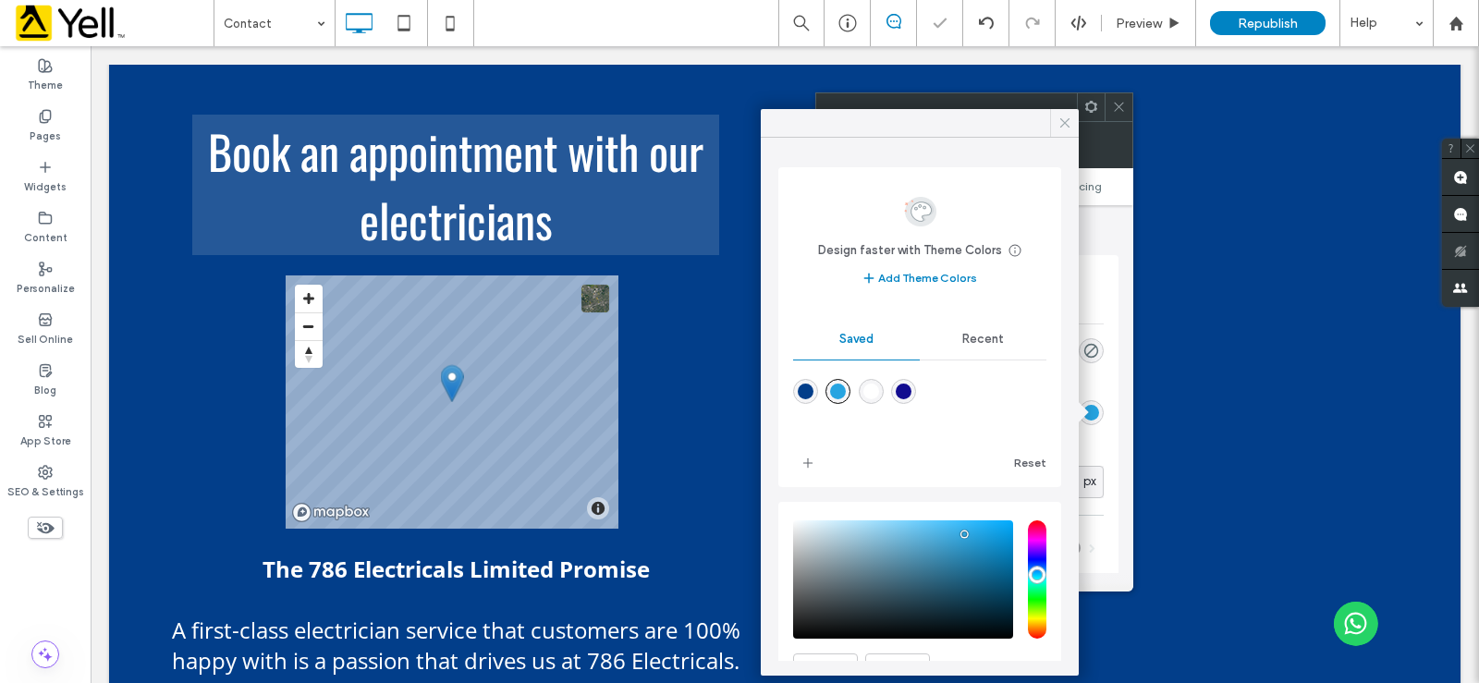
click at [1056, 126] on div at bounding box center [1064, 123] width 29 height 28
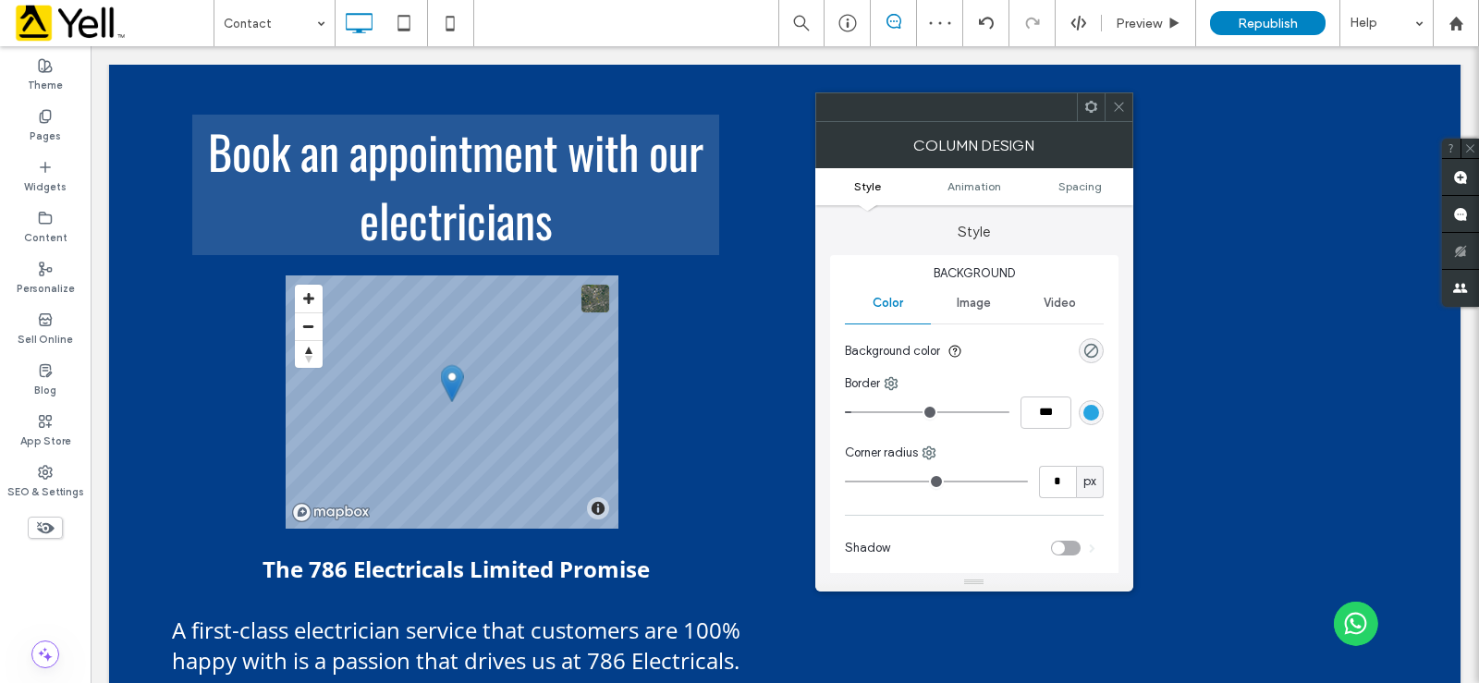
click at [965, 300] on span "Image" at bounding box center [974, 303] width 34 height 15
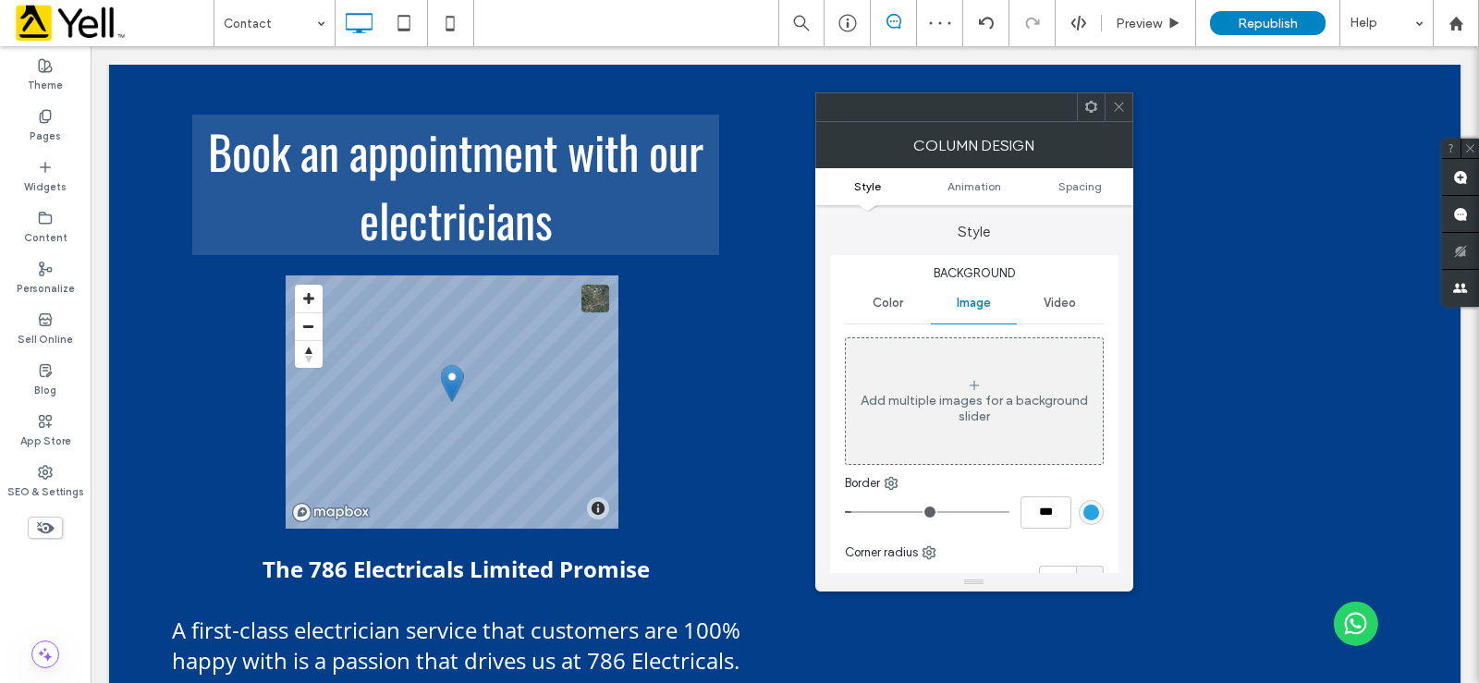
click at [902, 292] on div "Color" at bounding box center [888, 303] width 86 height 41
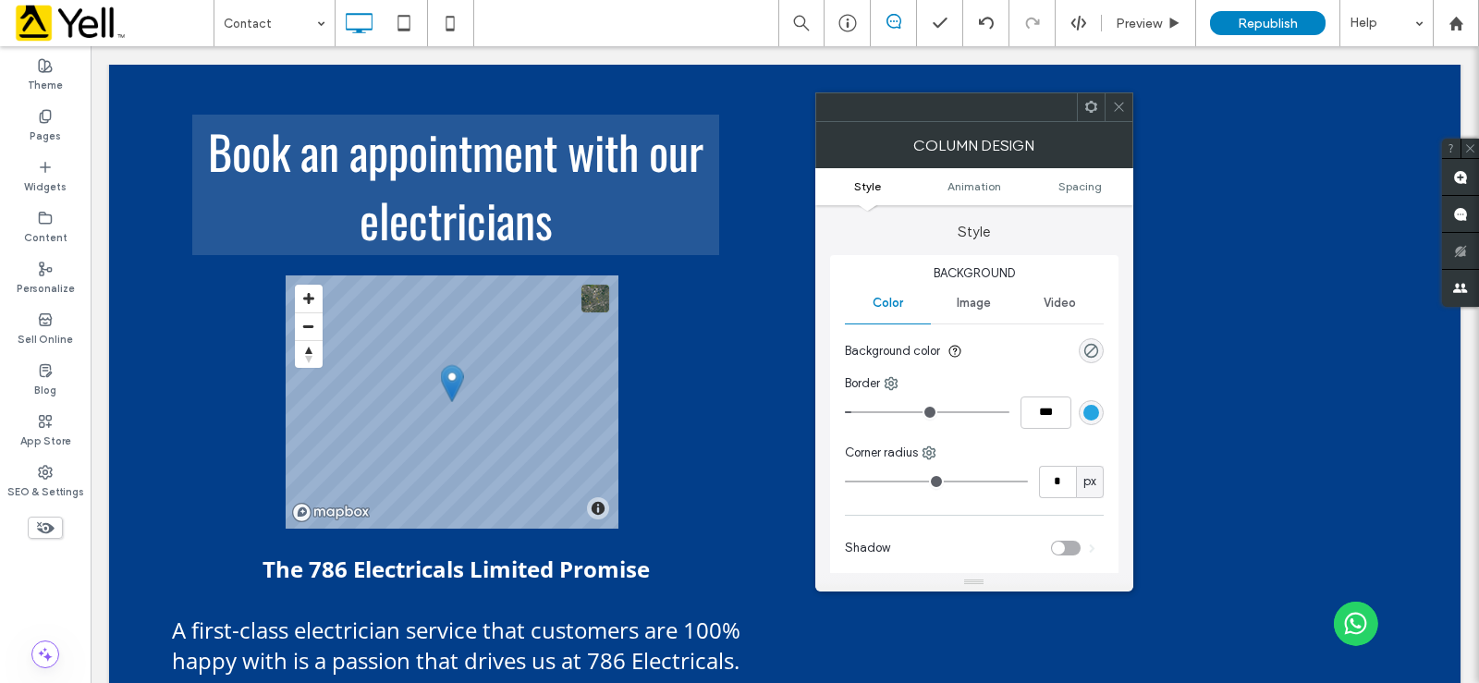
drag, startPoint x: 1129, startPoint y: 108, endPoint x: 1119, endPoint y: 116, distance: 12.4
click at [1129, 107] on div at bounding box center [1119, 107] width 28 height 28
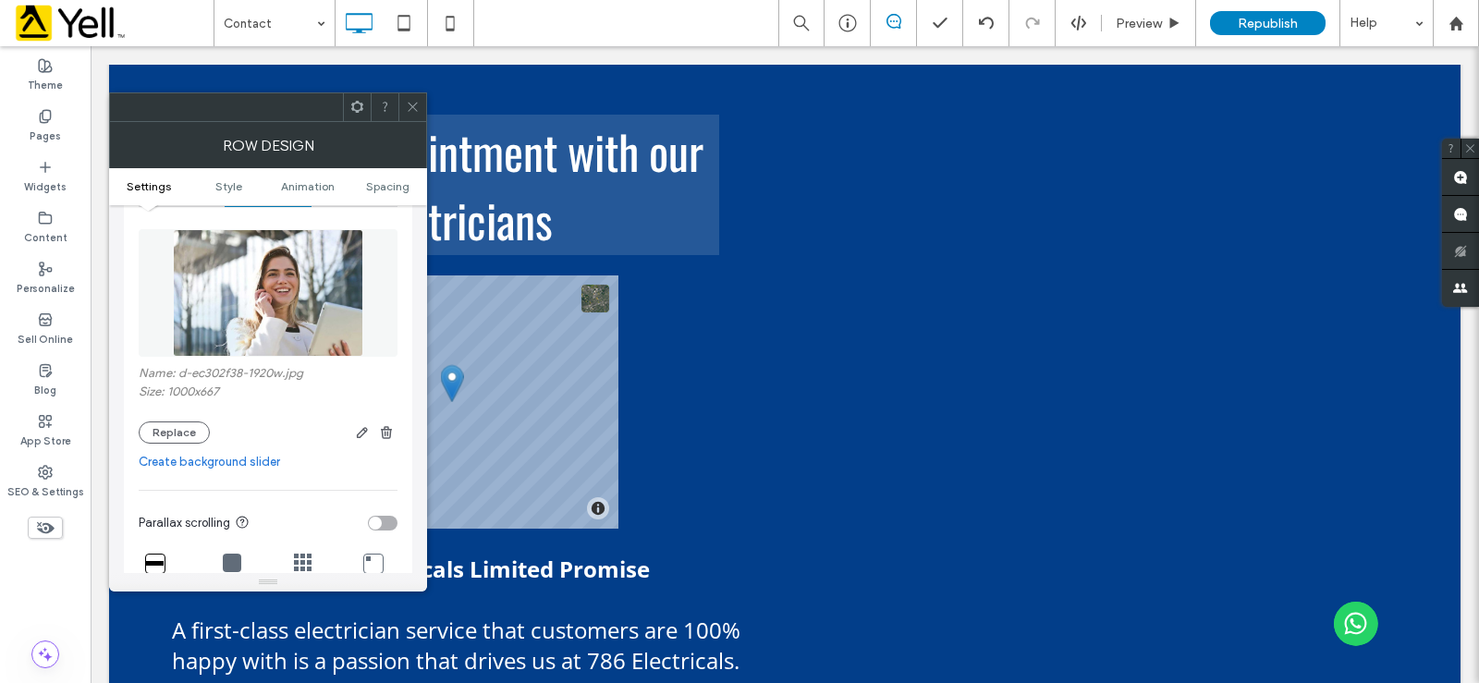
scroll to position [370, 0]
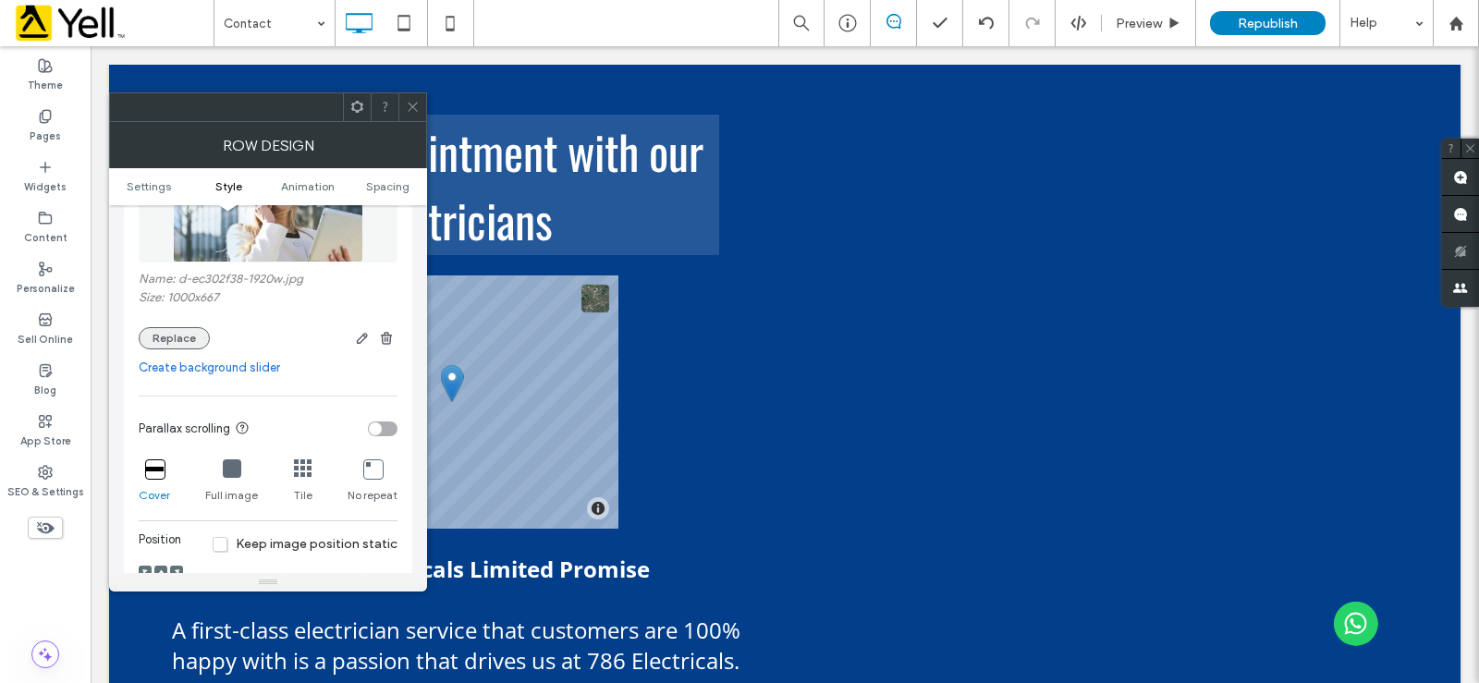
click at [188, 336] on button "Replace" at bounding box center [174, 338] width 71 height 22
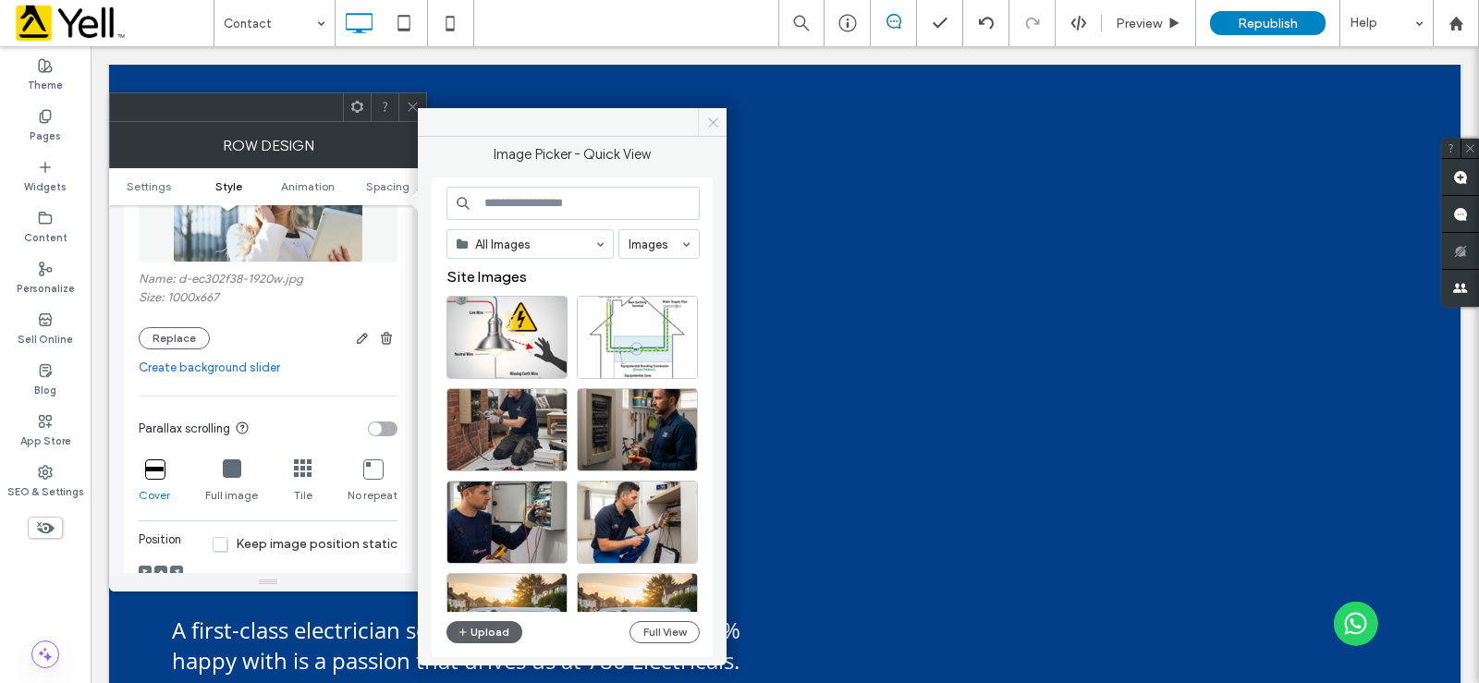
click at [720, 121] on span at bounding box center [712, 122] width 29 height 28
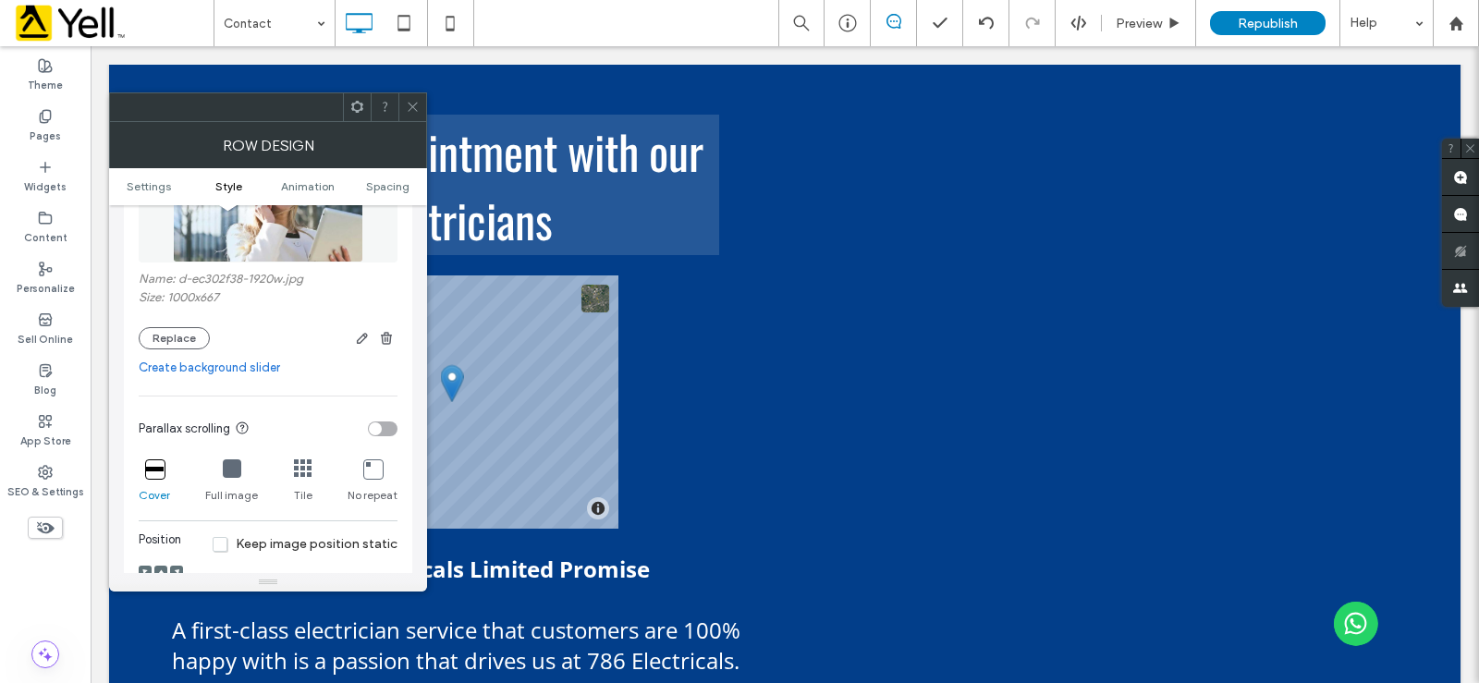
click at [391, 335] on use "button" at bounding box center [386, 338] width 11 height 12
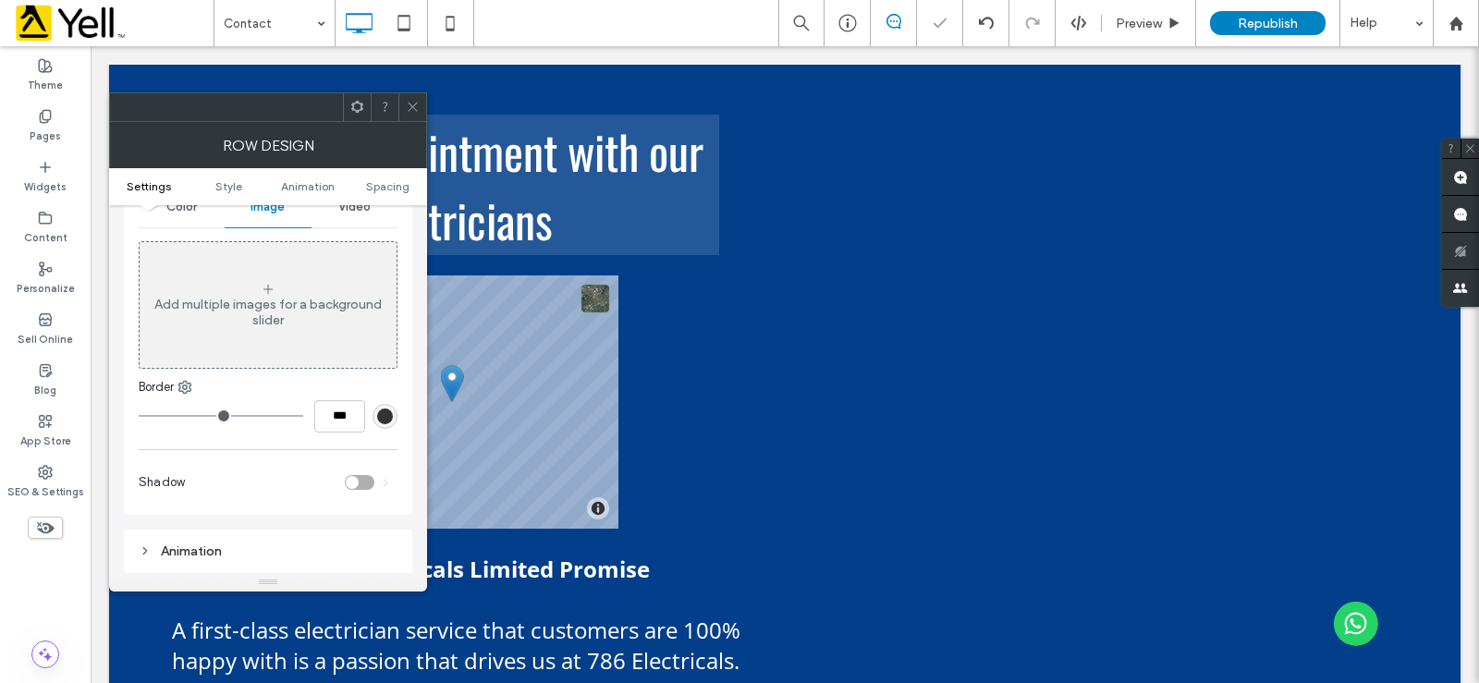
scroll to position [0, 0]
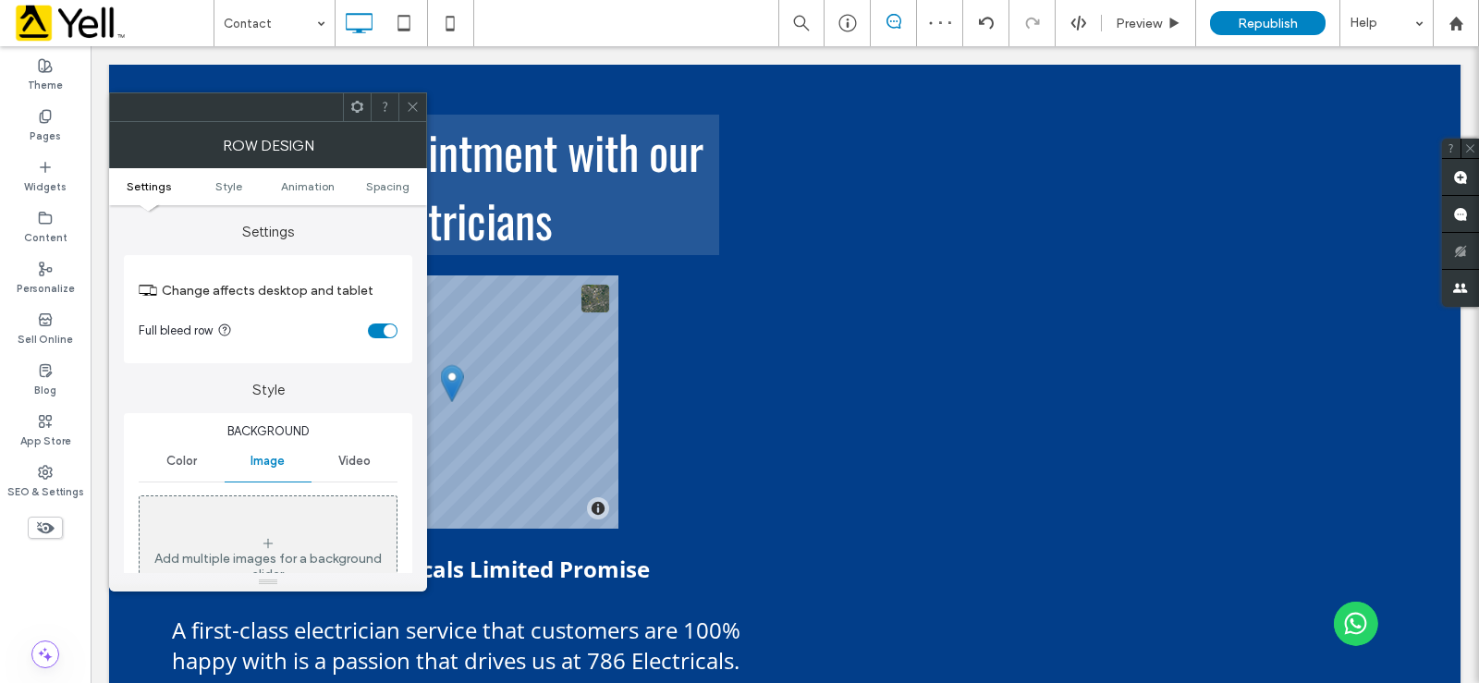
click at [186, 472] on div "Color" at bounding box center [182, 461] width 86 height 41
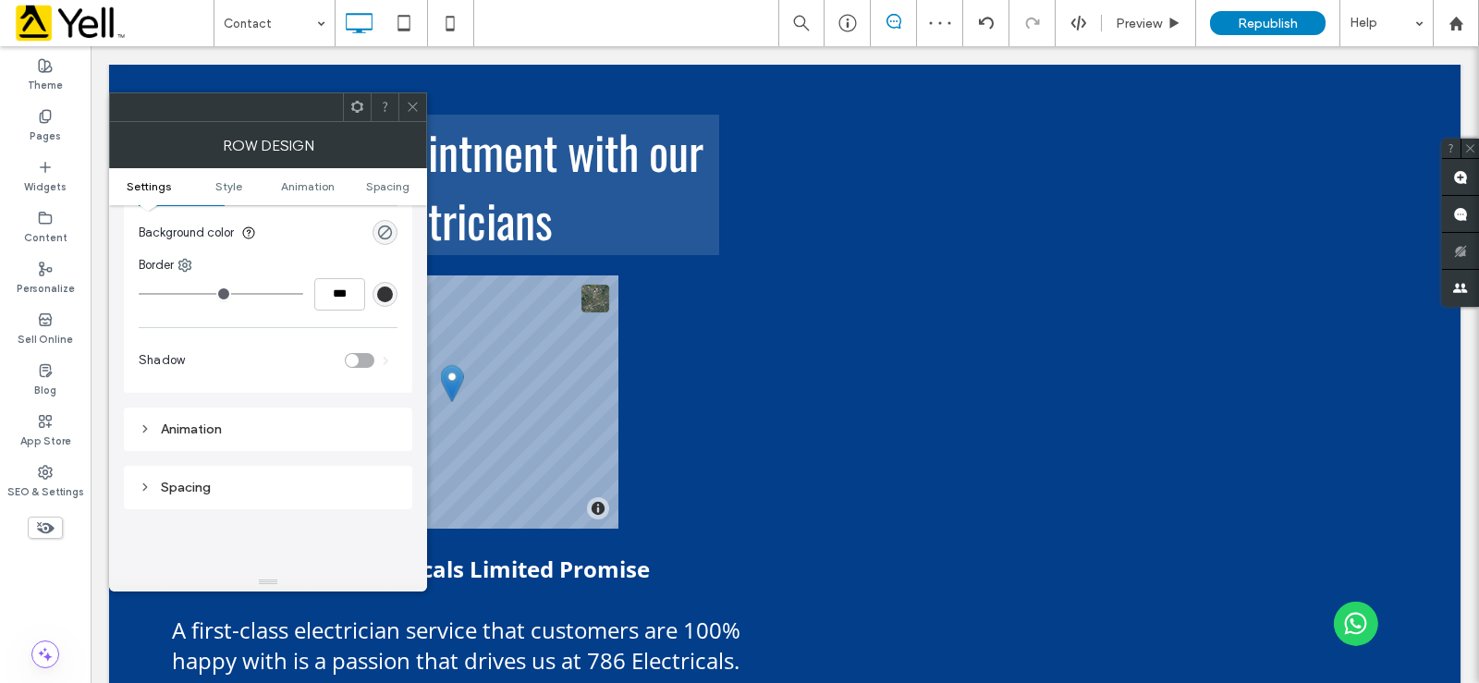
scroll to position [277, 0]
click at [392, 232] on use "rgba(0, 0, 0, 0)" at bounding box center [385, 232] width 14 height 14
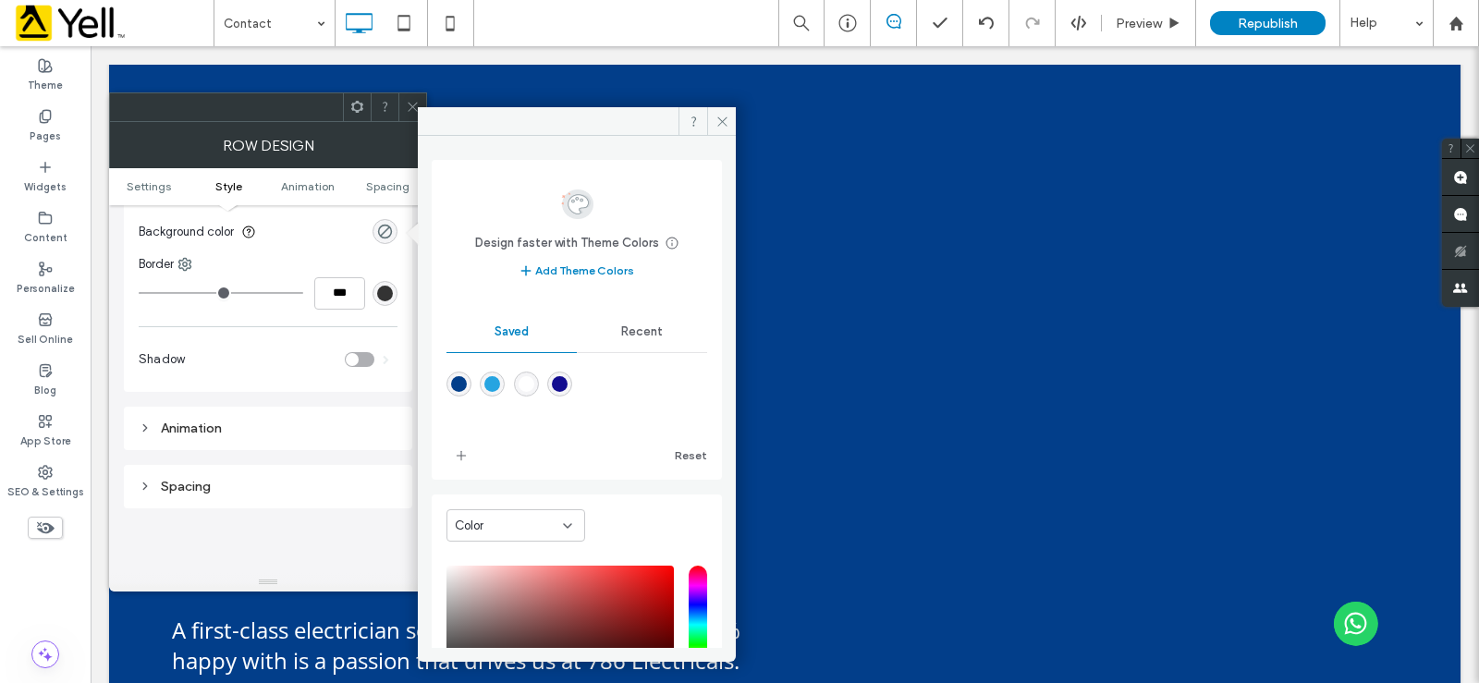
click at [495, 381] on div "rgba(38,164,225,1)" at bounding box center [492, 384] width 16 height 16
type input "*******"
type input "***"
type input "****"
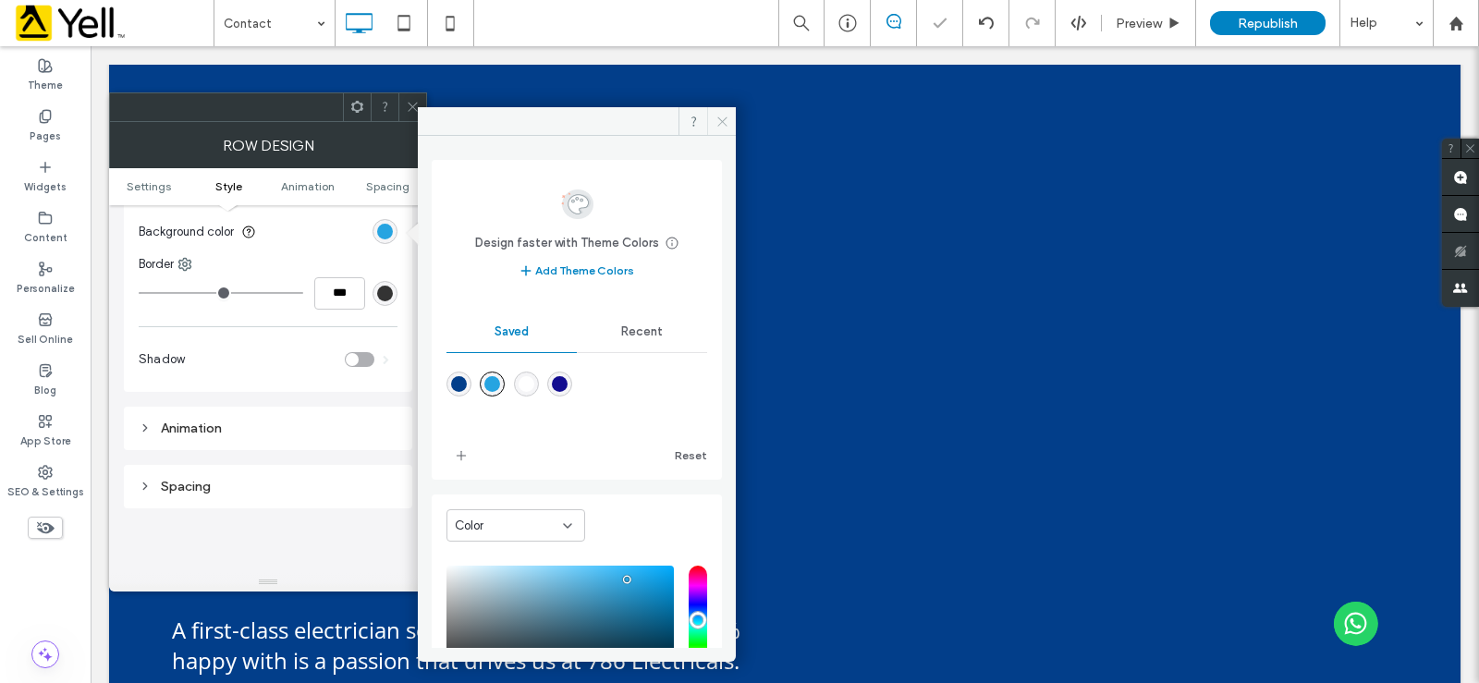
click at [719, 124] on use at bounding box center [721, 120] width 9 height 9
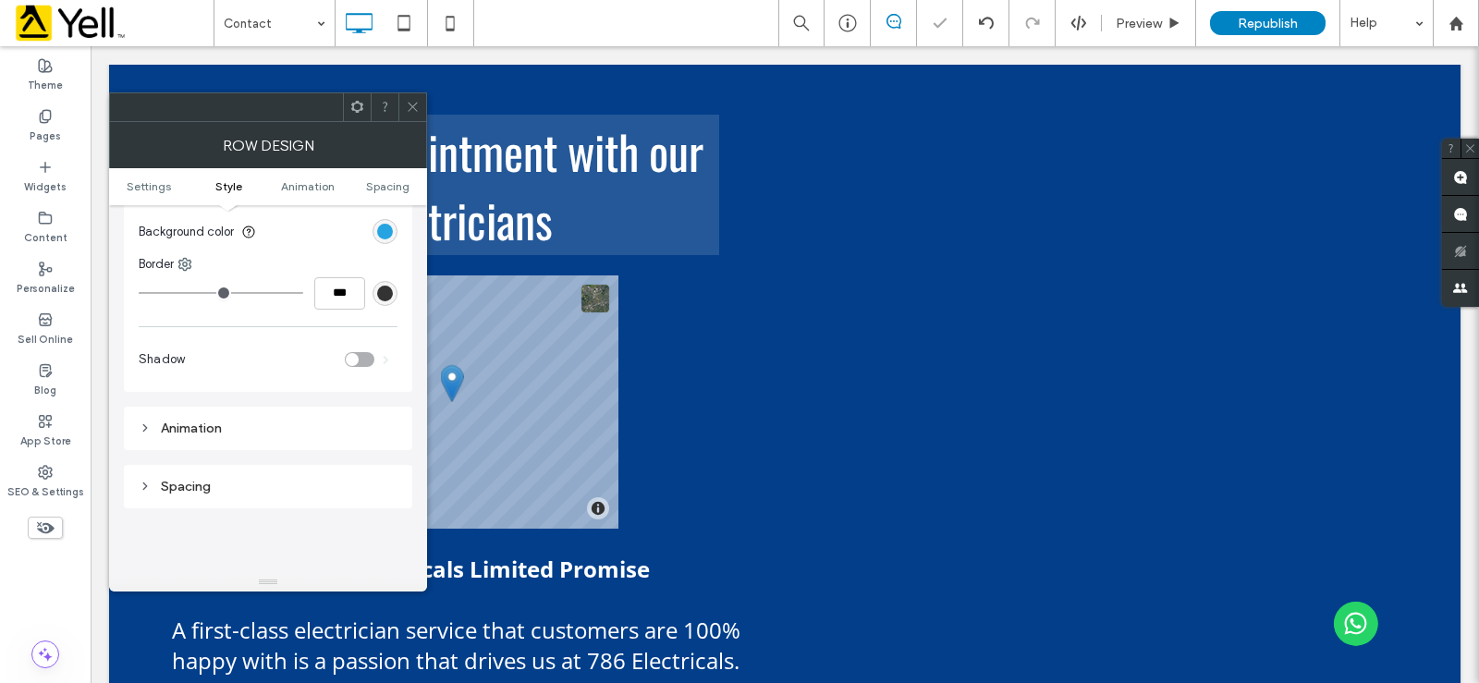
click at [418, 109] on icon at bounding box center [413, 107] width 14 height 14
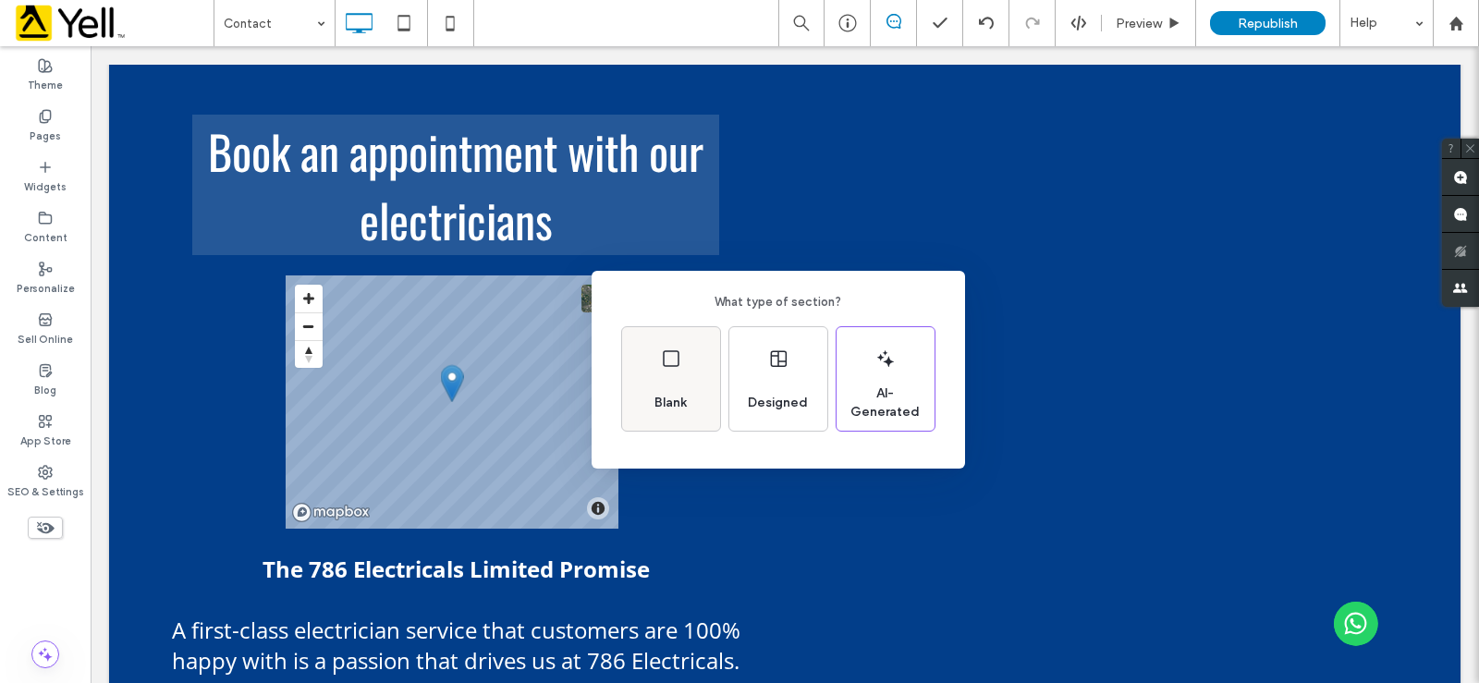
click at [665, 384] on div "Blank" at bounding box center [670, 403] width 47 height 41
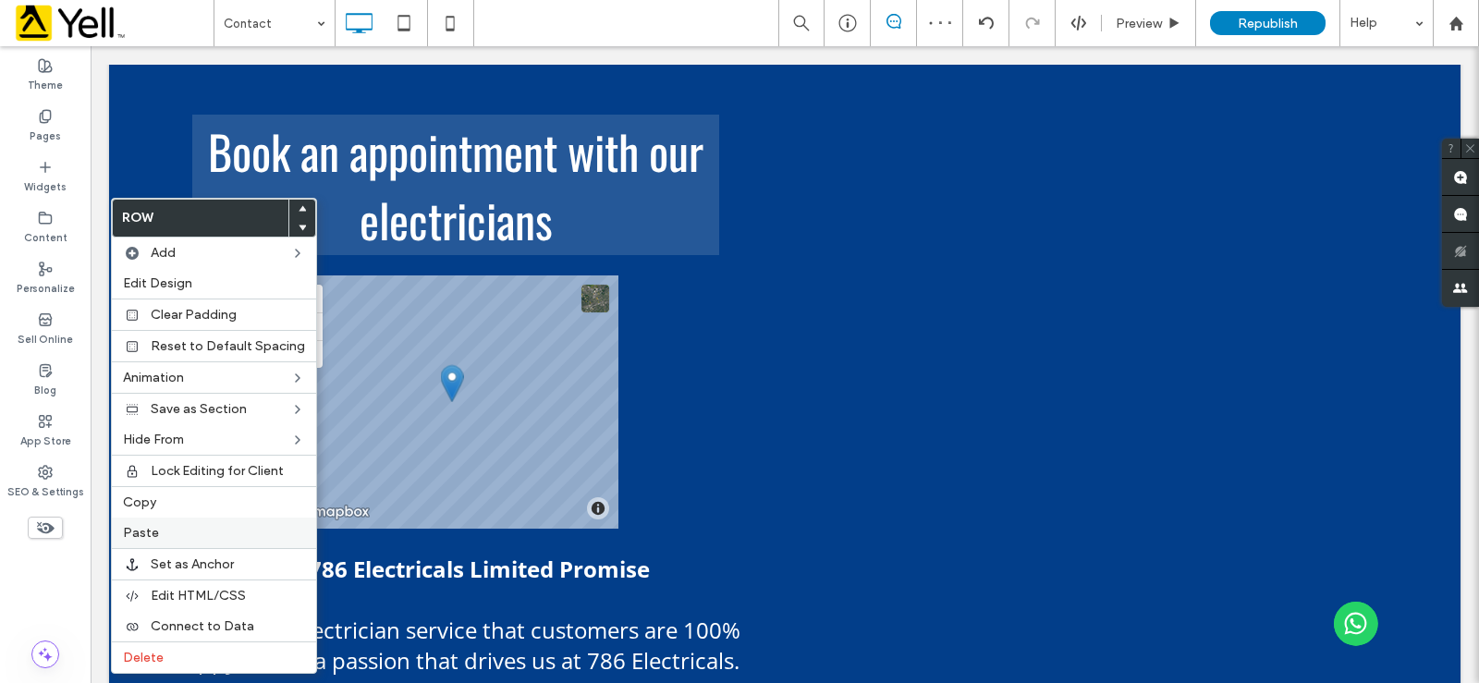
click at [169, 531] on label "Paste" at bounding box center [214, 533] width 182 height 16
click at [157, 662] on span "Delete" at bounding box center [143, 658] width 41 height 16
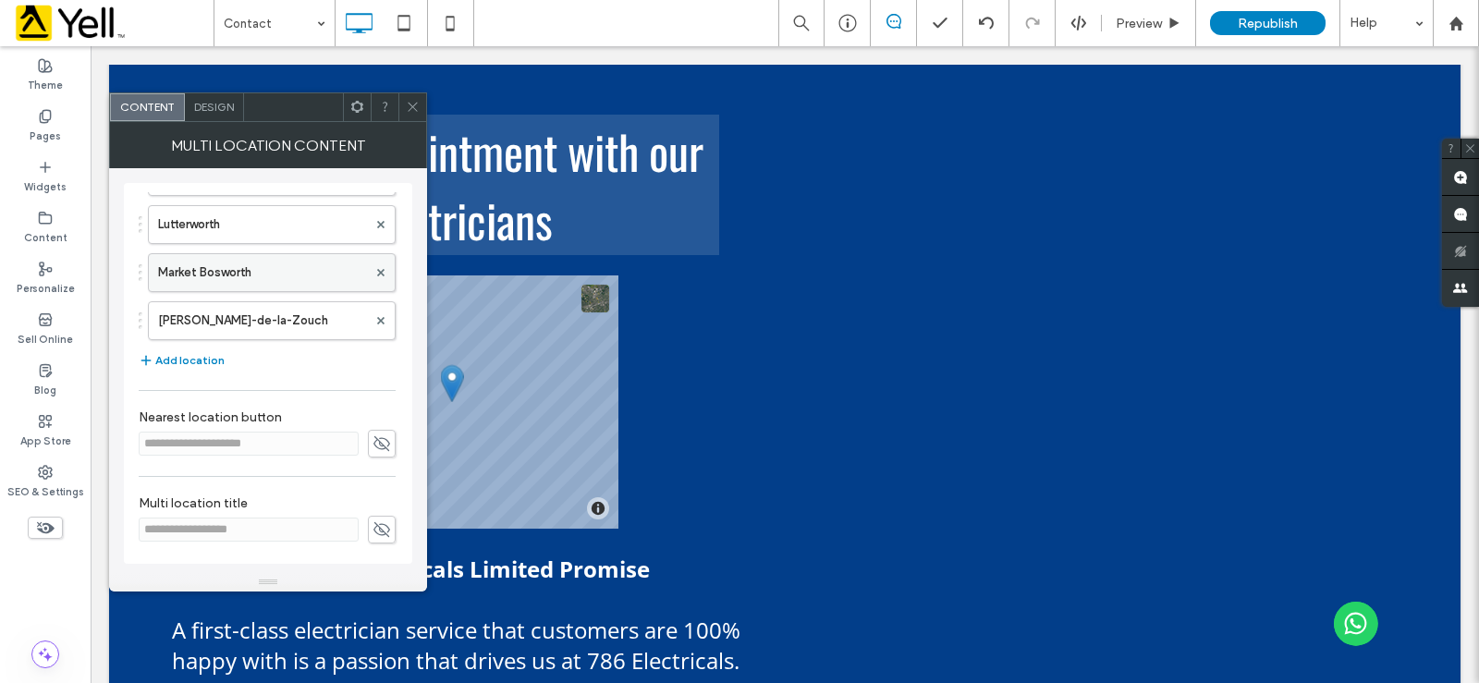
scroll to position [420, 0]
click at [193, 361] on button "Add location" at bounding box center [182, 360] width 86 height 22
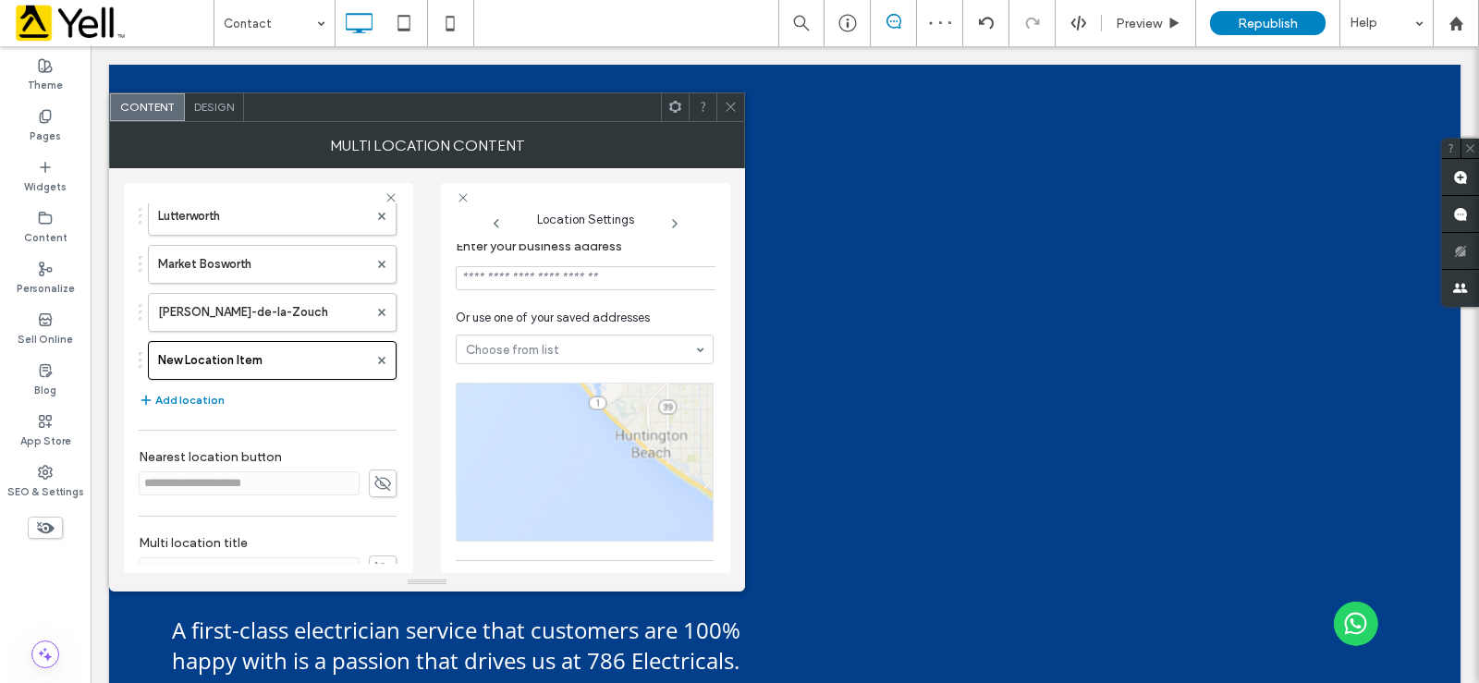
scroll to position [0, 0]
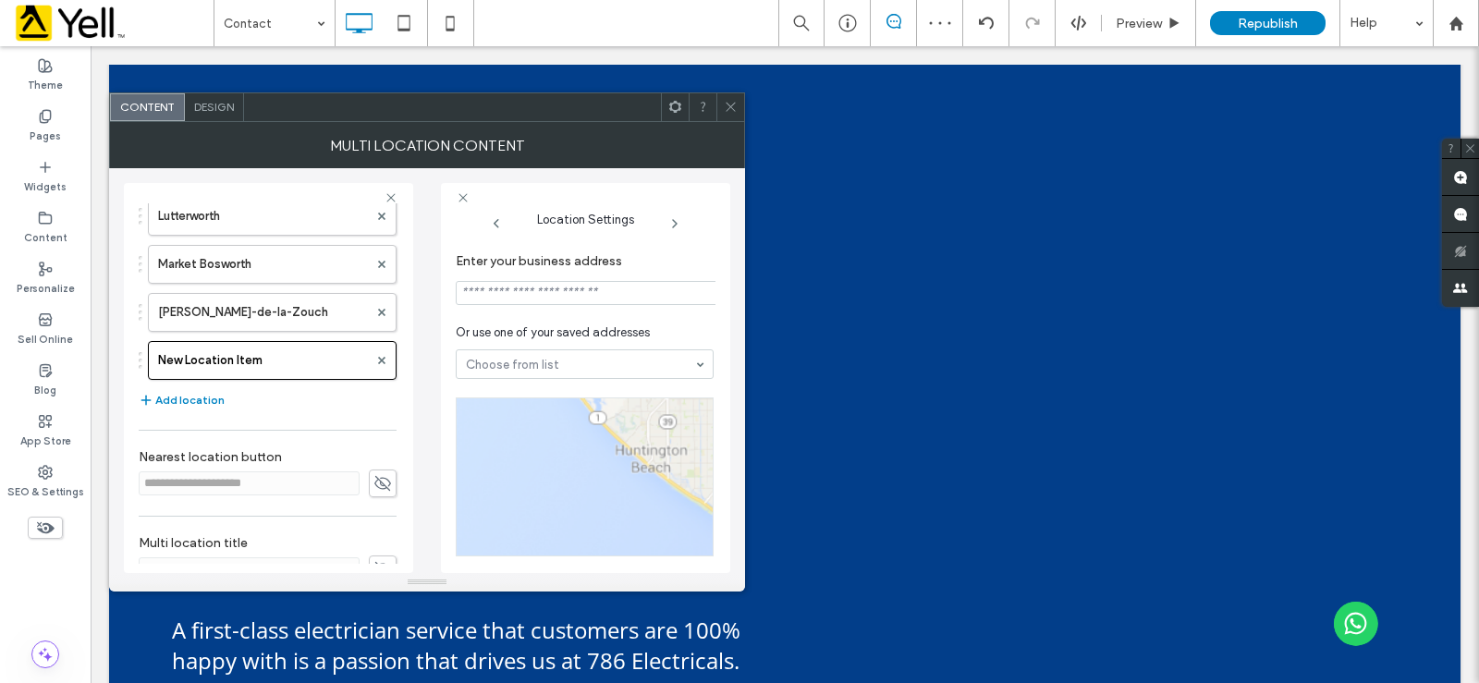
click at [556, 287] on input at bounding box center [587, 293] width 263 height 24
click at [588, 295] on input at bounding box center [587, 293] width 263 height 24
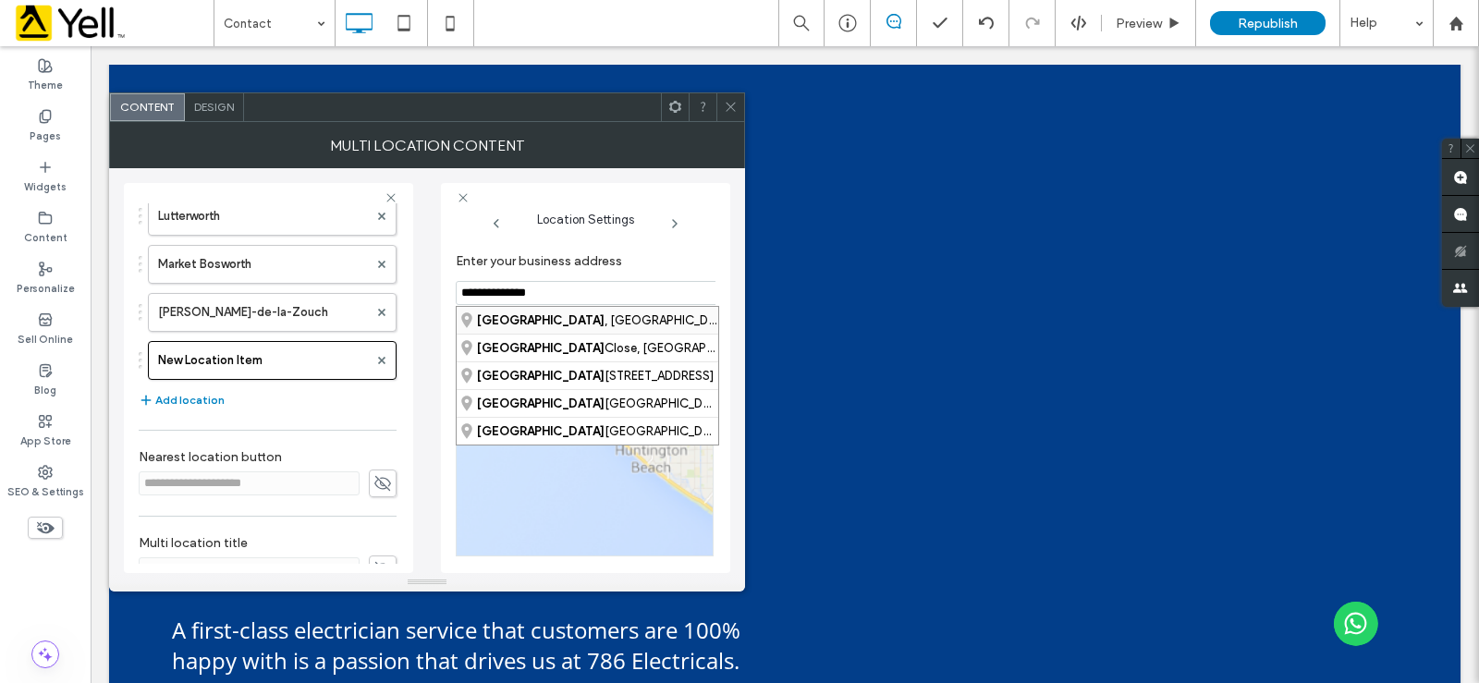
click at [650, 321] on div "Leicestershire , England, United Kingdom" at bounding box center [588, 320] width 262 height 27
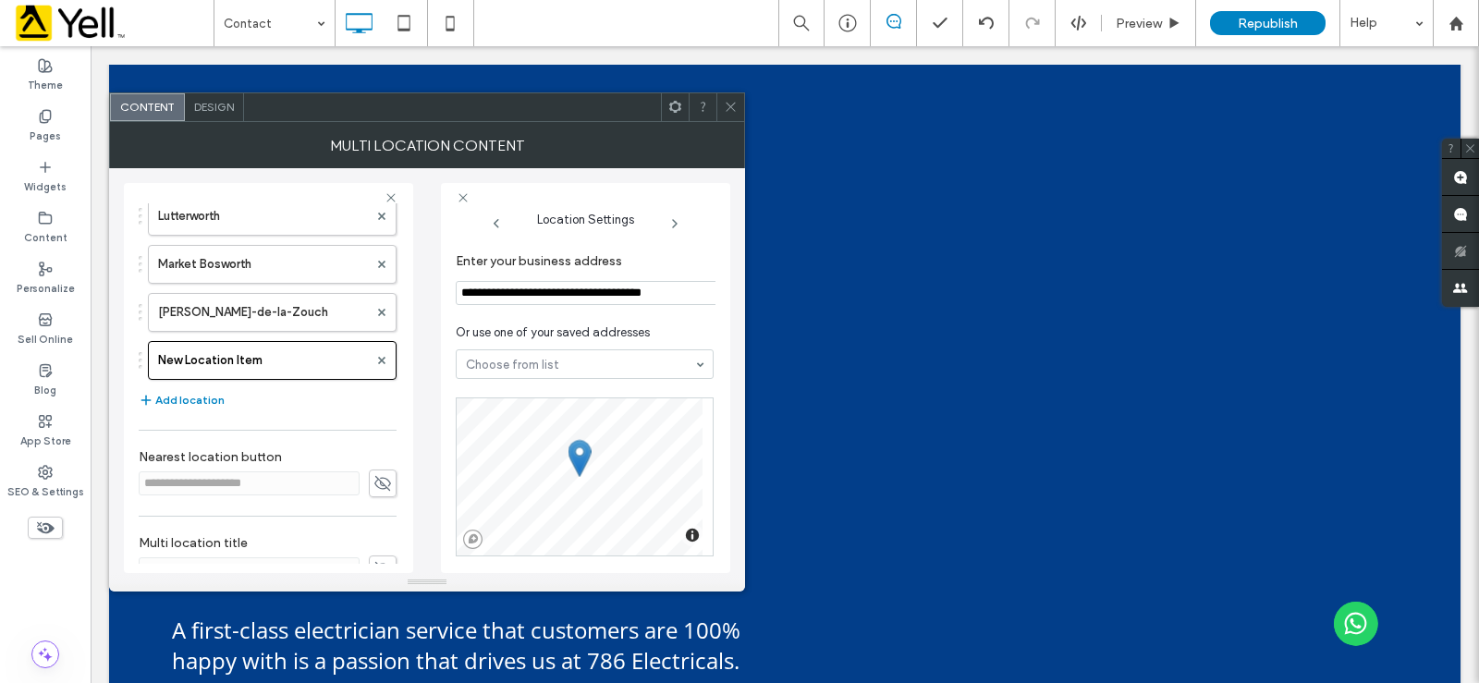
click at [238, 443] on div "**********" at bounding box center [268, 188] width 258 height 809
click at [303, 328] on label "[PERSON_NAME]-de-la-Zouch" at bounding box center [263, 312] width 210 height 37
type input "**********"
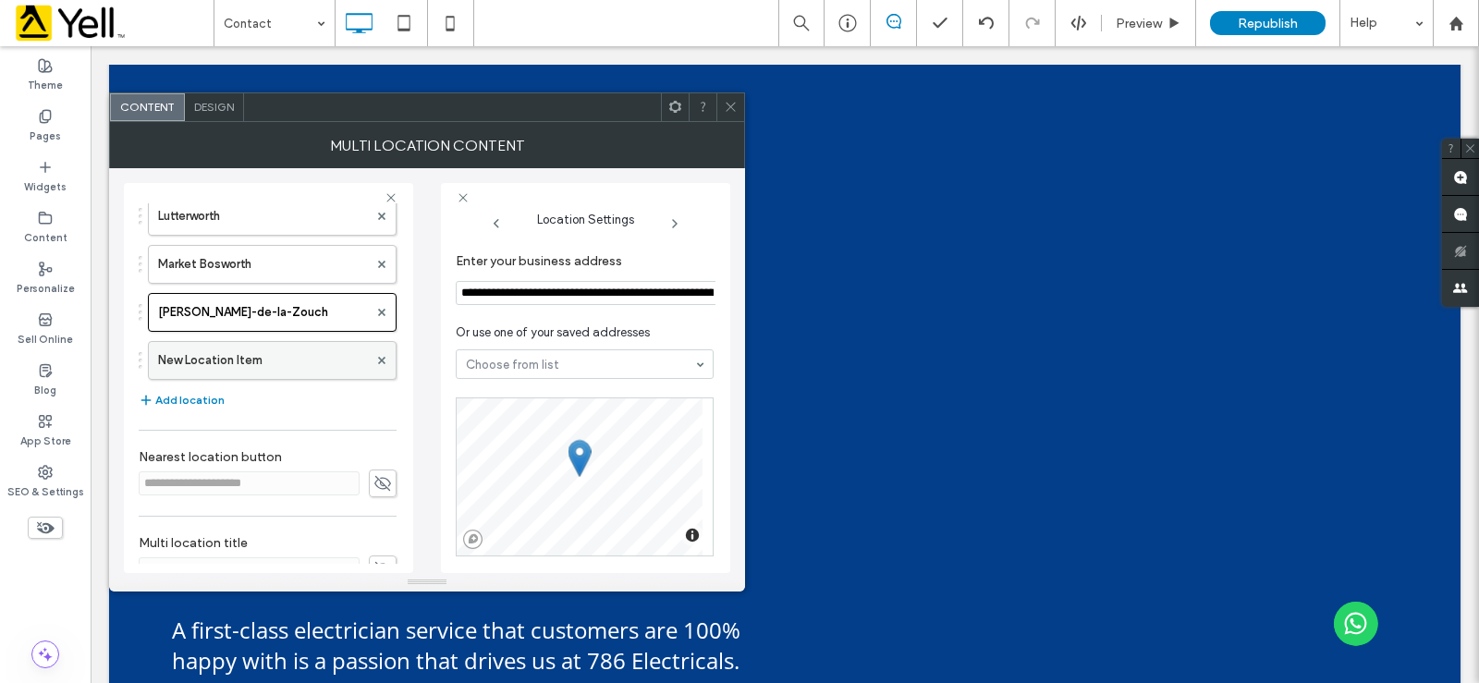
scroll to position [231, 0]
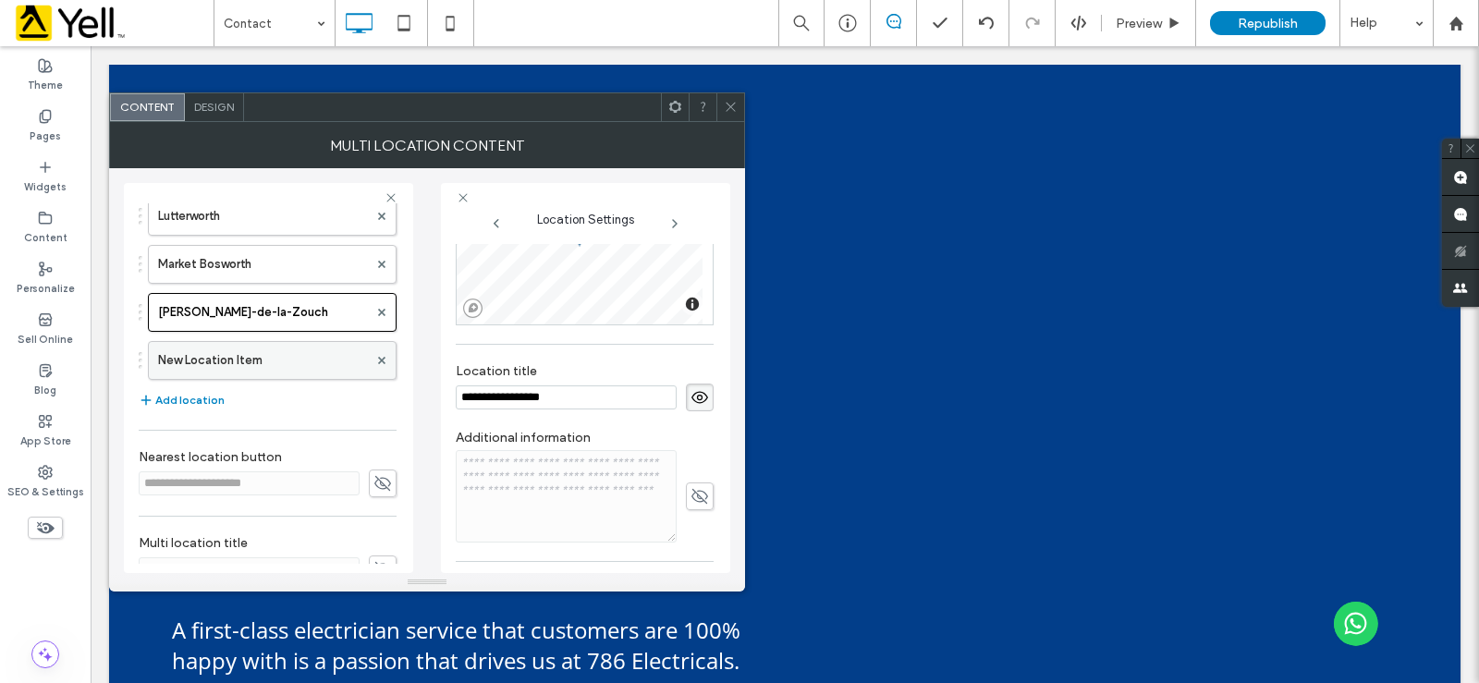
click at [281, 378] on label "New Location Item" at bounding box center [263, 360] width 210 height 37
type input "**********"
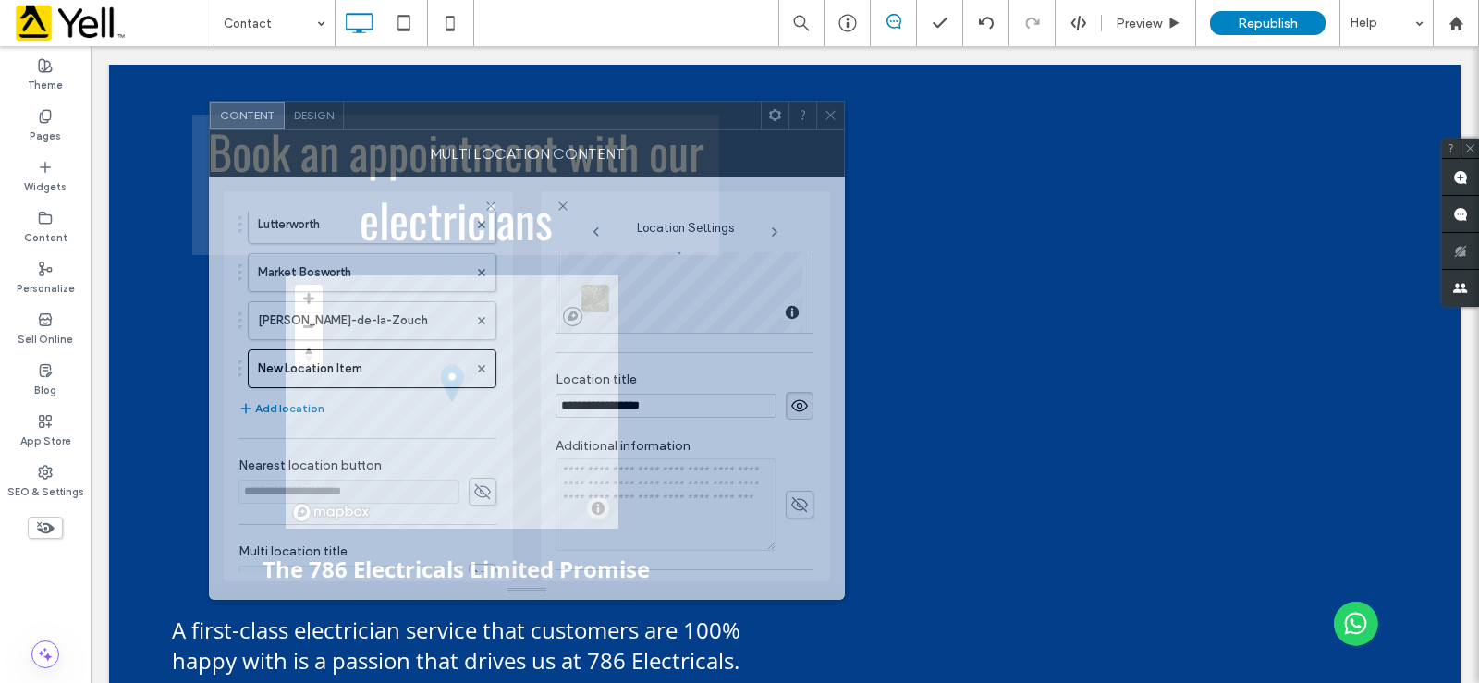
drag, startPoint x: 613, startPoint y: 111, endPoint x: 741, endPoint y: 105, distance: 128.6
click at [738, 105] on div at bounding box center [552, 116] width 417 height 28
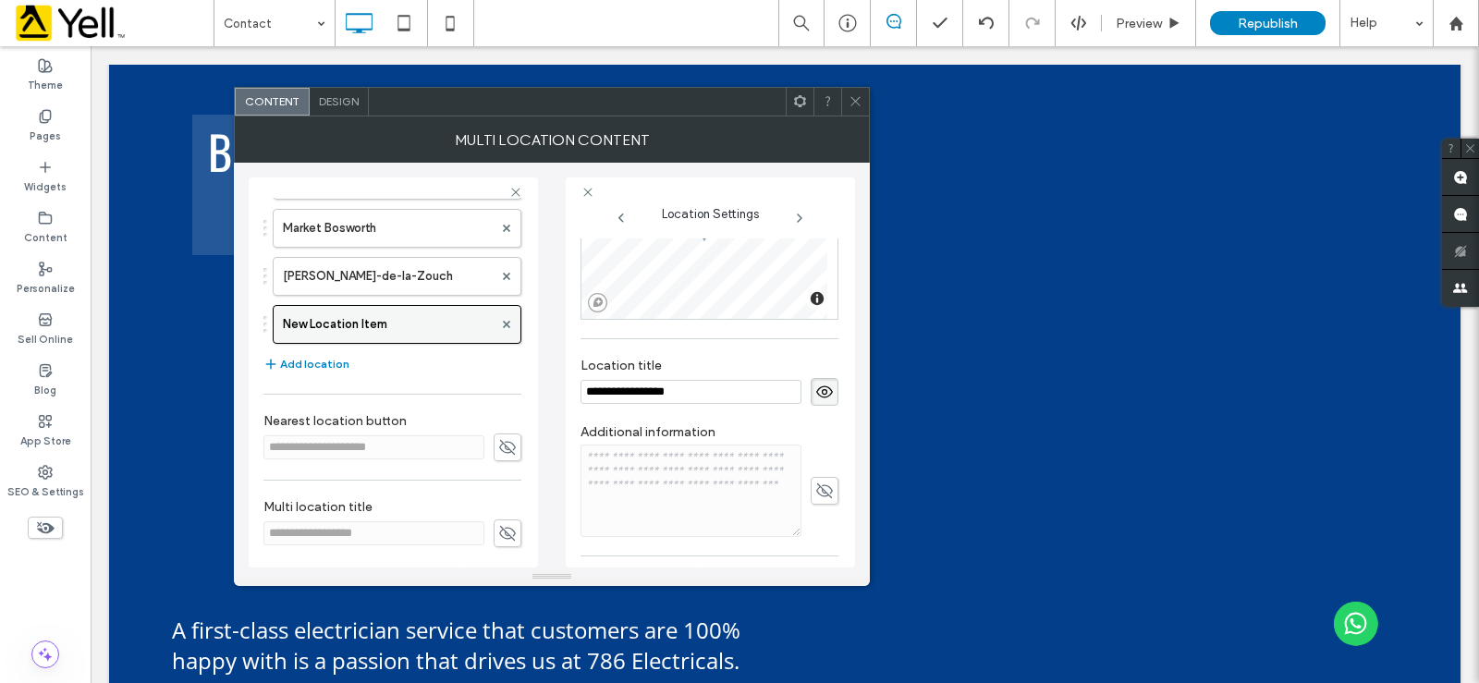
scroll to position [462, 0]
click at [755, 388] on input "**********" at bounding box center [690, 392] width 221 height 24
drag, startPoint x: 738, startPoint y: 388, endPoint x: 502, endPoint y: 390, distance: 235.7
click at [502, 390] on div "**********" at bounding box center [552, 365] width 606 height 405
type input "**********"
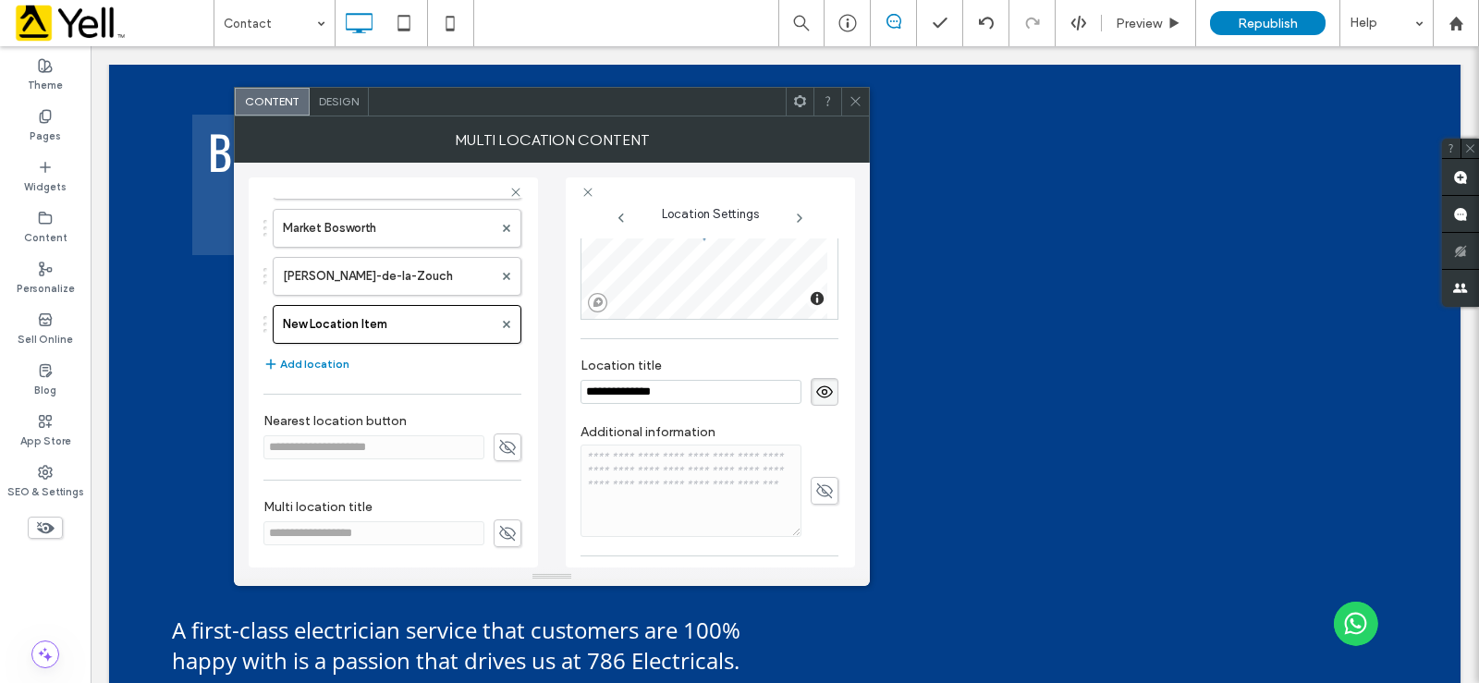
click at [859, 109] on span at bounding box center [856, 102] width 14 height 28
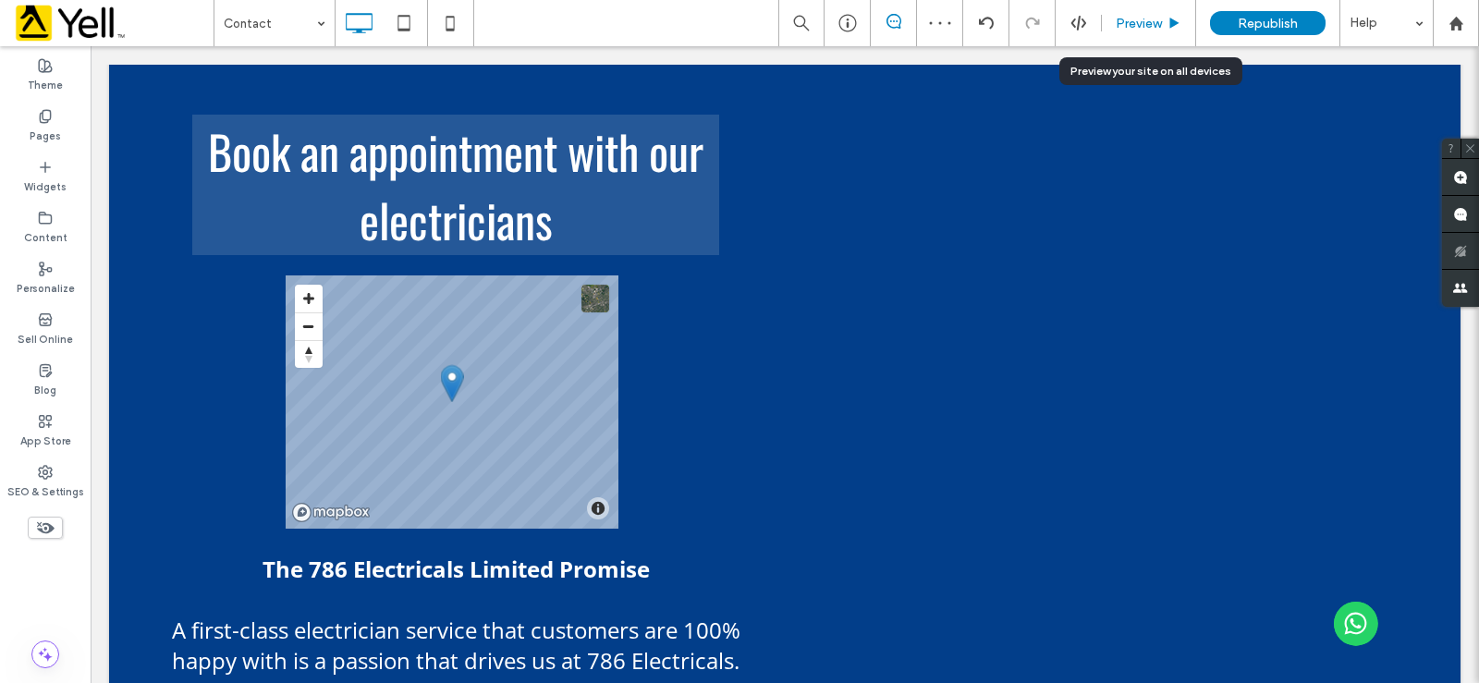
click at [1171, 22] on use at bounding box center [1174, 23] width 9 height 10
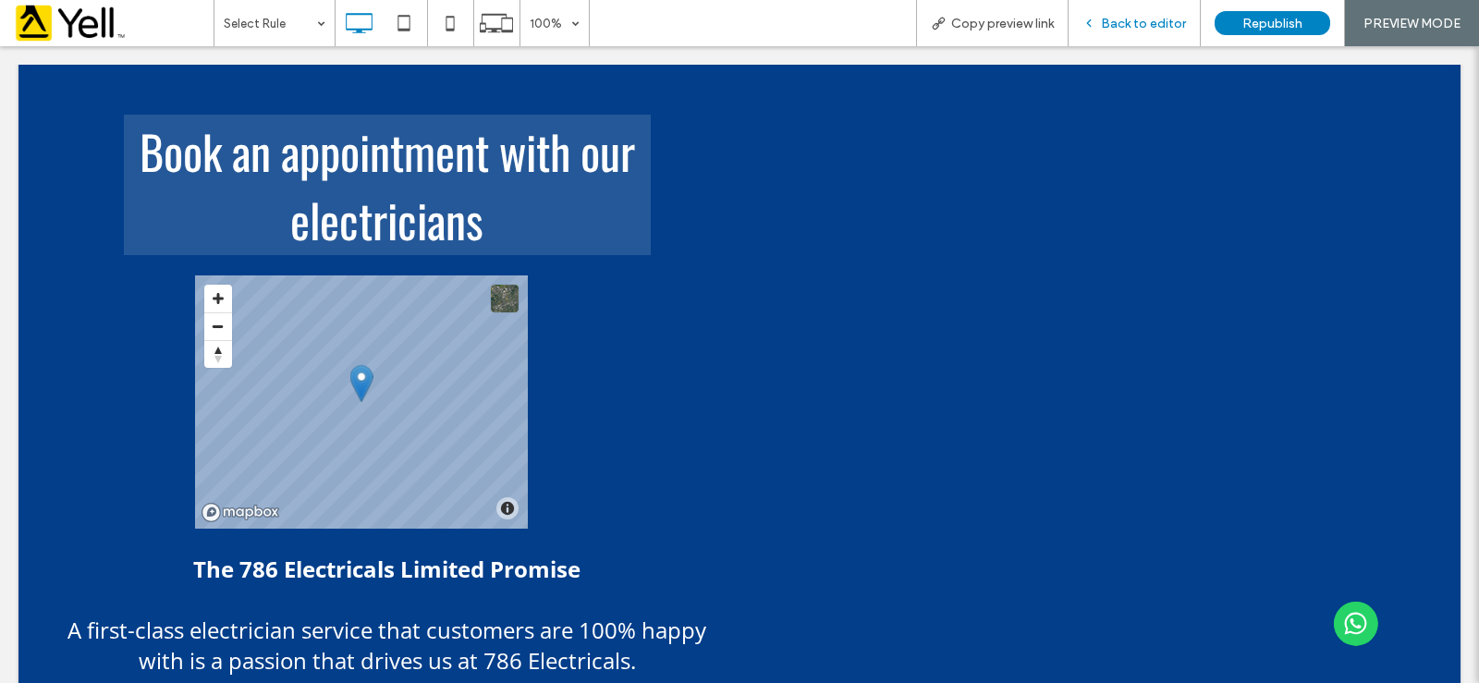
click at [1130, 26] on span "Back to editor" at bounding box center [1143, 24] width 85 height 16
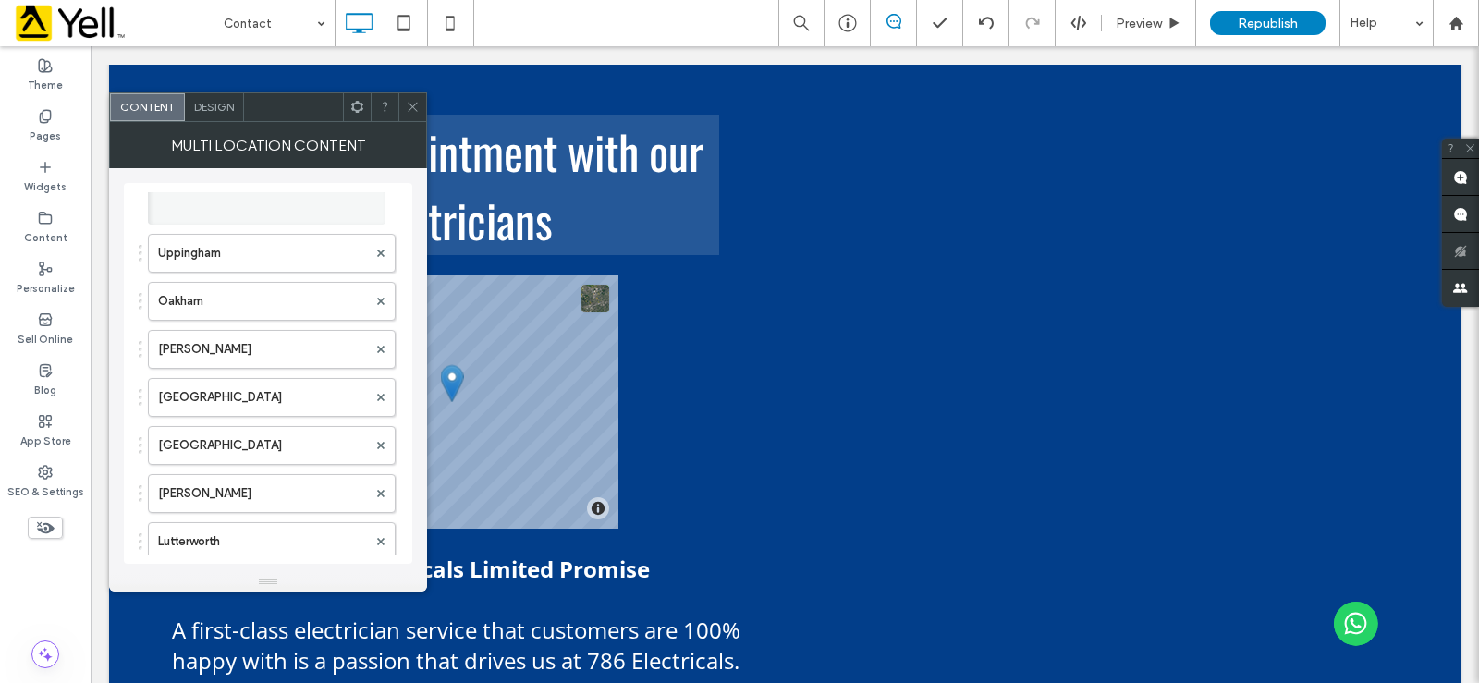
scroll to position [35, 0]
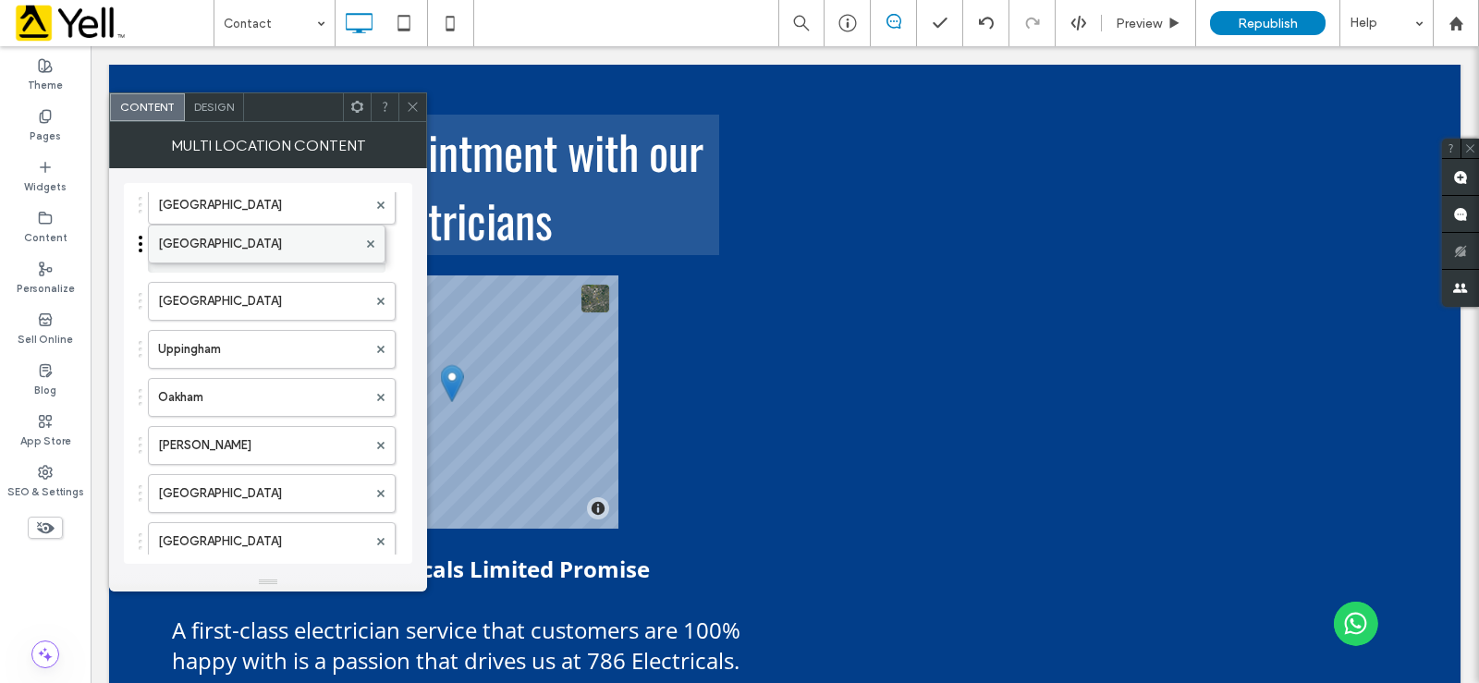
drag, startPoint x: 219, startPoint y: 321, endPoint x: 239, endPoint y: 254, distance: 69.6
click at [412, 116] on span at bounding box center [413, 107] width 14 height 28
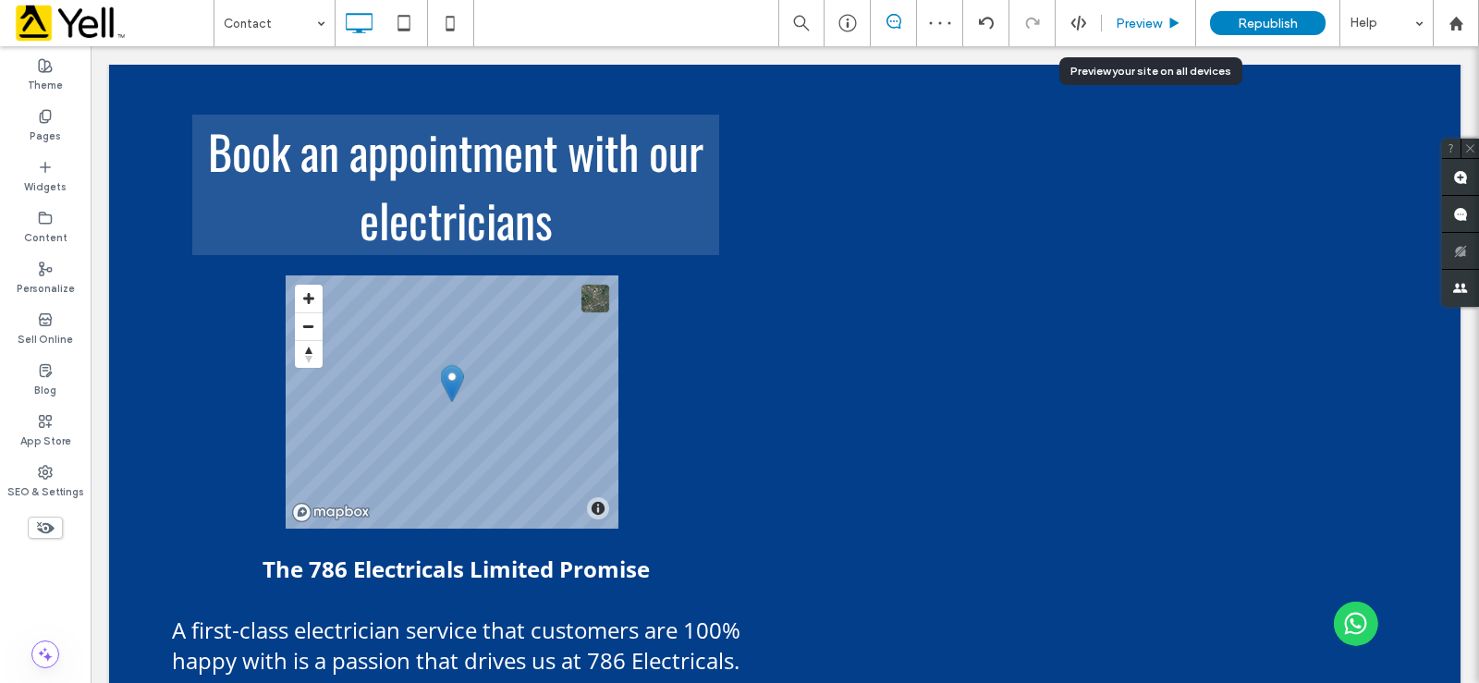
click at [1171, 22] on use at bounding box center [1174, 23] width 9 height 10
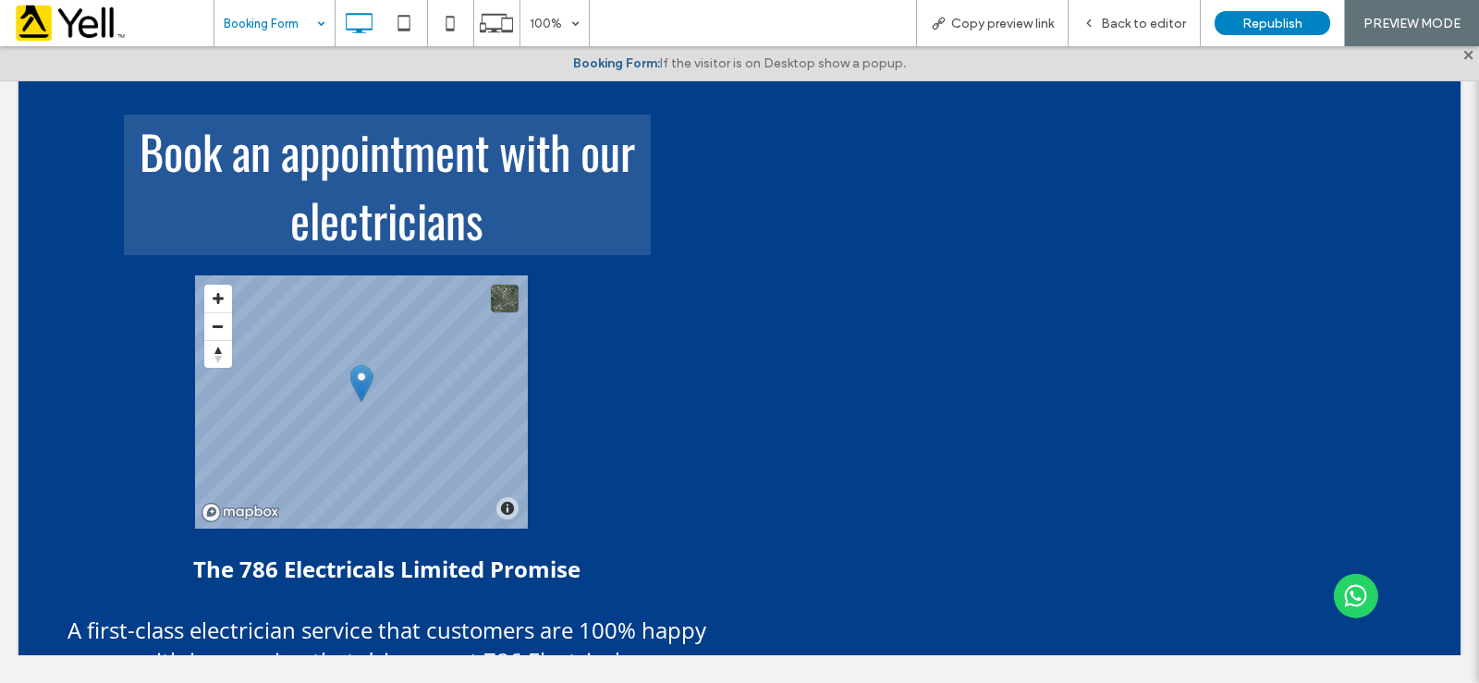
click at [282, 18] on input at bounding box center [270, 23] width 92 height 46
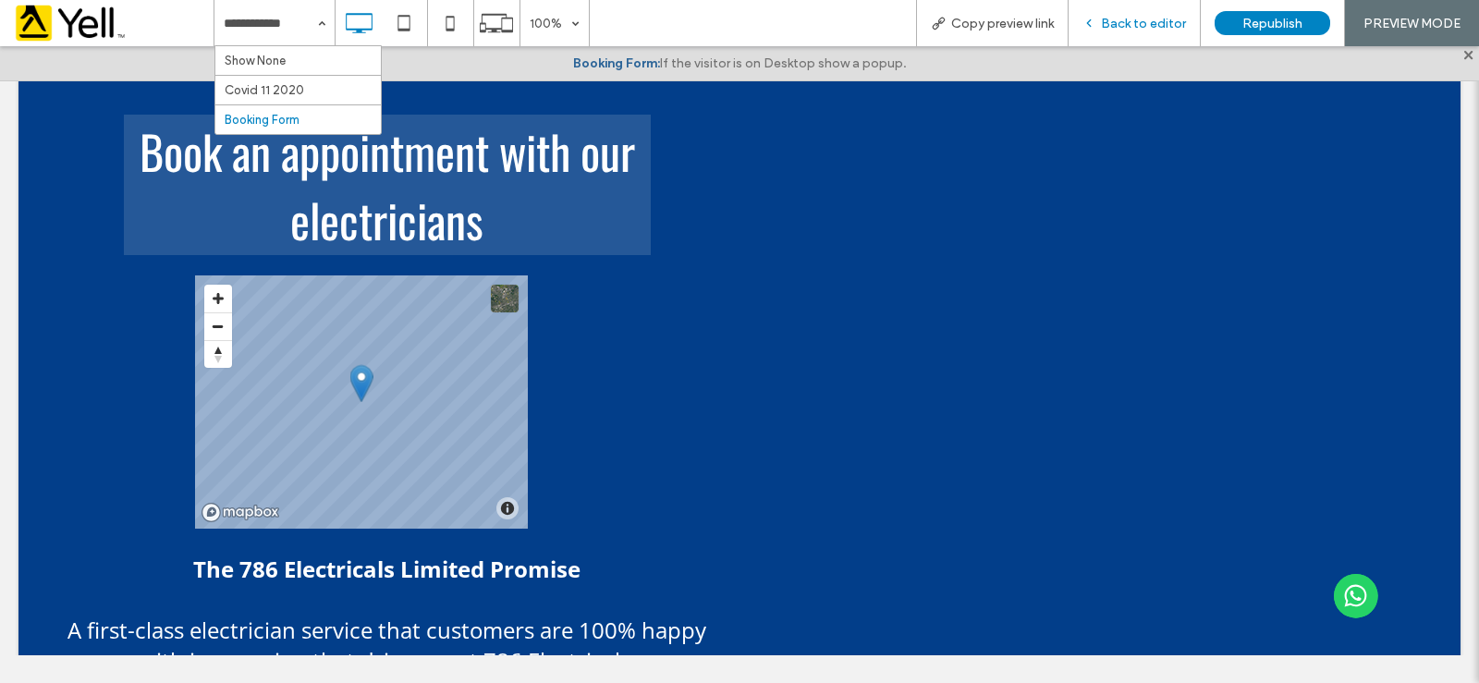
click at [1167, 10] on div "Back to editor" at bounding box center [1135, 23] width 132 height 46
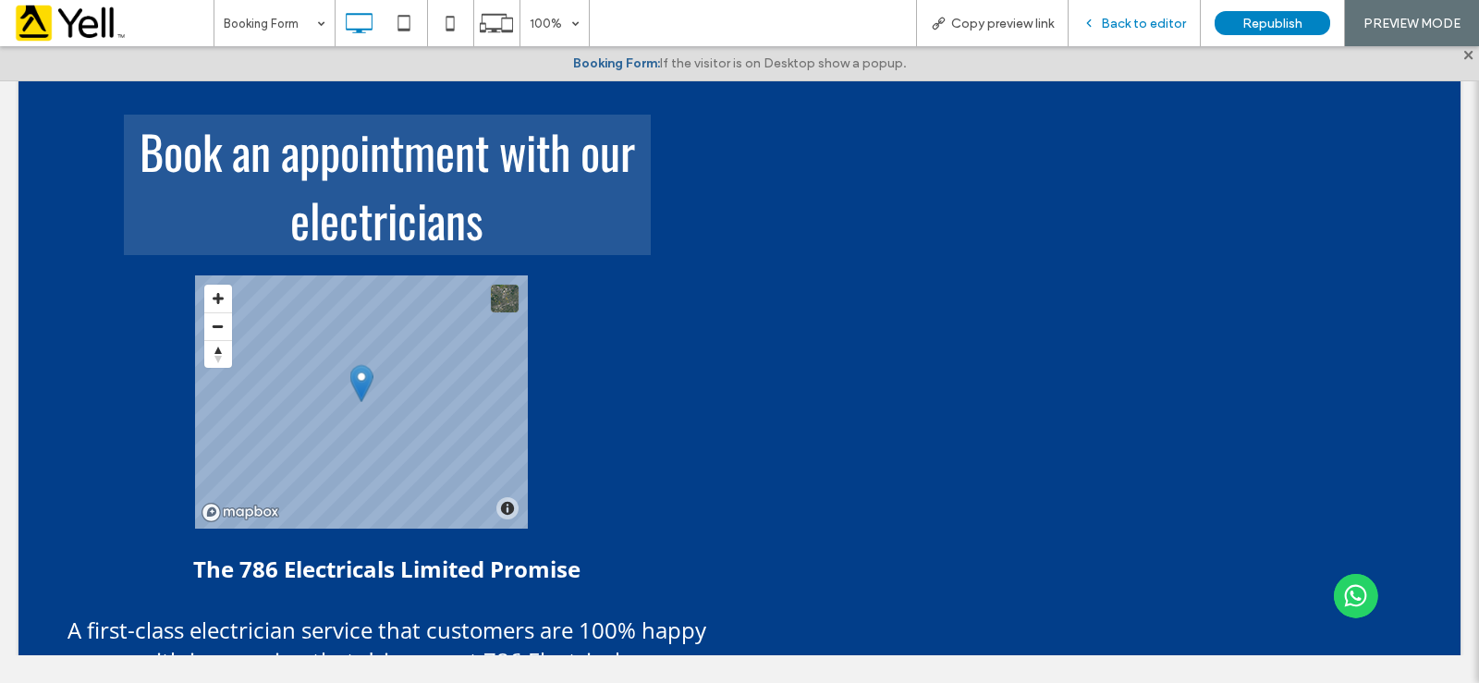
click at [1134, 18] on span "Back to editor" at bounding box center [1143, 24] width 85 height 16
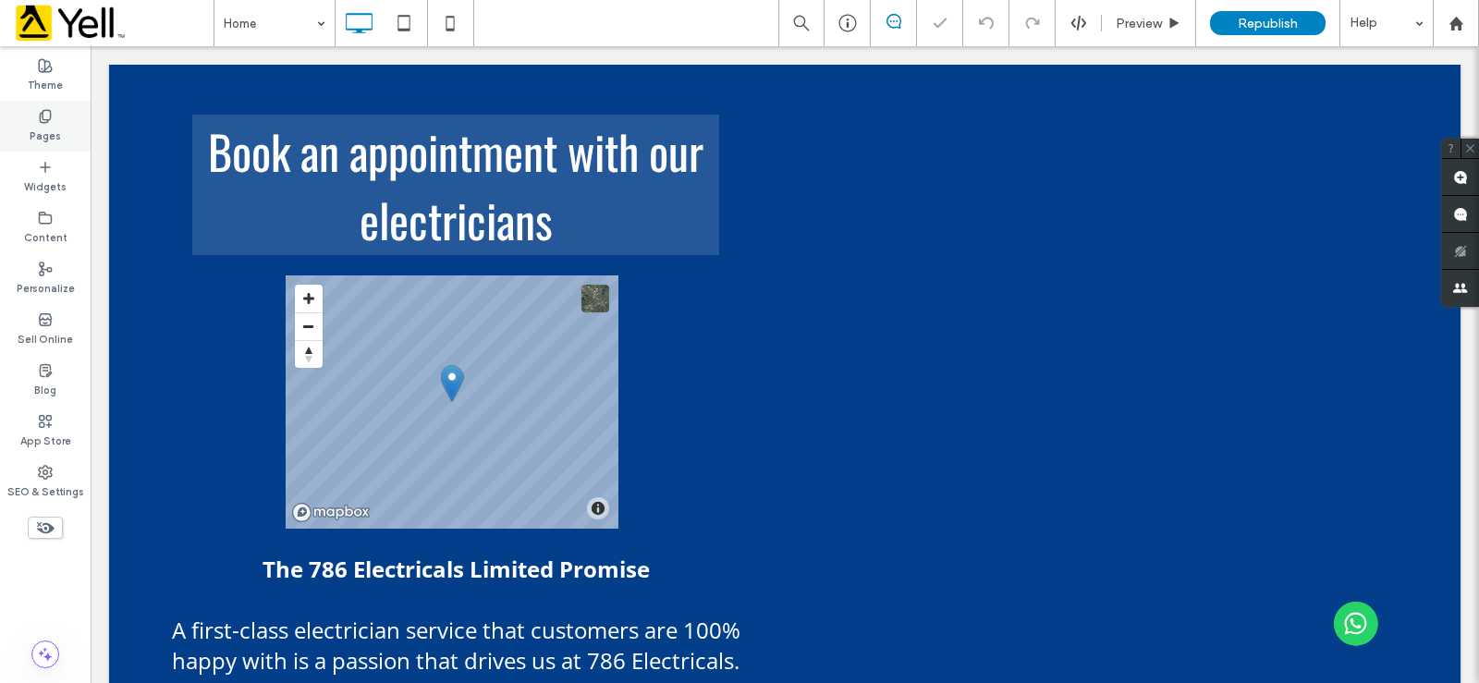
click at [55, 128] on label "Pages" at bounding box center [45, 134] width 31 height 20
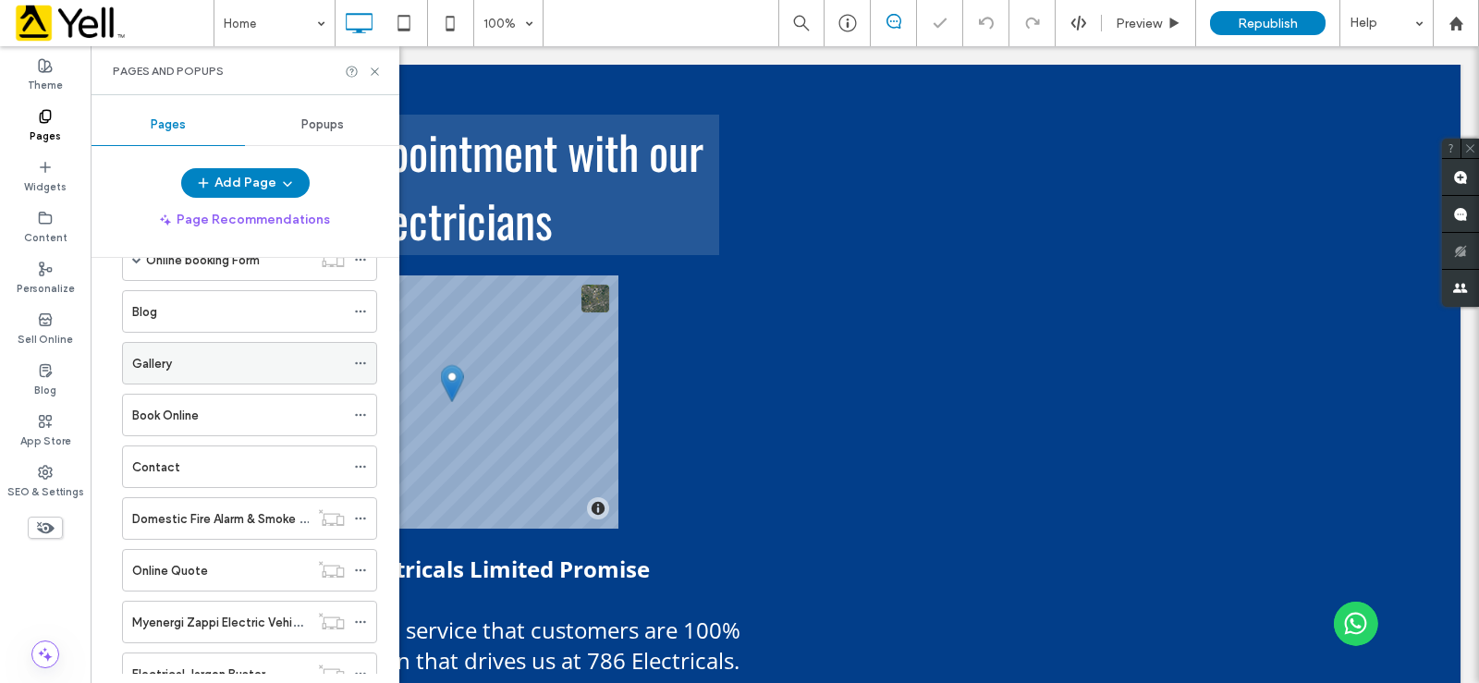
scroll to position [998, 0]
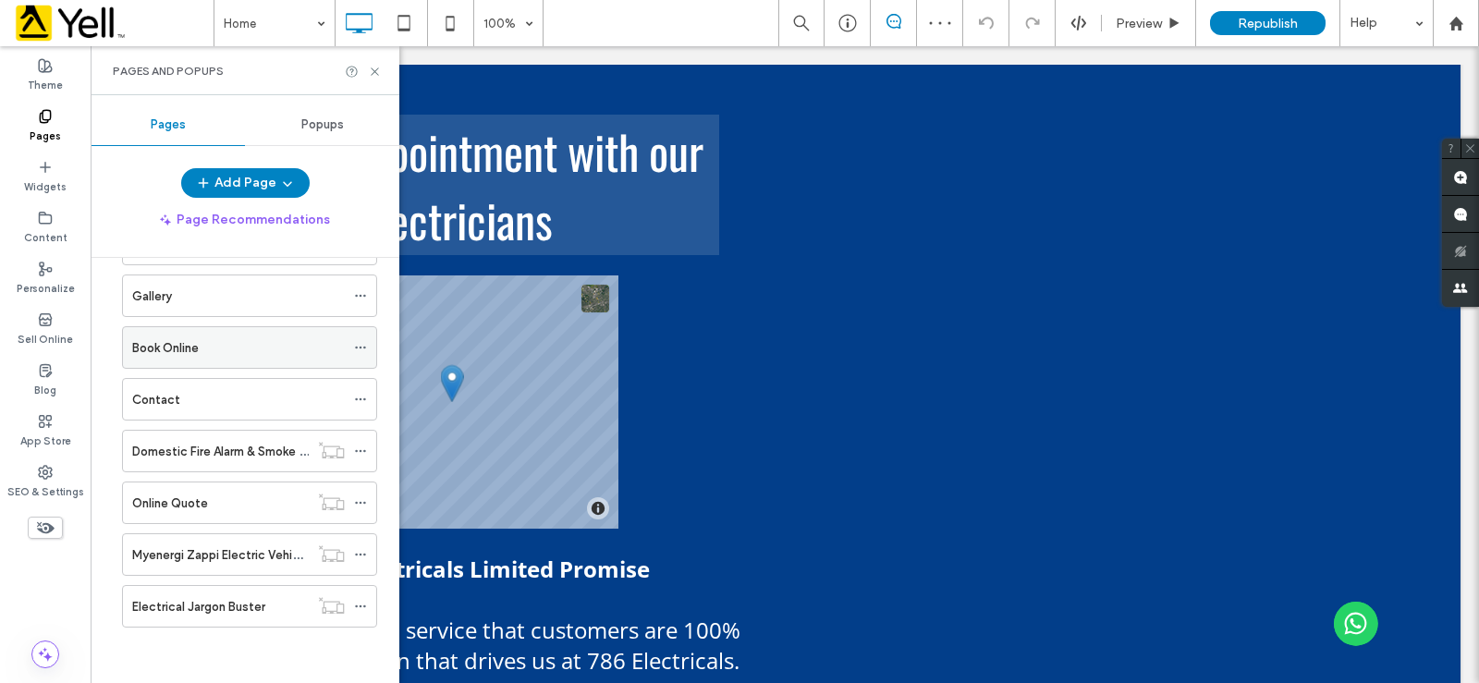
click at [204, 347] on div "Book Online" at bounding box center [238, 347] width 213 height 19
click at [377, 69] on use at bounding box center [374, 70] width 7 height 7
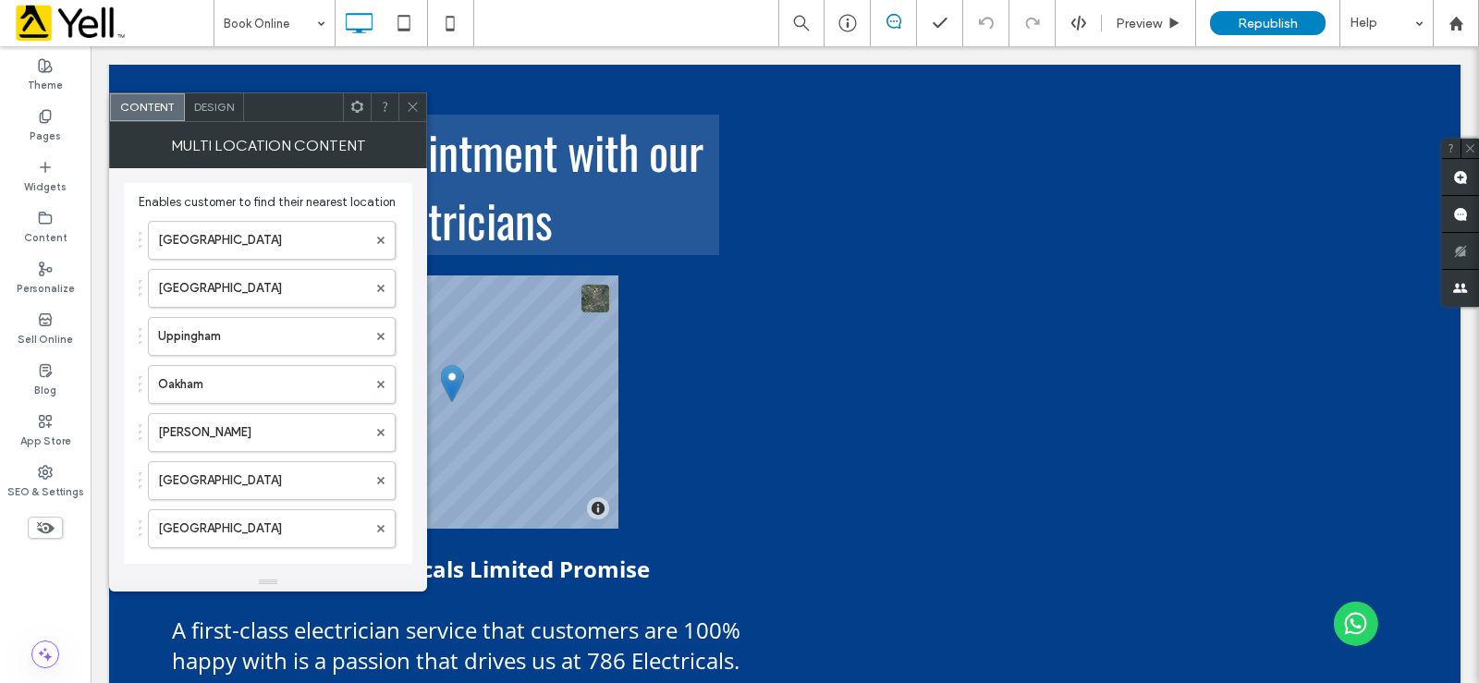
scroll to position [420, 0]
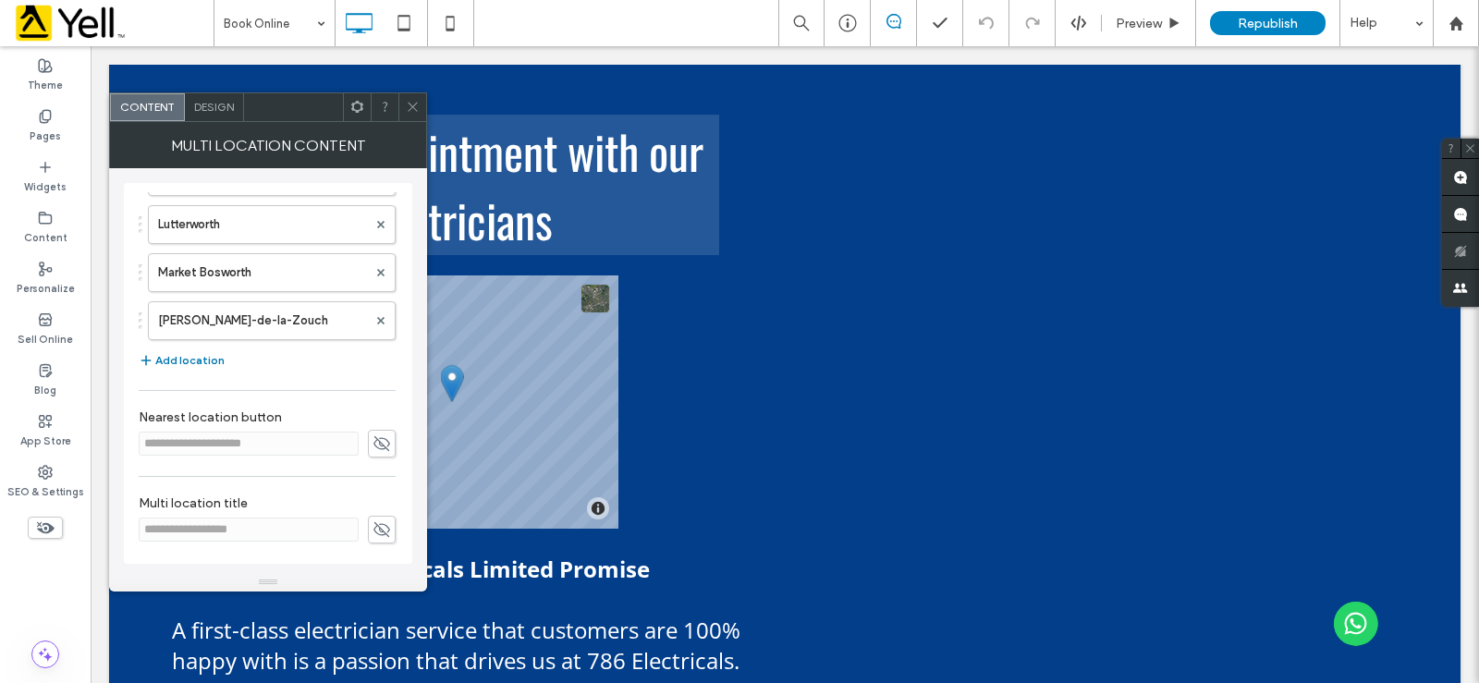
click at [206, 358] on button "Add location" at bounding box center [182, 360] width 86 height 22
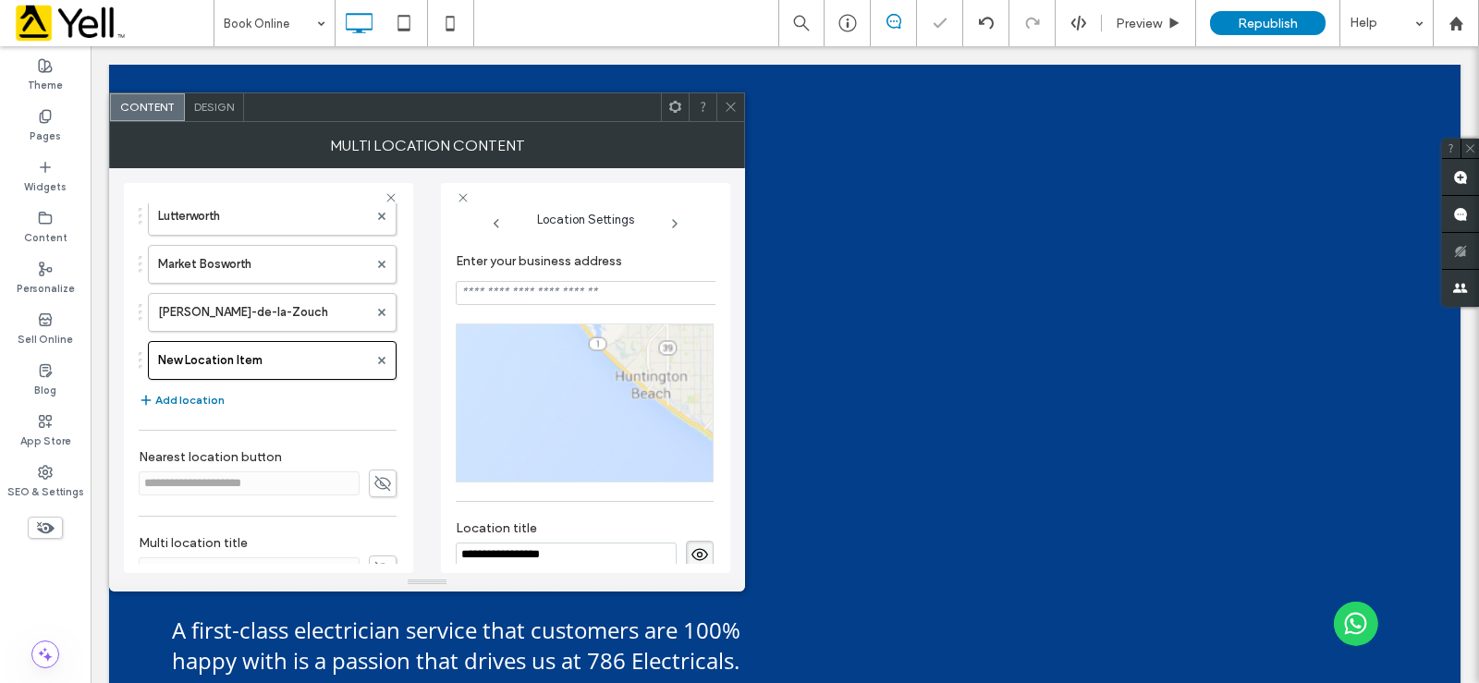
scroll to position [15, 0]
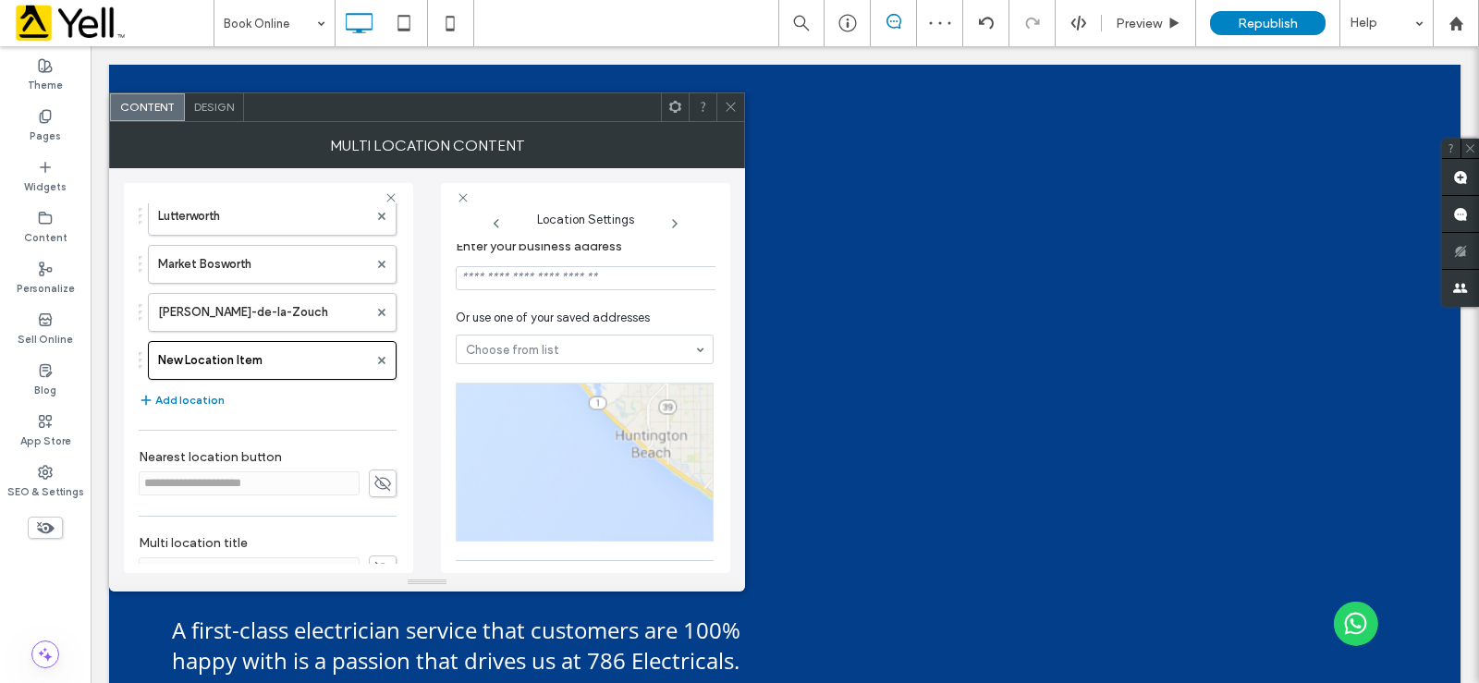
click at [515, 283] on input at bounding box center [587, 278] width 263 height 24
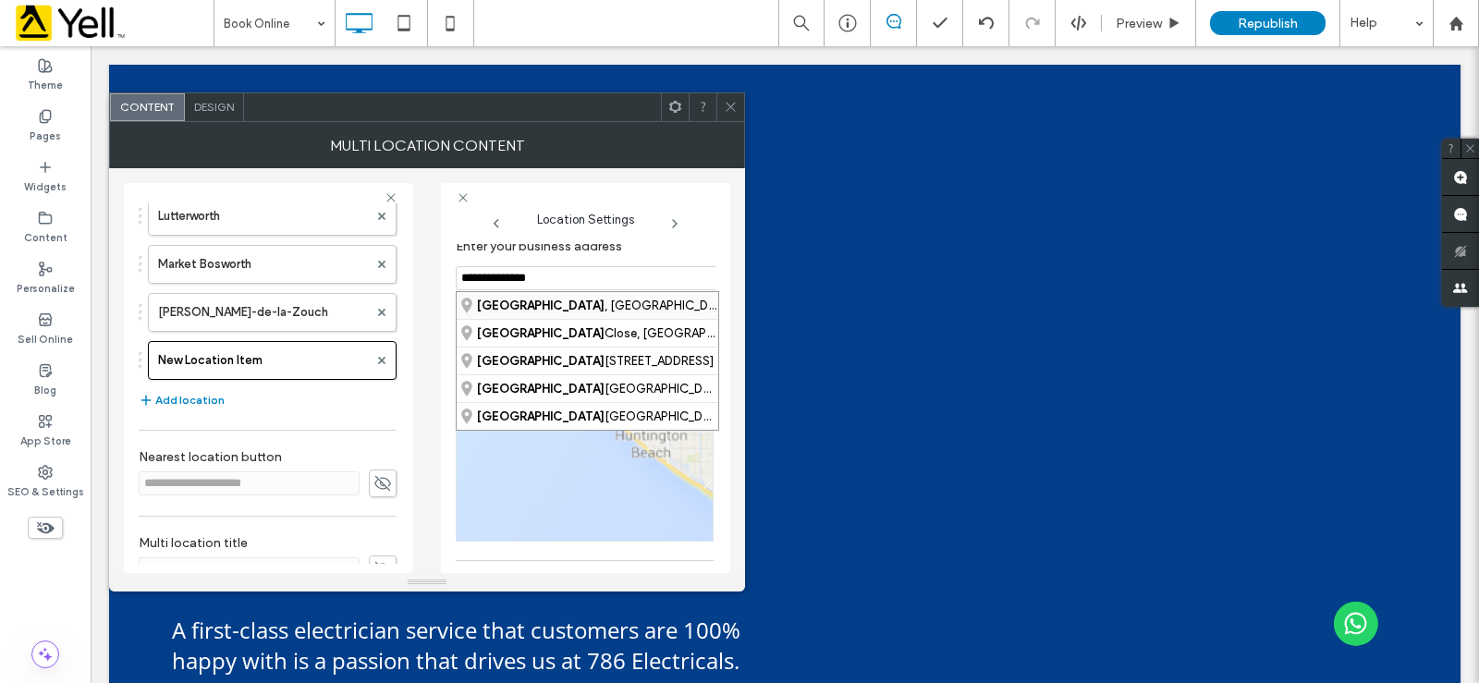
click at [532, 300] on strong "[GEOGRAPHIC_DATA]" at bounding box center [541, 306] width 128 height 14
type input "**********"
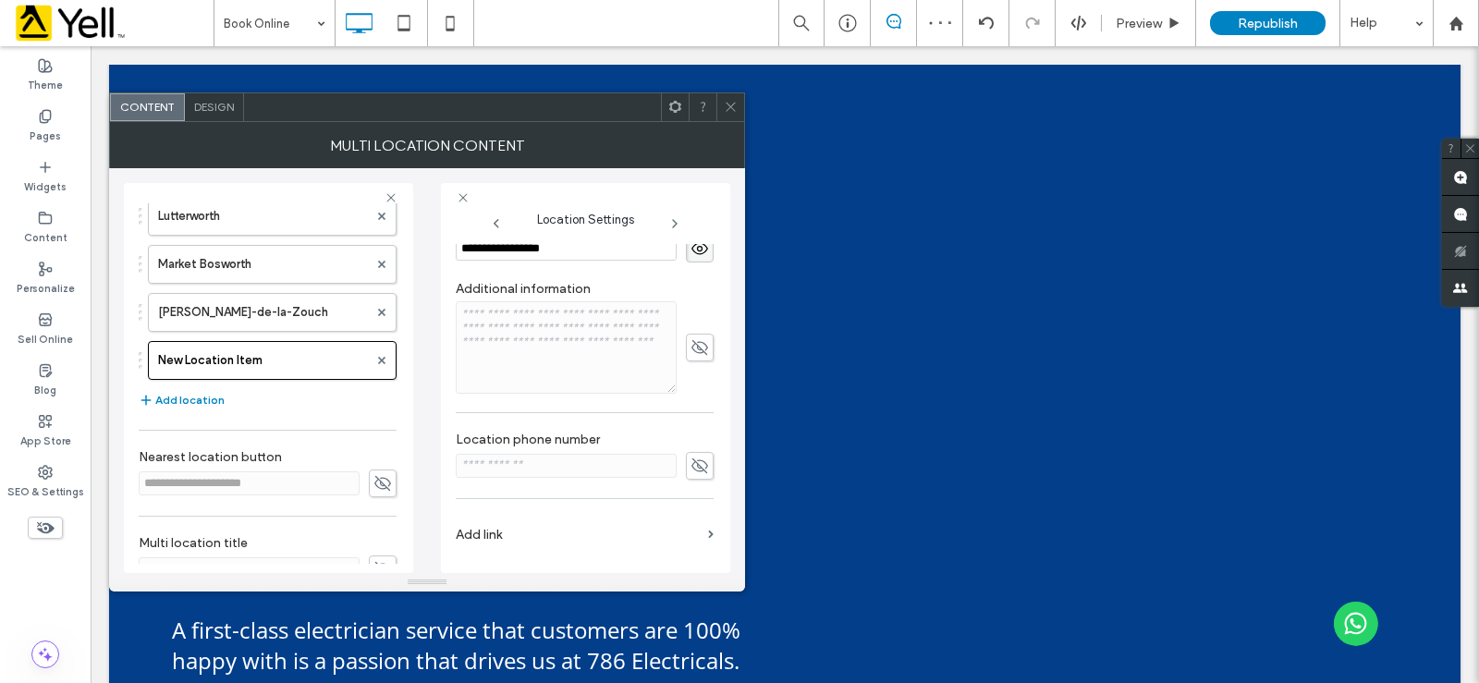
scroll to position [298, 0]
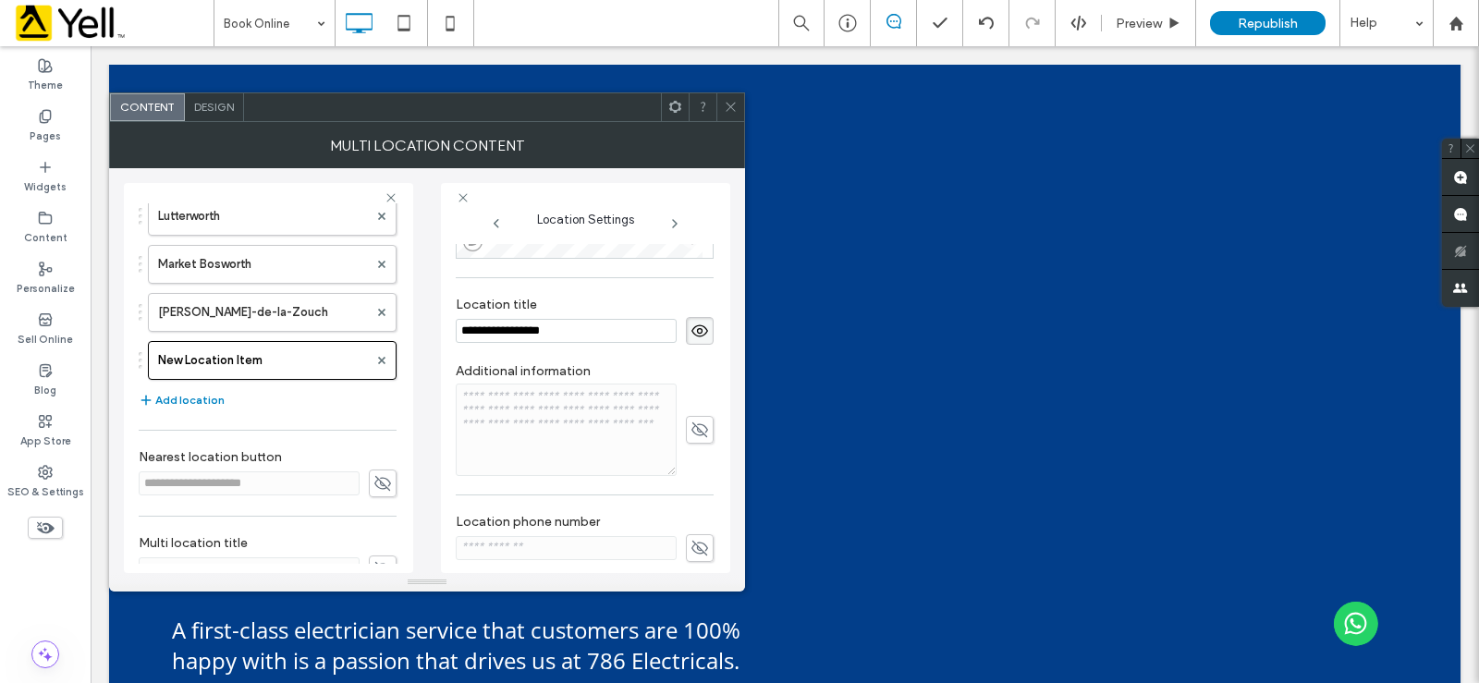
drag, startPoint x: 596, startPoint y: 333, endPoint x: 473, endPoint y: 333, distance: 122.9
click at [473, 333] on input "**********" at bounding box center [566, 331] width 221 height 24
type input "*"
type input "**********"
click at [728, 116] on span at bounding box center [731, 107] width 14 height 28
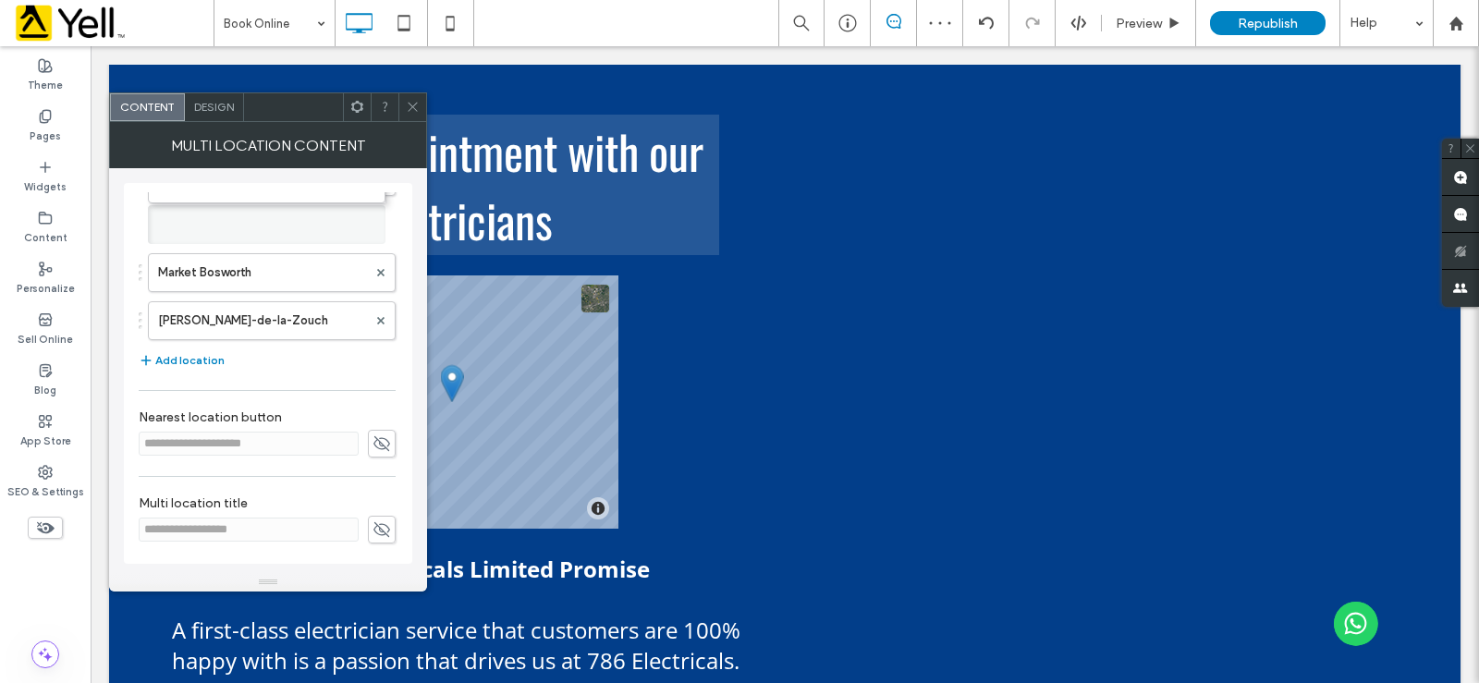
scroll to position [420, 0]
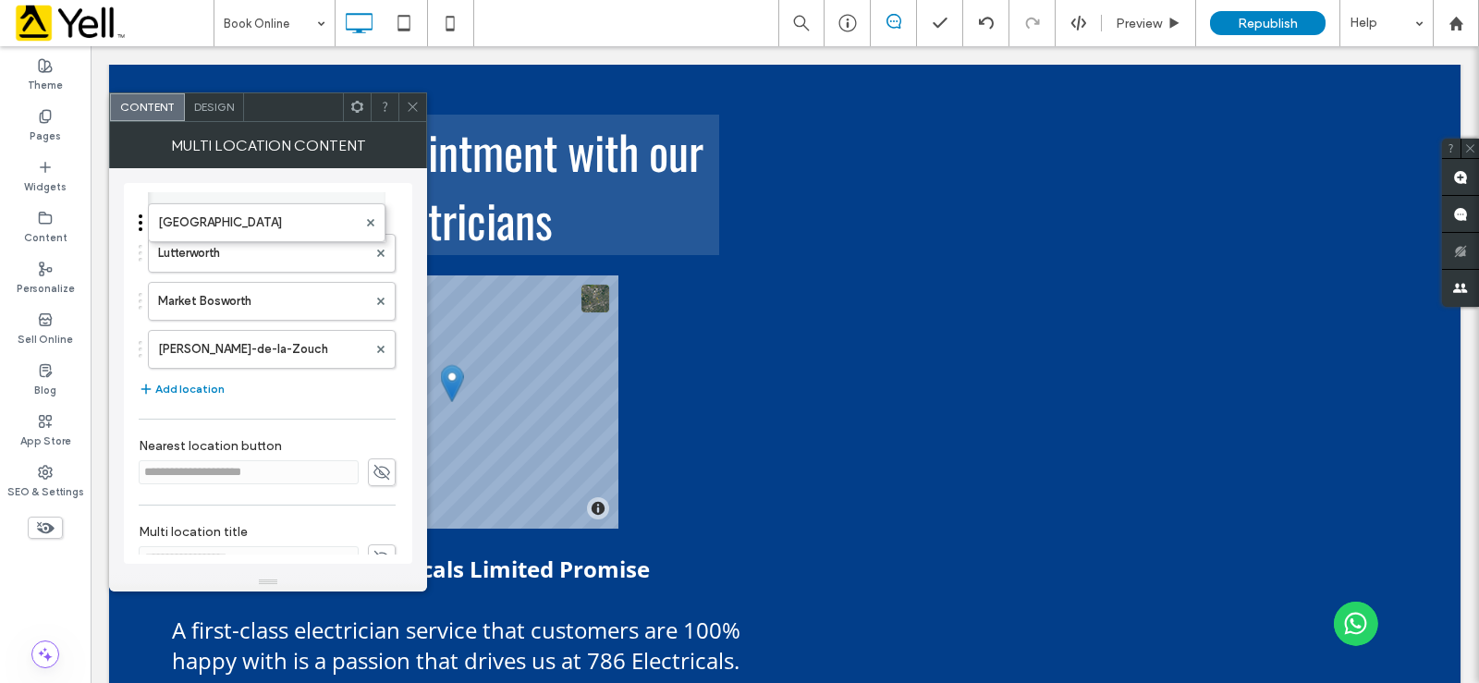
drag, startPoint x: 183, startPoint y: 312, endPoint x: 232, endPoint y: 163, distance: 156.7
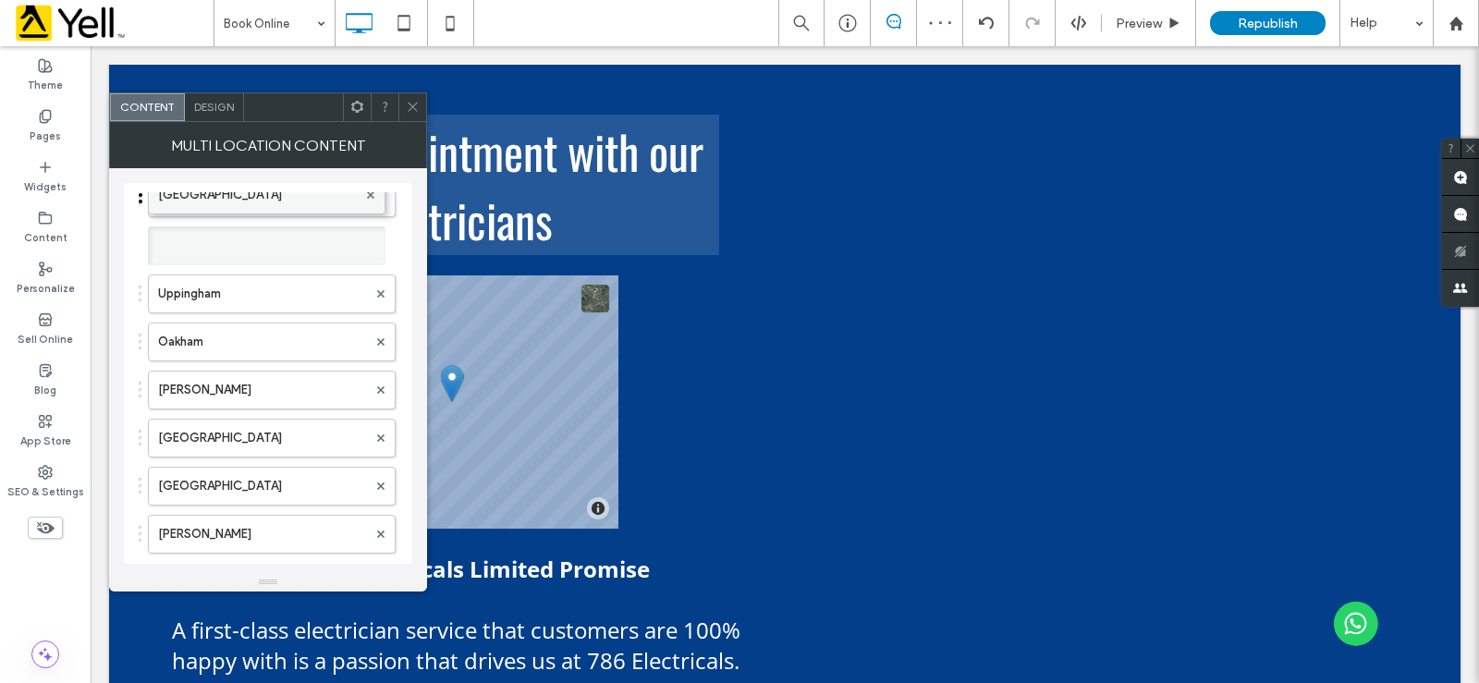
scroll to position [0, 0]
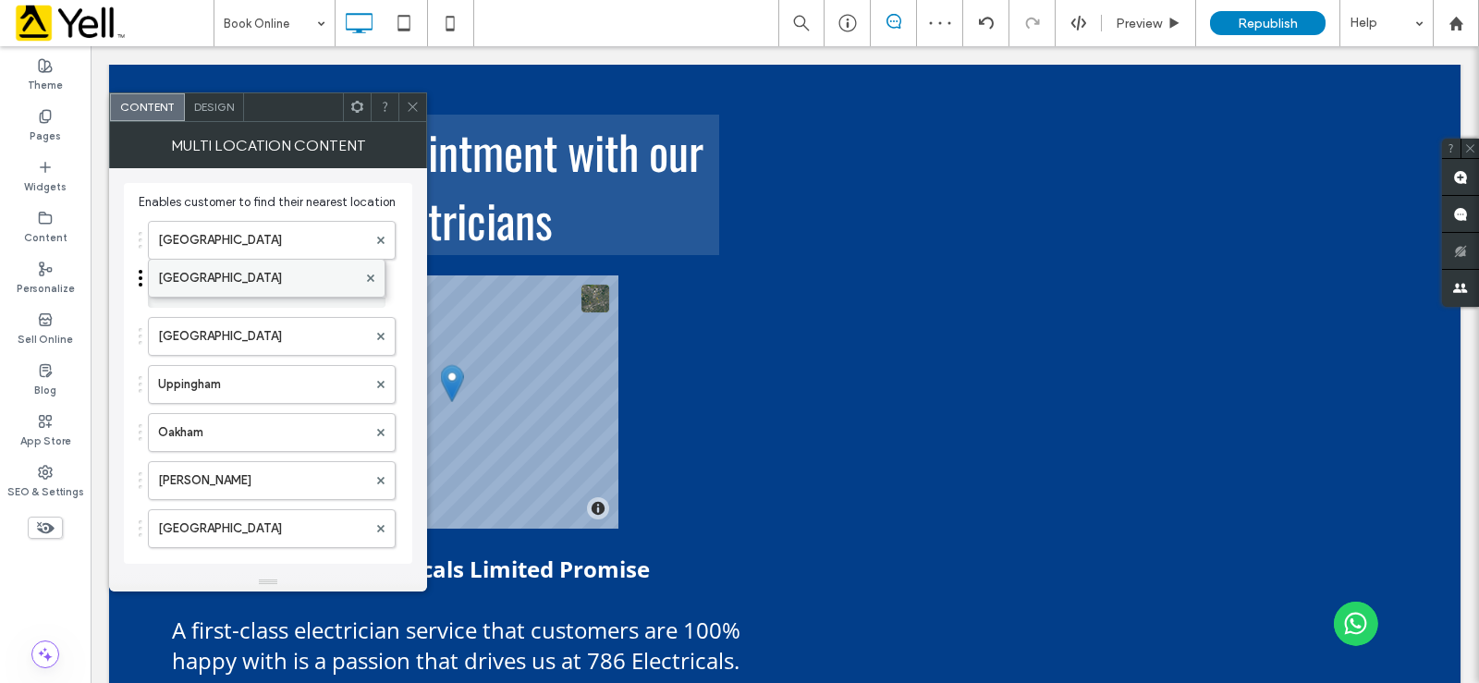
drag, startPoint x: 221, startPoint y: 409, endPoint x: 223, endPoint y: 287, distance: 121.1
click at [404, 107] on div at bounding box center [412, 107] width 28 height 28
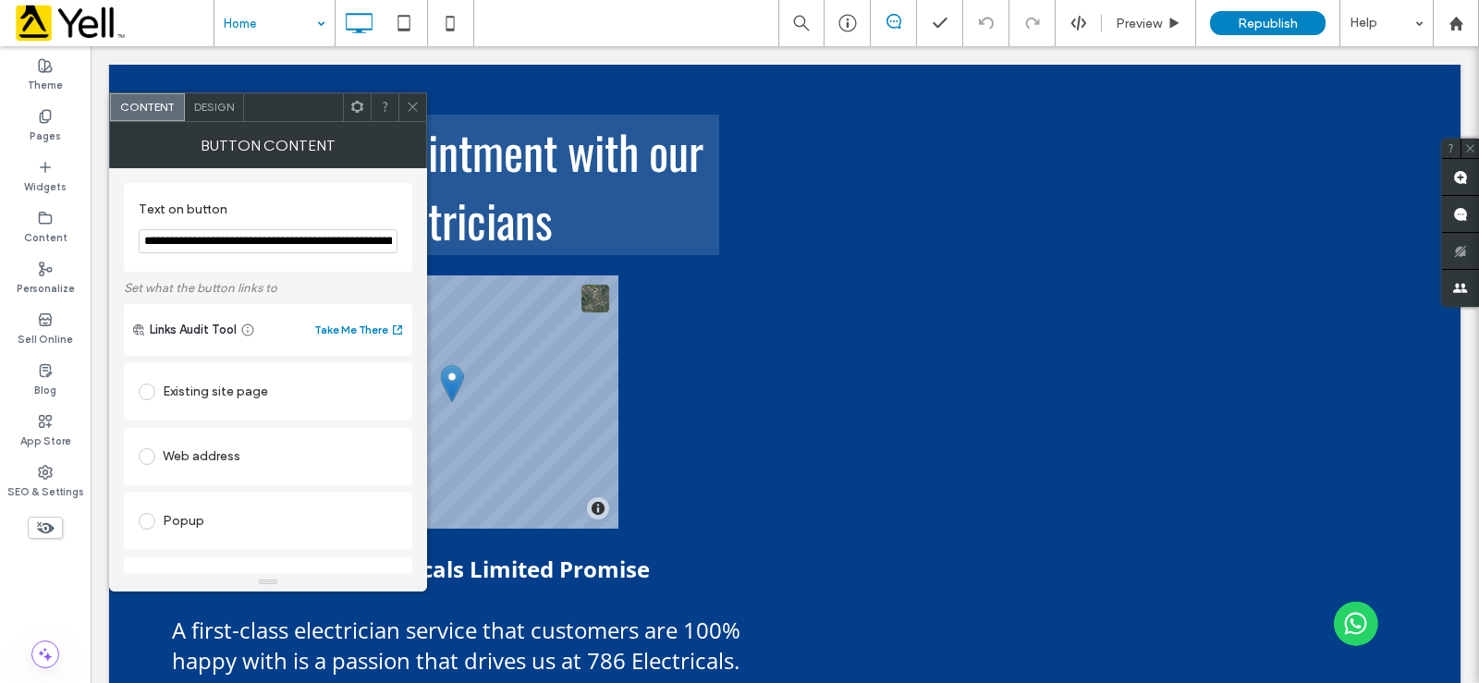
click at [340, 246] on input "**********" at bounding box center [268, 241] width 259 height 24
drag, startPoint x: 287, startPoint y: 244, endPoint x: 121, endPoint y: 234, distance: 165.8
click at [122, 235] on div "**********" at bounding box center [268, 370] width 318 height 405
type input "**********"
click at [411, 104] on icon at bounding box center [413, 107] width 14 height 14
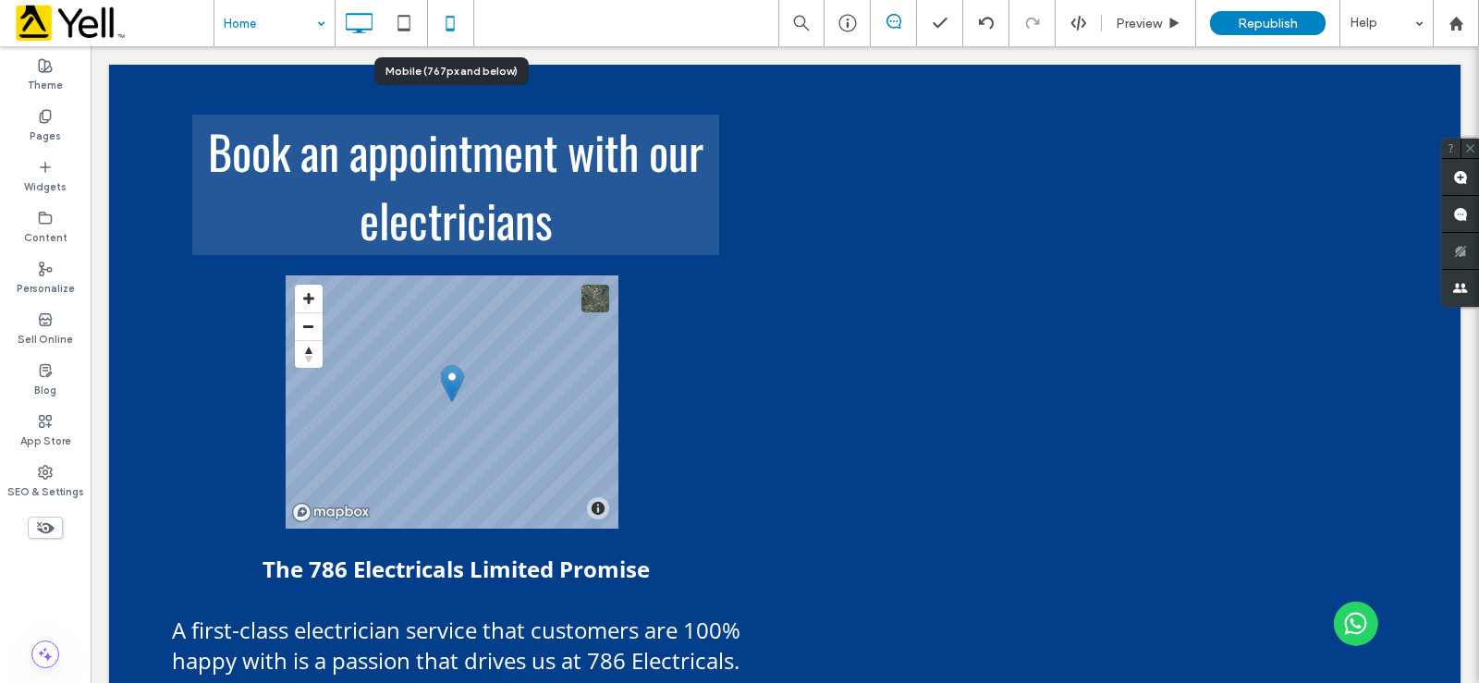
click at [447, 22] on icon at bounding box center [450, 23] width 37 height 37
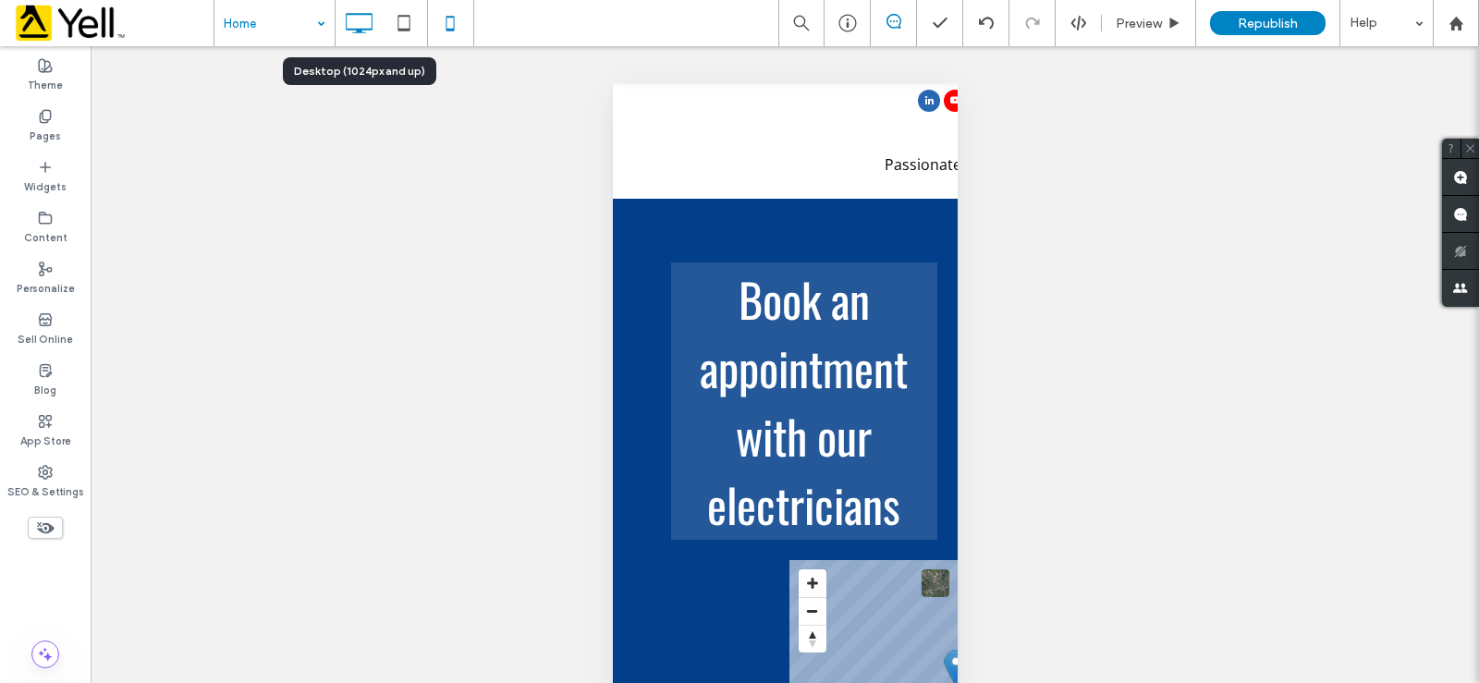
click at [357, 24] on icon at bounding box center [358, 23] width 37 height 37
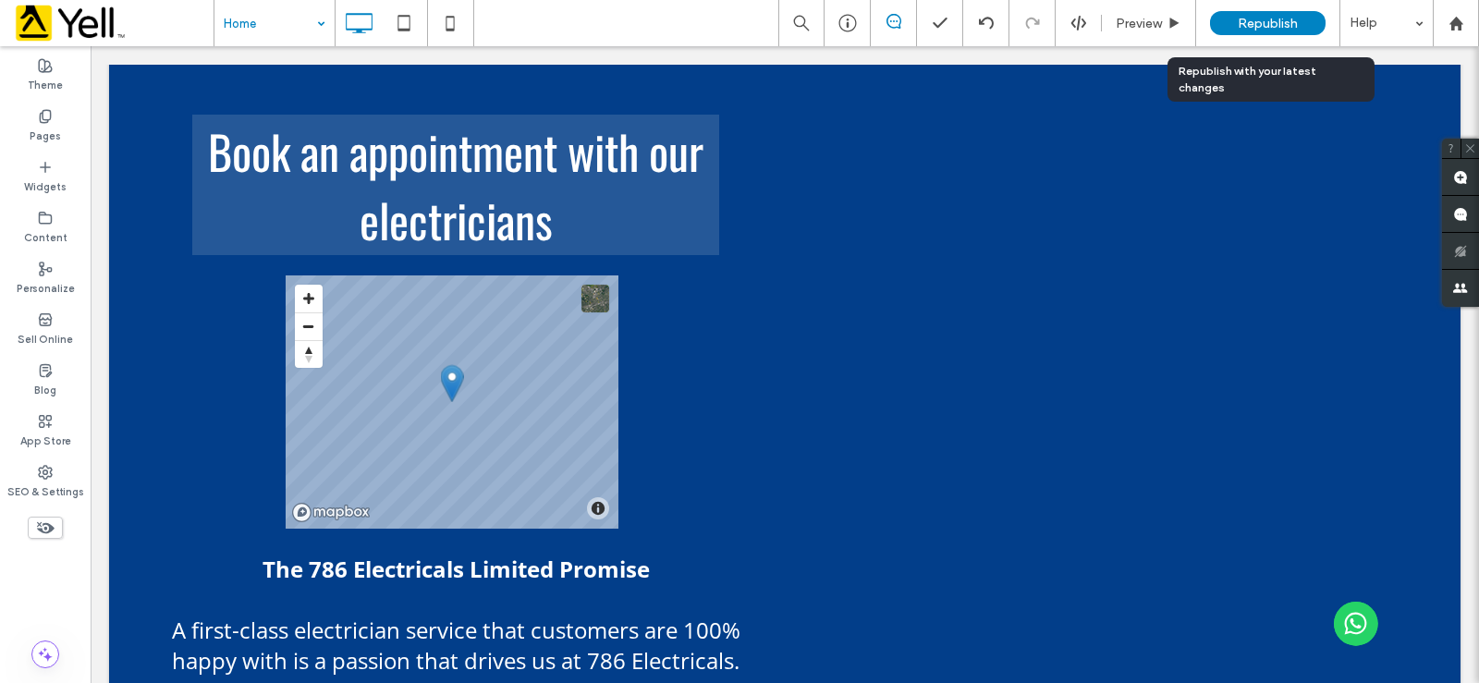
click at [1290, 18] on span "Republish" at bounding box center [1268, 24] width 60 height 16
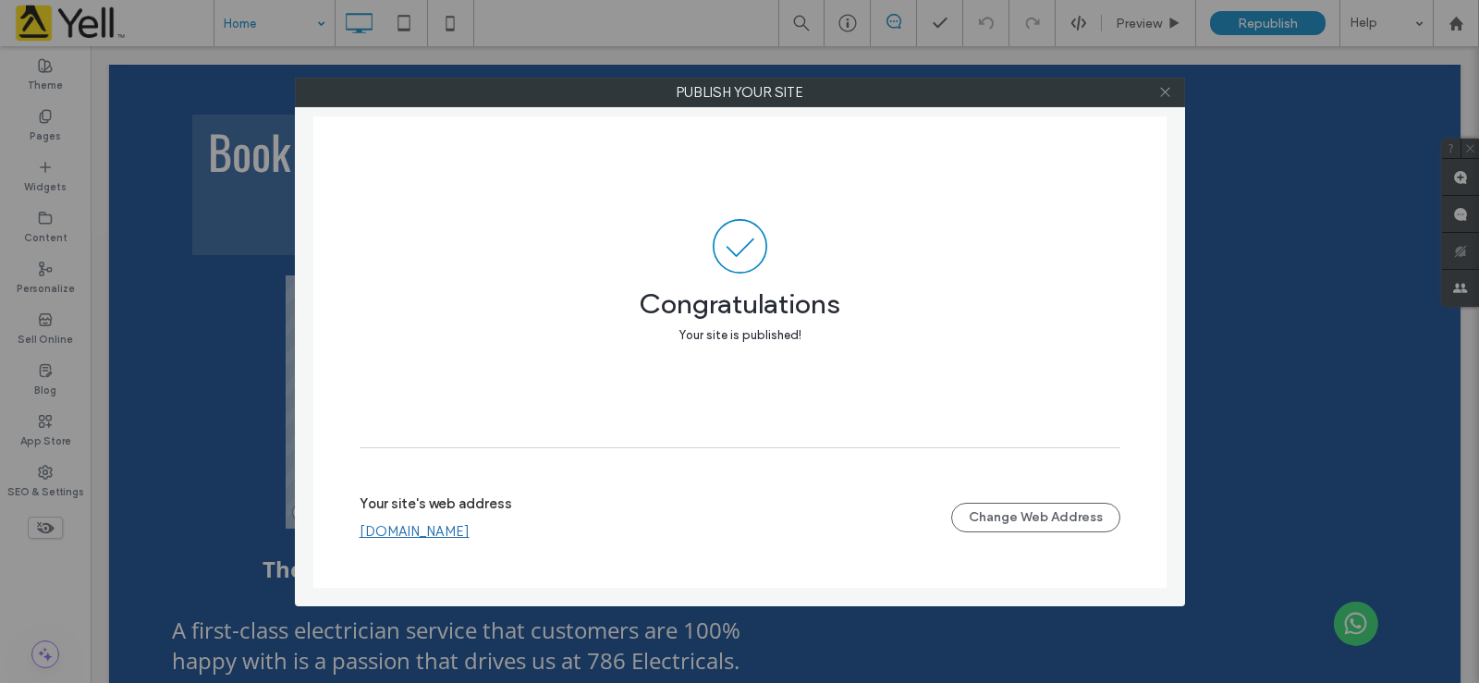
click at [1168, 92] on icon at bounding box center [1165, 92] width 14 height 14
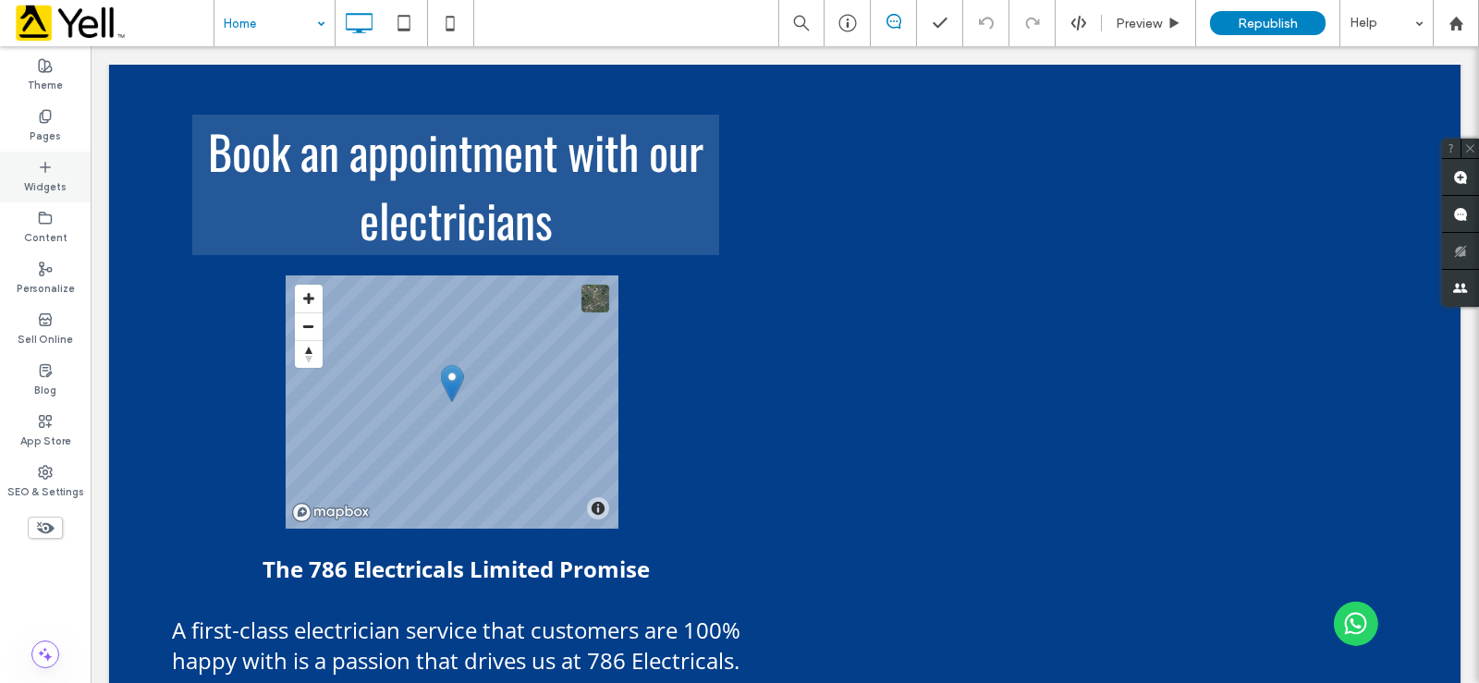
click at [41, 165] on icon at bounding box center [45, 167] width 15 height 15
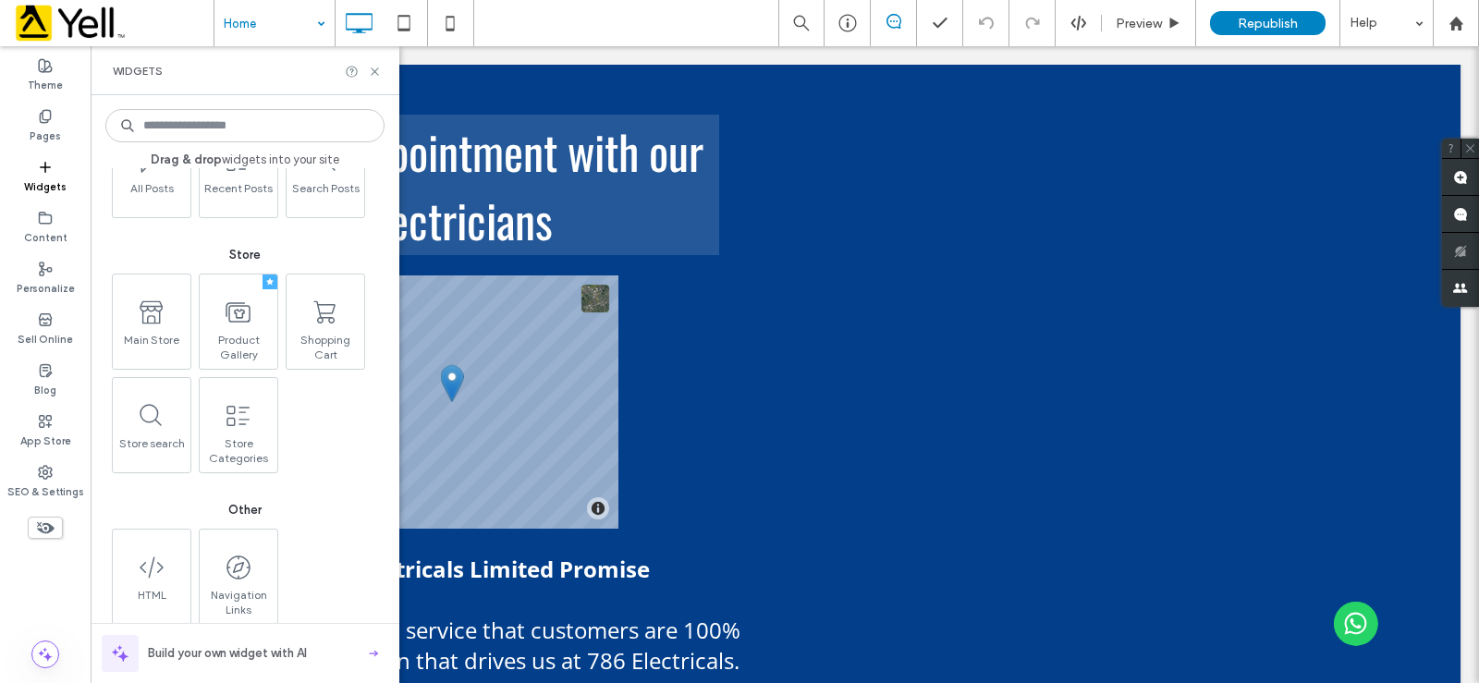
scroll to position [3095, 0]
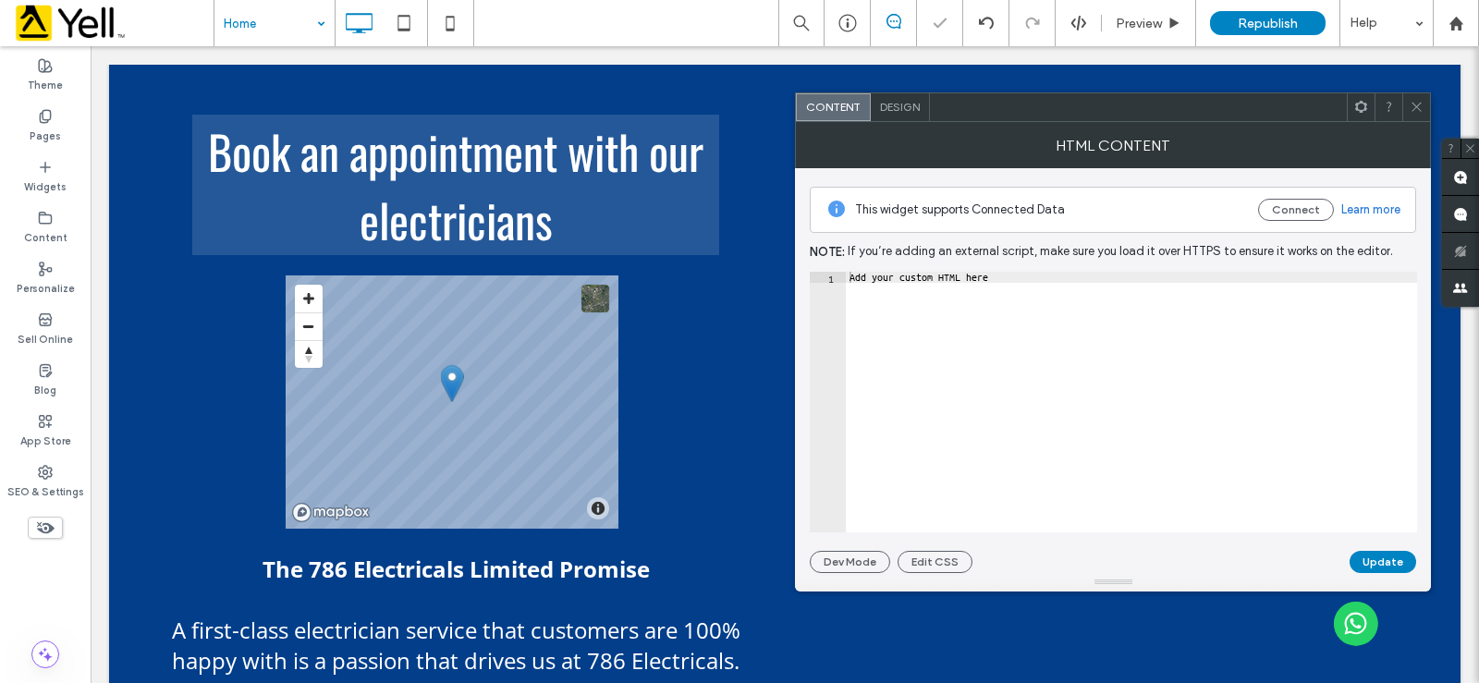
type textarea "**********"
click at [984, 299] on div "Add your custom HTML here" at bounding box center [1131, 413] width 571 height 283
drag, startPoint x: 1010, startPoint y: 283, endPoint x: 918, endPoint y: 299, distance: 93.8
click at [844, 282] on div "**********" at bounding box center [1113, 402] width 607 height 261
paste textarea "**********"
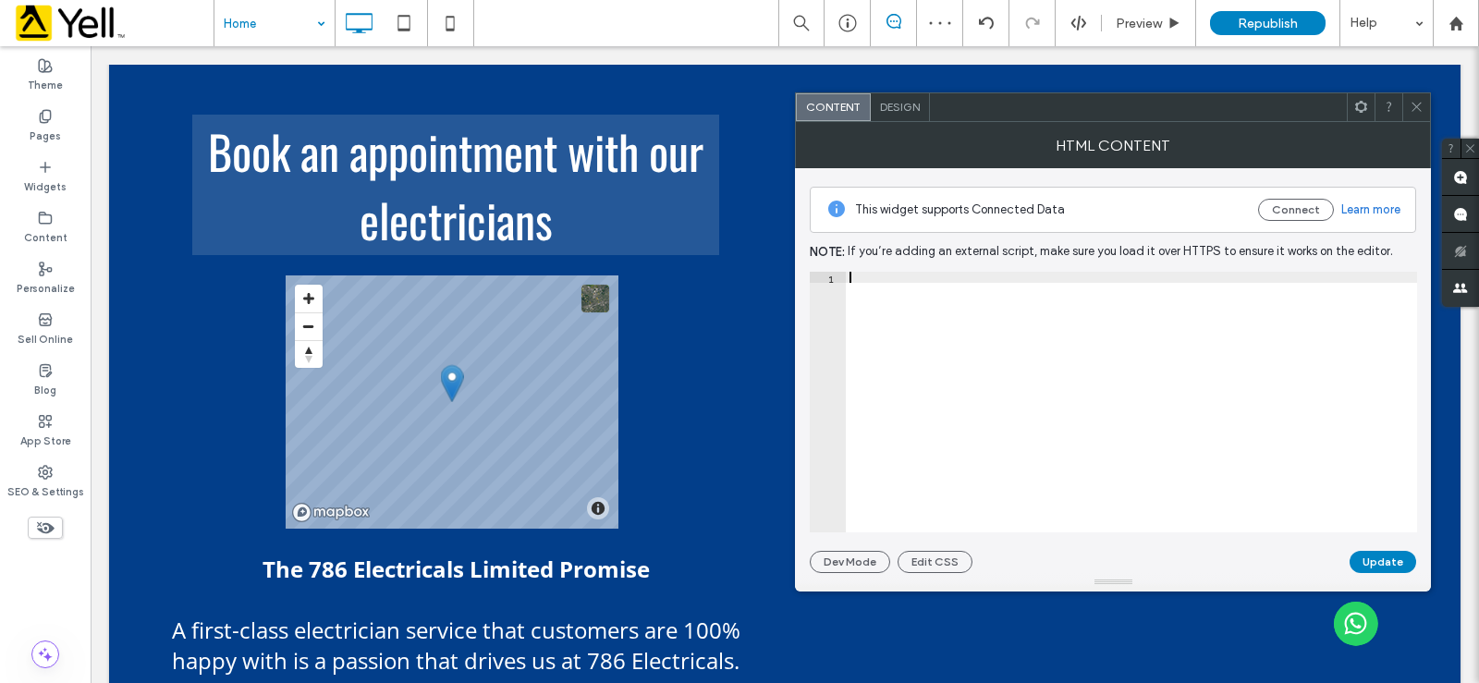
type textarea "**********"
click at [1361, 565] on button "Update" at bounding box center [1383, 562] width 67 height 22
click at [1418, 104] on icon at bounding box center [1417, 107] width 14 height 14
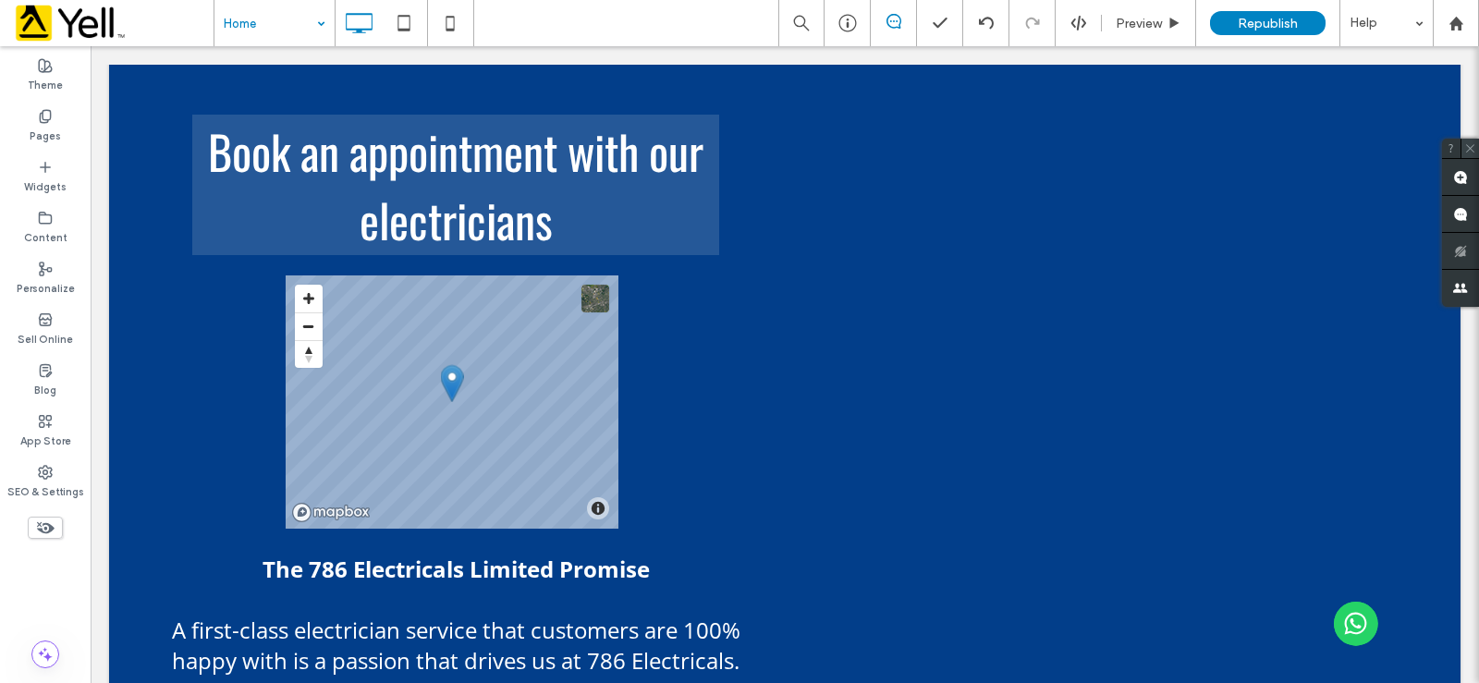
click at [1471, 146] on icon at bounding box center [1470, 148] width 12 height 12
